Goal: Task Accomplishment & Management: Manage account settings

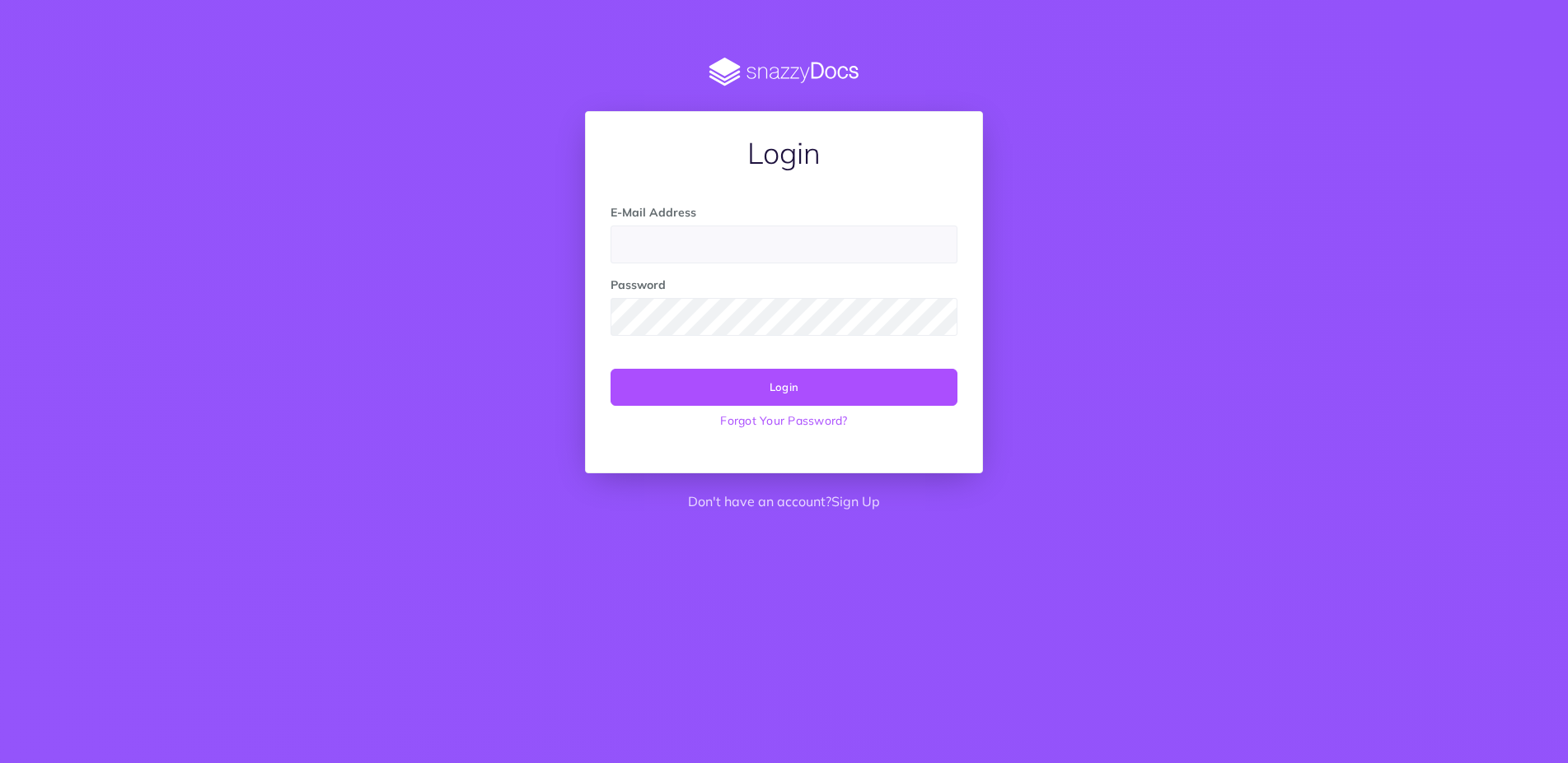
click at [635, 255] on input "email" at bounding box center [784, 245] width 347 height 38
type input "[EMAIL_ADDRESS][DOMAIN_NAME]"
click at [611, 369] on button "Login" at bounding box center [784, 387] width 347 height 36
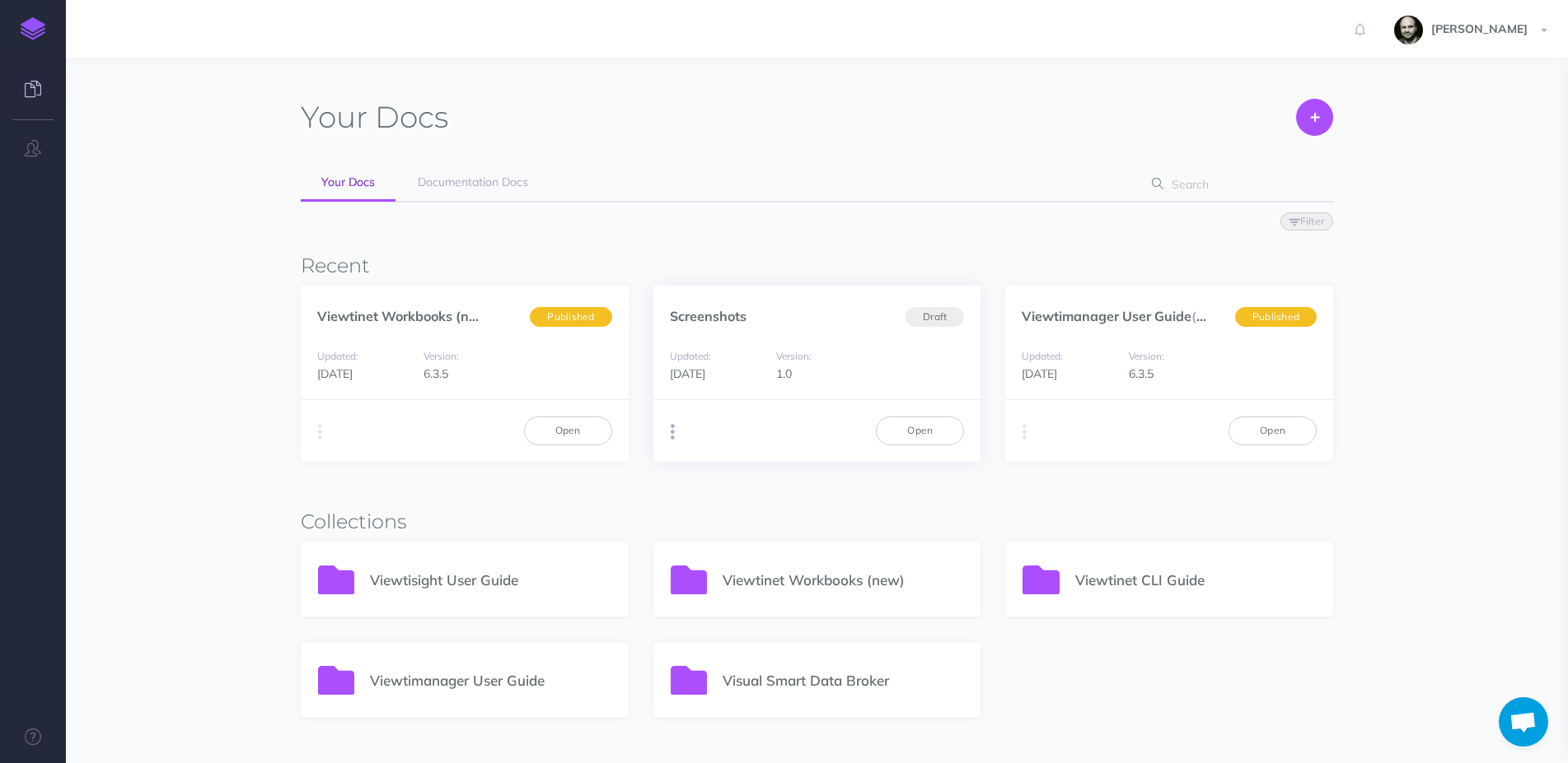
click at [670, 422] on button "button" at bounding box center [673, 432] width 15 height 25
click at [762, 314] on div "Screenshots Draft" at bounding box center [817, 307] width 328 height 44
click at [706, 320] on link "Screenshots" at bounding box center [708, 316] width 76 height 16
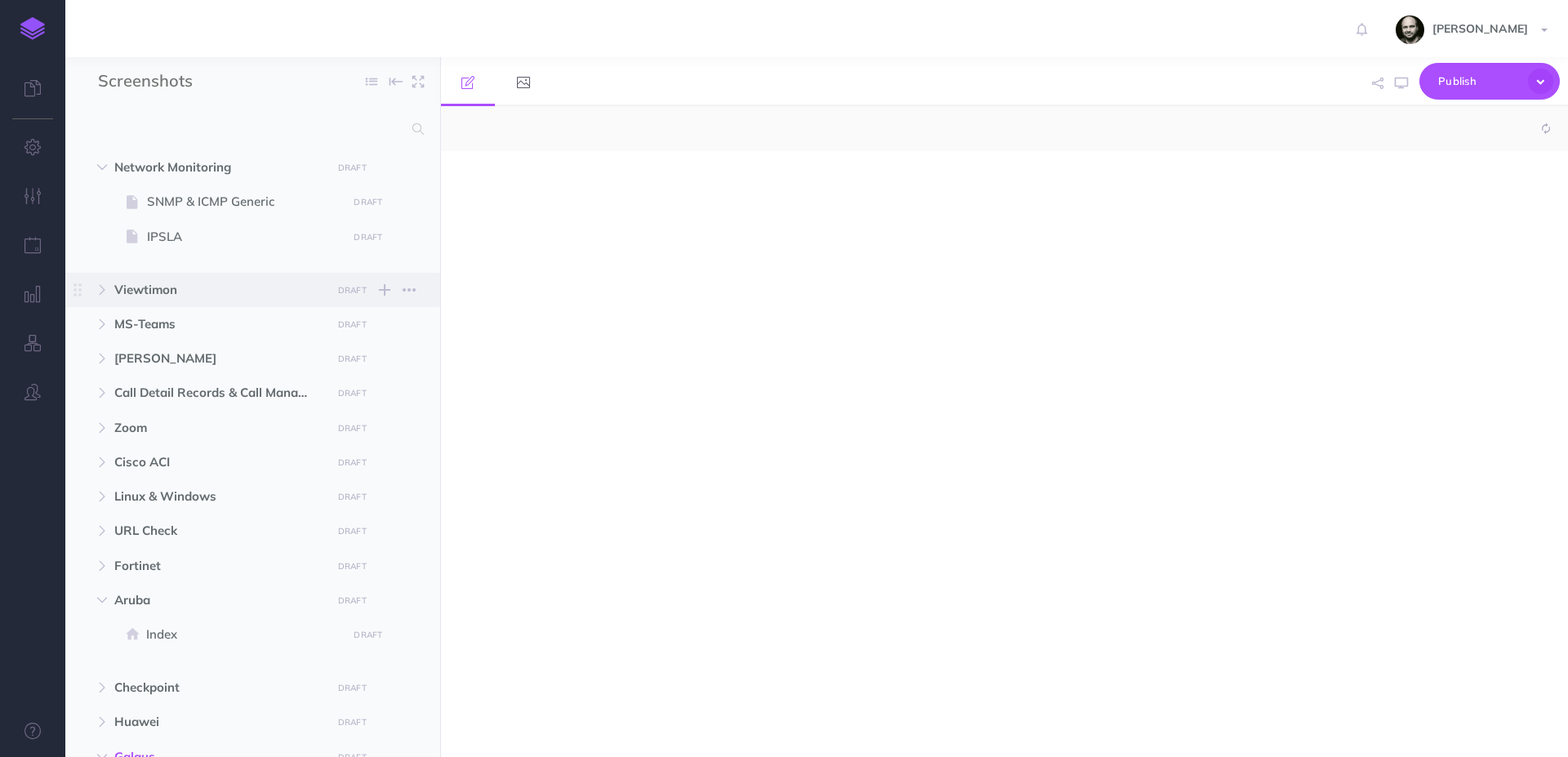
select select "null"
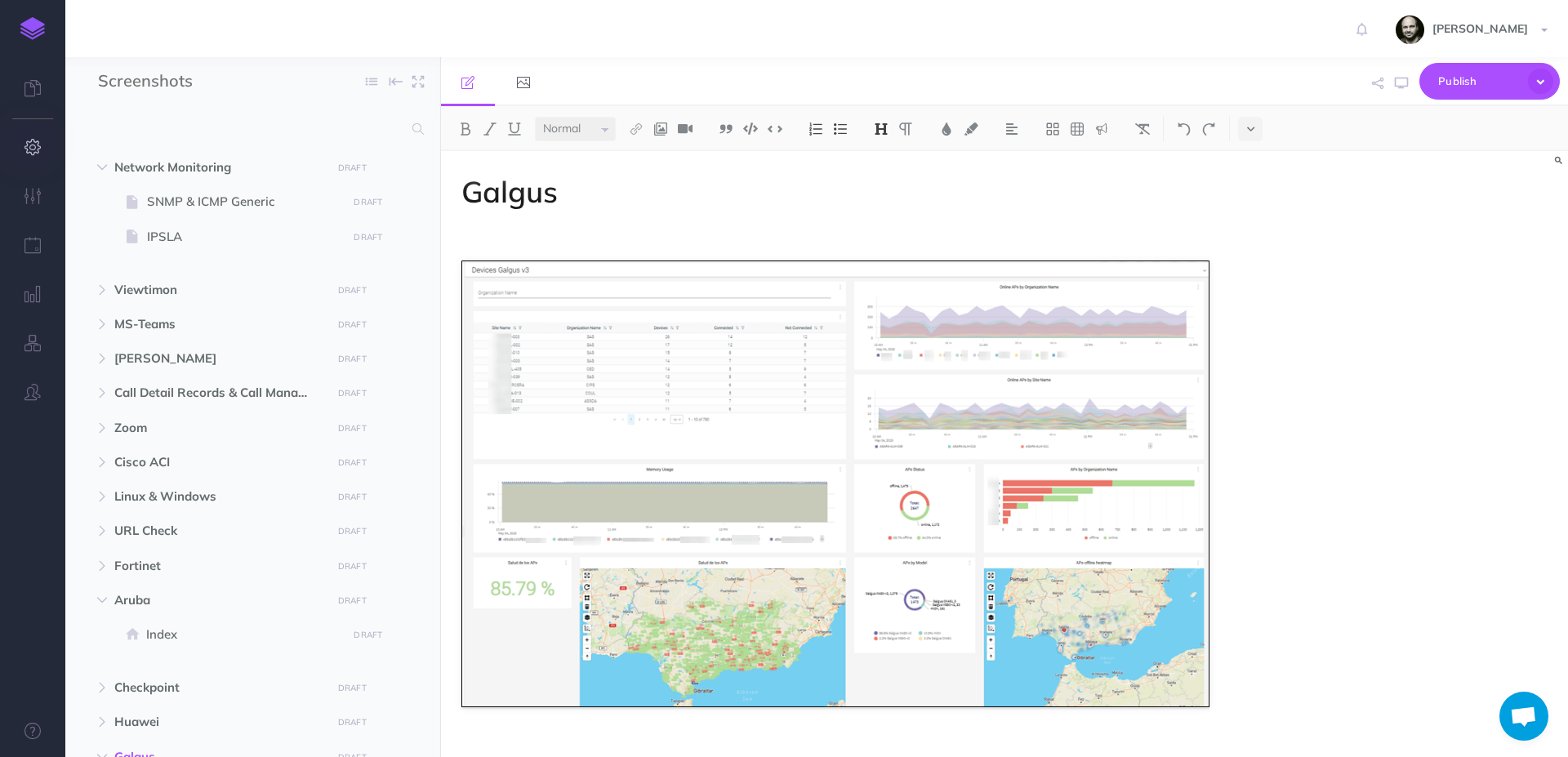
click at [23, 161] on button "button" at bounding box center [32, 148] width 65 height 49
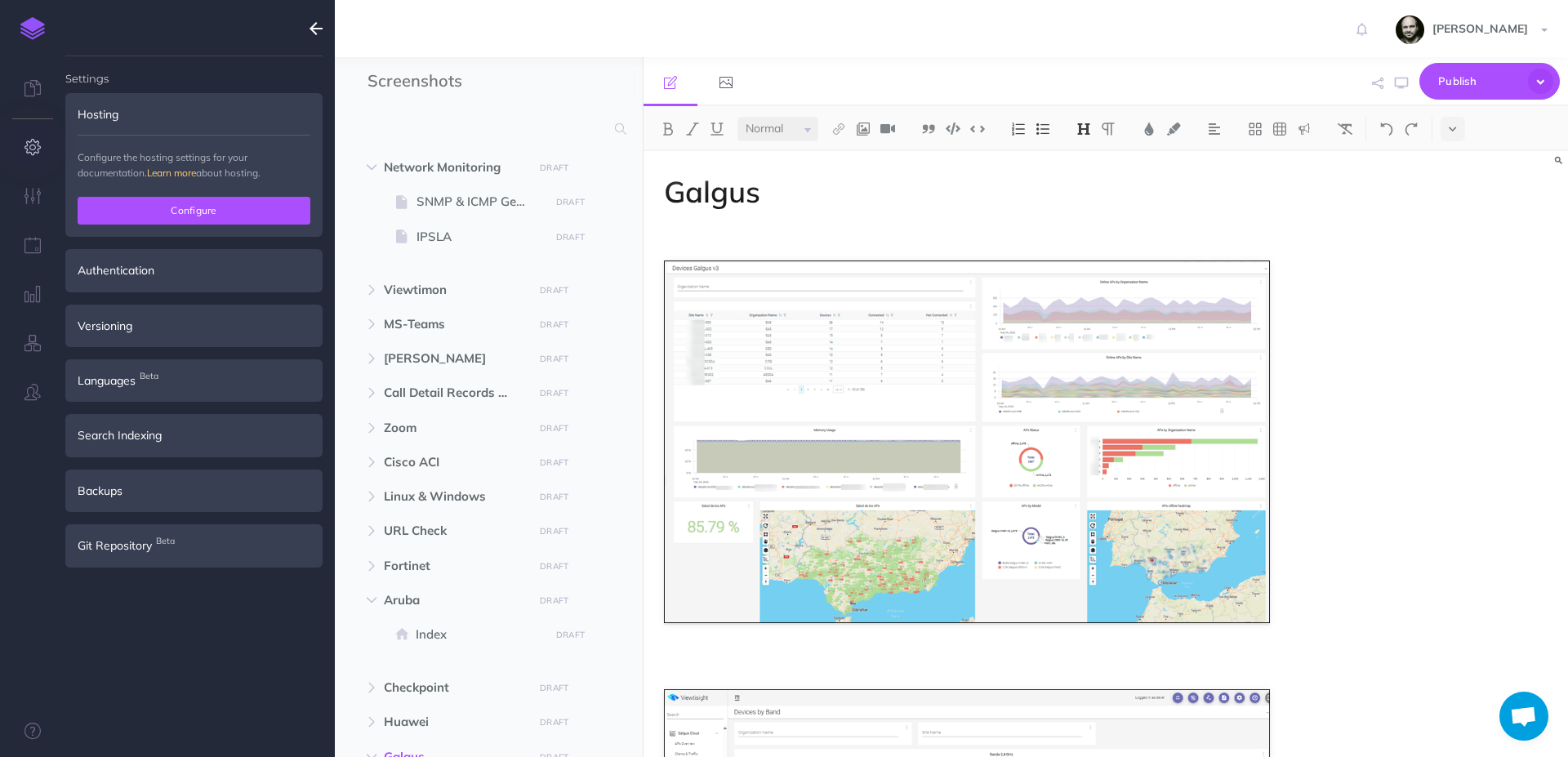
click at [143, 215] on button "Configure" at bounding box center [194, 211] width 233 height 28
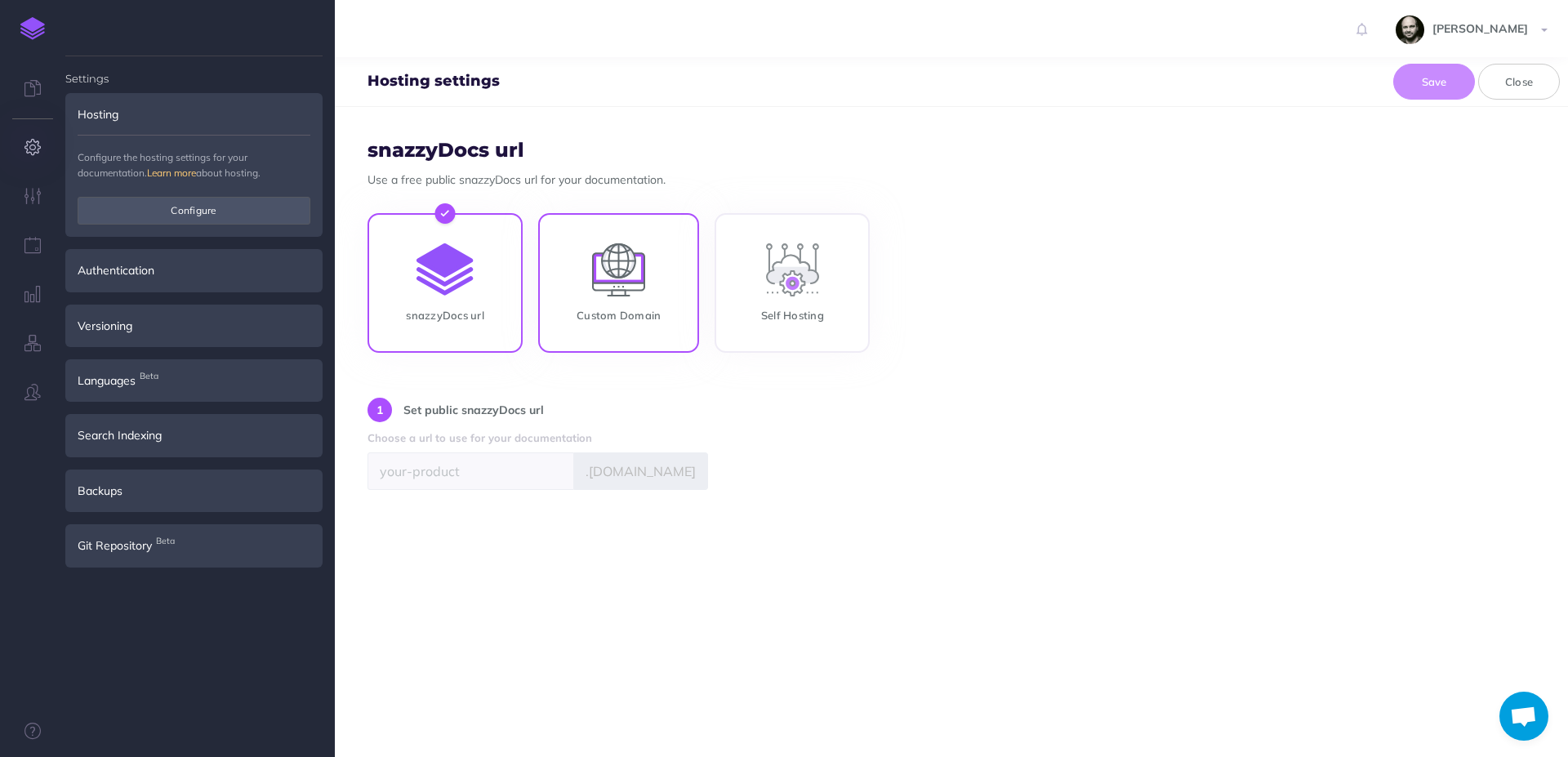
click at [602, 310] on input "Custom Domain" at bounding box center [618, 286] width 161 height 139
radio input "true"
click at [488, 277] on input "snazzyDocs url" at bounding box center [445, 286] width 155 height 139
radio input "true"
radio input "false"
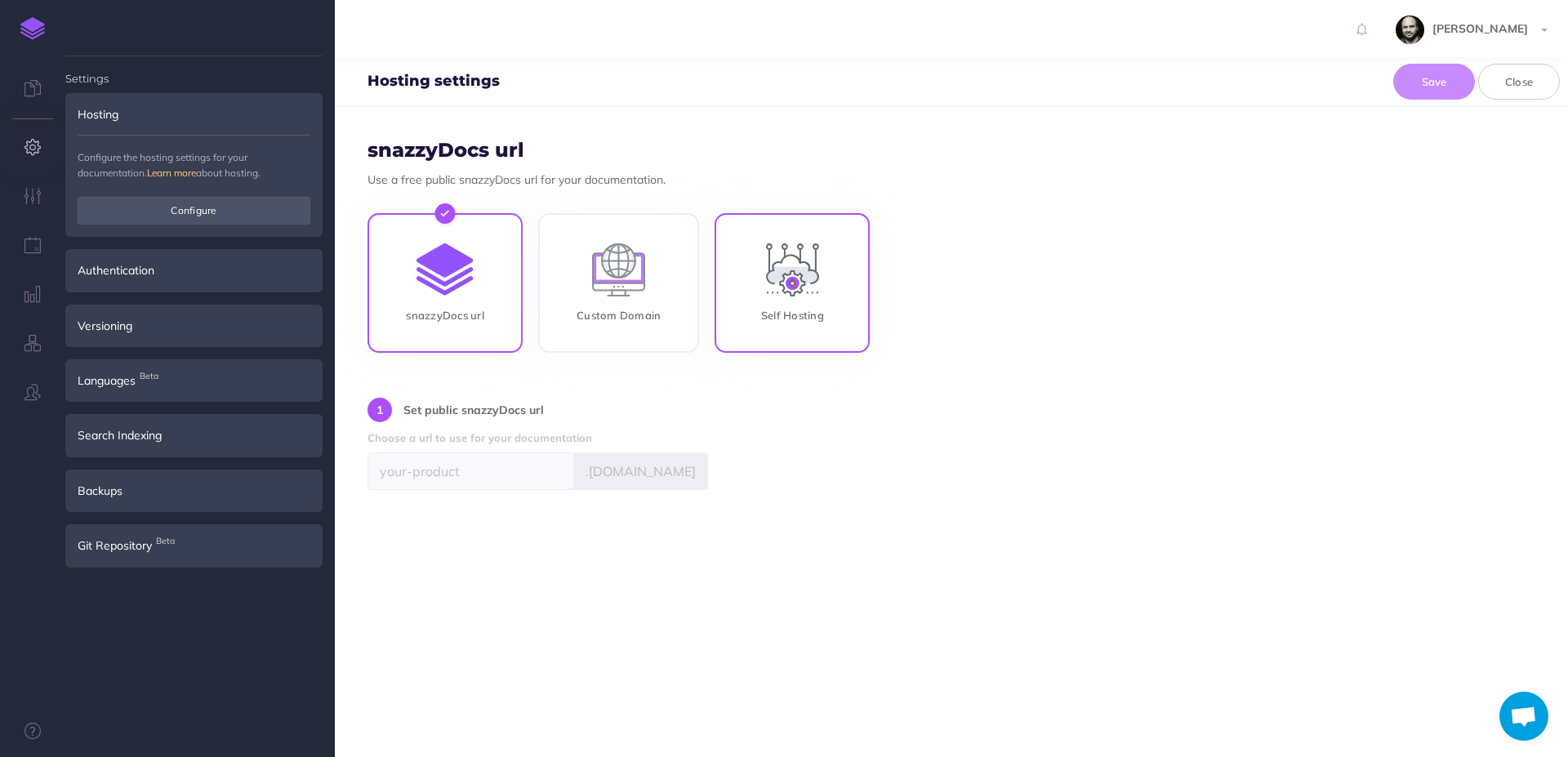
click at [802, 258] on input "Self Hosting" at bounding box center [792, 286] width 155 height 139
radio input "true"
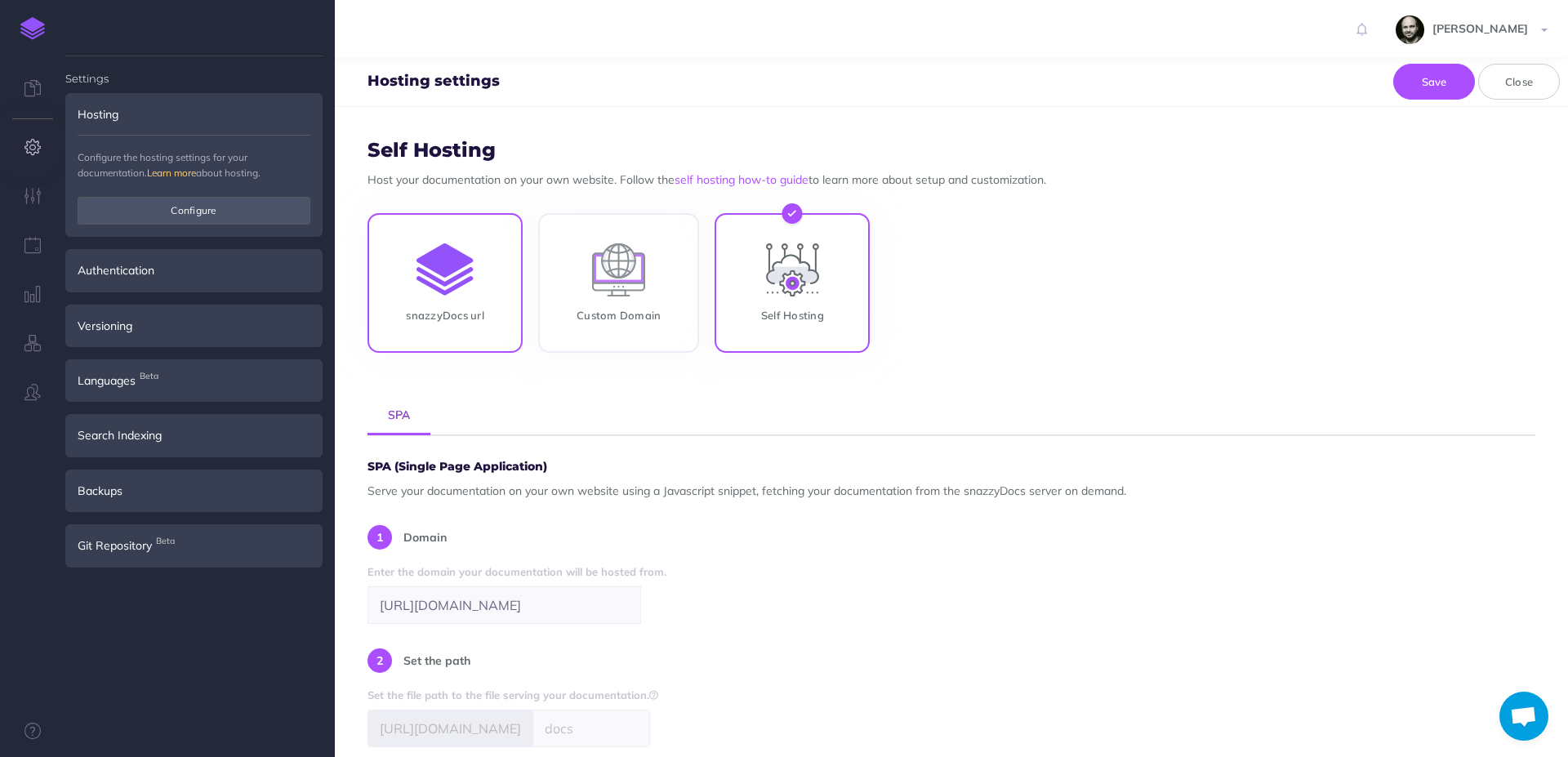
click at [487, 299] on input "snazzyDocs url" at bounding box center [445, 286] width 155 height 139
radio input "true"
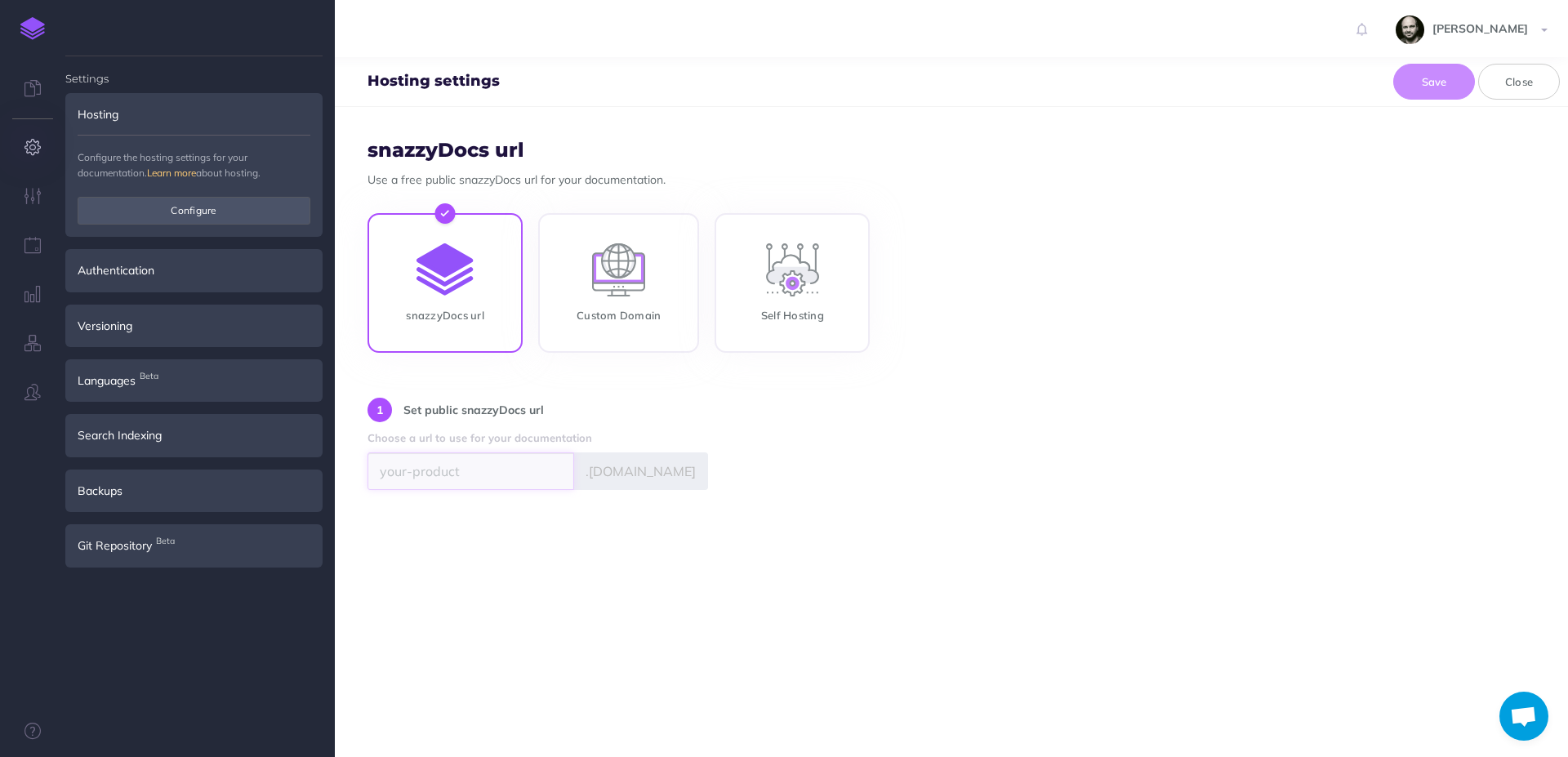
click at [501, 483] on input "text" at bounding box center [471, 472] width 206 height 37
type input "V"
type input "viewtinetdashboards"
click at [1426, 75] on button "Save" at bounding box center [1435, 82] width 82 height 36
click at [1448, 82] on button "Save" at bounding box center [1435, 82] width 82 height 36
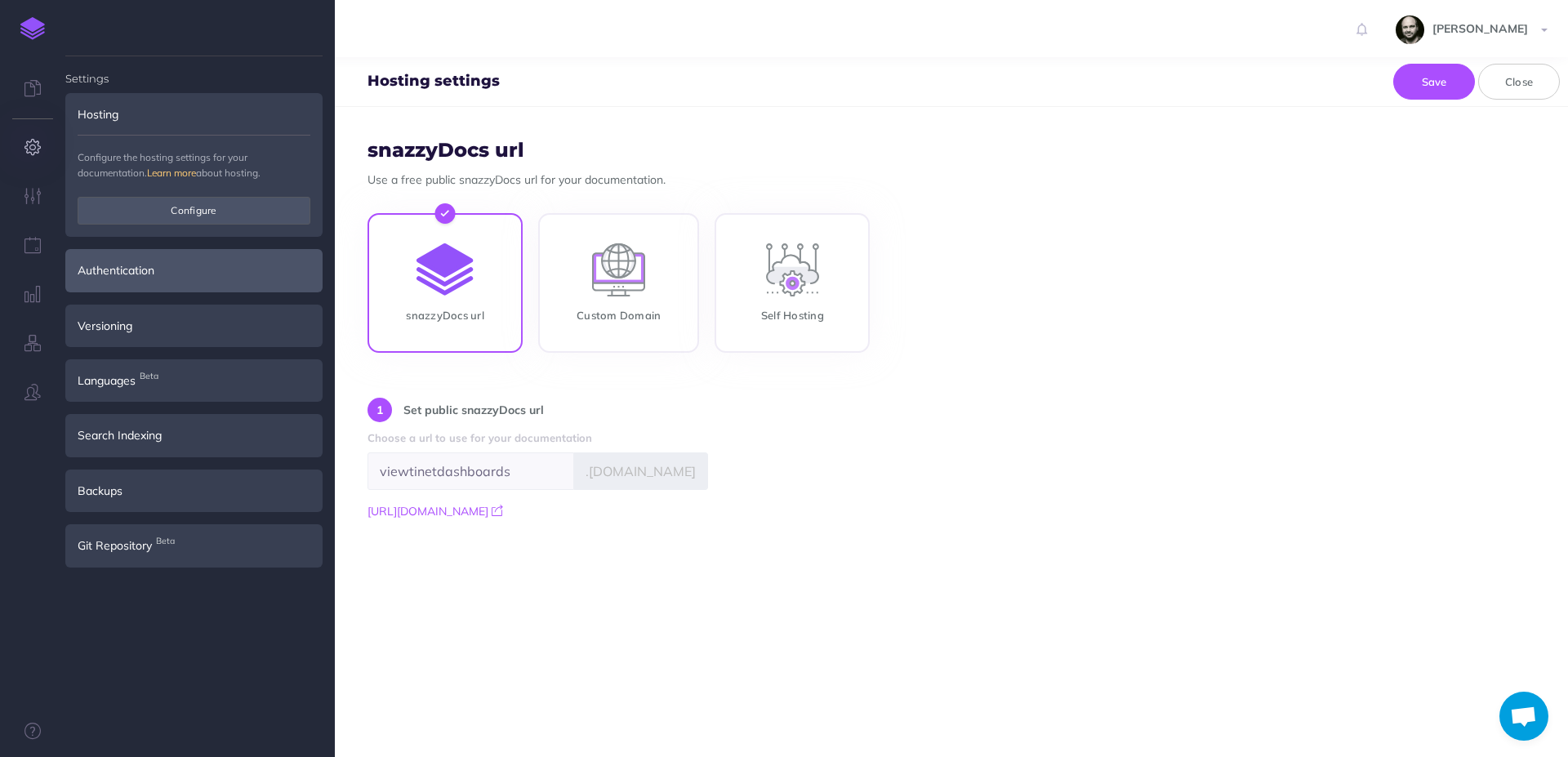
click at [189, 285] on div "Authentication" at bounding box center [194, 270] width 257 height 42
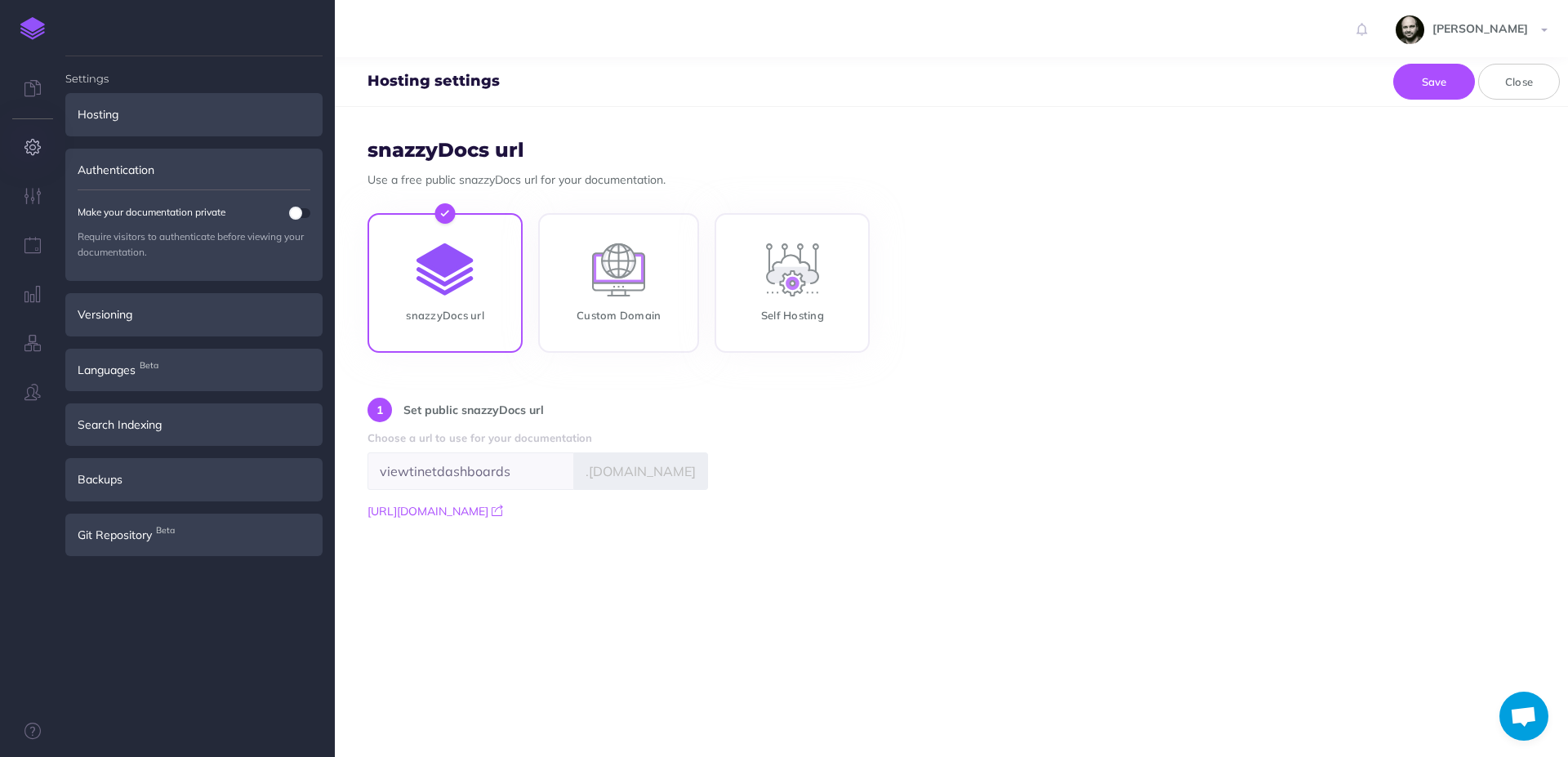
click at [299, 210] on span at bounding box center [295, 212] width 13 height 13
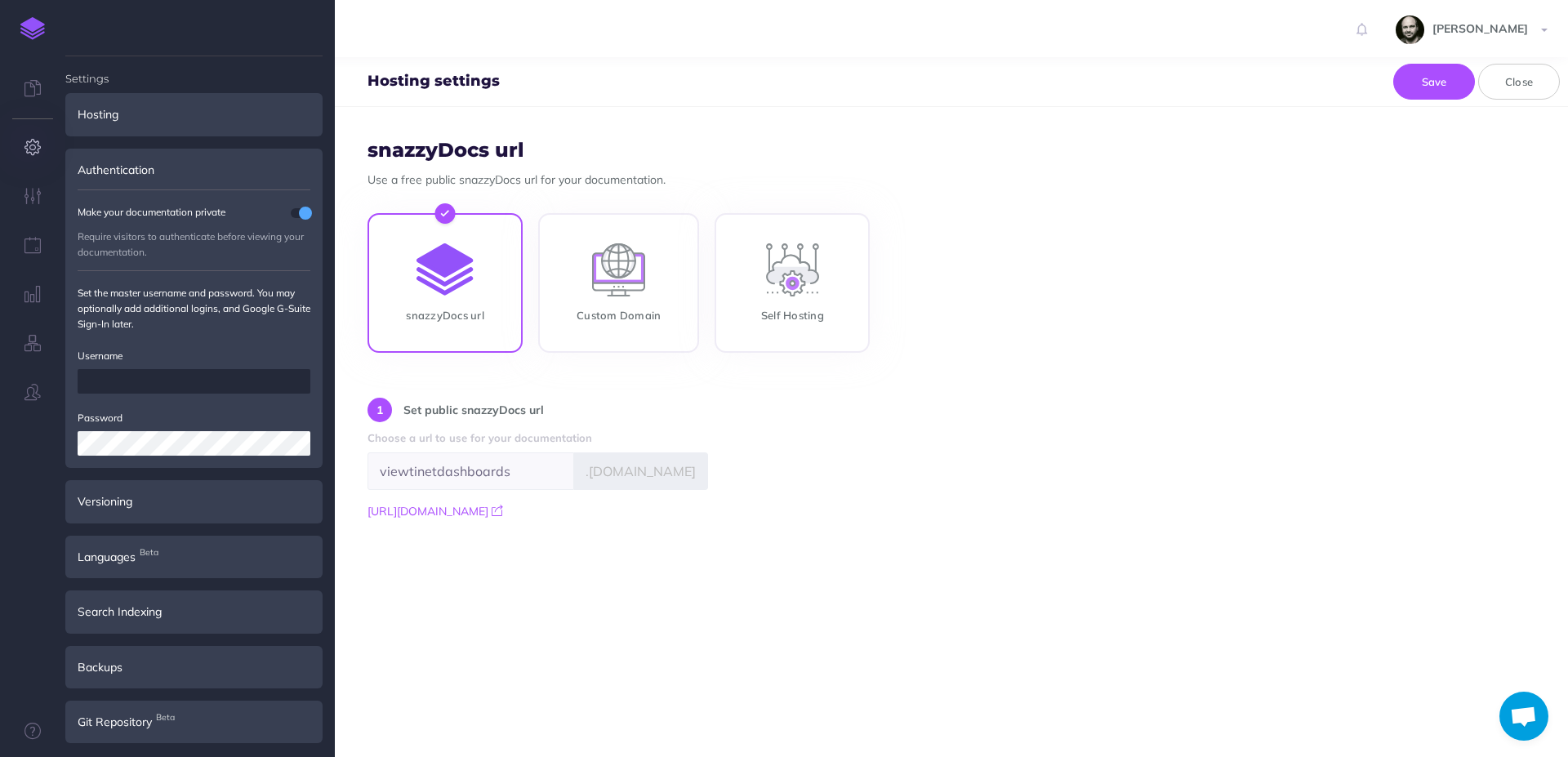
click at [161, 386] on input "text" at bounding box center [194, 381] width 233 height 25
type input "admin"
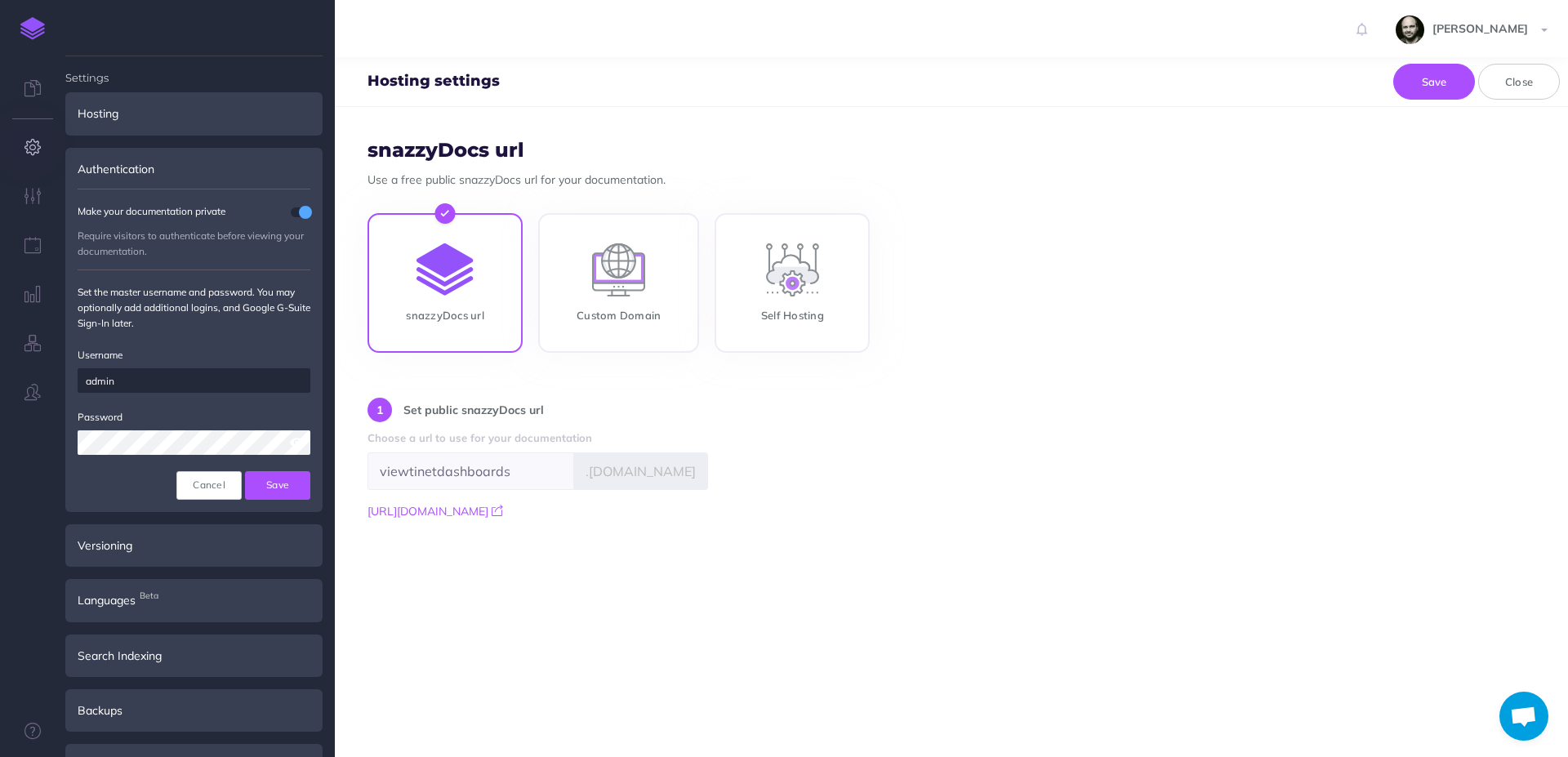
click at [296, 445] on span at bounding box center [296, 443] width 14 height 11
click at [254, 489] on button "Save" at bounding box center [278, 485] width 65 height 28
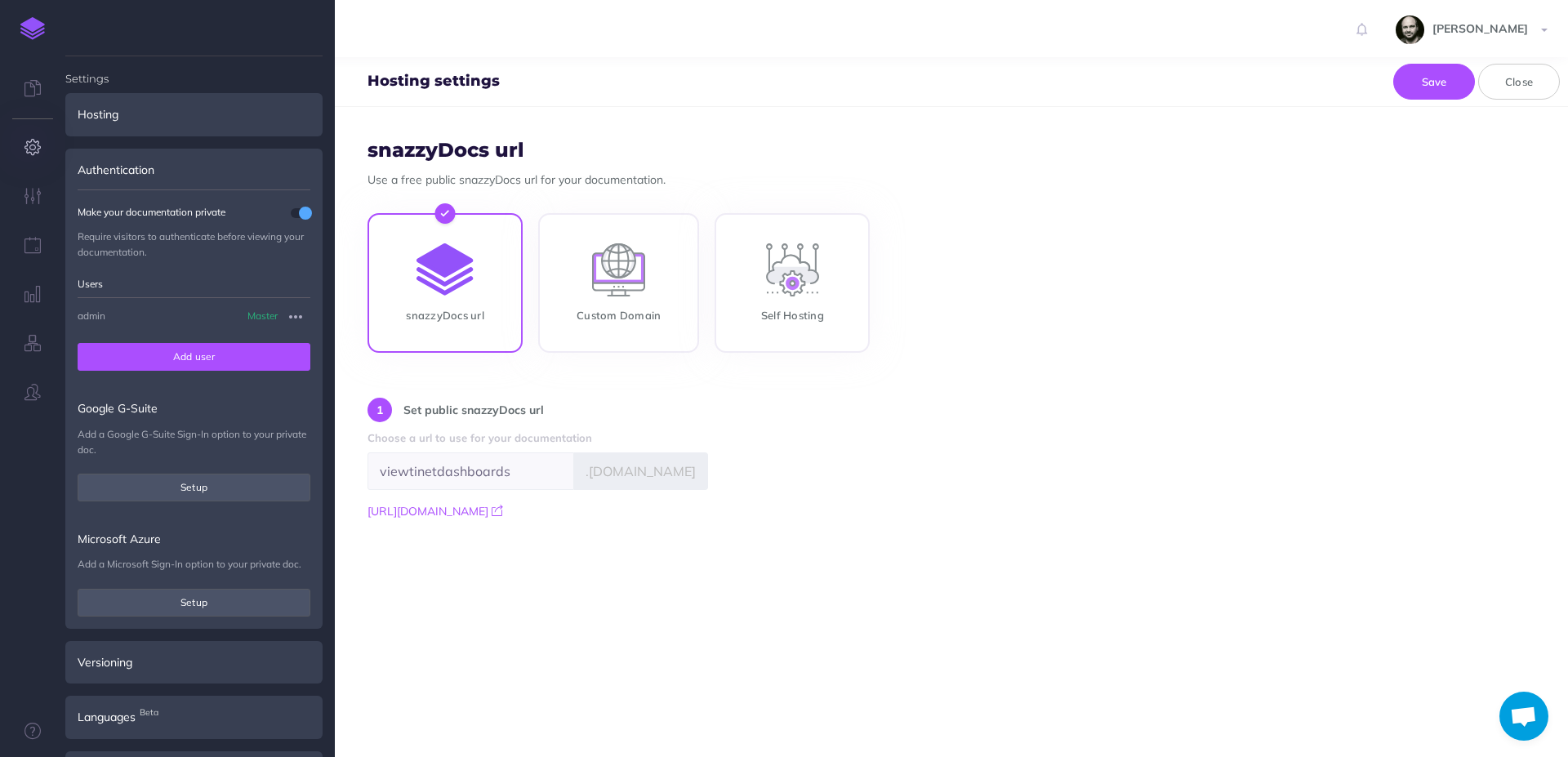
click at [199, 356] on button "Add user" at bounding box center [194, 357] width 233 height 28
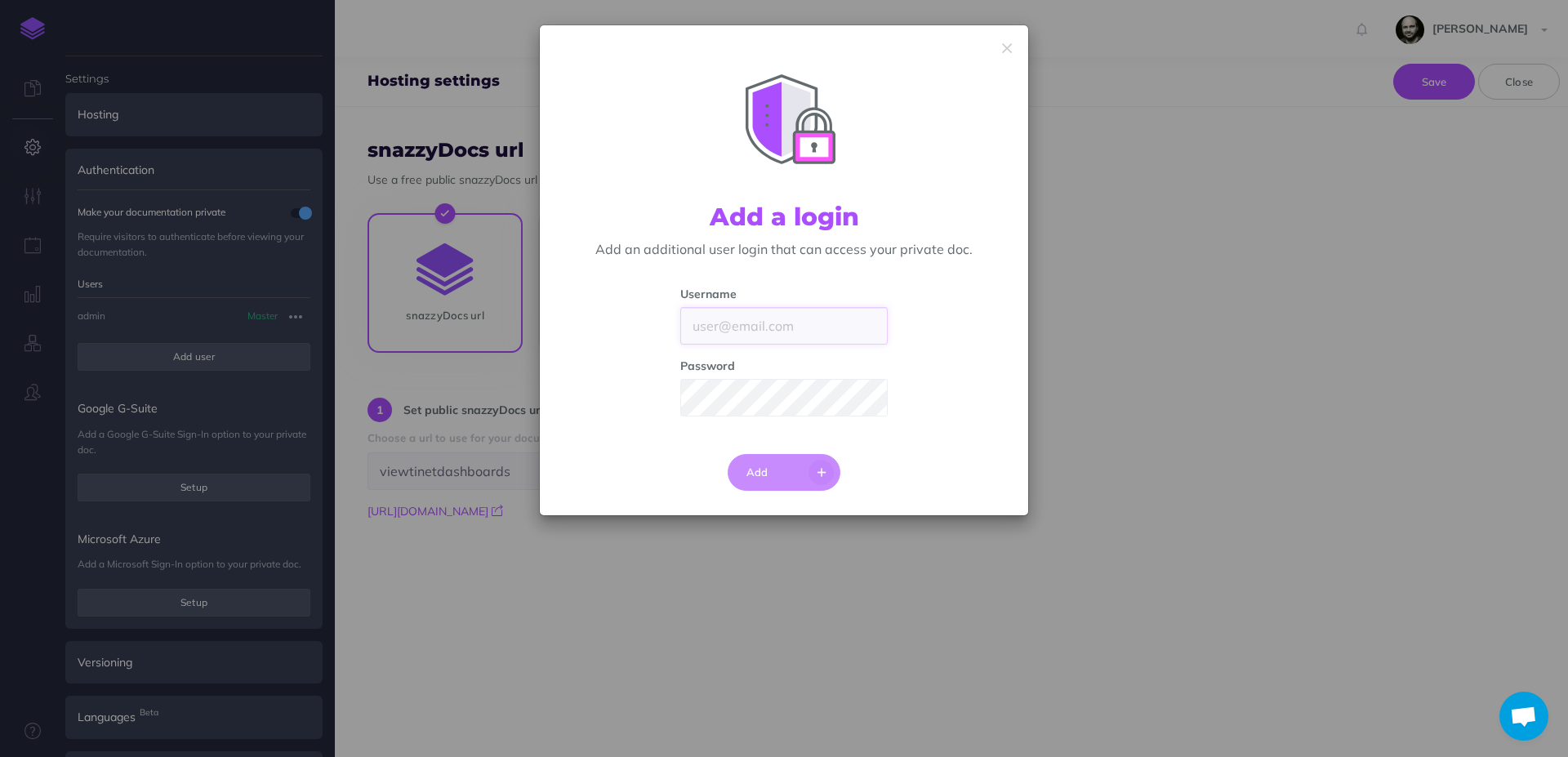
click at [733, 332] on input "text" at bounding box center [784, 326] width 207 height 37
type input "evolutio"
click at [870, 403] on span at bounding box center [874, 398] width 14 height 11
click at [776, 482] on button "Add" at bounding box center [785, 472] width 114 height 37
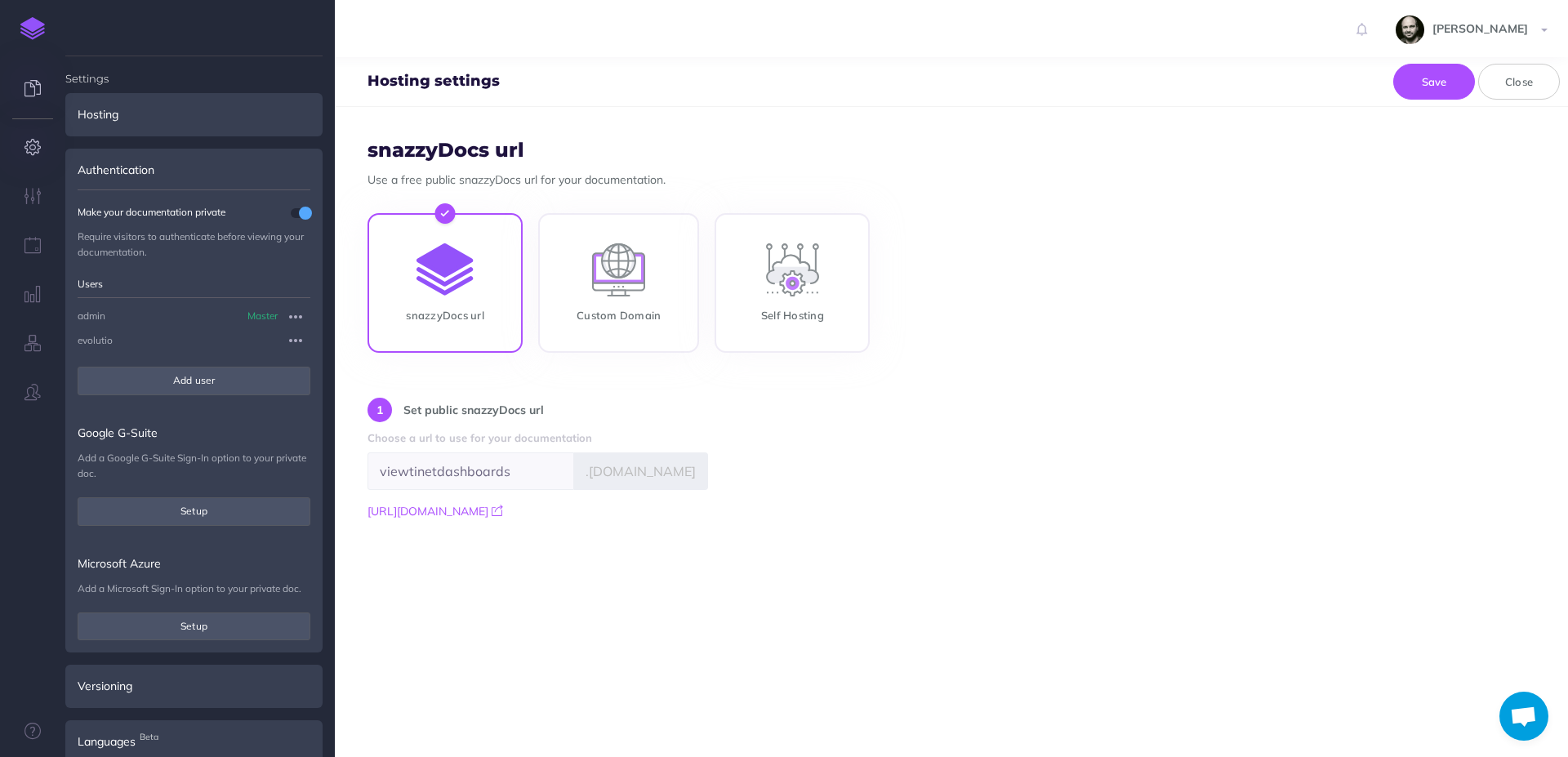
click at [27, 96] on icon at bounding box center [32, 88] width 16 height 16
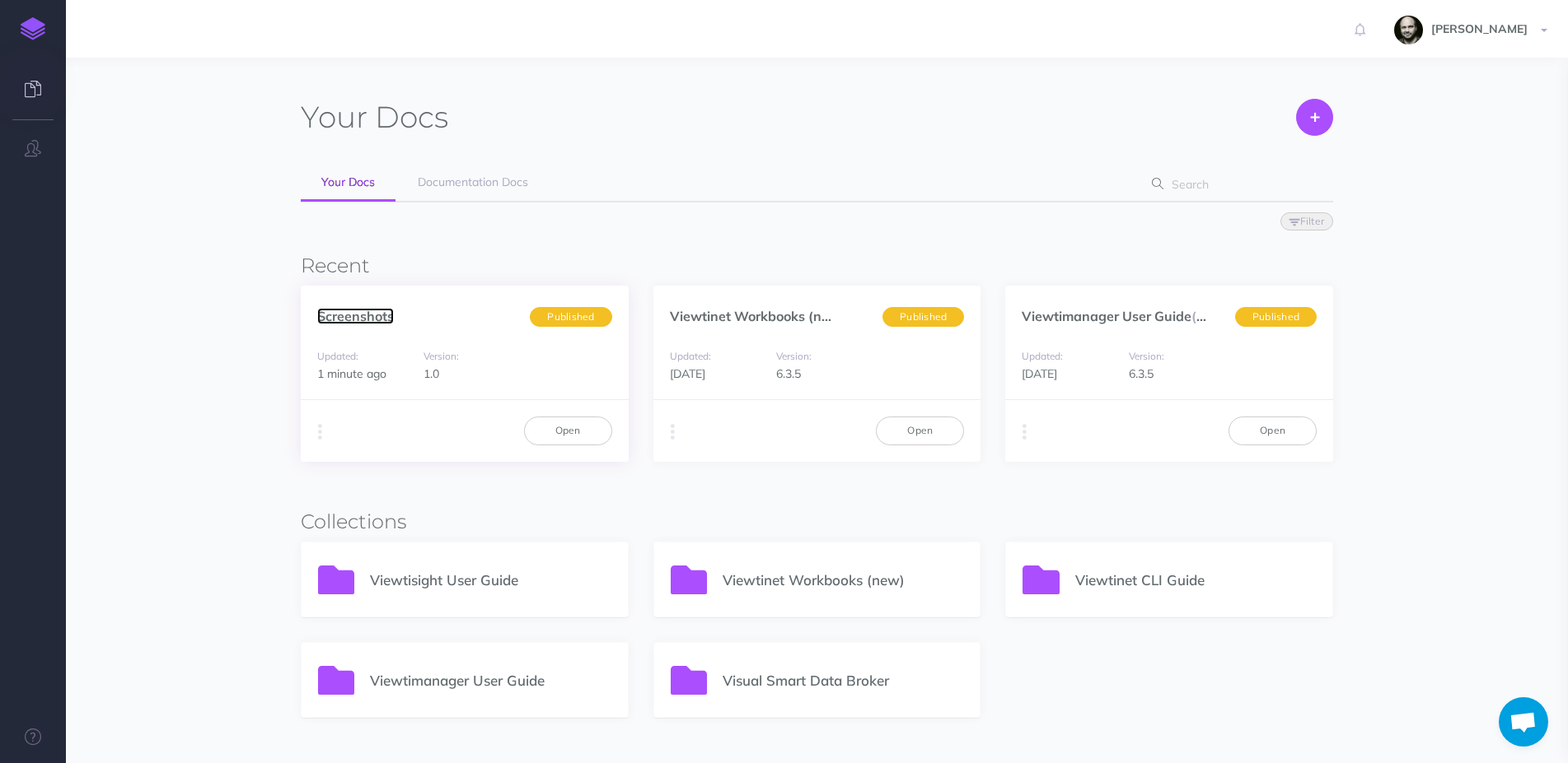
click at [354, 317] on link "Screenshots" at bounding box center [355, 316] width 76 height 16
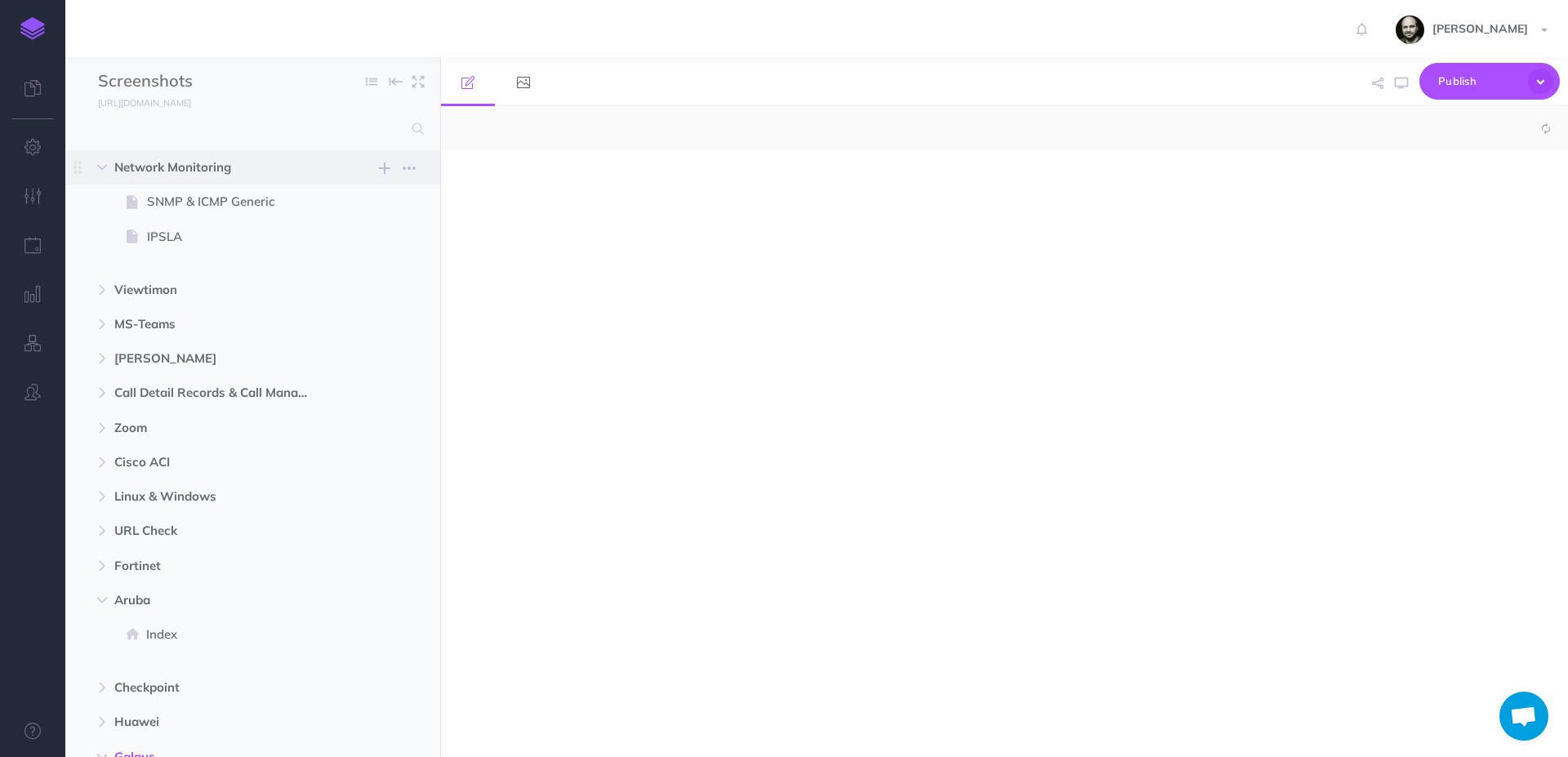
select select "null"
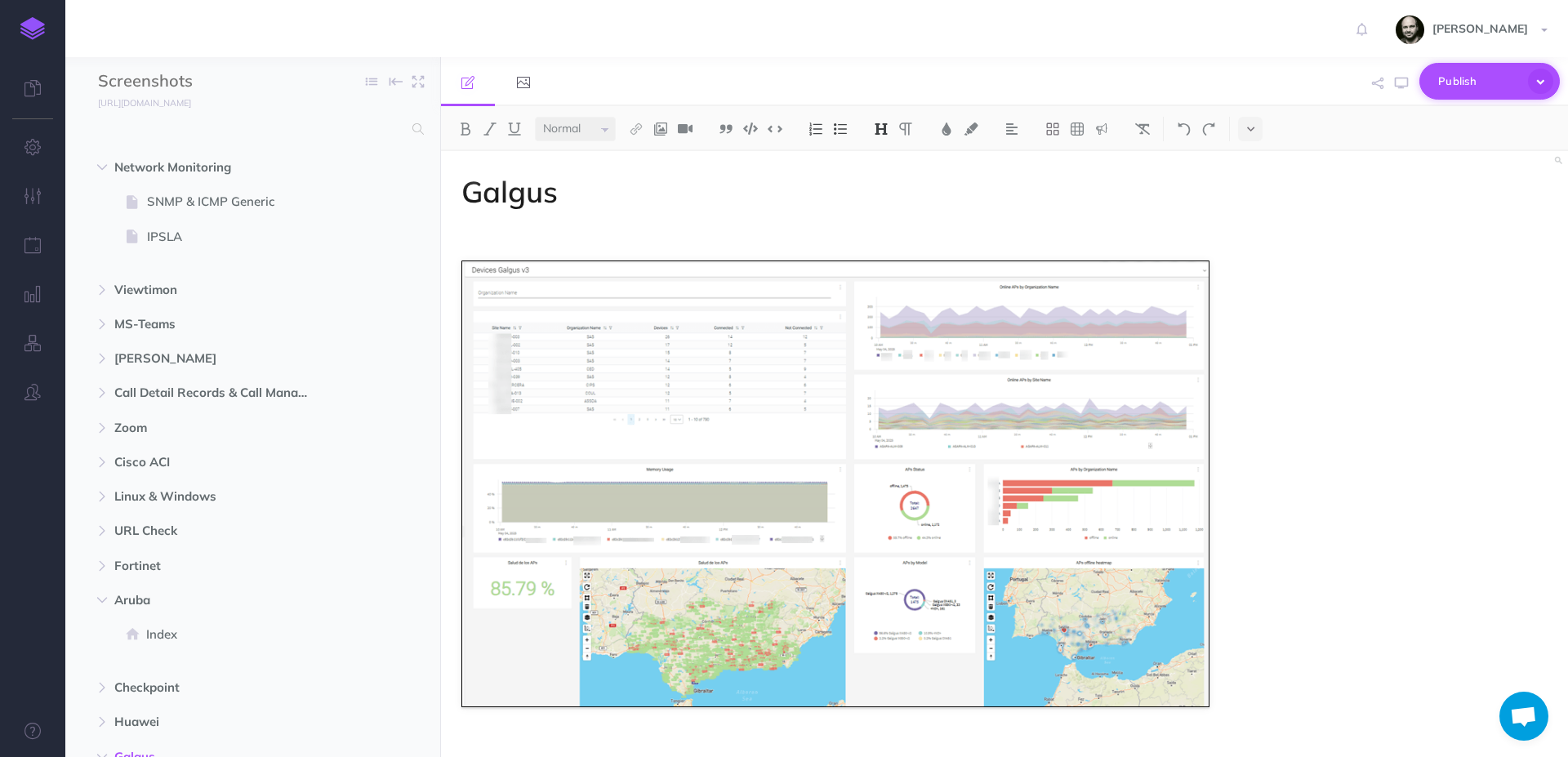
click at [1461, 75] on span "Publish" at bounding box center [1480, 82] width 82 height 25
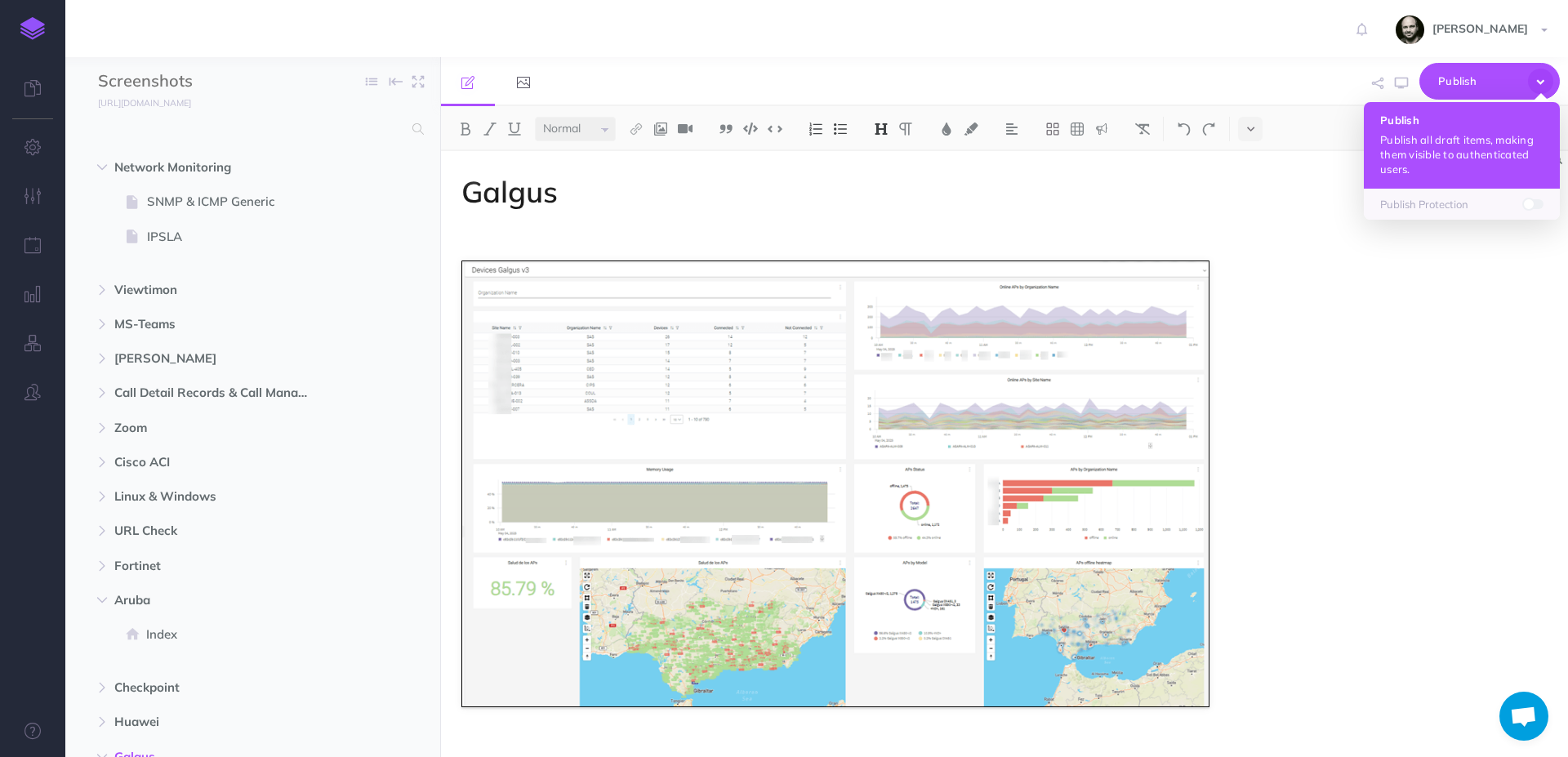
click at [1435, 157] on p "Publish all draft items, making them visible to authenticated users." at bounding box center [1462, 155] width 163 height 44
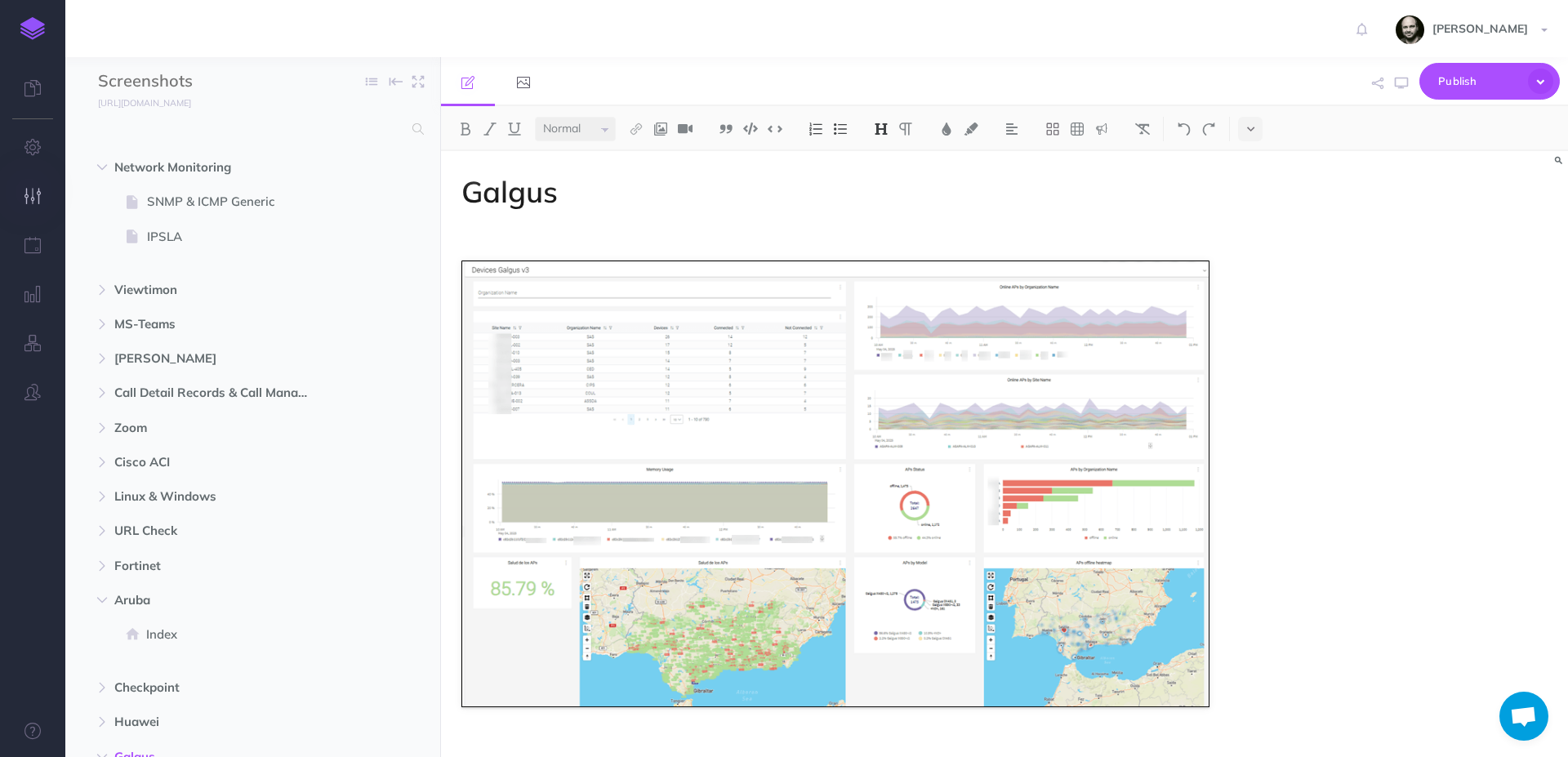
click at [23, 194] on button "button" at bounding box center [32, 197] width 65 height 49
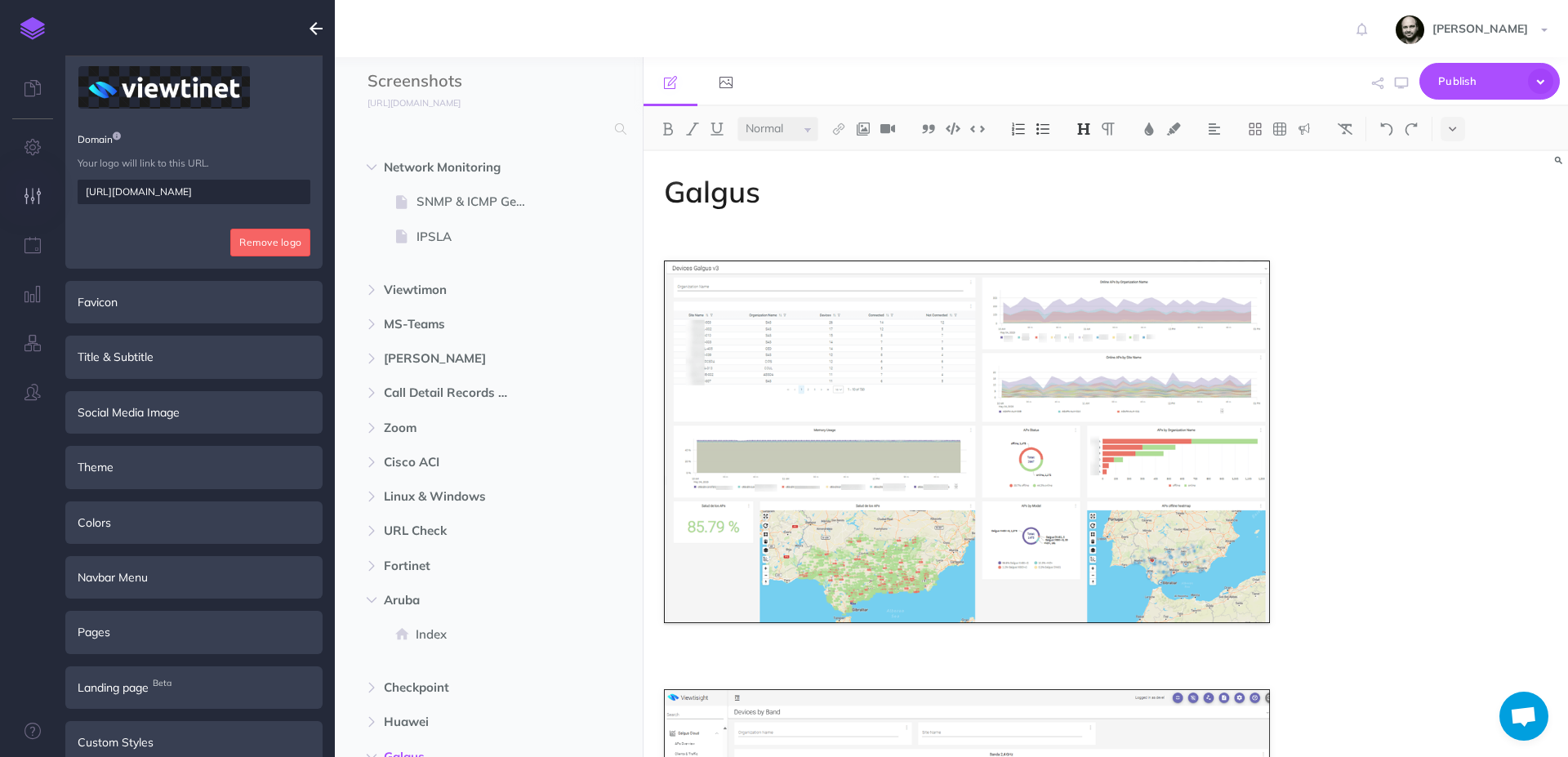
scroll to position [216, 0]
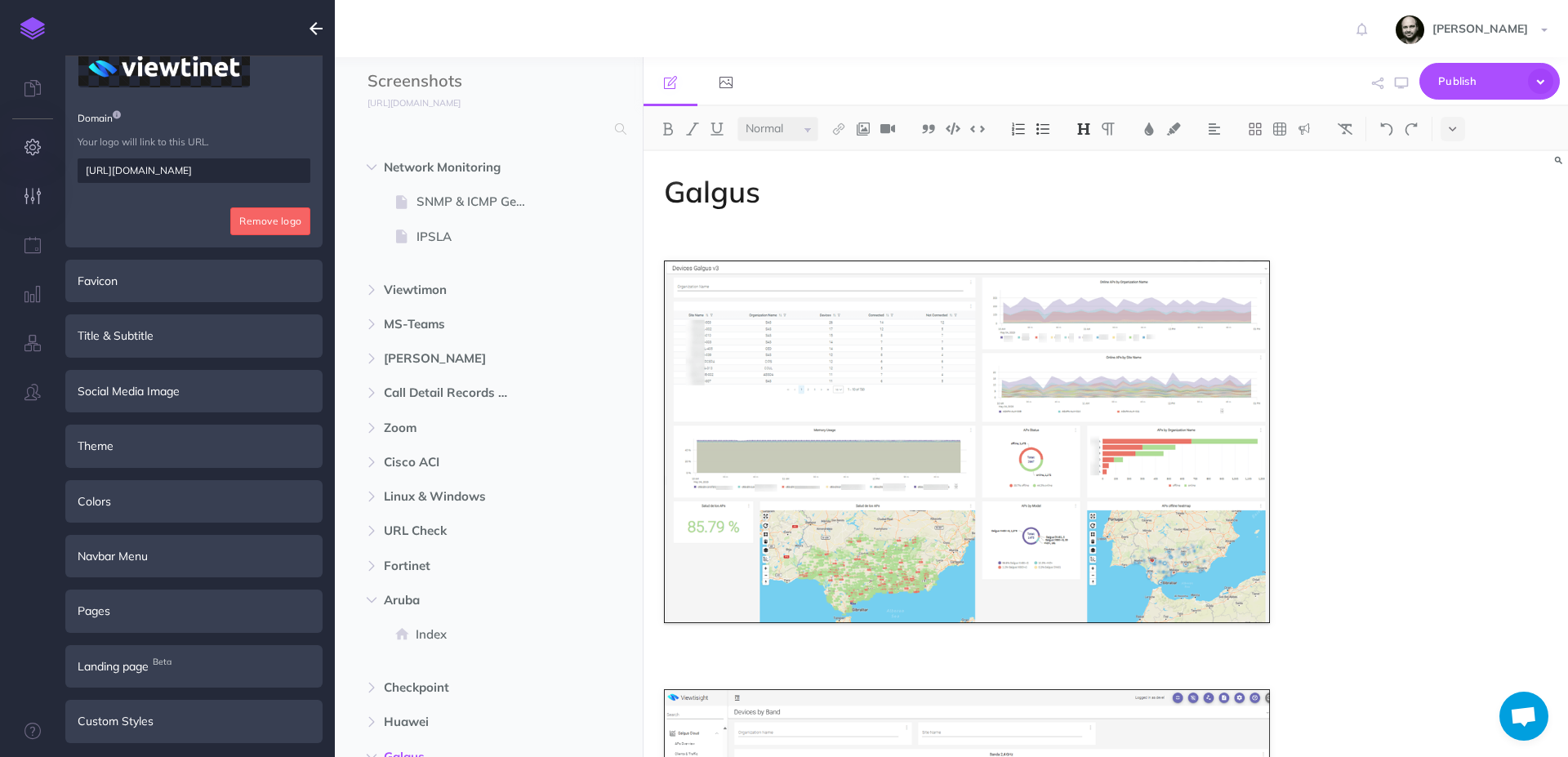
click at [31, 161] on button "button" at bounding box center [32, 148] width 65 height 49
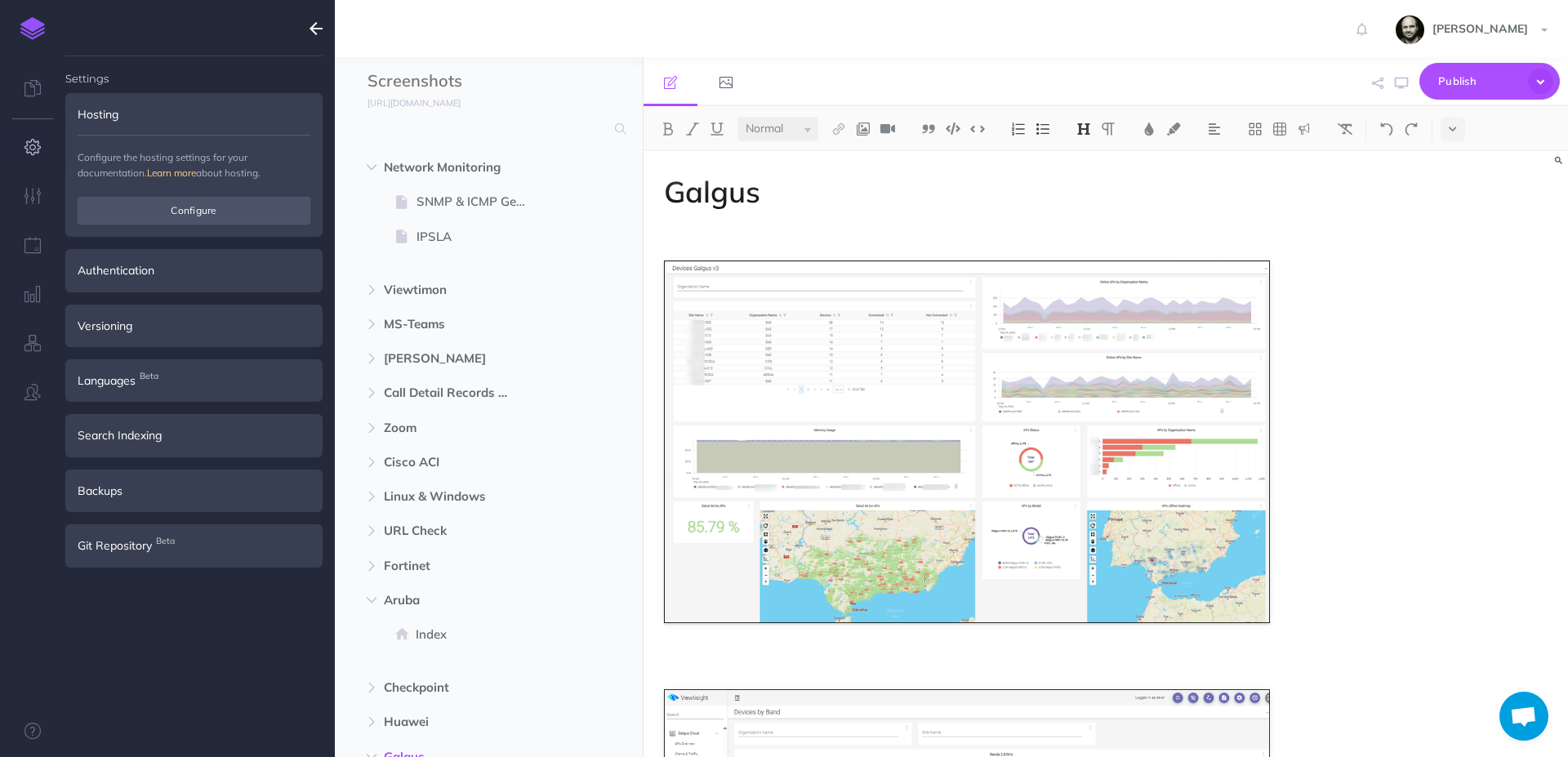
click at [89, 461] on ul "Settings Hosting Configure the hosting settings for your documentation. Learn m…" at bounding box center [194, 413] width 257 height 715
click at [90, 443] on div "Search Indexing" at bounding box center [194, 436] width 257 height 42
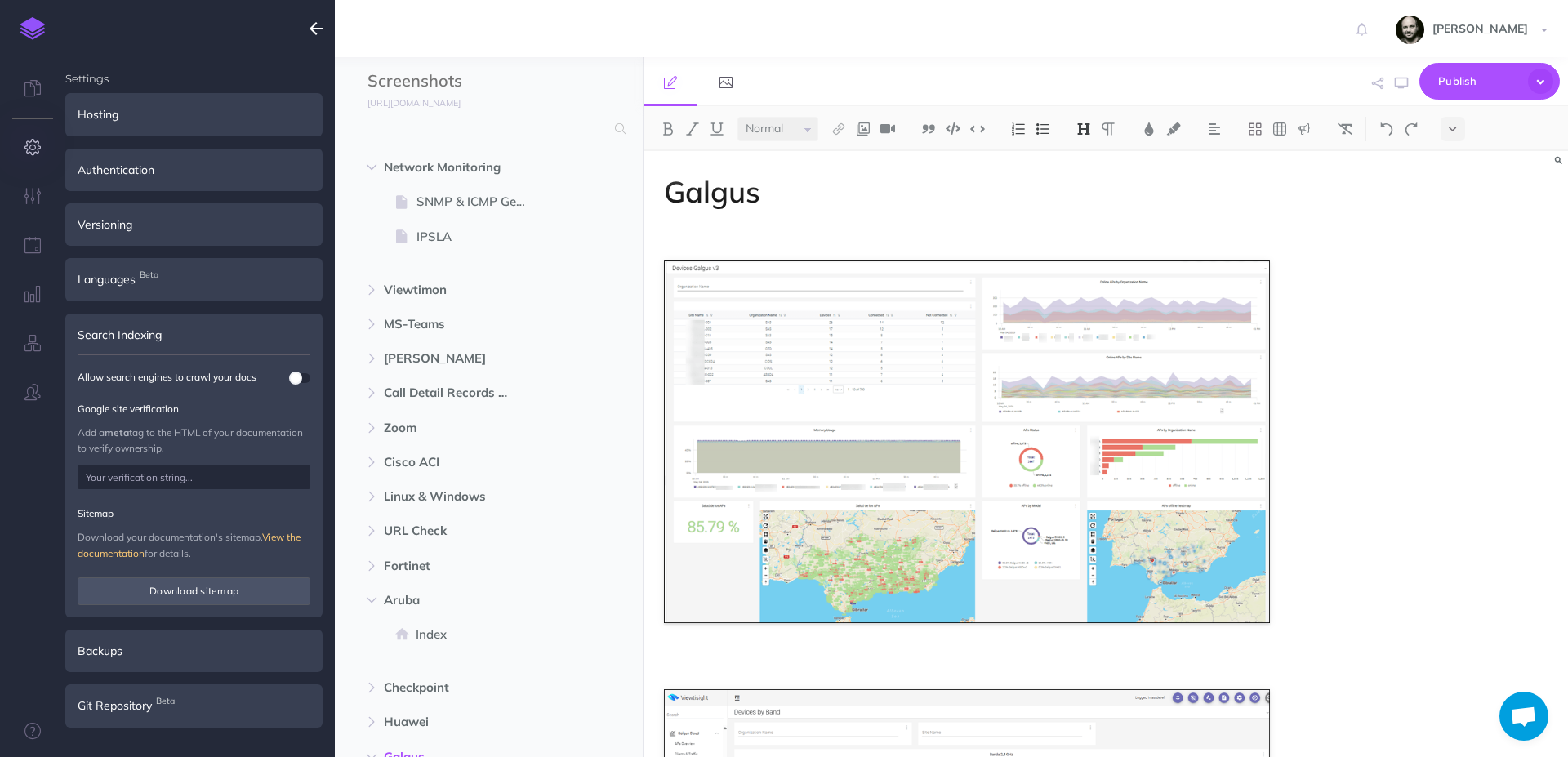
click at [294, 375] on span at bounding box center [295, 378] width 13 height 13
click at [304, 377] on span at bounding box center [305, 378] width 13 height 13
click at [1458, 75] on span "Publish" at bounding box center [1480, 82] width 82 height 25
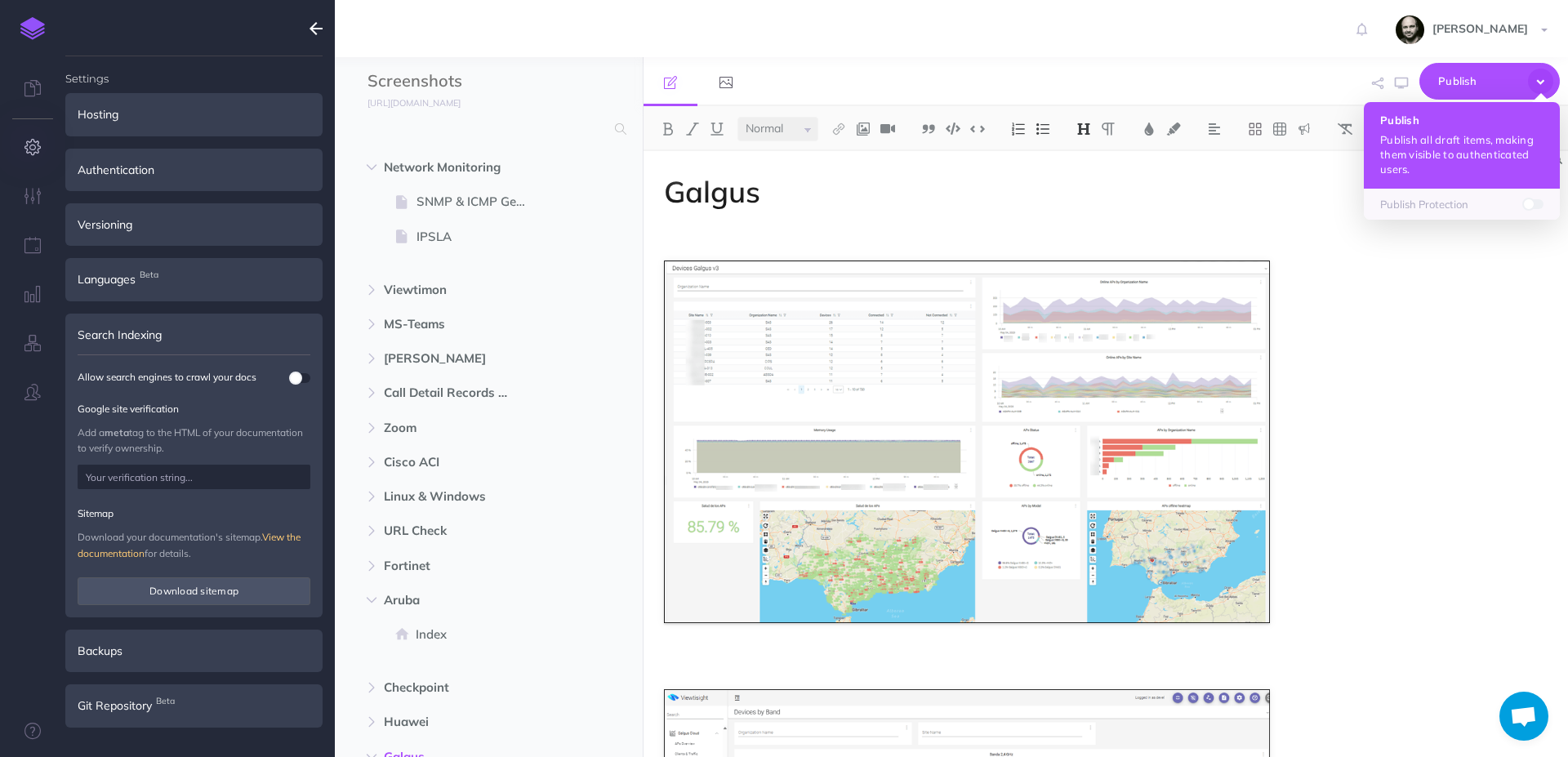
click at [1452, 140] on p "Publish all draft items, making them visible to authenticated users." at bounding box center [1462, 155] width 163 height 44
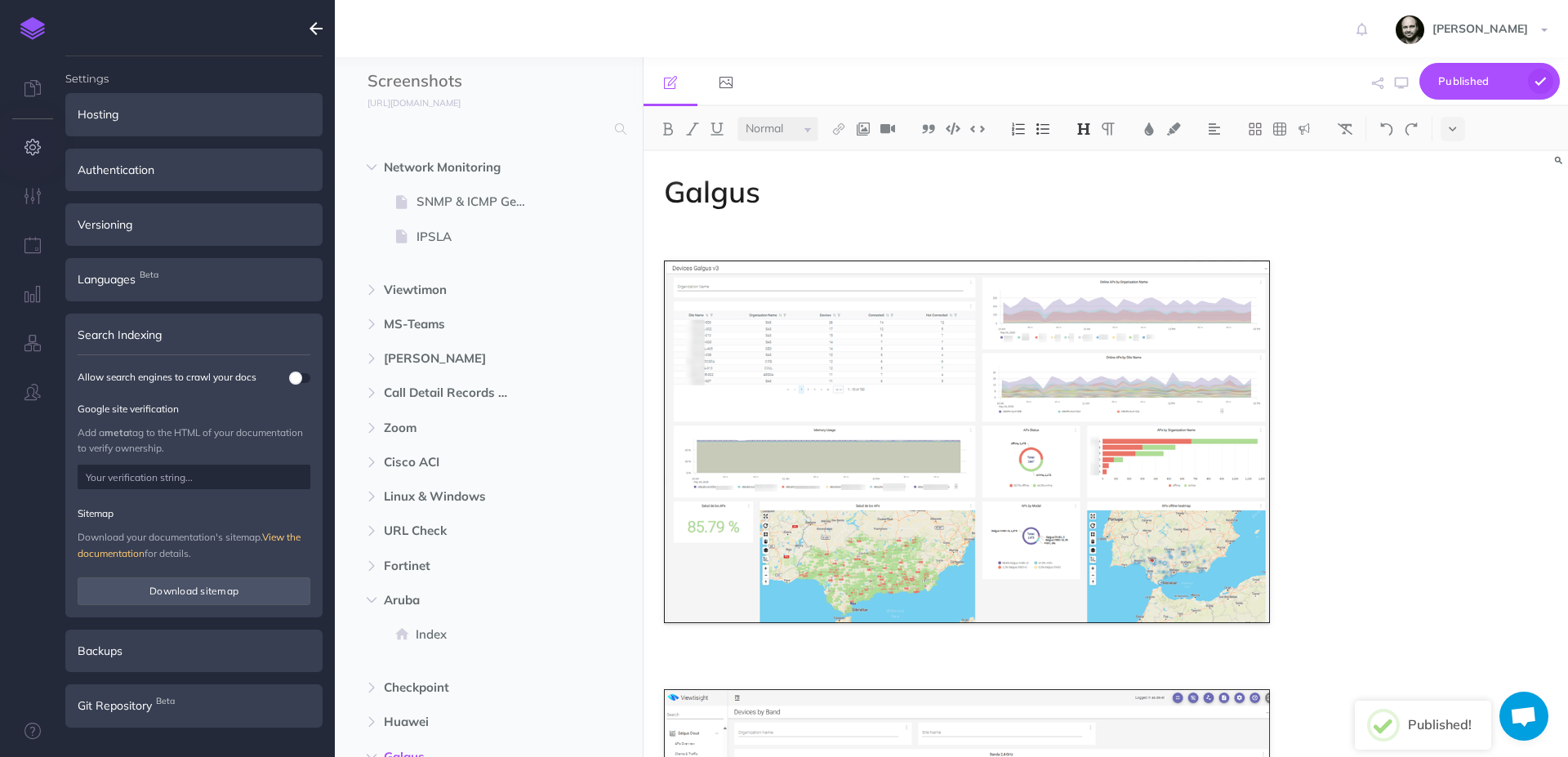
click at [330, 19] on button "button" at bounding box center [316, 28] width 37 height 57
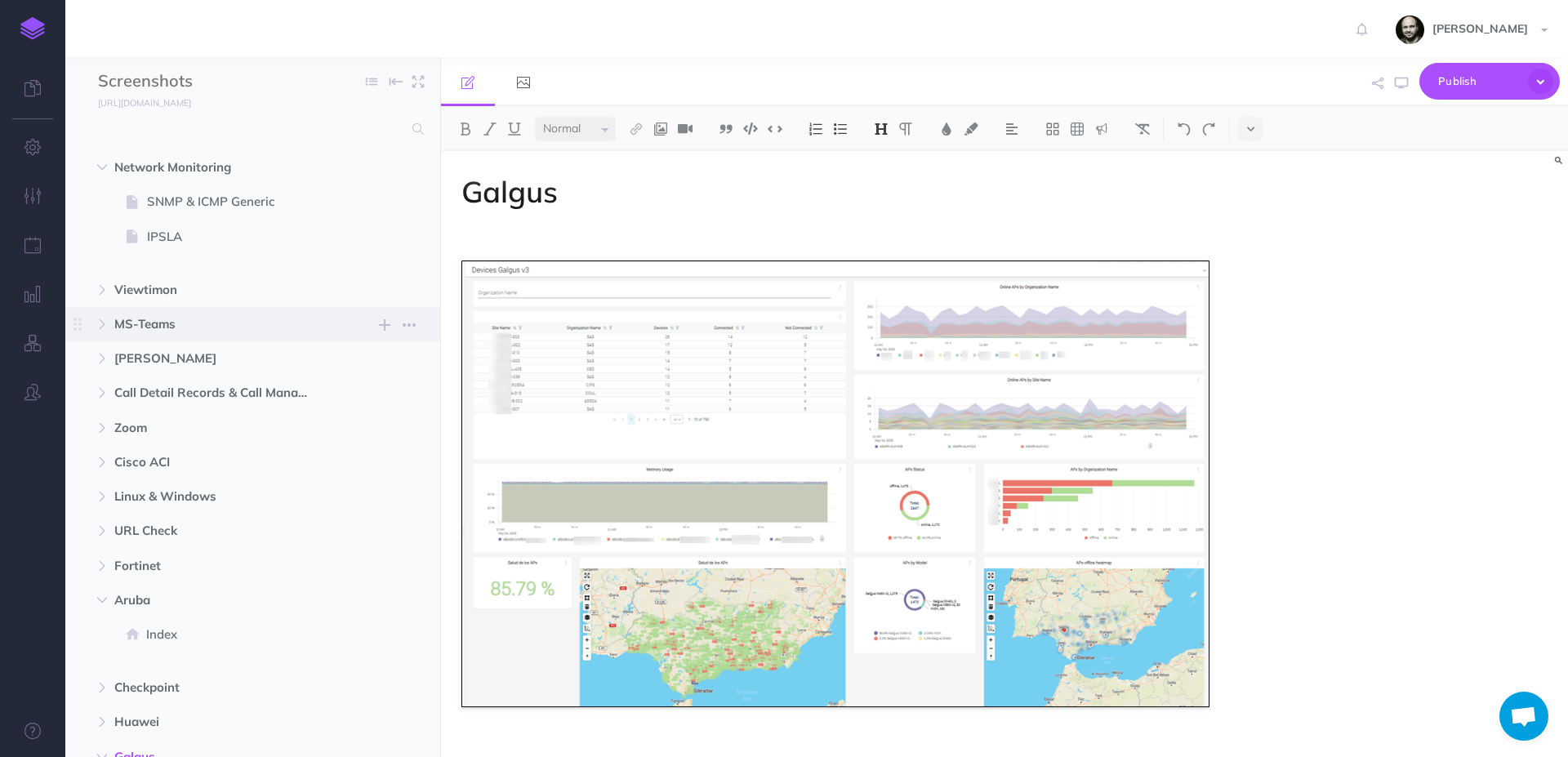
scroll to position [248, 0]
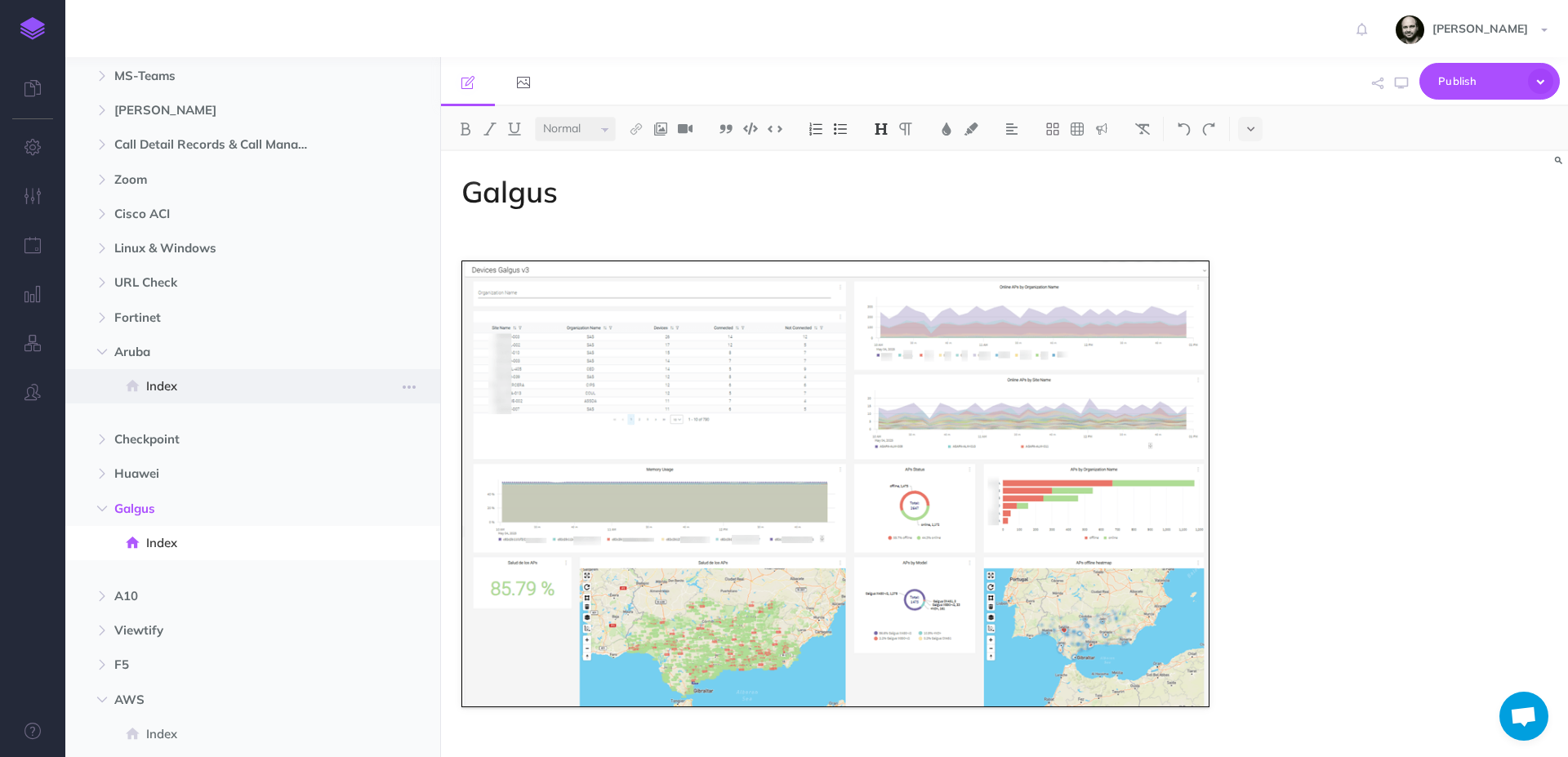
click at [196, 382] on span "Index" at bounding box center [244, 386] width 196 height 20
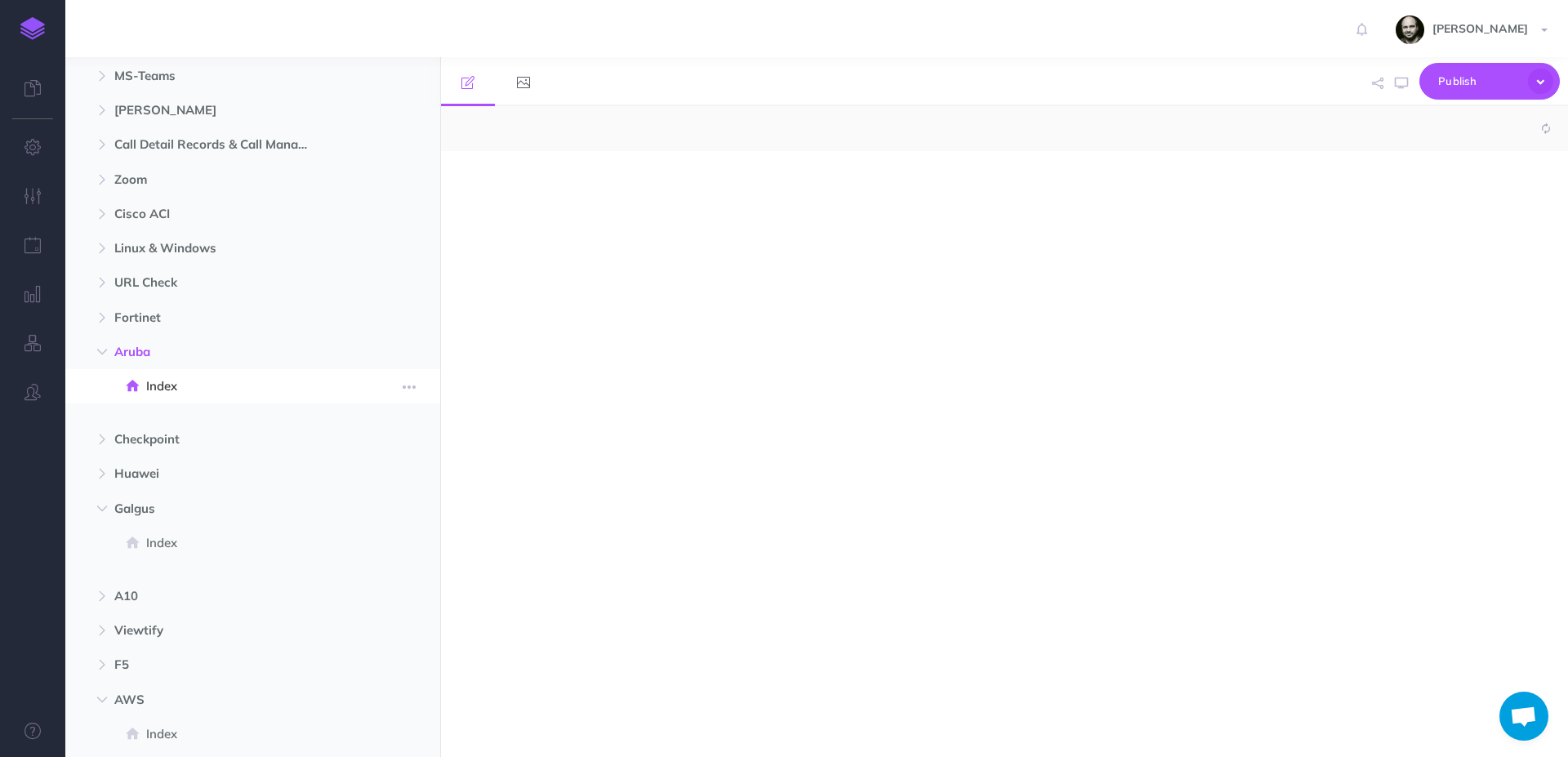
select select "null"
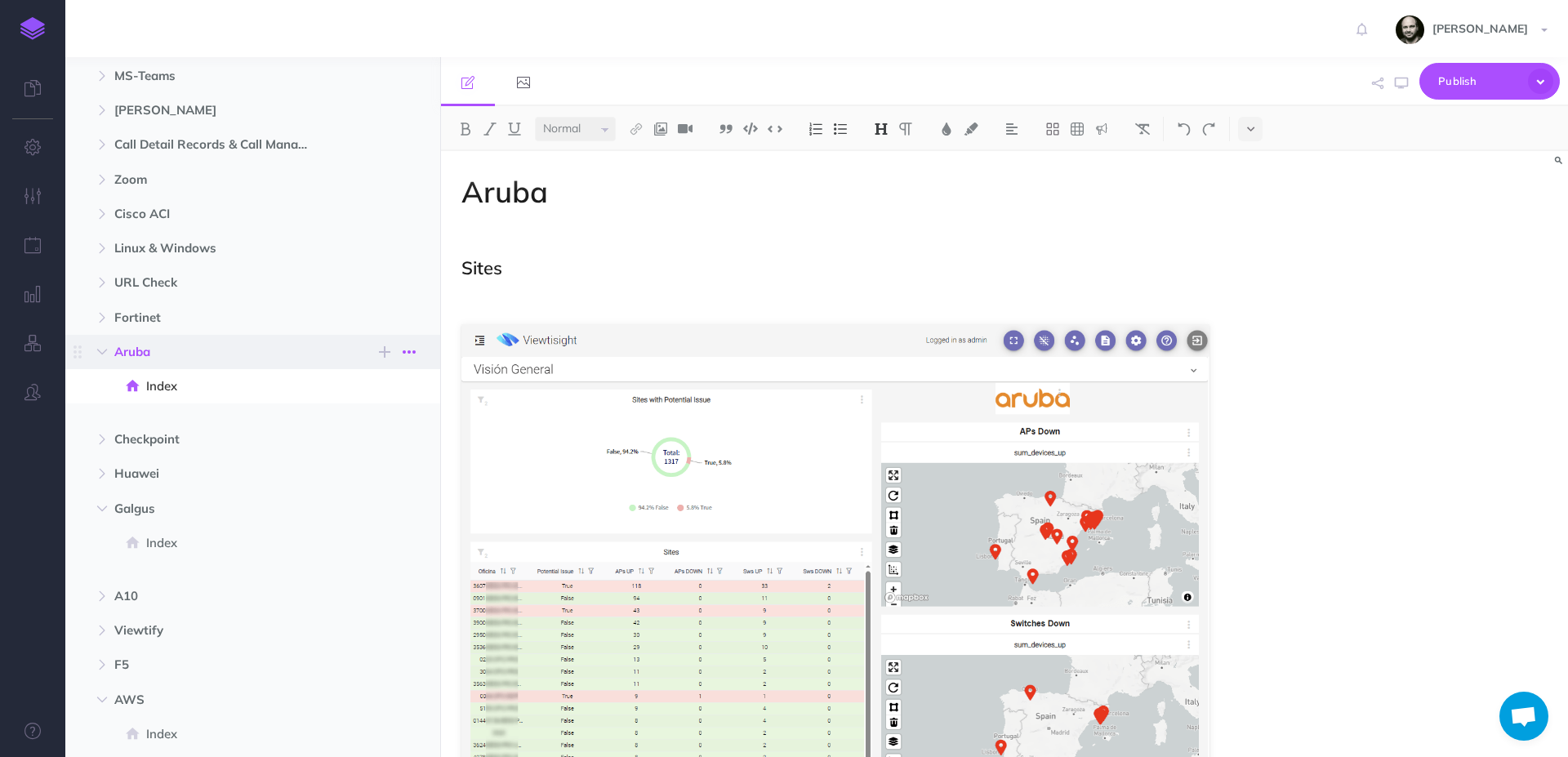
click at [411, 351] on icon "button" at bounding box center [409, 352] width 13 height 20
click at [360, 435] on link "Settings" at bounding box center [363, 435] width 122 height 27
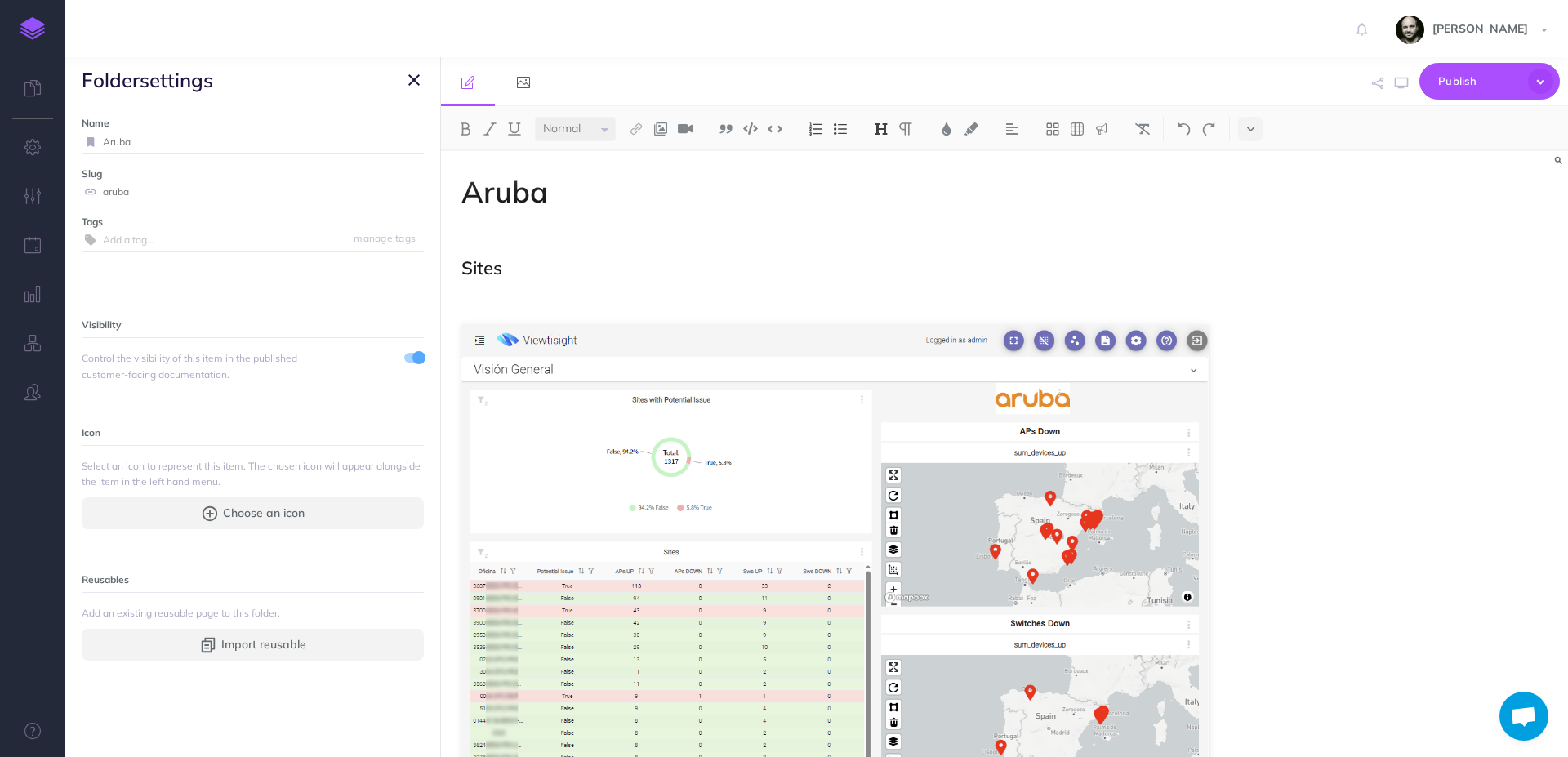
click at [703, 189] on h1 "Aruba" at bounding box center [835, 192] width 748 height 32
click at [409, 79] on icon "button" at bounding box center [414, 80] width 11 height 20
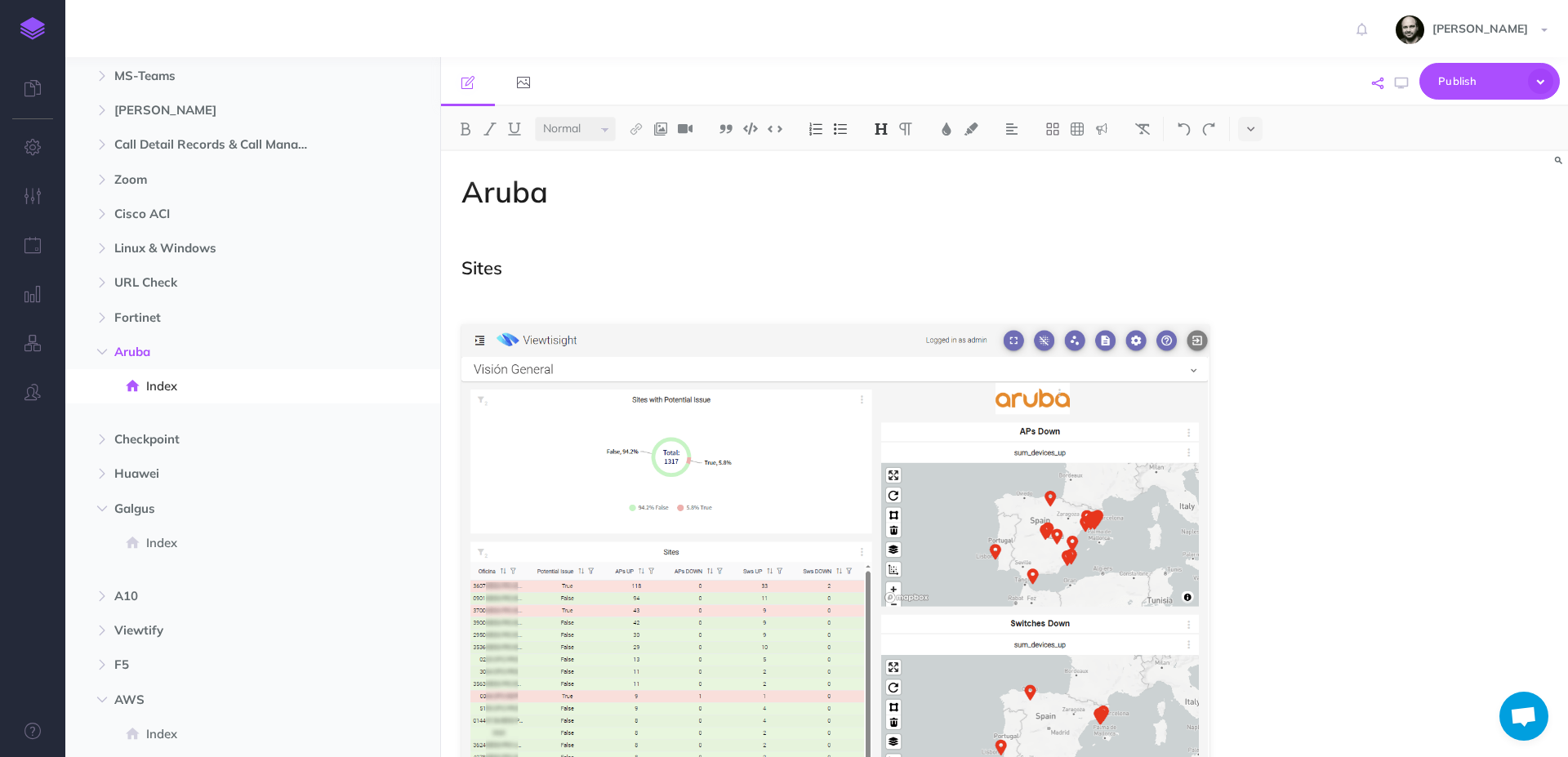
click at [1378, 77] on icon "button" at bounding box center [1378, 82] width 11 height 11
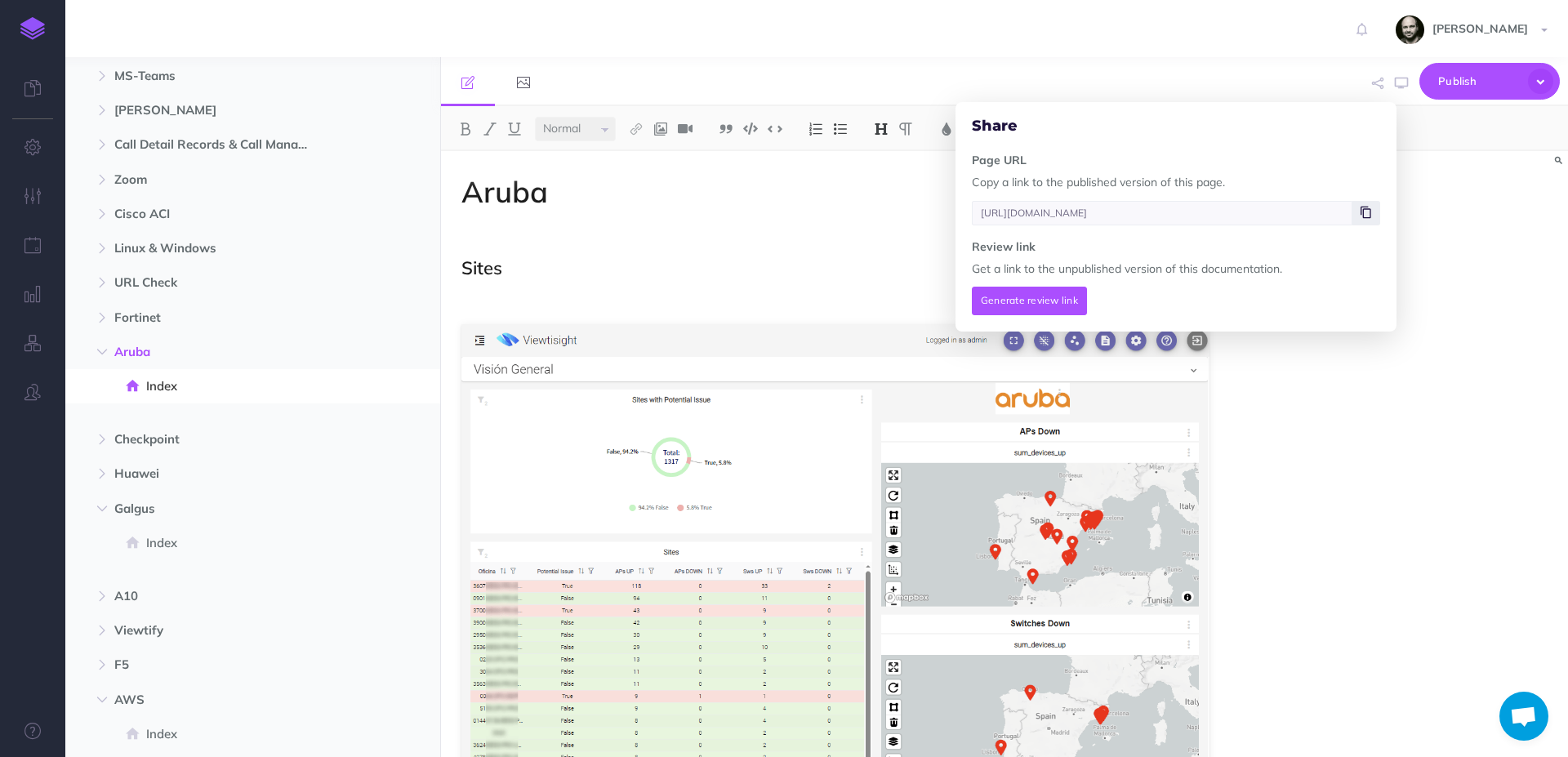
click at [1370, 208] on icon at bounding box center [1366, 212] width 11 height 10
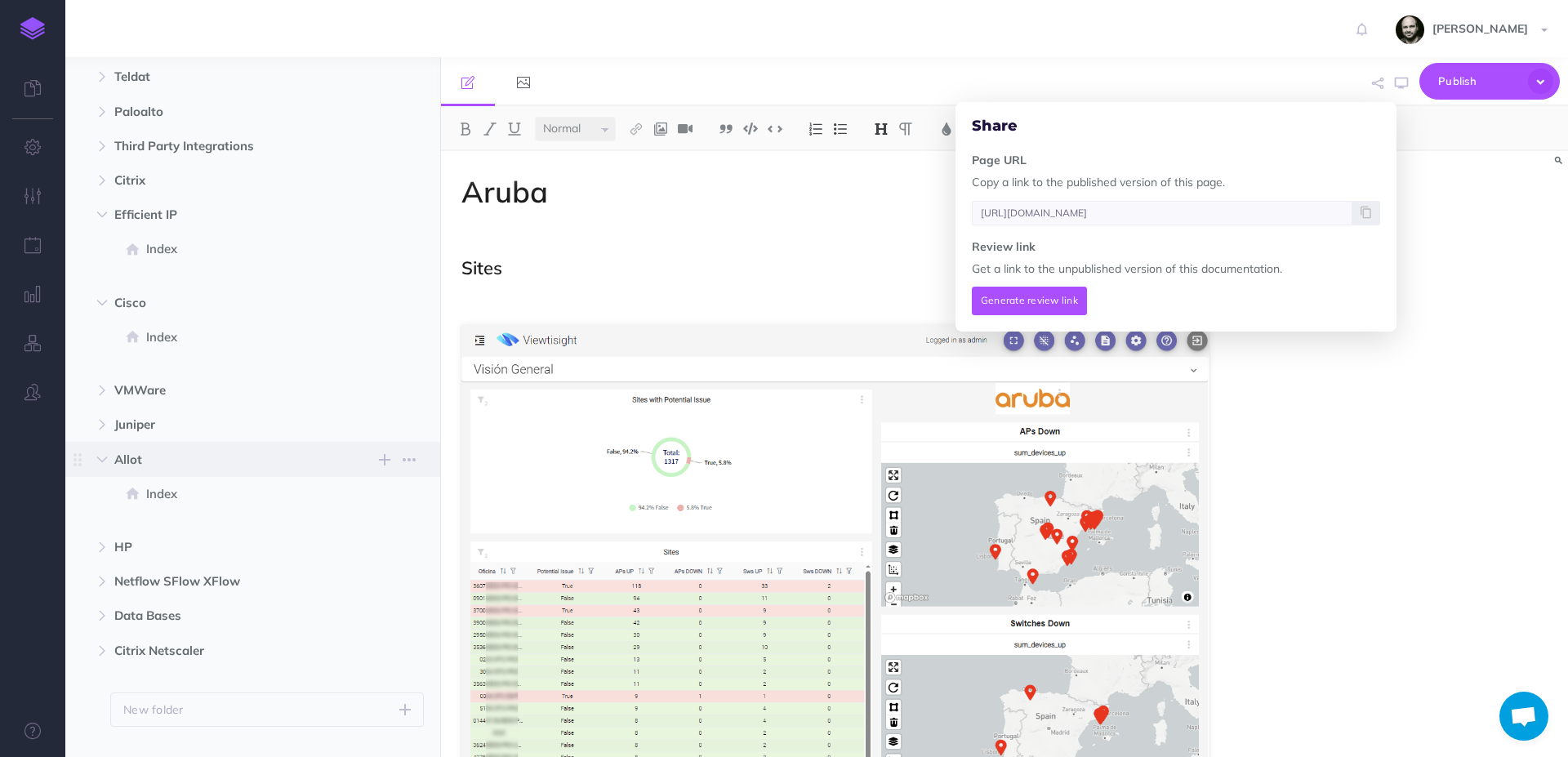
scroll to position [1029, 0]
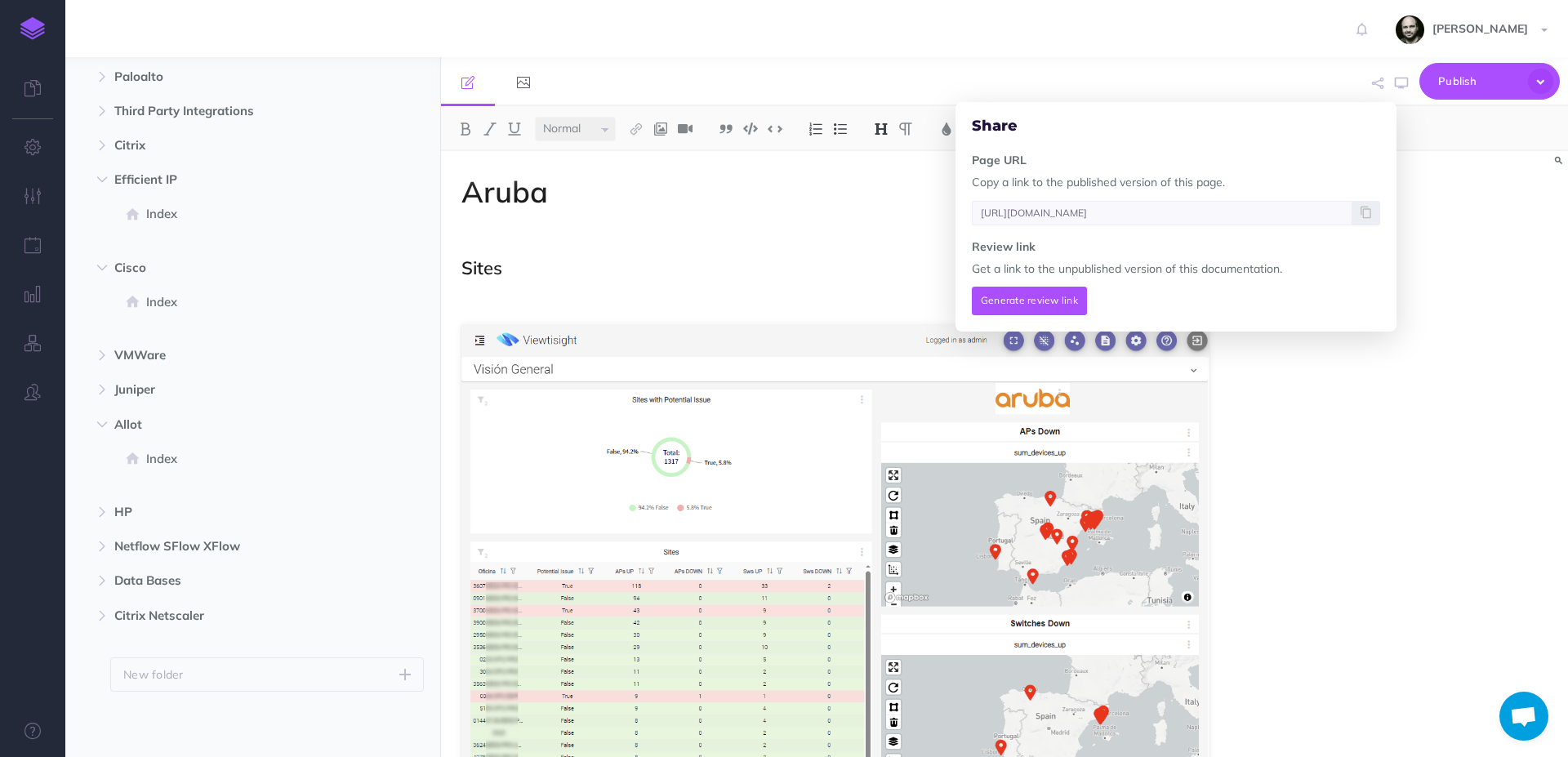
click at [1471, 224] on div "Aruba Sites Overview Sites, RSSI & Roles Wireless controllers Inventory APs WiF…" at bounding box center [1004, 455] width 1127 height 607
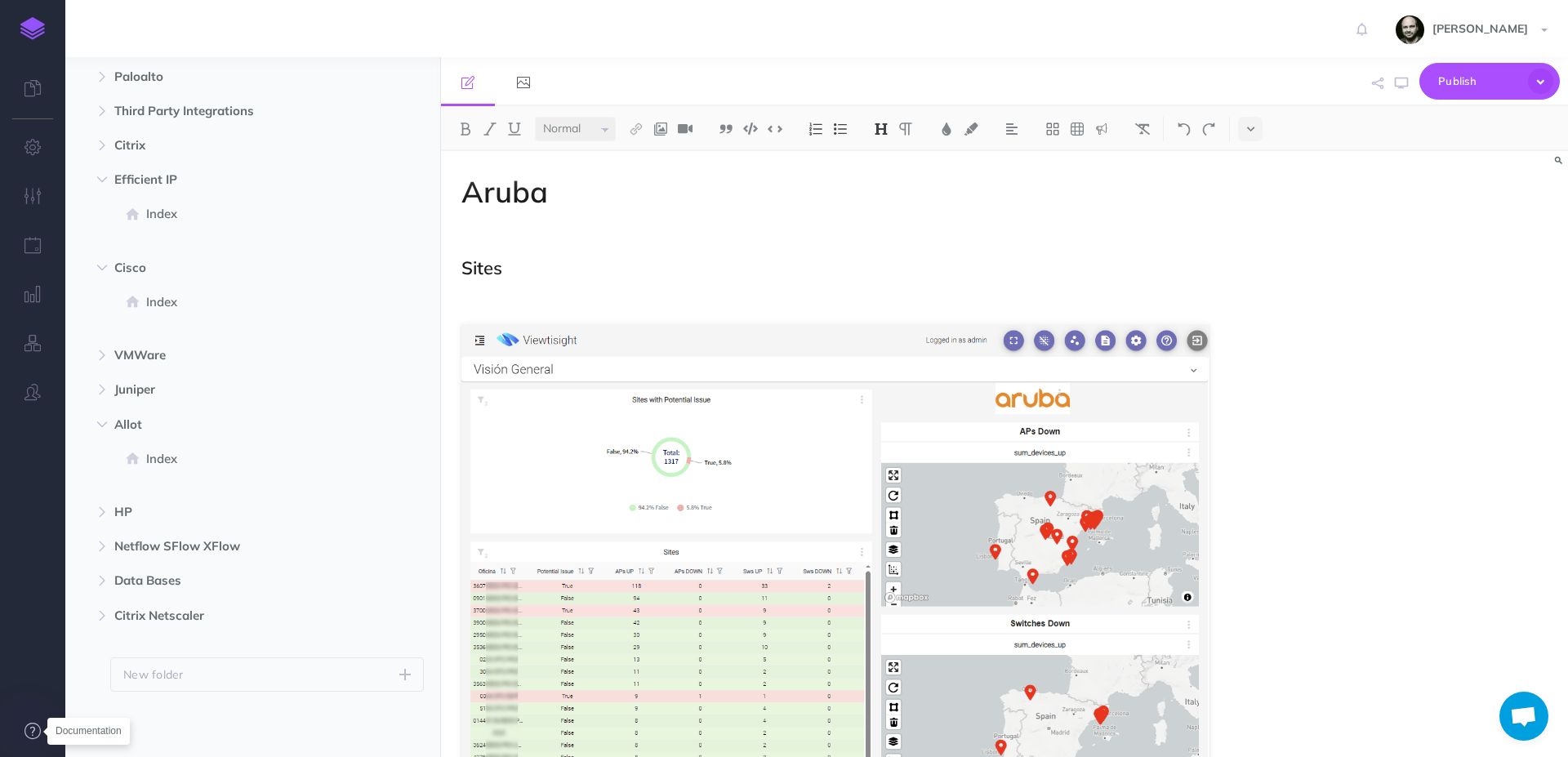
click at [32, 735] on icon at bounding box center [32, 731] width 16 height 16
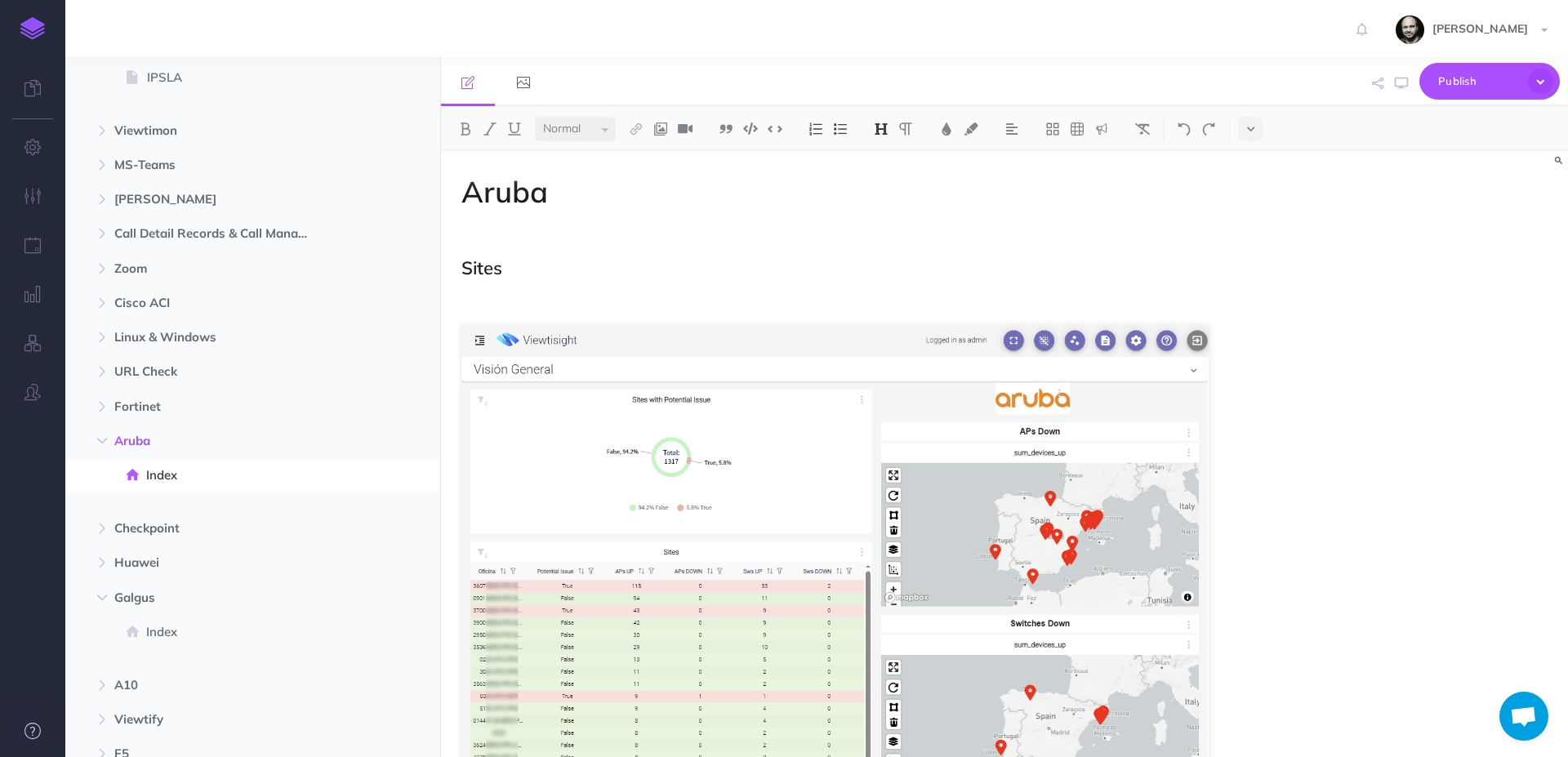
scroll to position [0, 0]
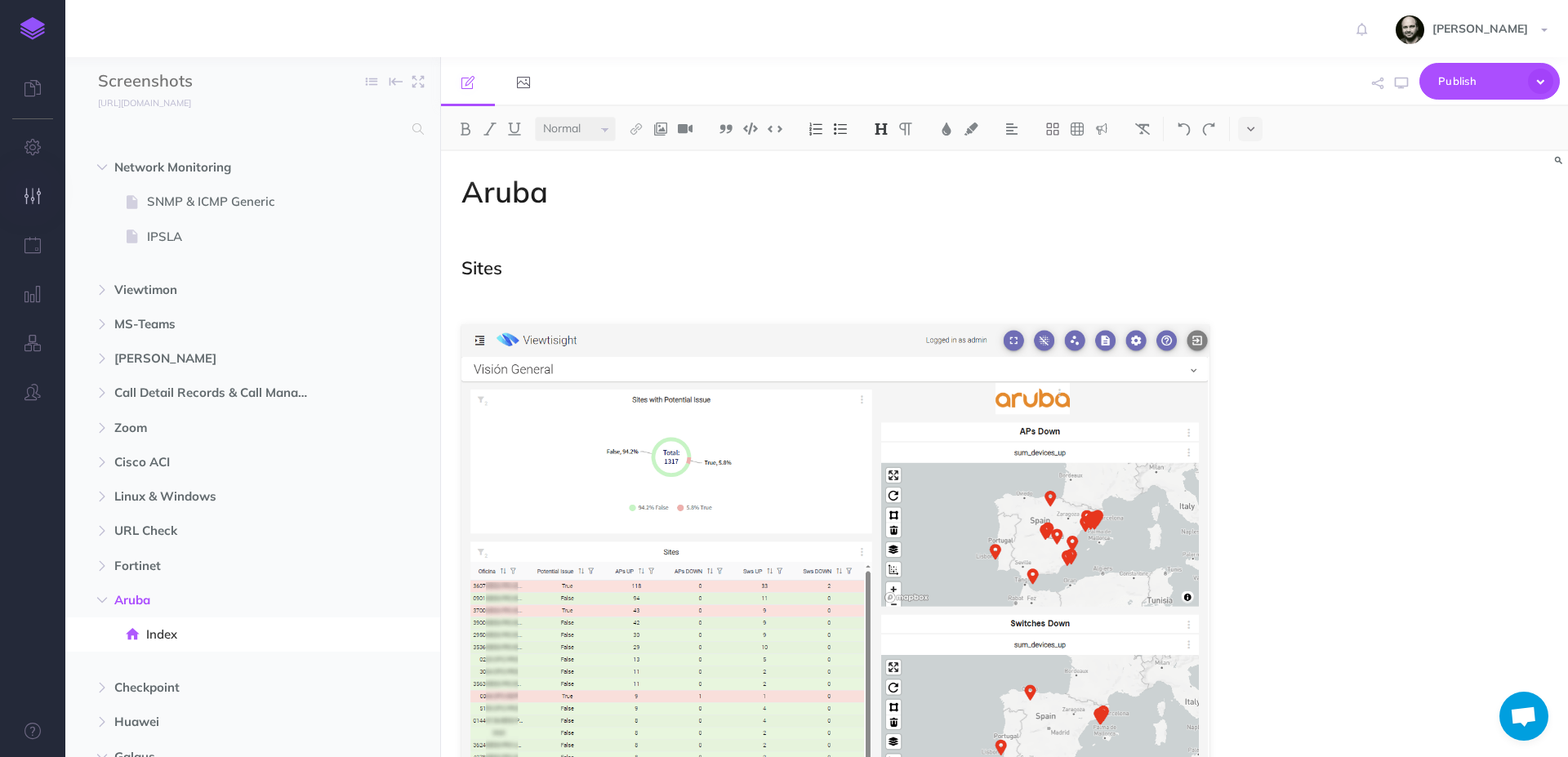
click at [18, 196] on button "button" at bounding box center [32, 197] width 65 height 49
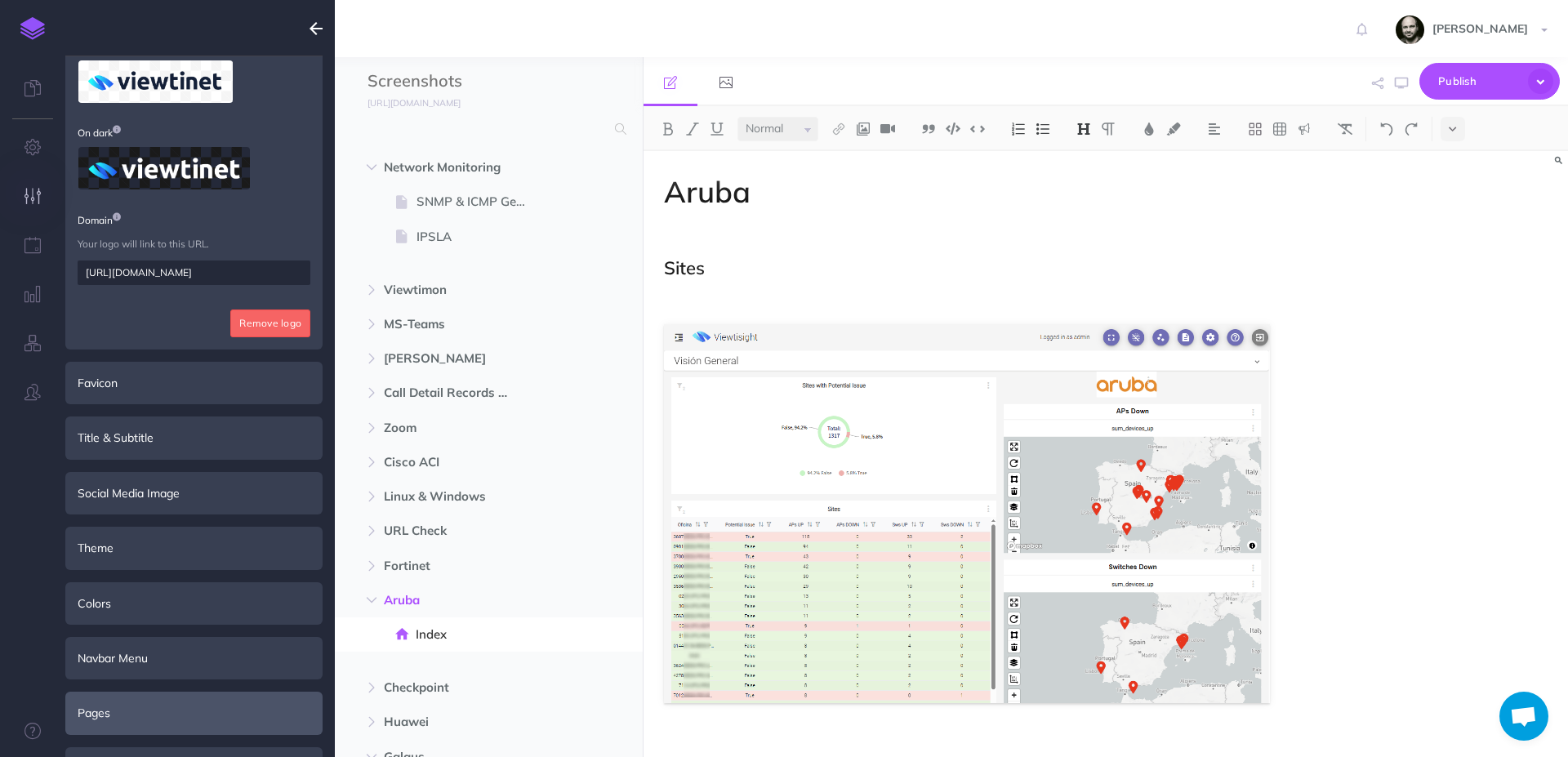
scroll to position [216, 0]
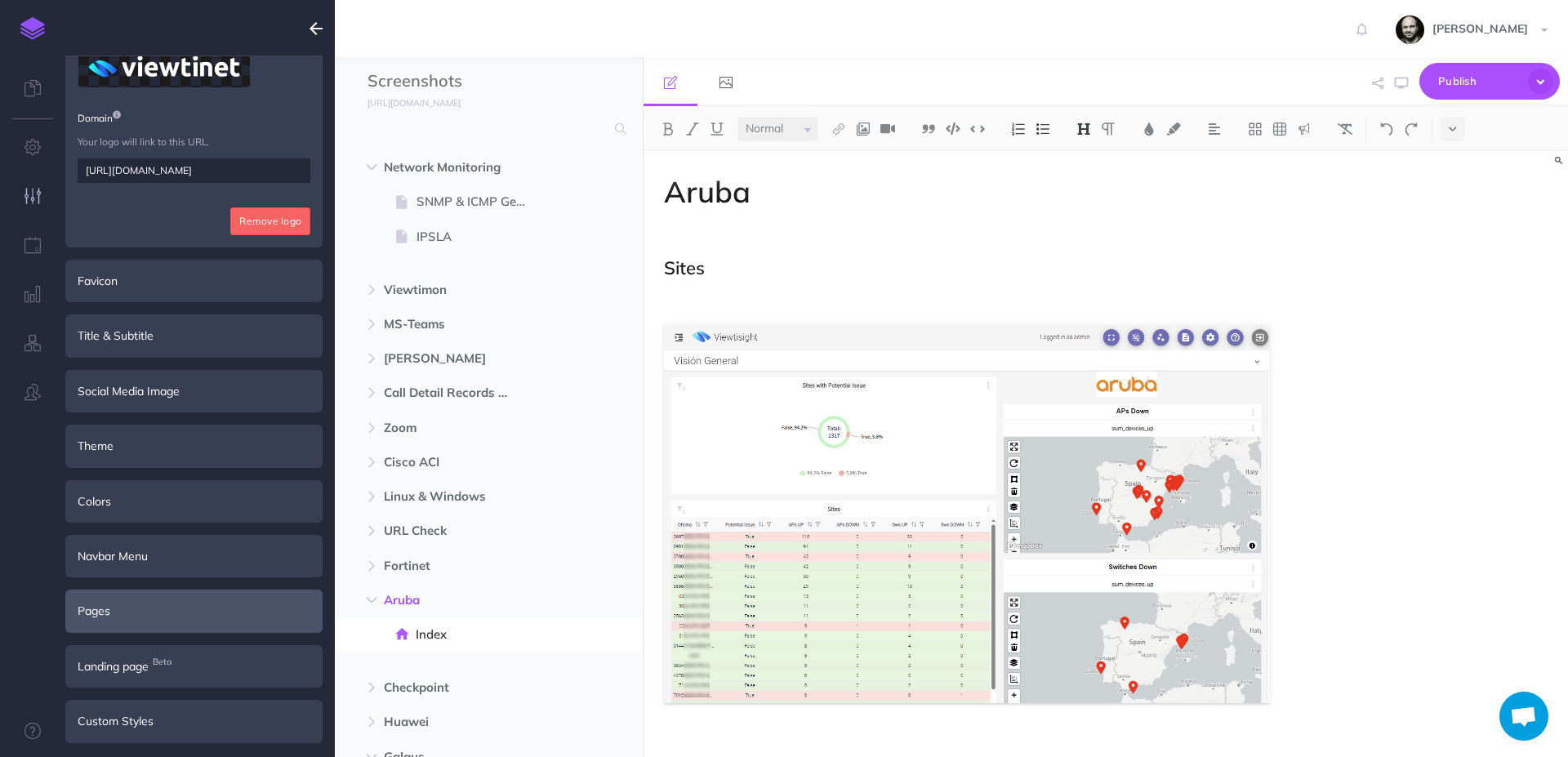
click at [127, 609] on div "Pages" at bounding box center [194, 611] width 257 height 42
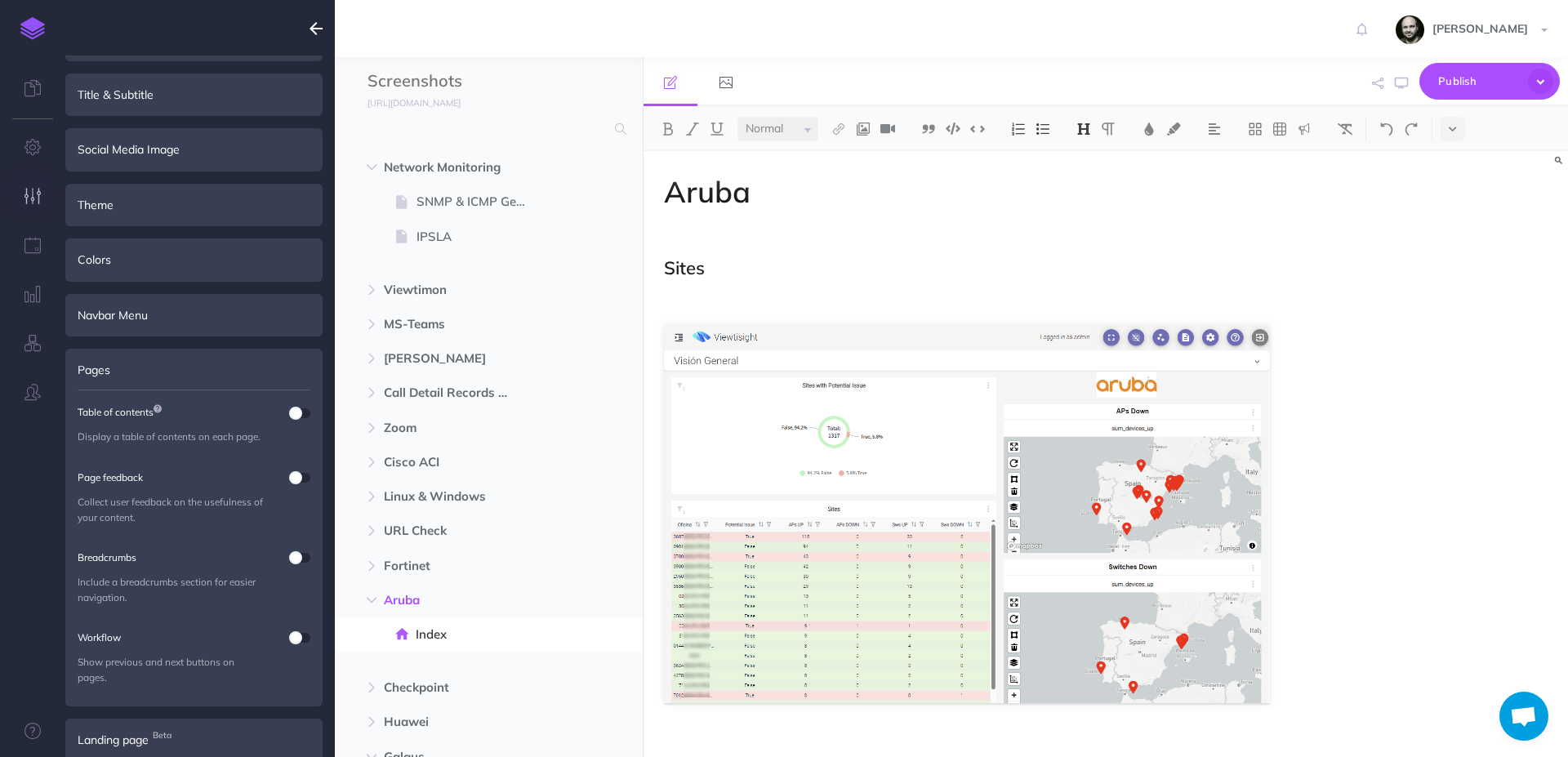
scroll to position [204, 0]
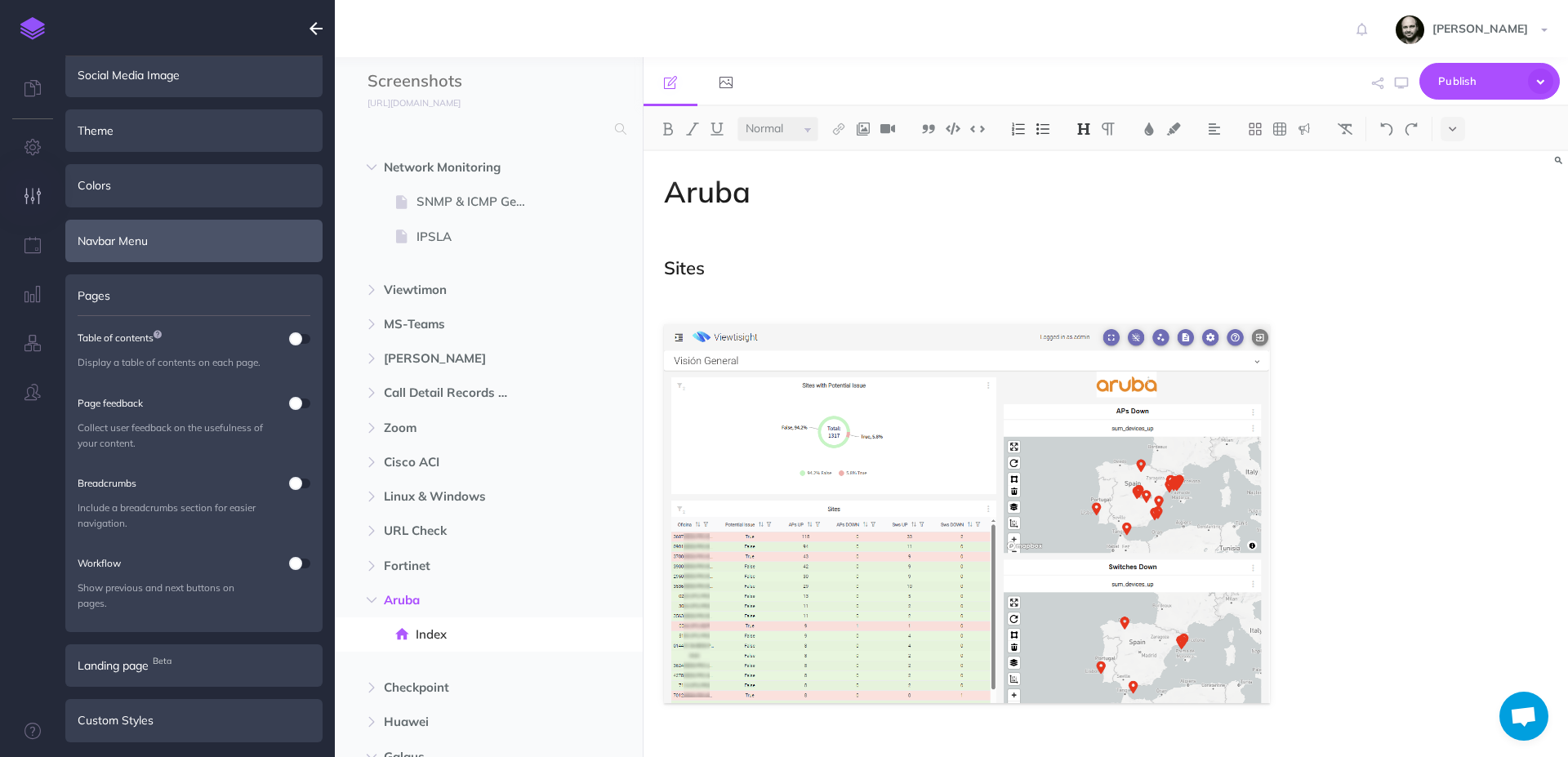
click at [155, 244] on div "Navbar Menu" at bounding box center [194, 241] width 257 height 42
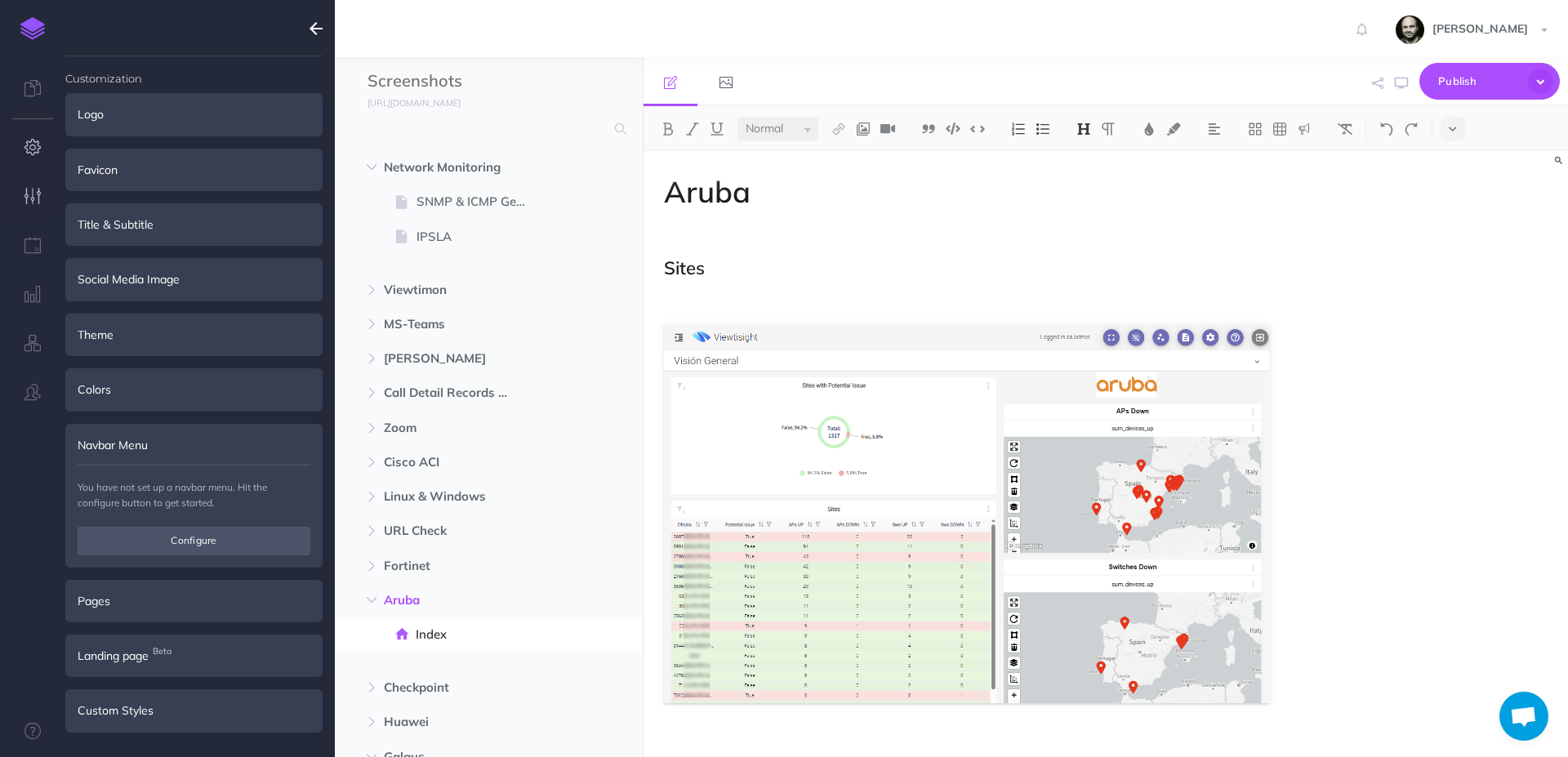
click at [42, 155] on button "button" at bounding box center [32, 148] width 65 height 49
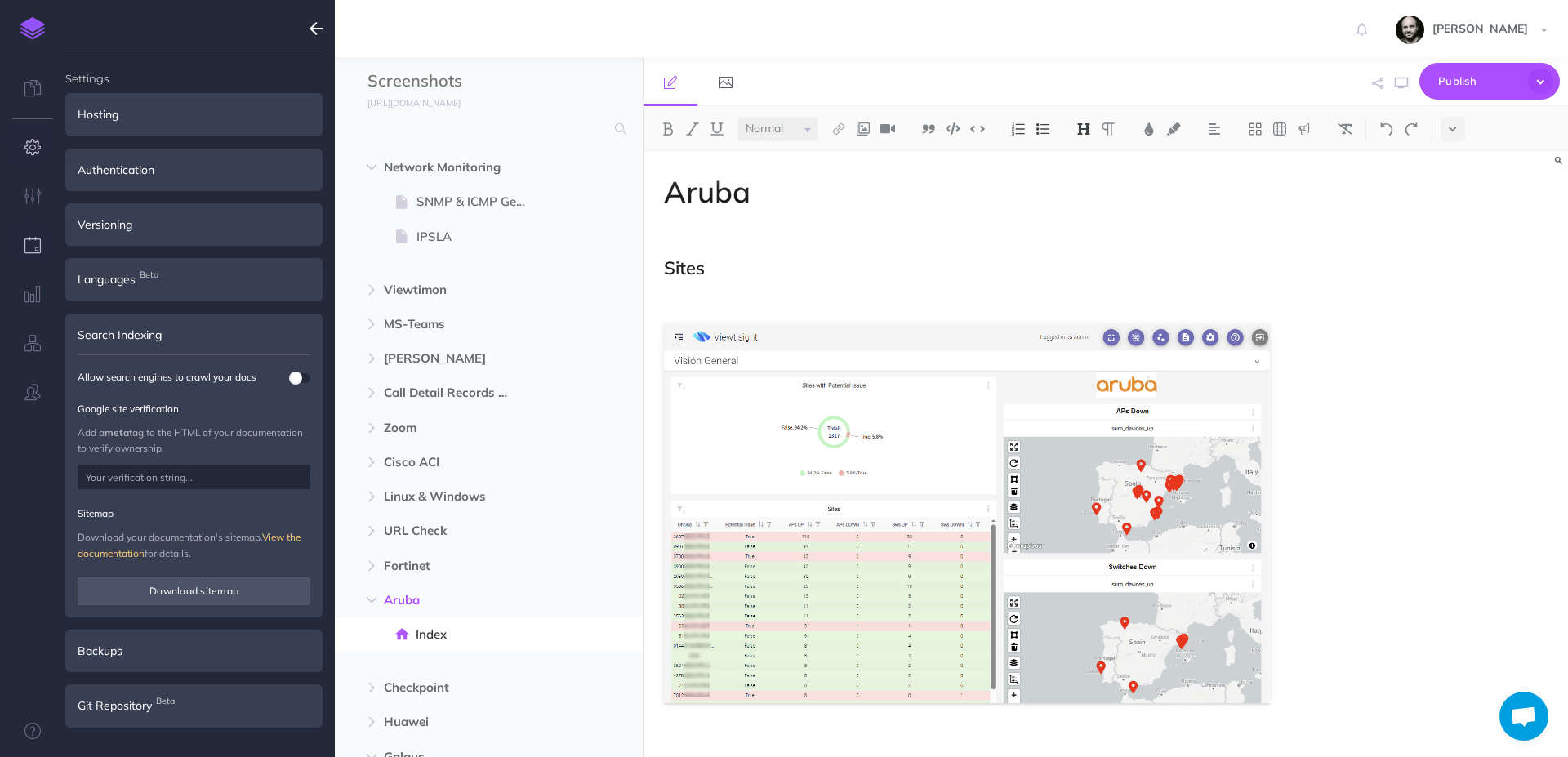
click at [41, 263] on button "button" at bounding box center [32, 246] width 65 height 49
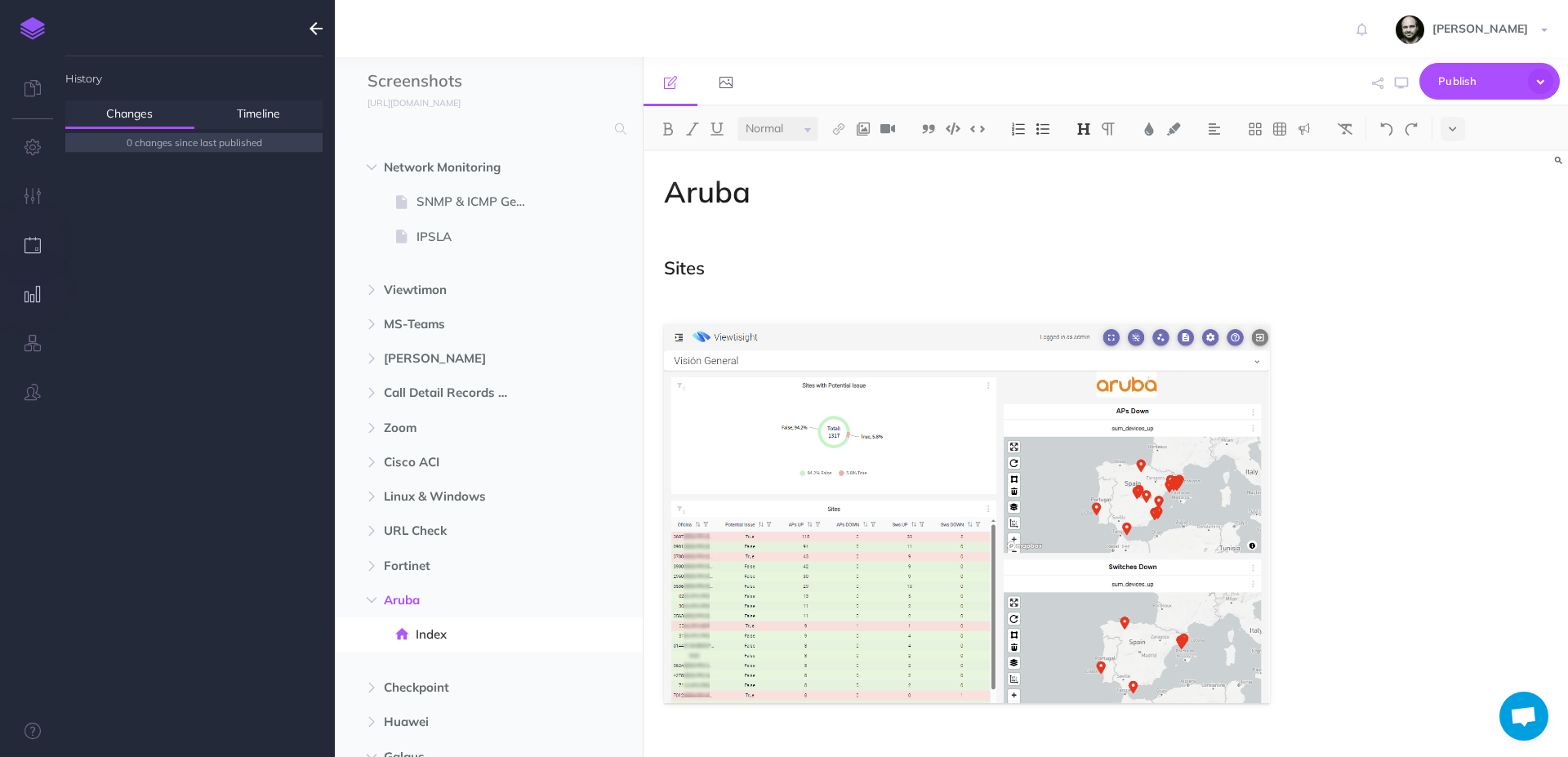
click at [31, 302] on icon "button" at bounding box center [33, 294] width 17 height 16
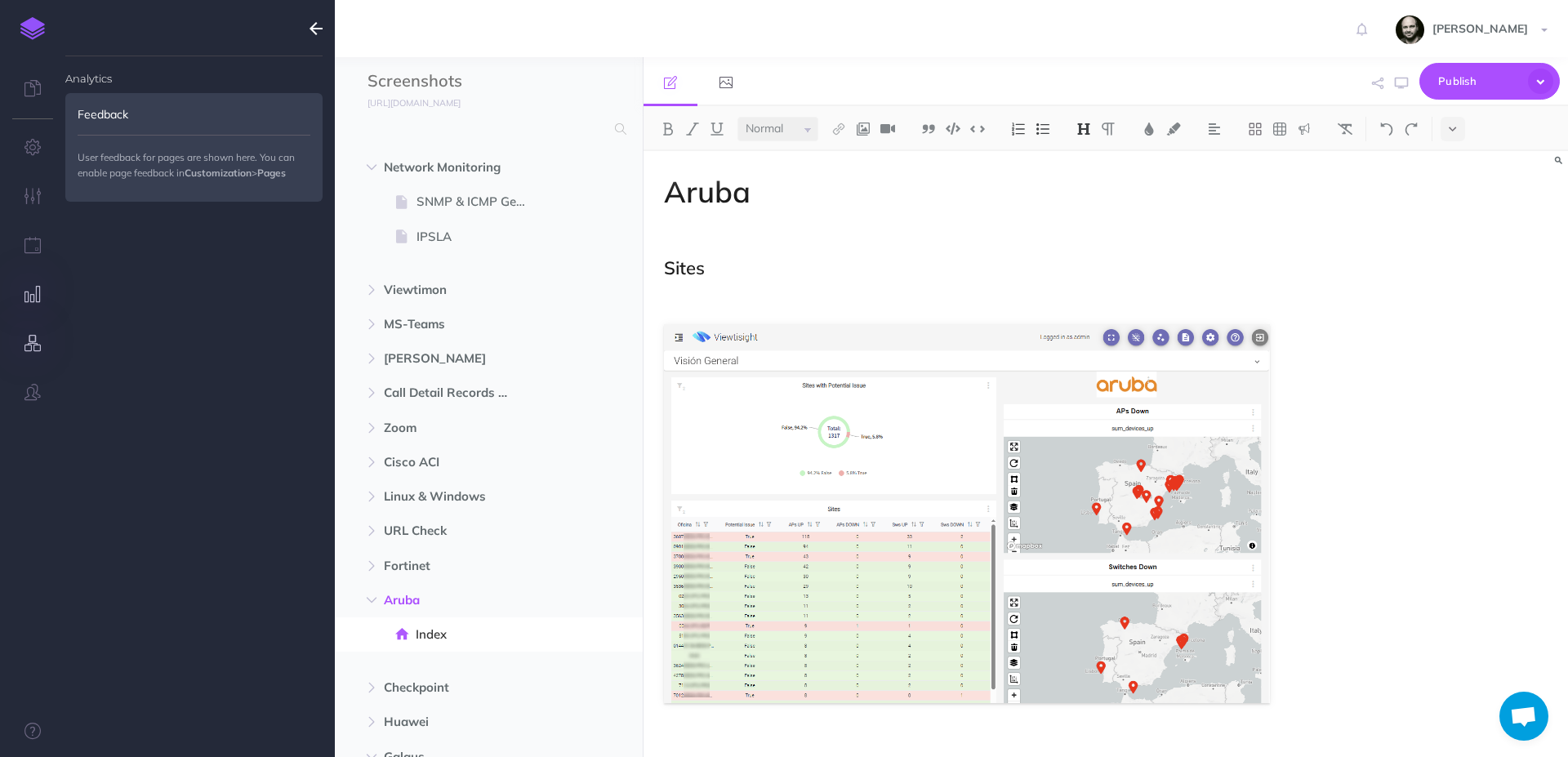
click at [31, 335] on button "button" at bounding box center [32, 344] width 65 height 49
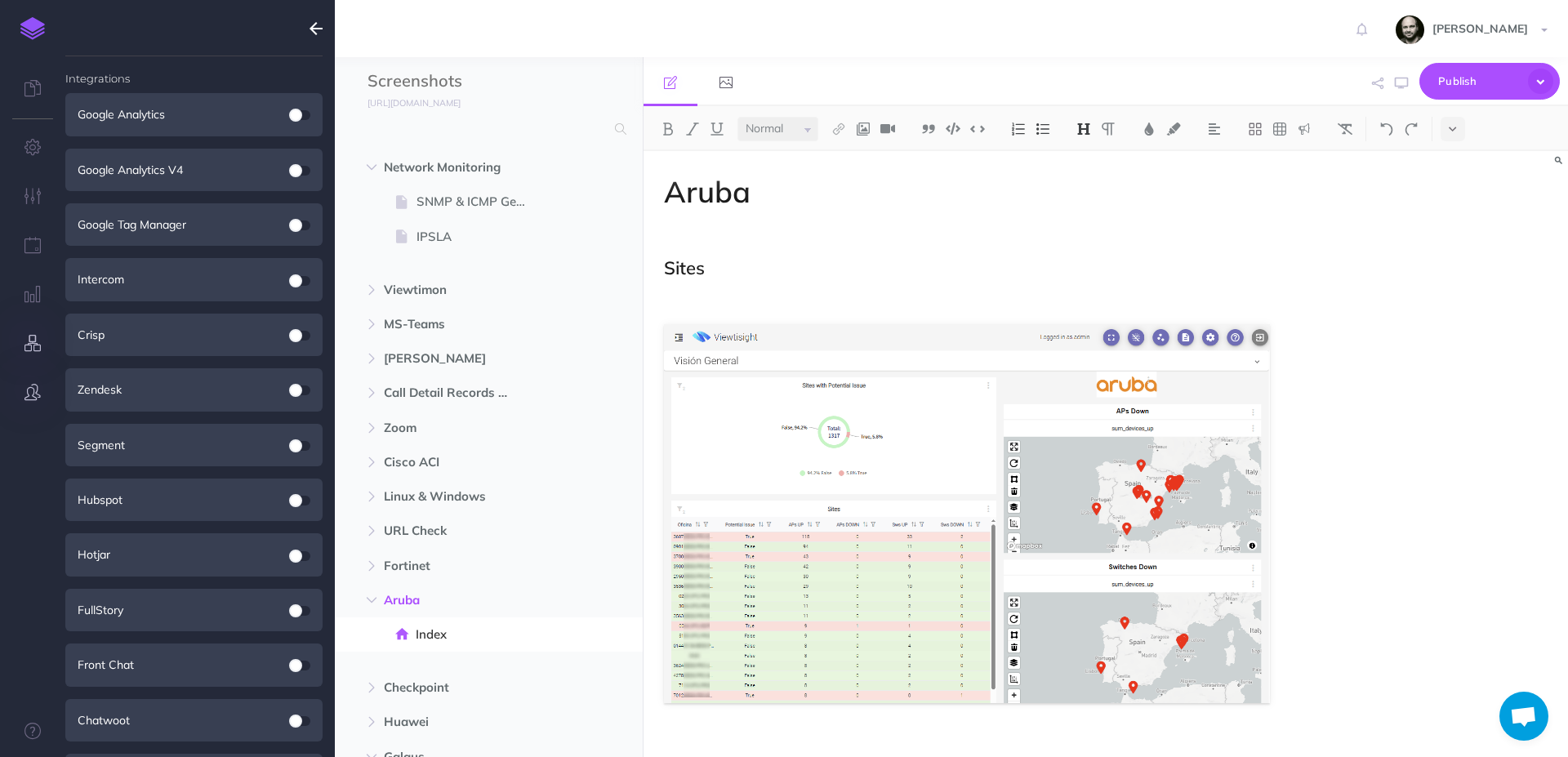
click at [33, 383] on button "button" at bounding box center [32, 393] width 65 height 49
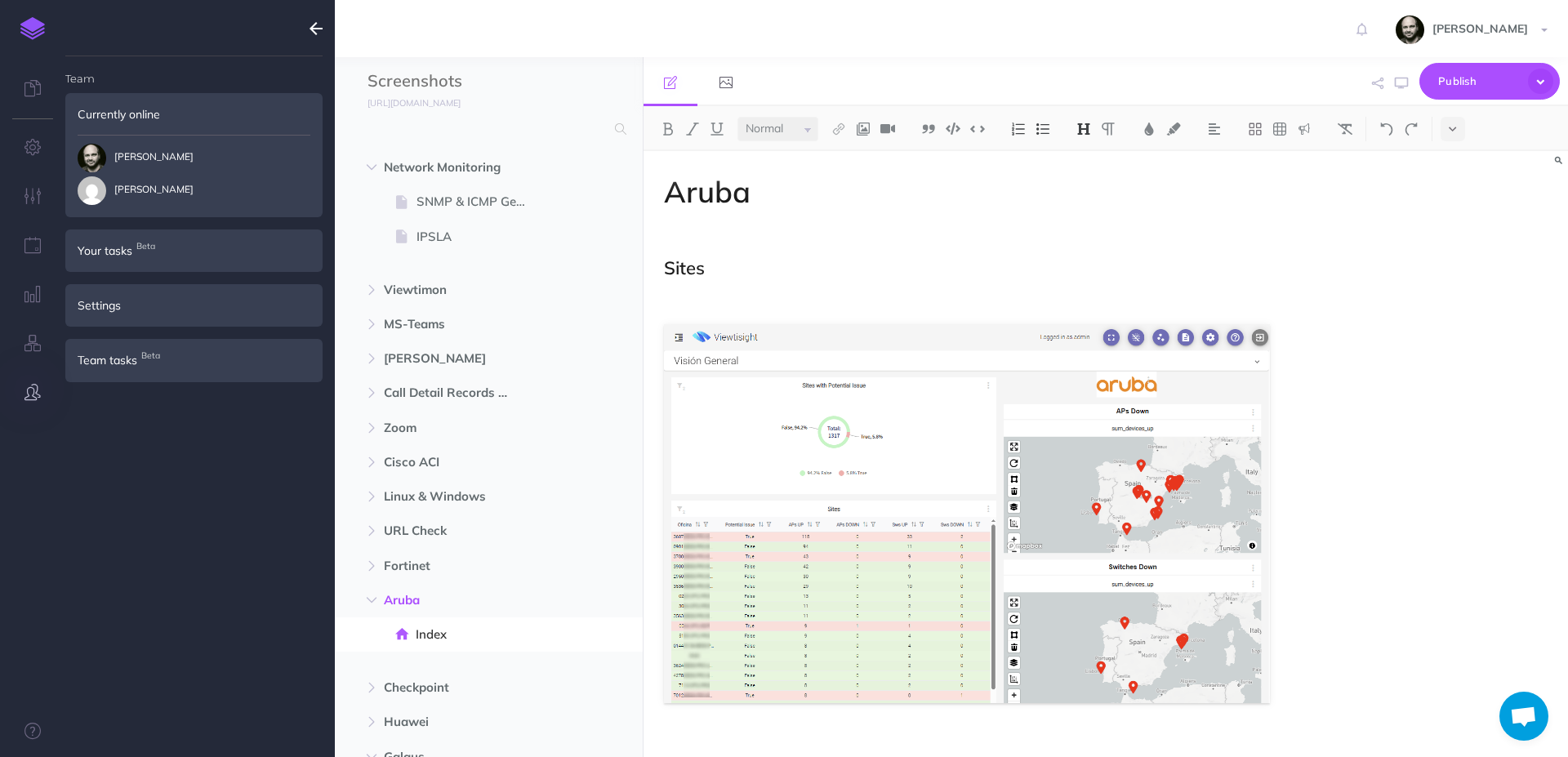
click at [100, 302] on div "Settings" at bounding box center [194, 306] width 257 height 42
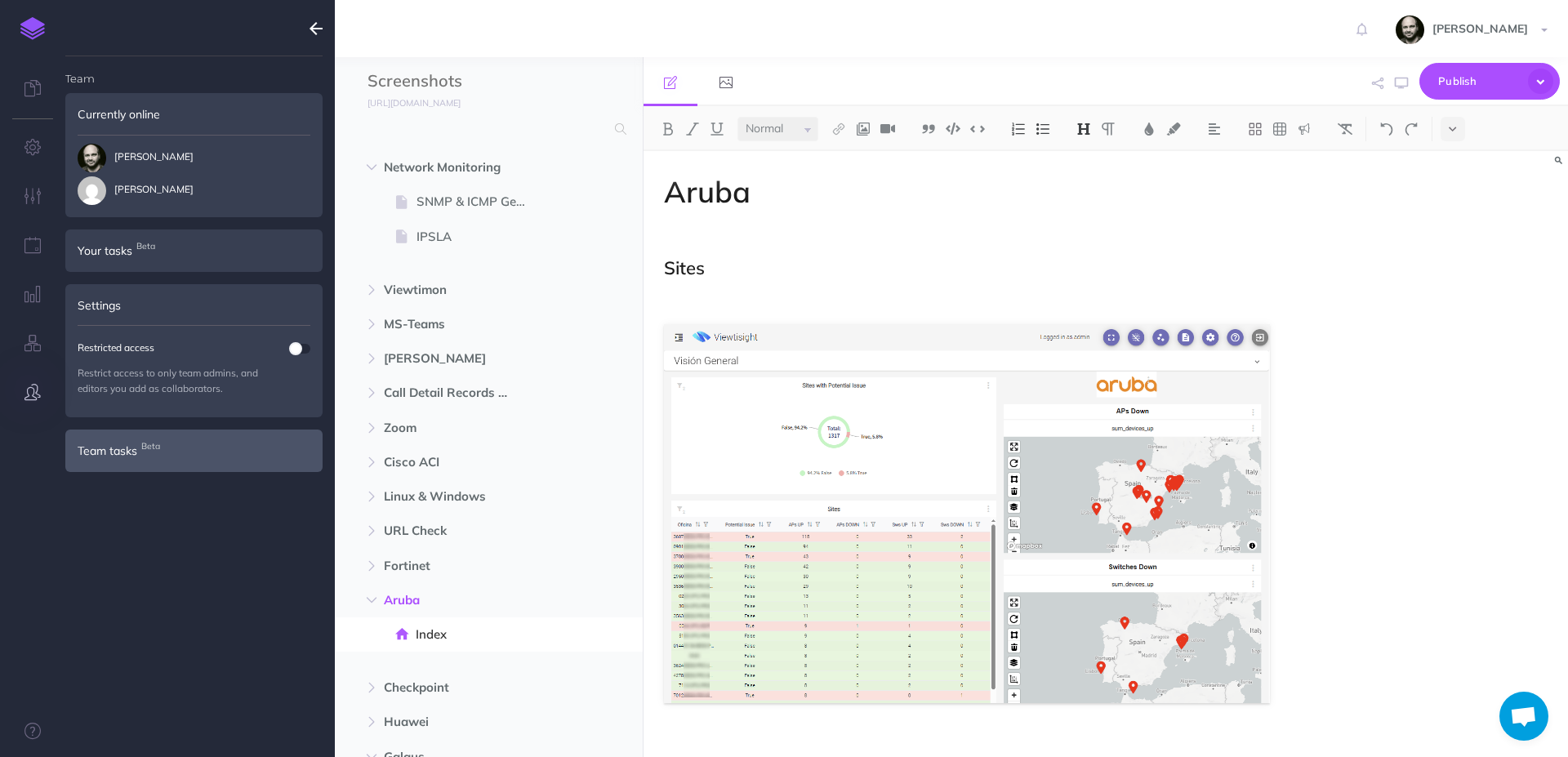
click at [158, 468] on div "Team tasks Beta" at bounding box center [194, 451] width 257 height 42
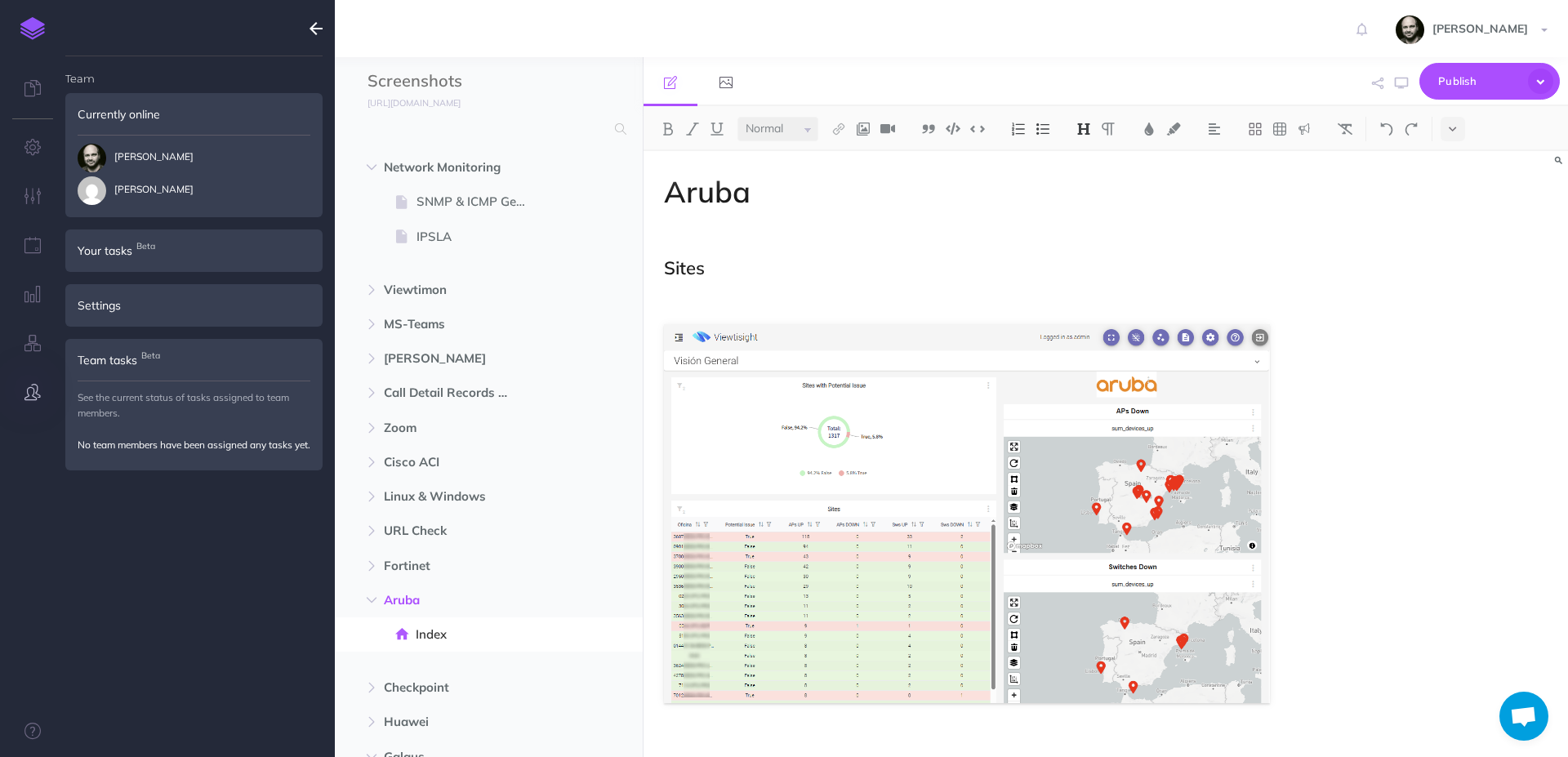
click at [27, 37] on img at bounding box center [32, 28] width 25 height 23
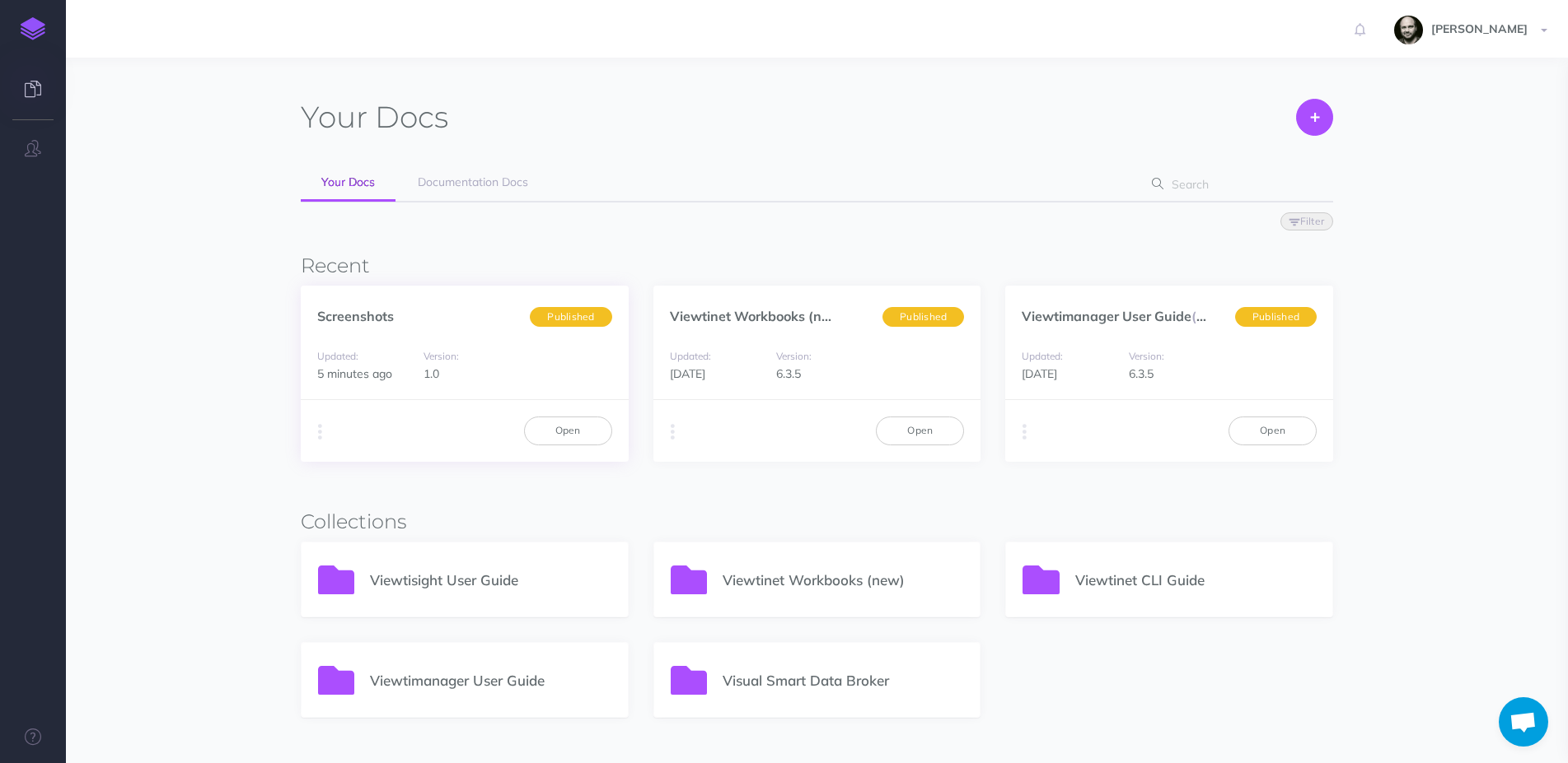
click at [308, 430] on div "Duplicate Export PDF Beta Markdown Beta Advanced Archive Open" at bounding box center [464, 430] width 328 height 62
click at [318, 436] on icon "button" at bounding box center [320, 432] width 4 height 23
click at [380, 521] on button "Advanced" at bounding box center [404, 524] width 206 height 29
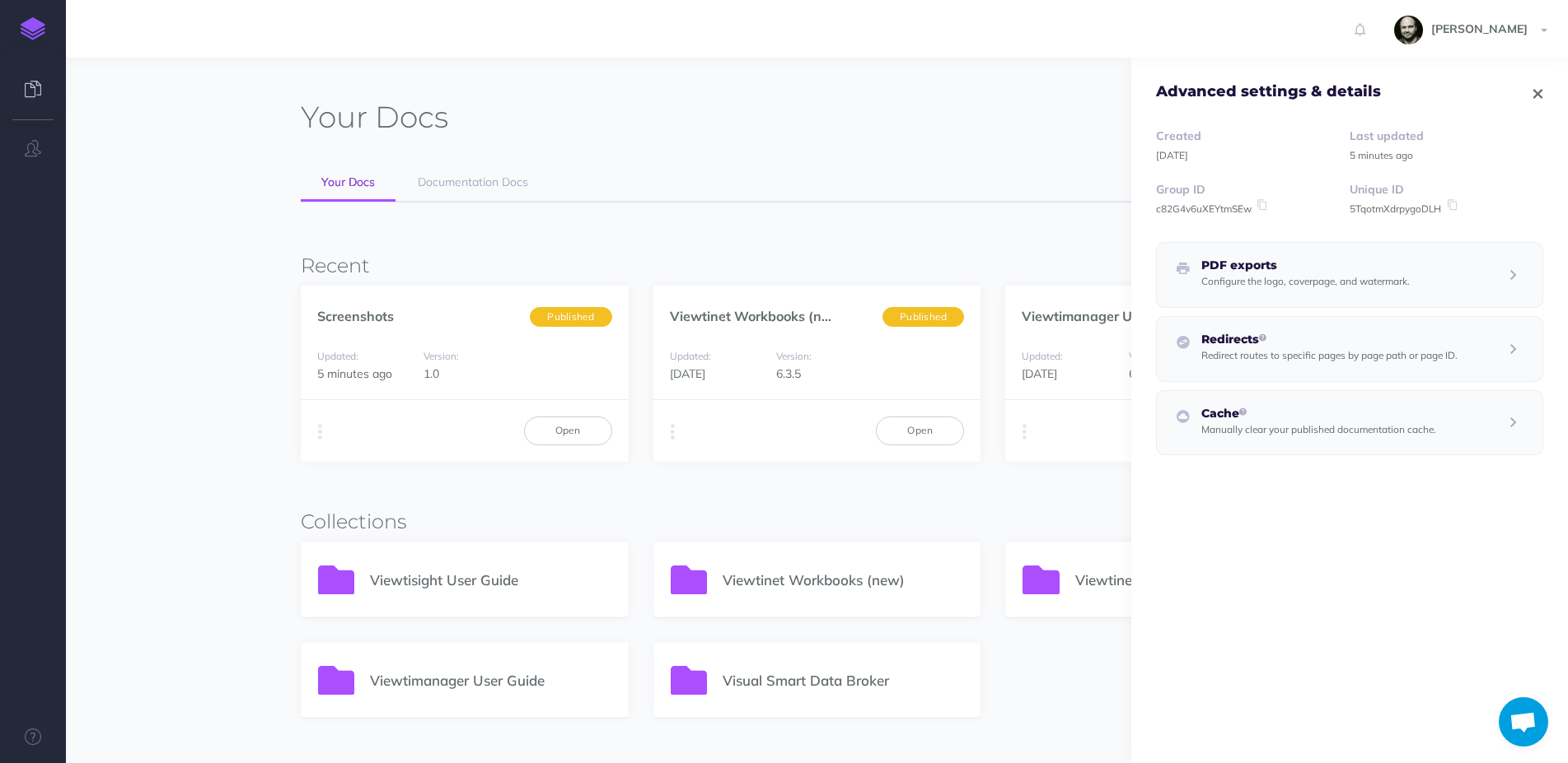
click at [1363, 355] on small "Redirect routes to specific pages by page path or page ID." at bounding box center [1329, 355] width 256 height 12
click at [1327, 411] on div "Redirects Redirect routes to specific pages by page path or page ID." at bounding box center [1350, 371] width 387 height 110
click at [1327, 397] on button "button" at bounding box center [1363, 399] width 325 height 20
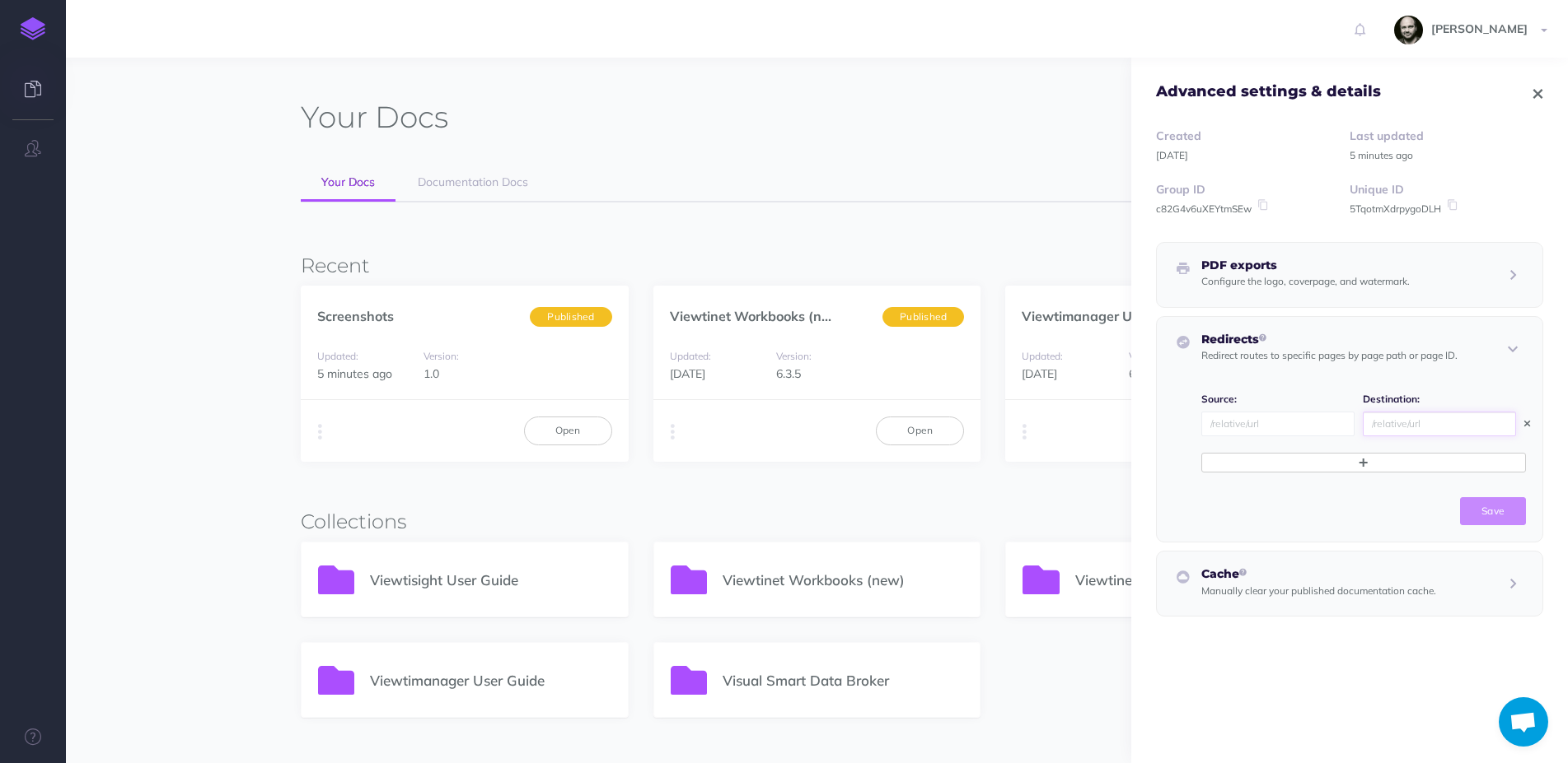
click at [1475, 413] on input "text" at bounding box center [1439, 424] width 153 height 25
click at [1524, 424] on icon "button" at bounding box center [1527, 425] width 6 height 10
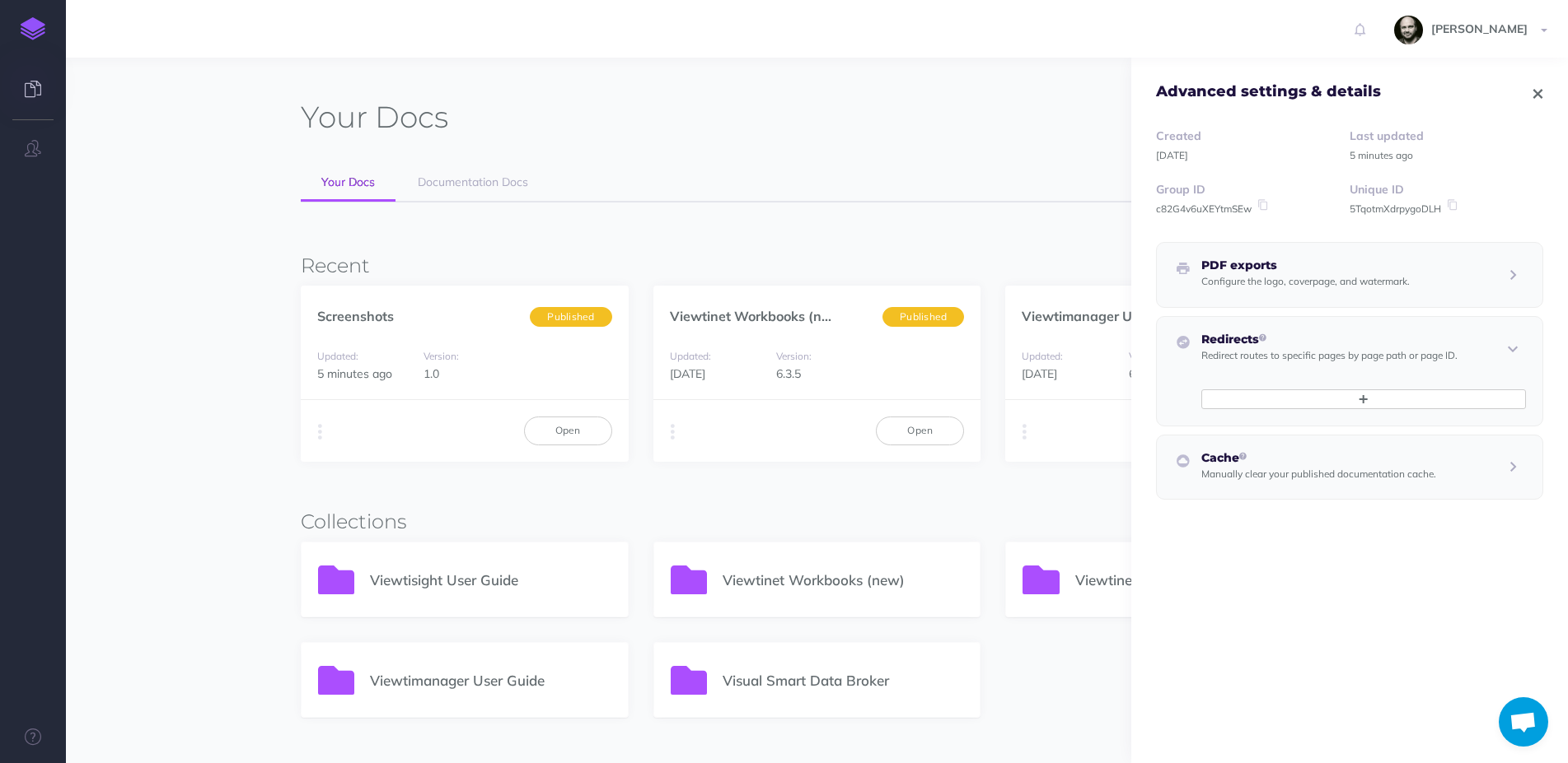
click at [1393, 482] on p "Manually clear your published documentation cache." at bounding box center [1319, 473] width 235 height 18
click at [1490, 435] on div "Cache Manually clear your published documentation cache." at bounding box center [1363, 423] width 325 height 32
click at [1360, 254] on div "PDF exports Configure the logo, coverpage, and watermark." at bounding box center [1350, 275] width 387 height 66
click at [1341, 290] on p "Configure the logo, coverpage, and watermark." at bounding box center [1305, 280] width 208 height 18
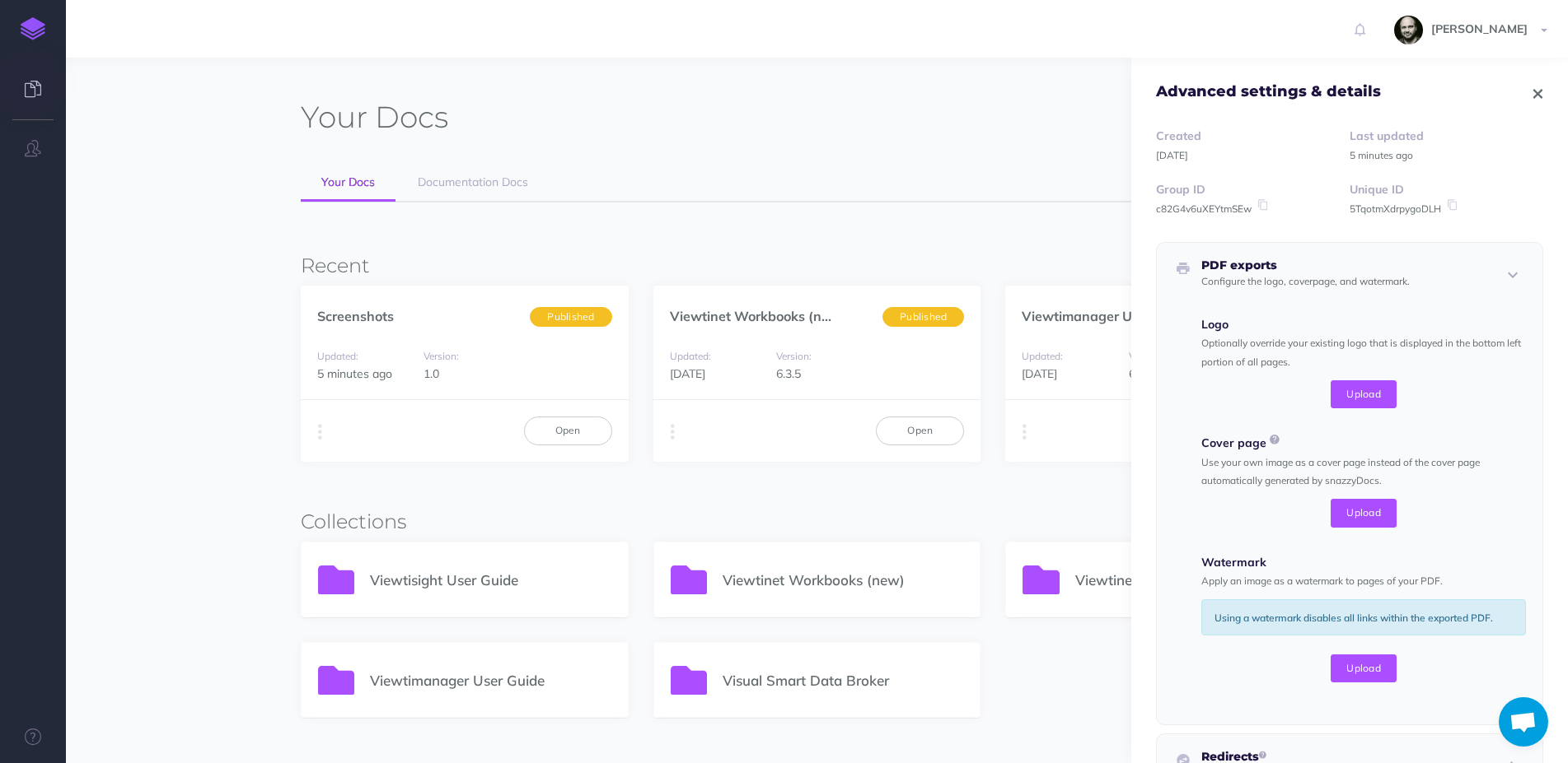
click at [1341, 290] on p "Configure the logo, coverpage, and watermark." at bounding box center [1305, 280] width 208 height 18
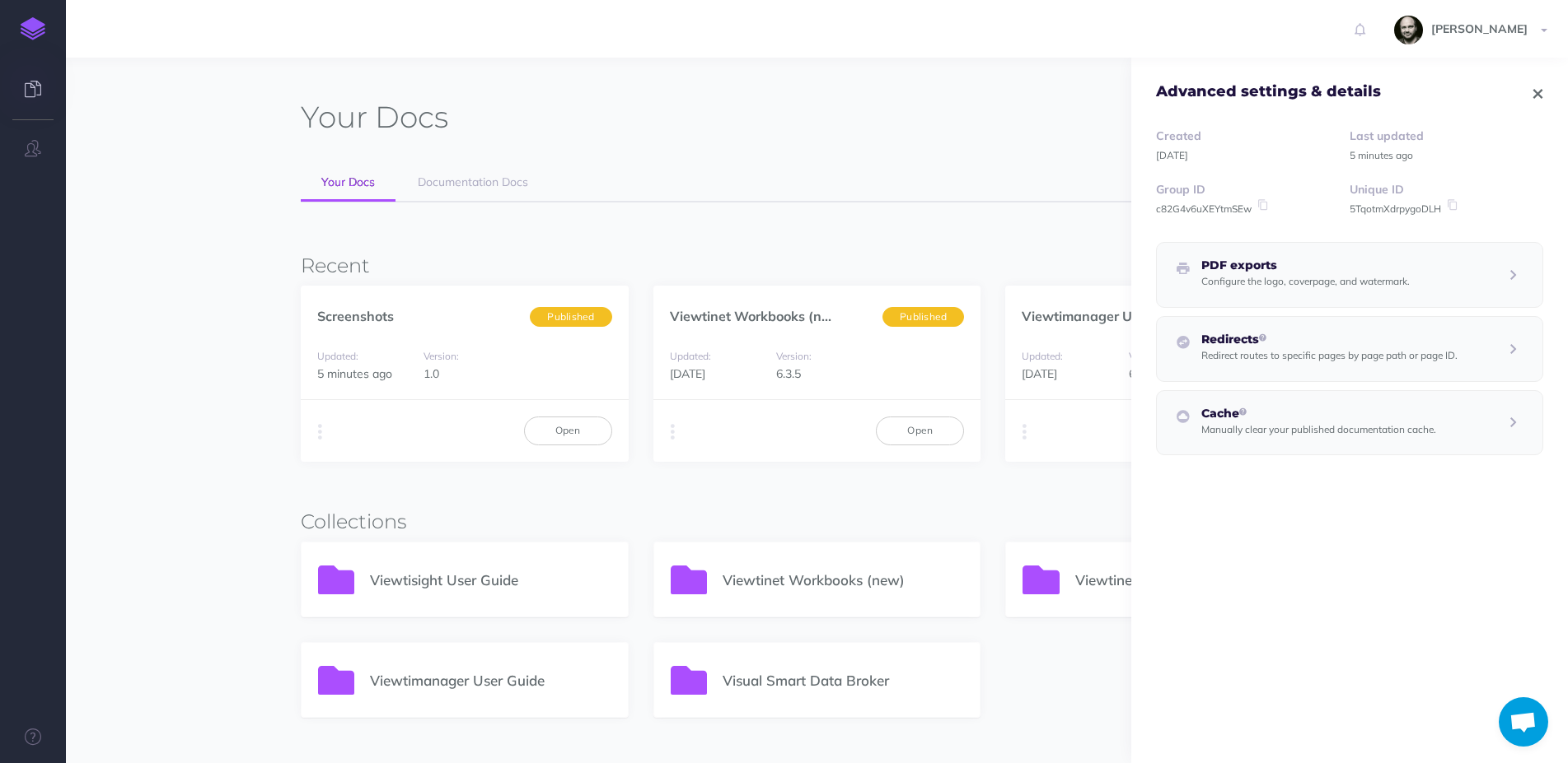
click at [1534, 92] on icon "button" at bounding box center [1538, 93] width 9 height 11
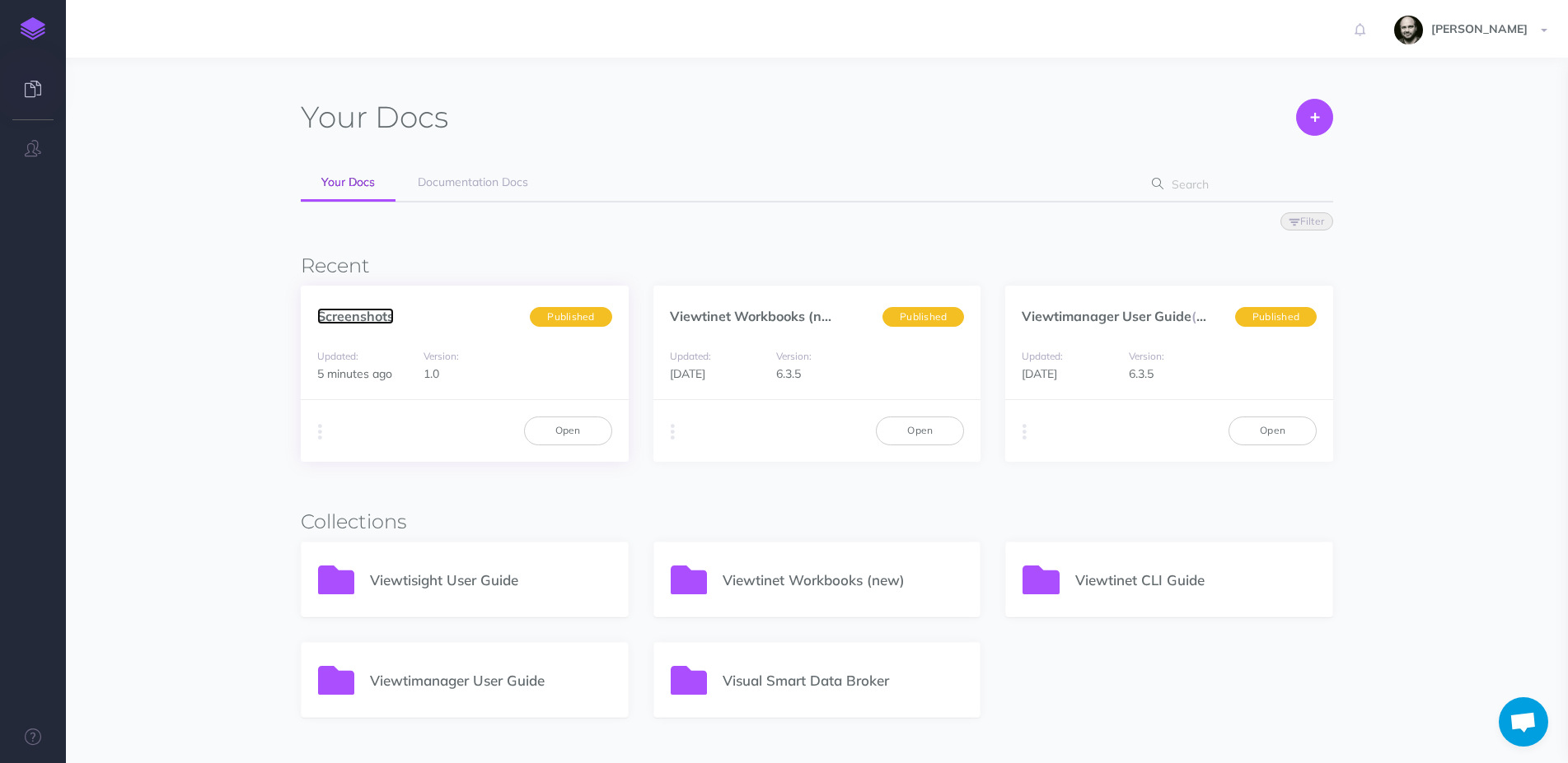
click at [333, 319] on link "Screenshots" at bounding box center [355, 316] width 76 height 16
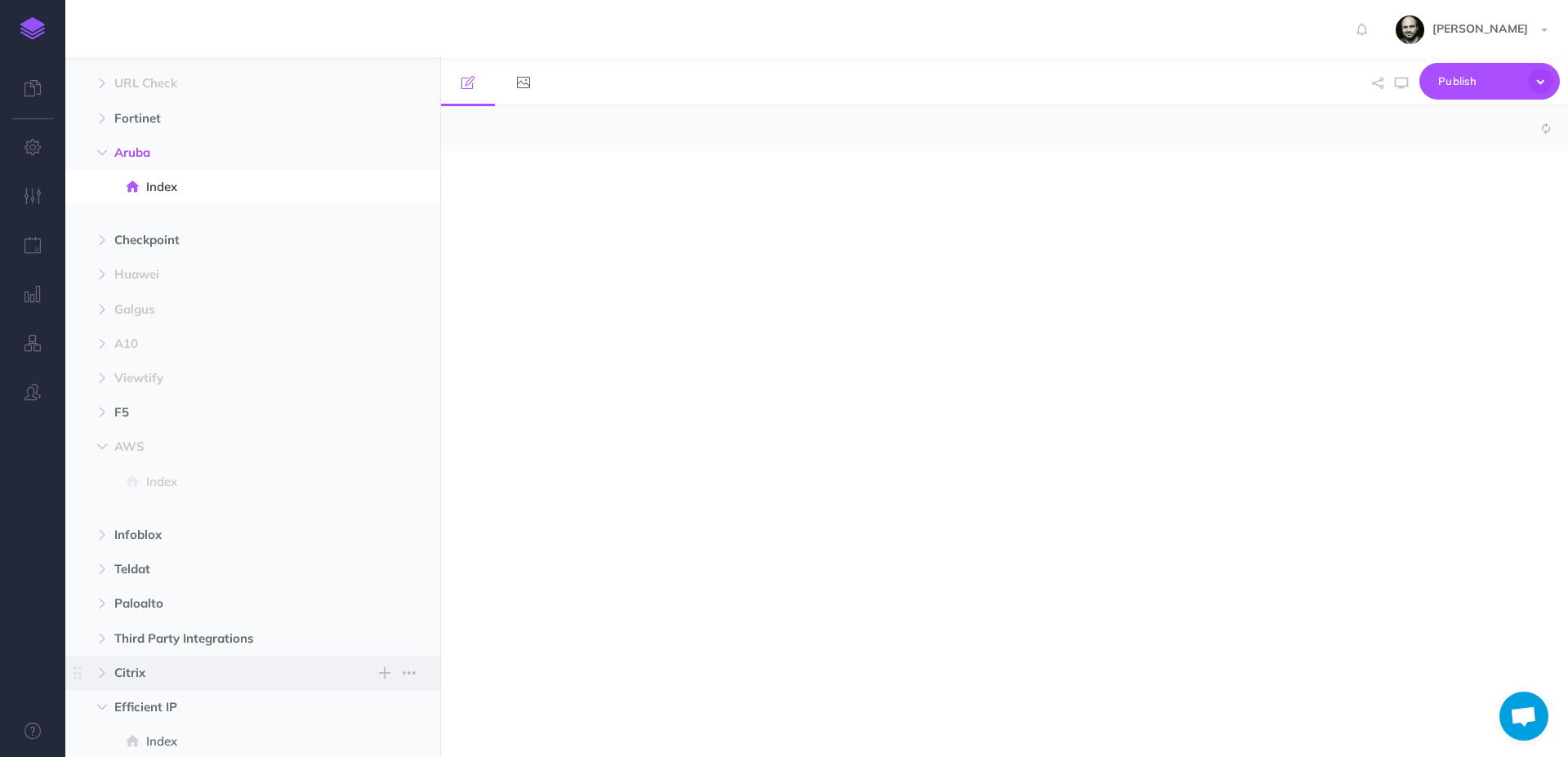
select select "null"
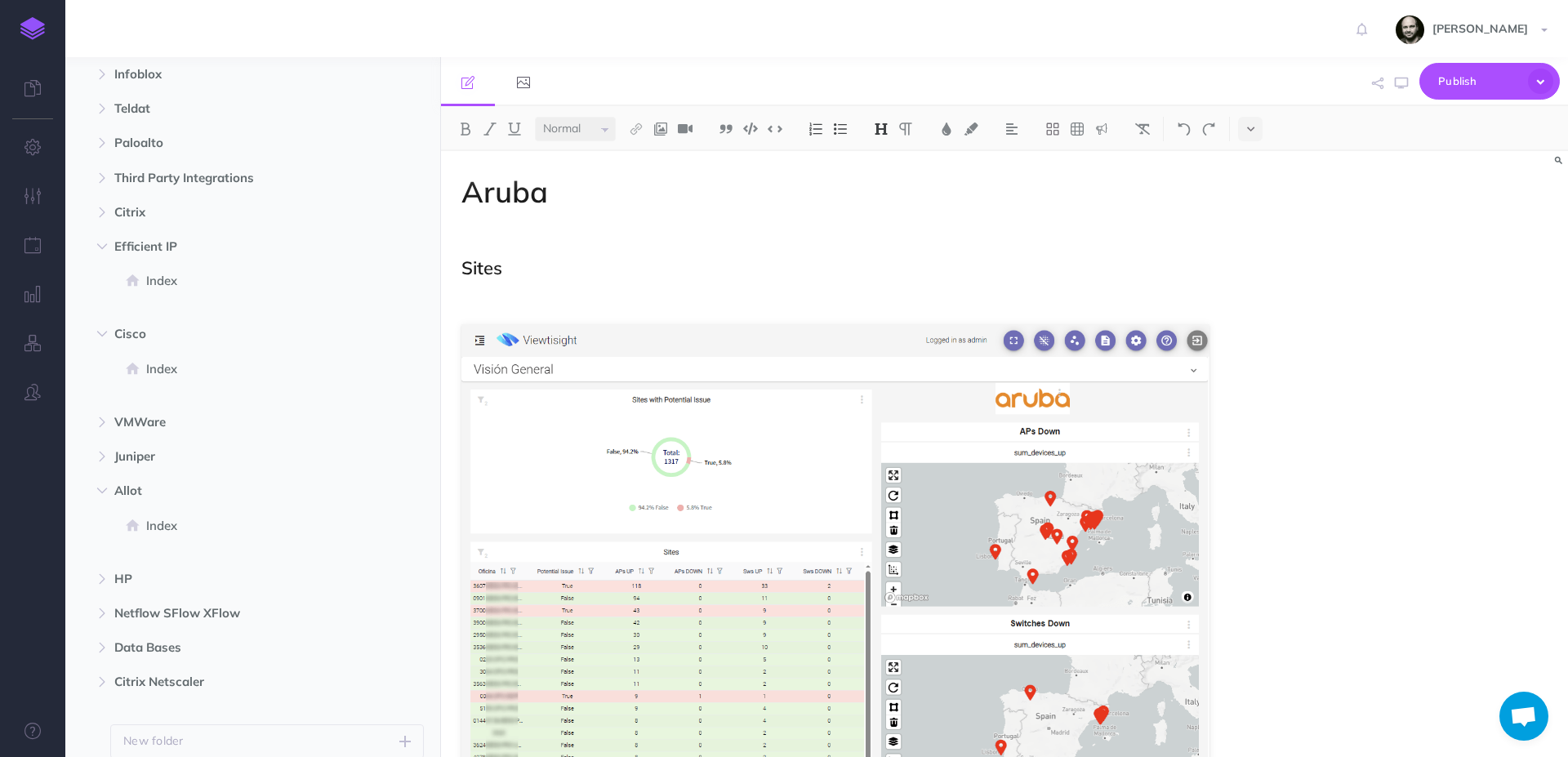
scroll to position [974, 0]
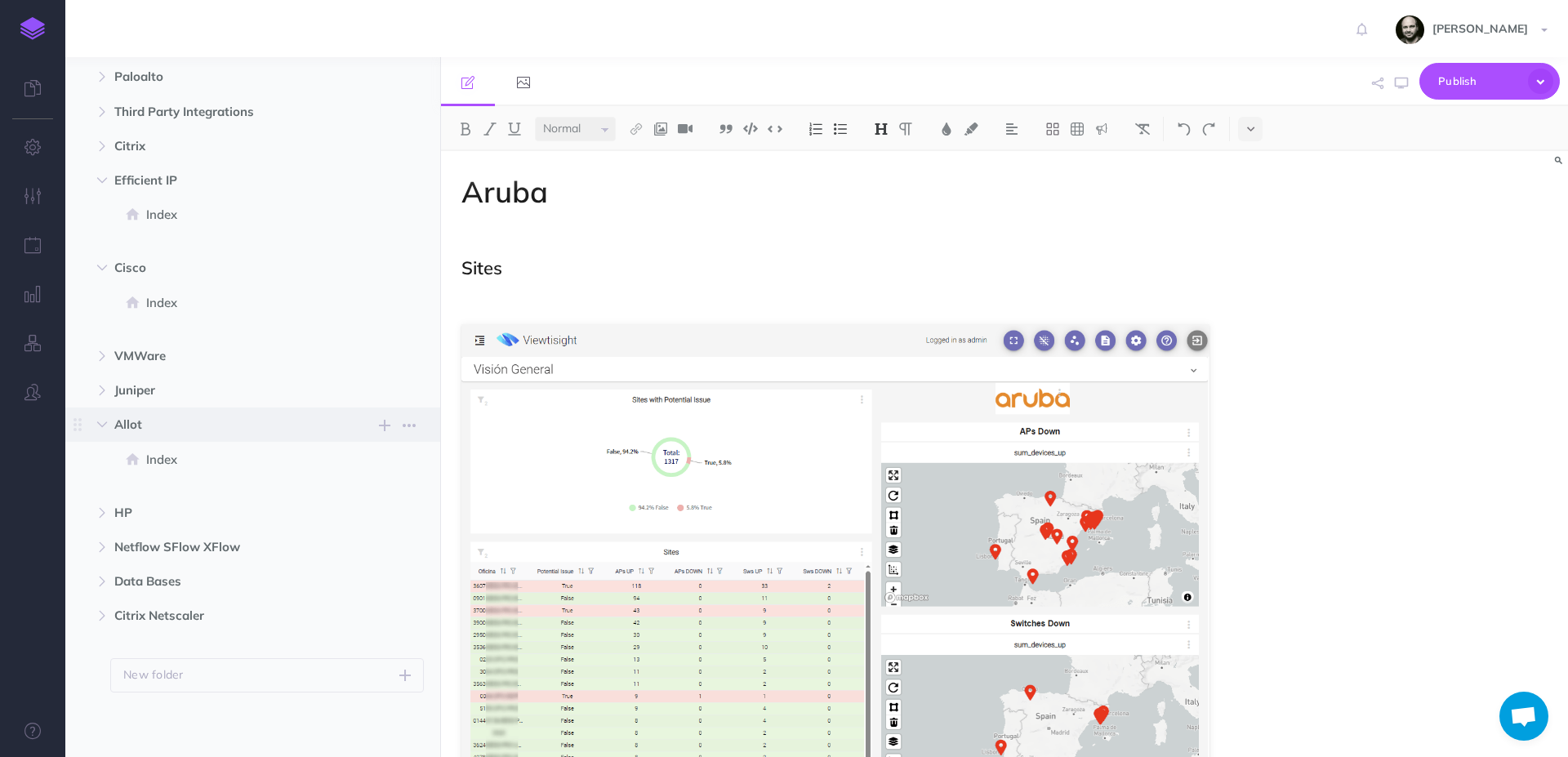
click at [149, 430] on span "Allot" at bounding box center [218, 425] width 207 height 20
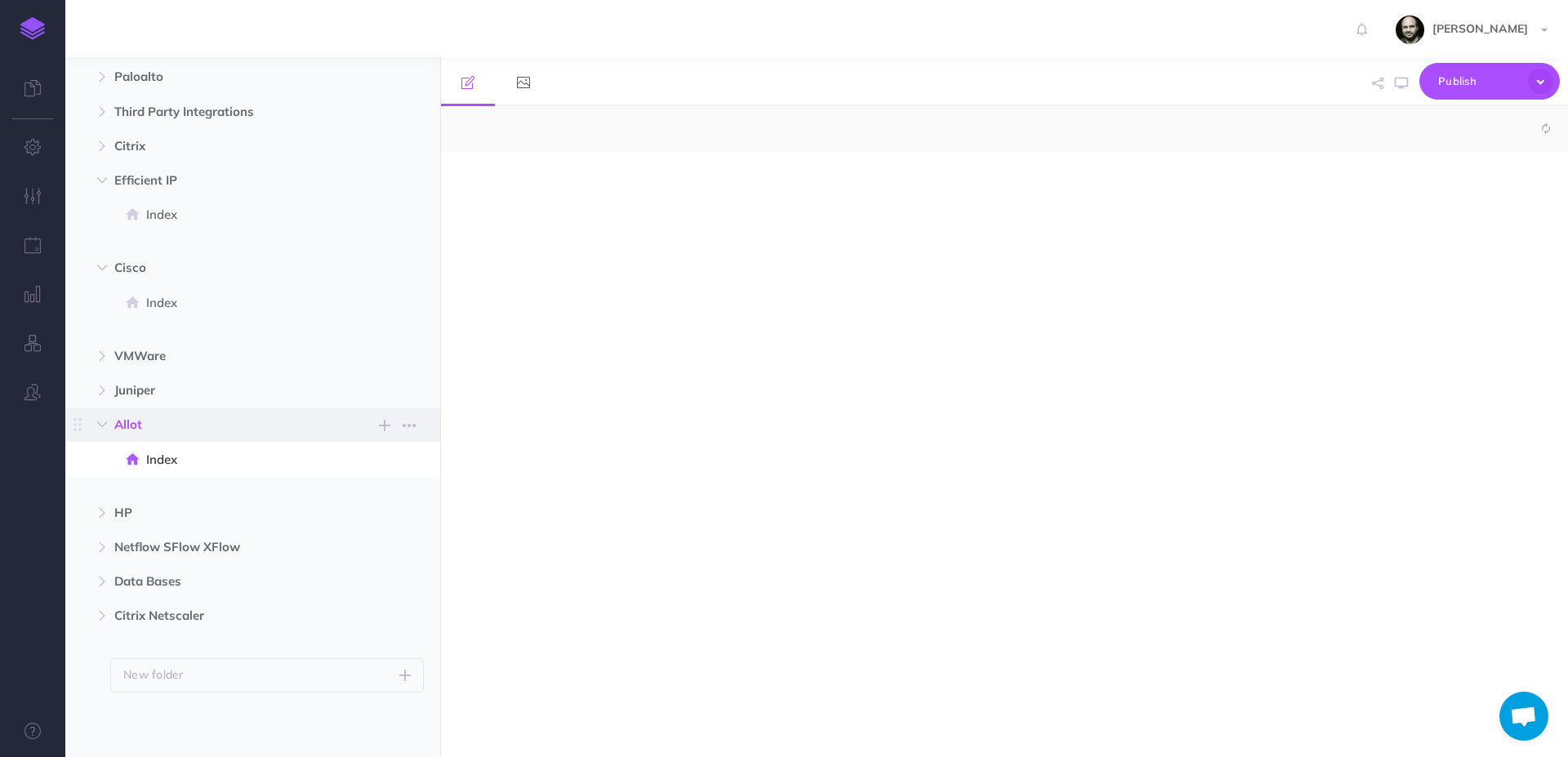
select select "null"
click at [736, 224] on div at bounding box center [835, 446] width 789 height 590
click at [877, 131] on button at bounding box center [881, 129] width 25 height 25
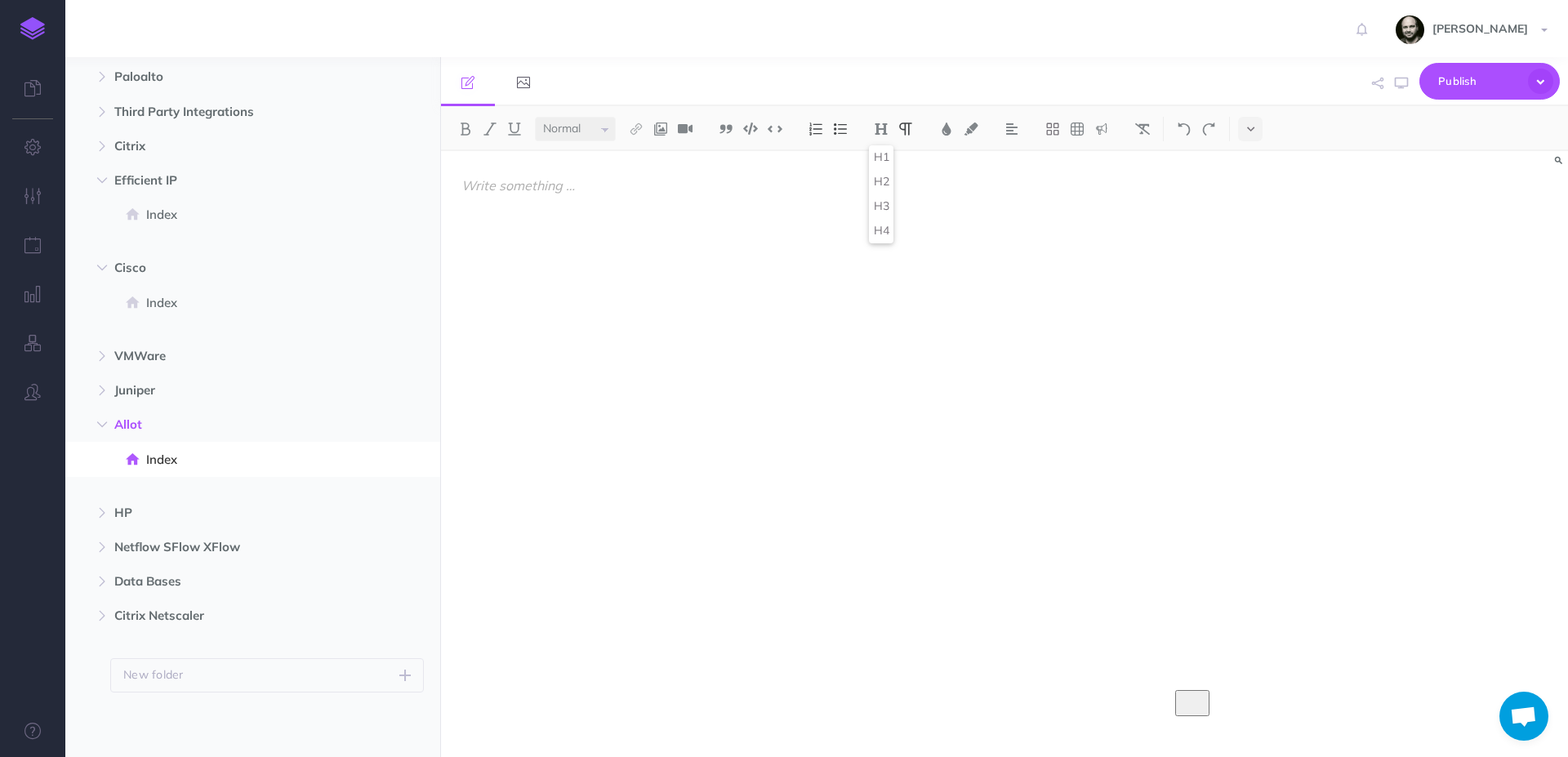
click at [871, 155] on div "To enrich screen reader interactions, please activate Accessibility in Grammarl…" at bounding box center [835, 446] width 789 height 590
click at [885, 134] on img at bounding box center [881, 128] width 14 height 13
click at [885, 154] on button "H1" at bounding box center [881, 157] width 25 height 25
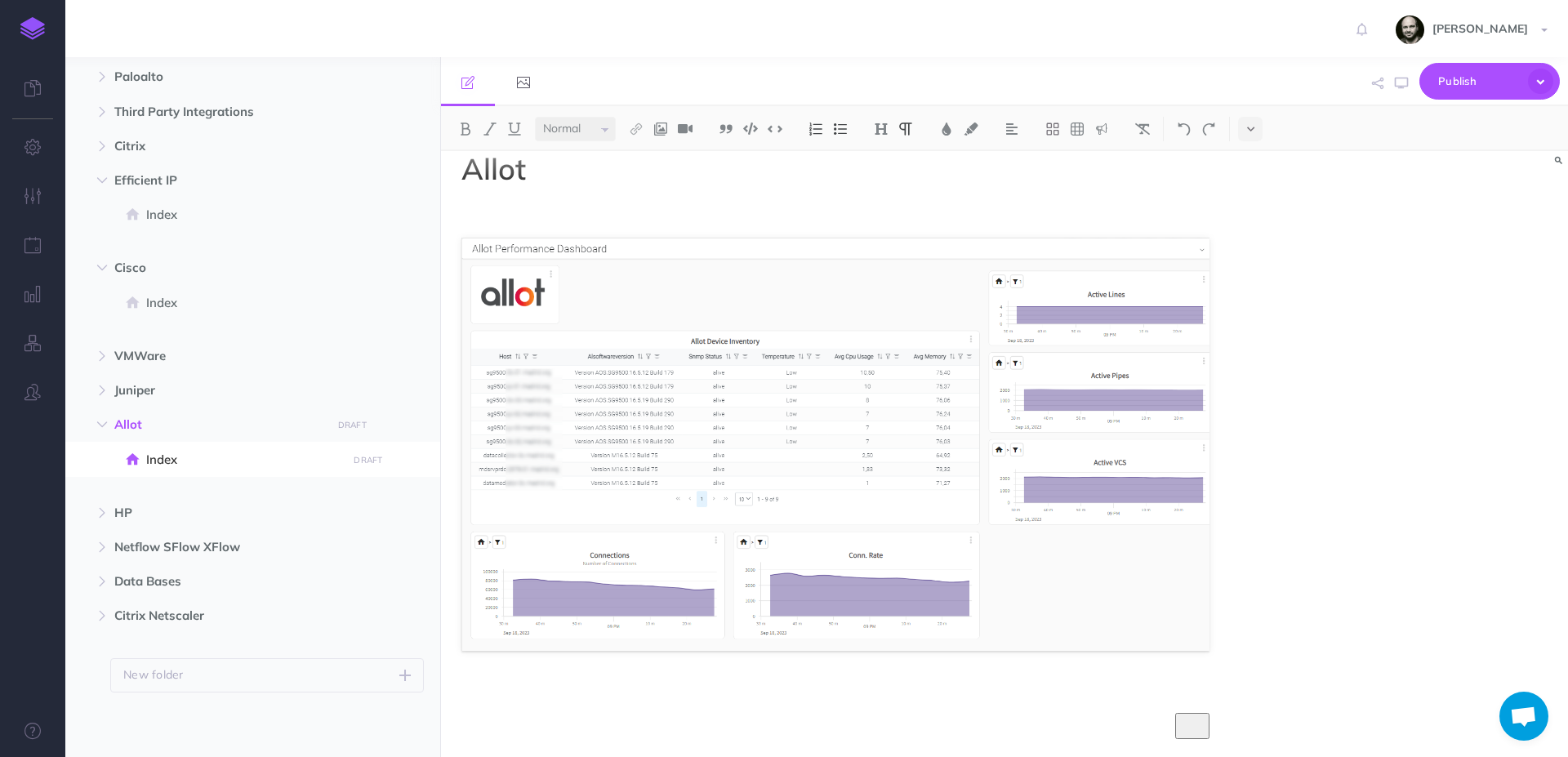
scroll to position [30, 0]
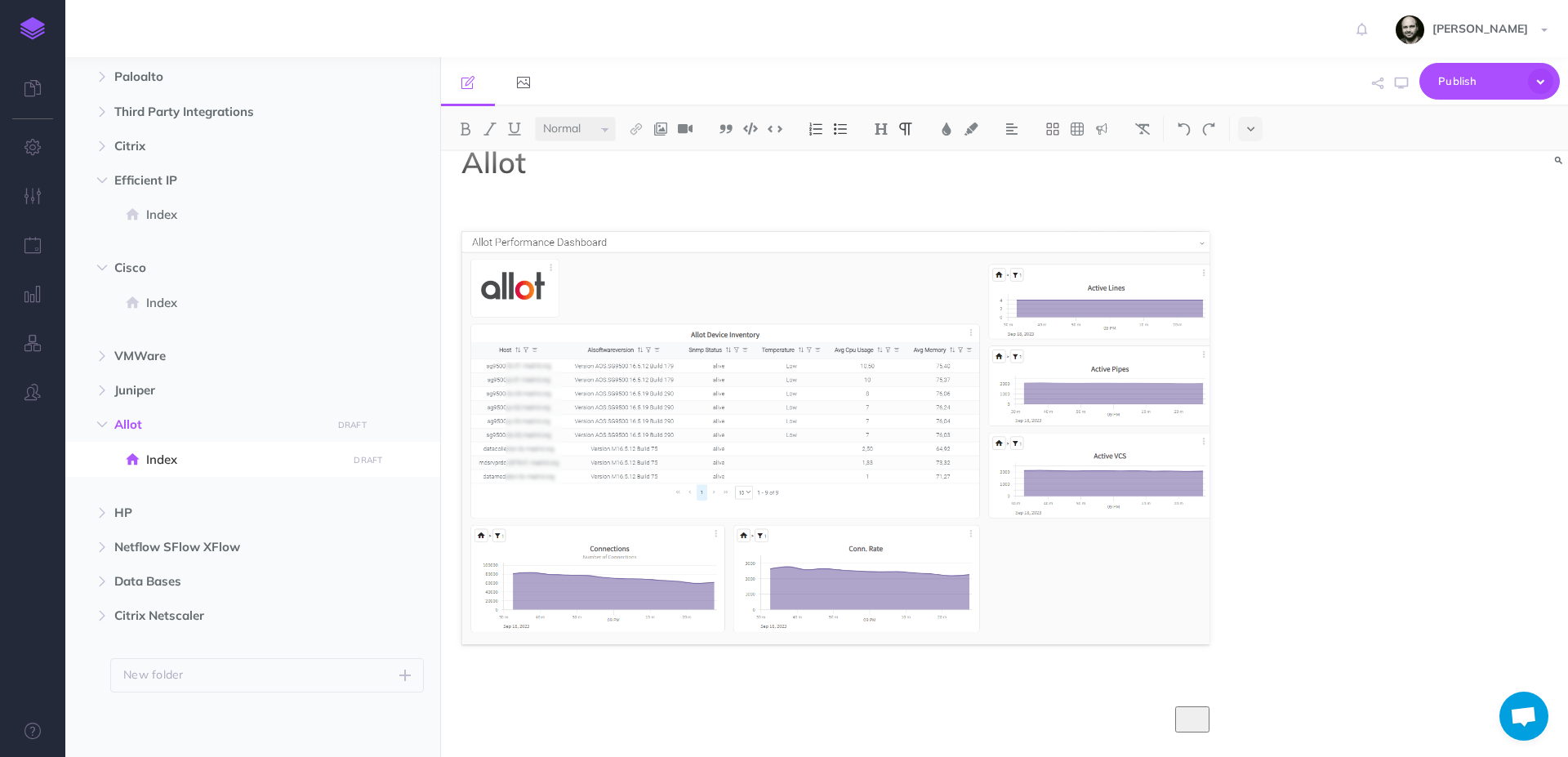
click at [465, 691] on p "To enrich screen reader interactions, please activate Accessibility in Grammarl…" at bounding box center [835, 686] width 748 height 20
click at [642, 686] on p "To enrich screen reader interactions, please activate Accessibility in Grammarl…" at bounding box center [835, 686] width 748 height 20
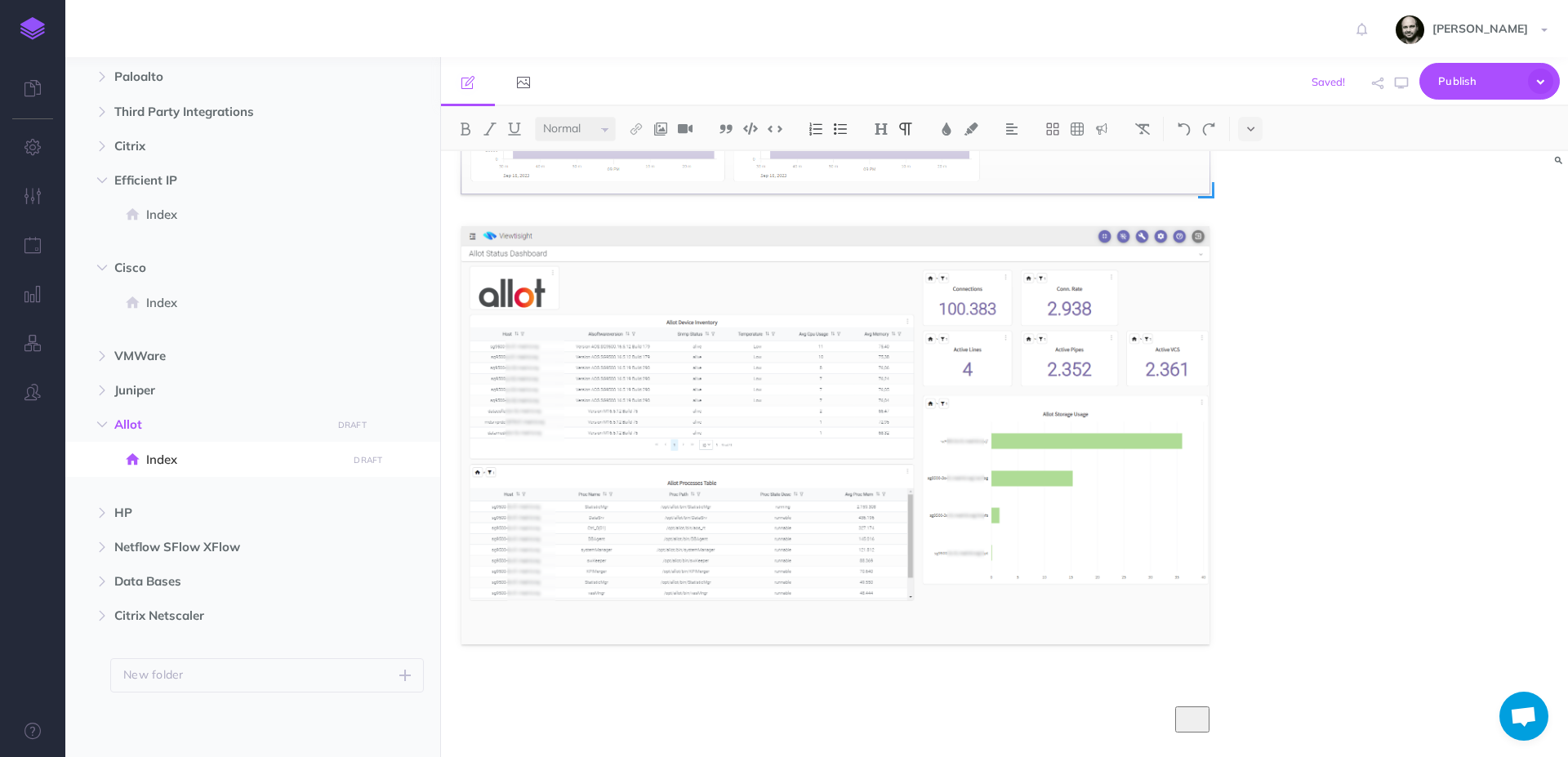
scroll to position [481, 0]
click at [890, 677] on p "To enrich screen reader interactions, please activate Accessibility in Grammarl…" at bounding box center [835, 686] width 748 height 20
click at [407, 382] on icon "button" at bounding box center [409, 391] width 13 height 20
click at [377, 476] on link "Settings" at bounding box center [363, 473] width 122 height 27
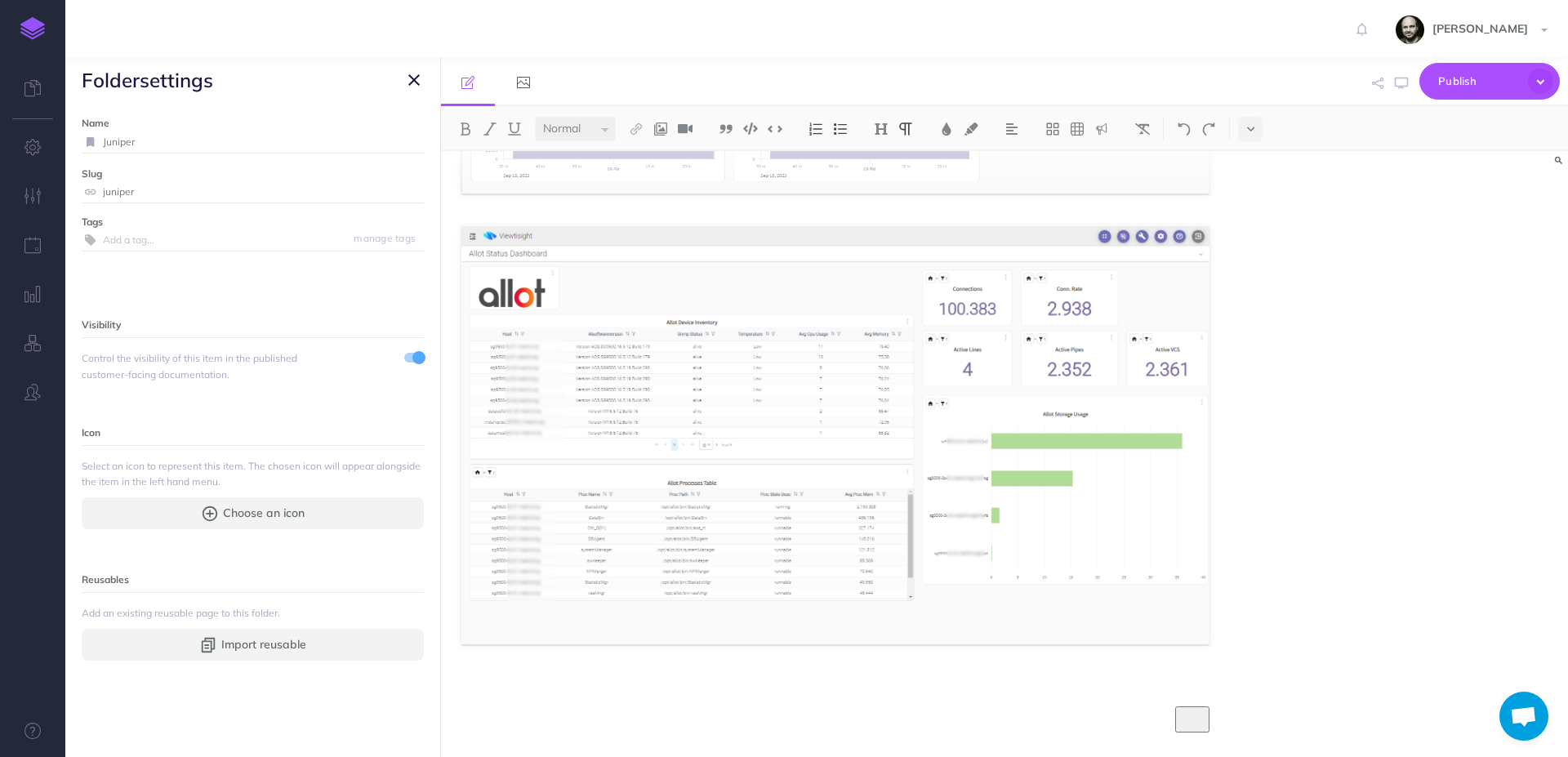
click at [404, 359] on span at bounding box center [414, 358] width 20 height 10
click at [406, 81] on button "button" at bounding box center [414, 80] width 20 height 20
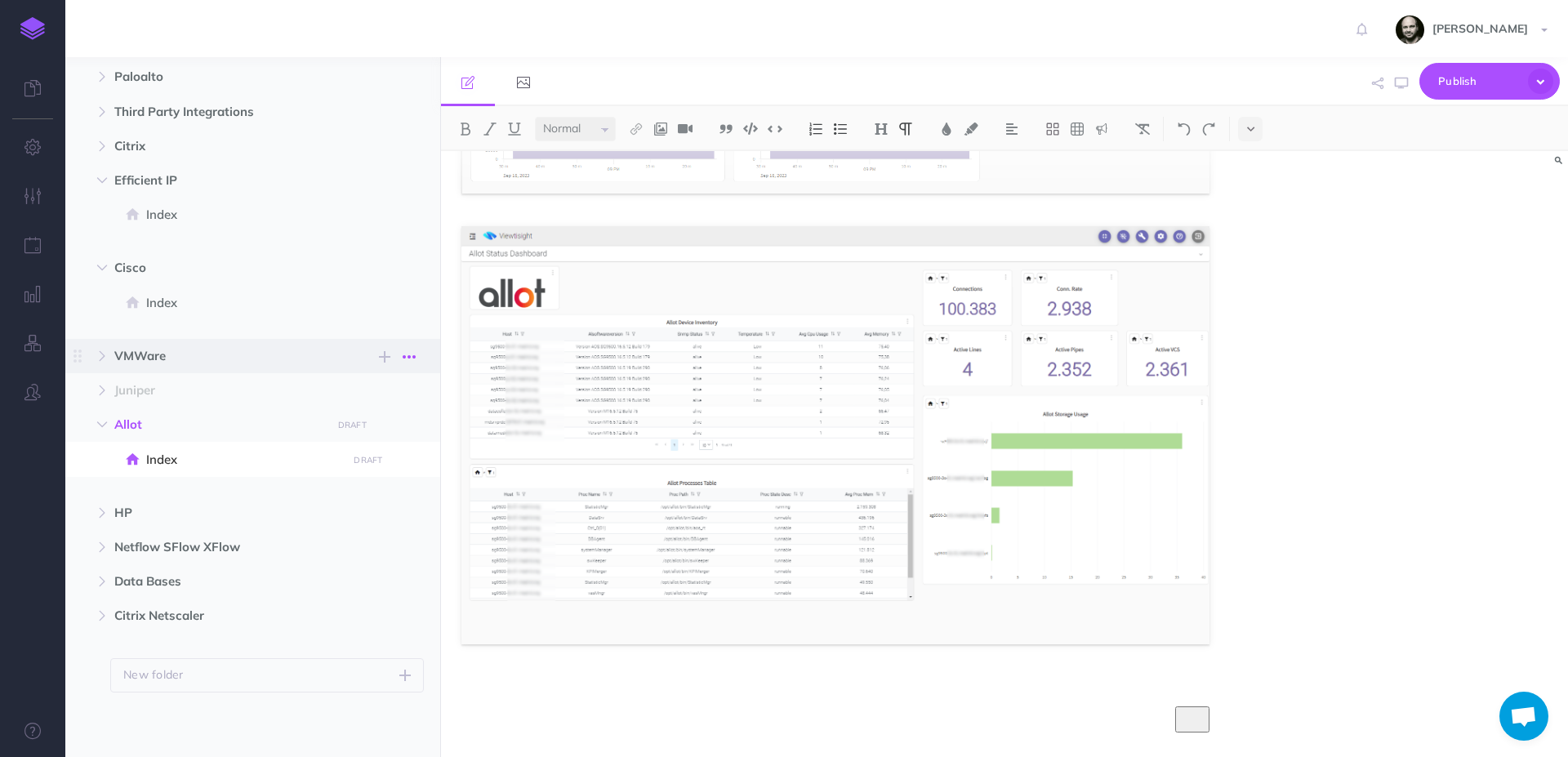
click at [413, 361] on icon "button" at bounding box center [409, 357] width 13 height 20
click at [381, 438] on link "Settings" at bounding box center [363, 439] width 122 height 27
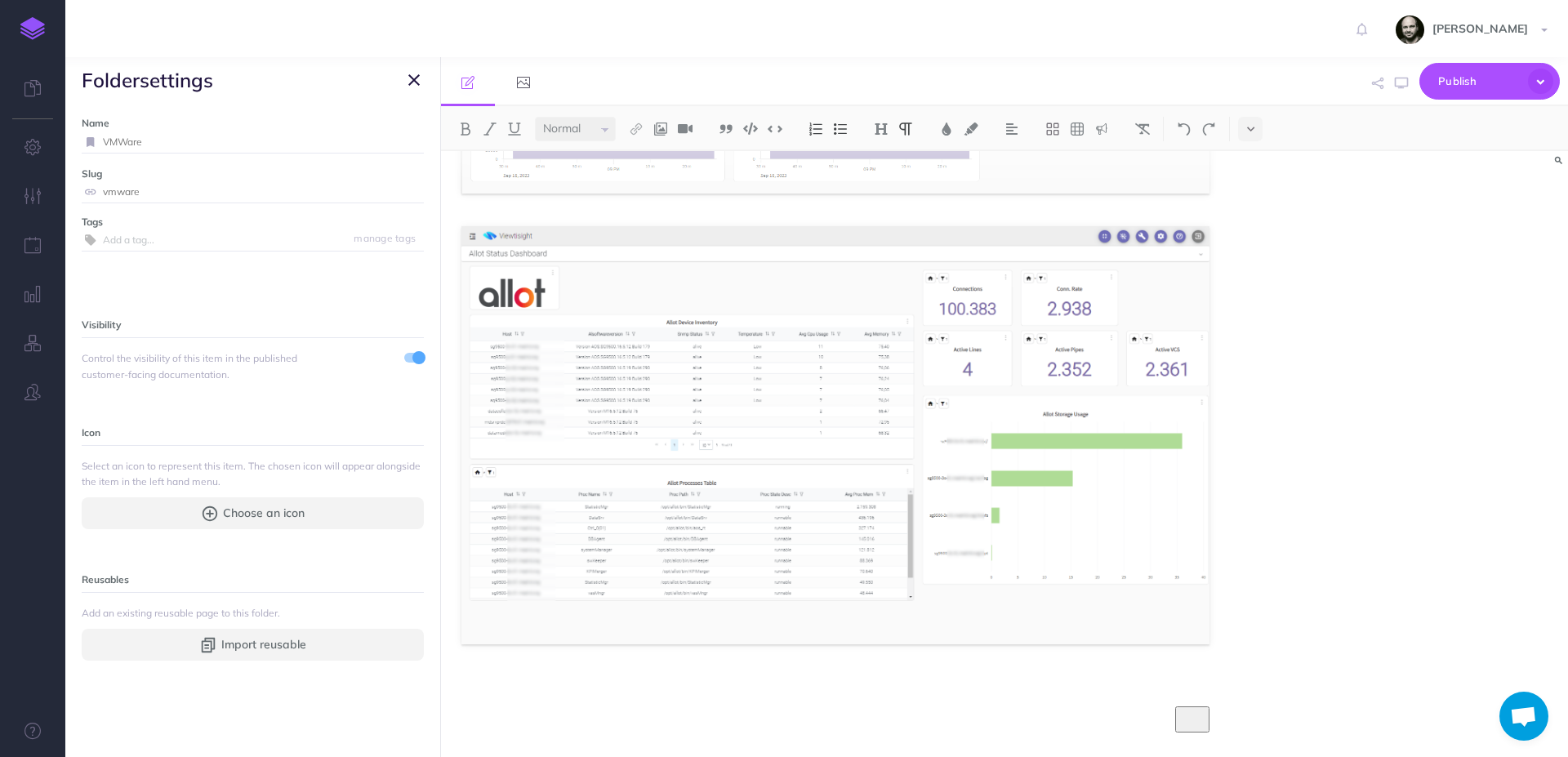
click at [413, 357] on span at bounding box center [419, 358] width 13 height 13
click at [416, 76] on icon "button" at bounding box center [414, 80] width 11 height 20
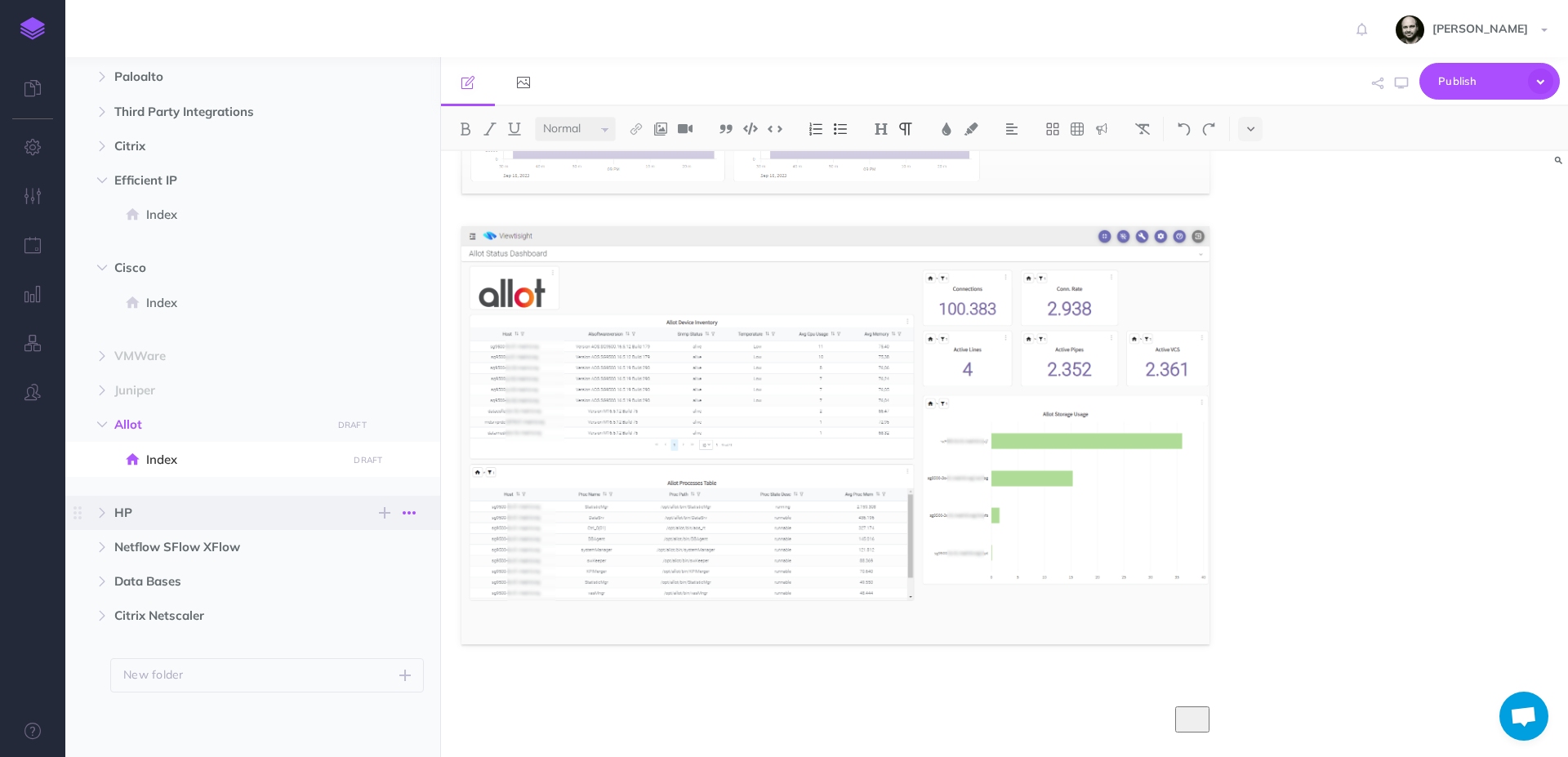
click at [406, 508] on icon "button" at bounding box center [409, 512] width 13 height 20
click at [373, 602] on link "Settings" at bounding box center [363, 596] width 122 height 27
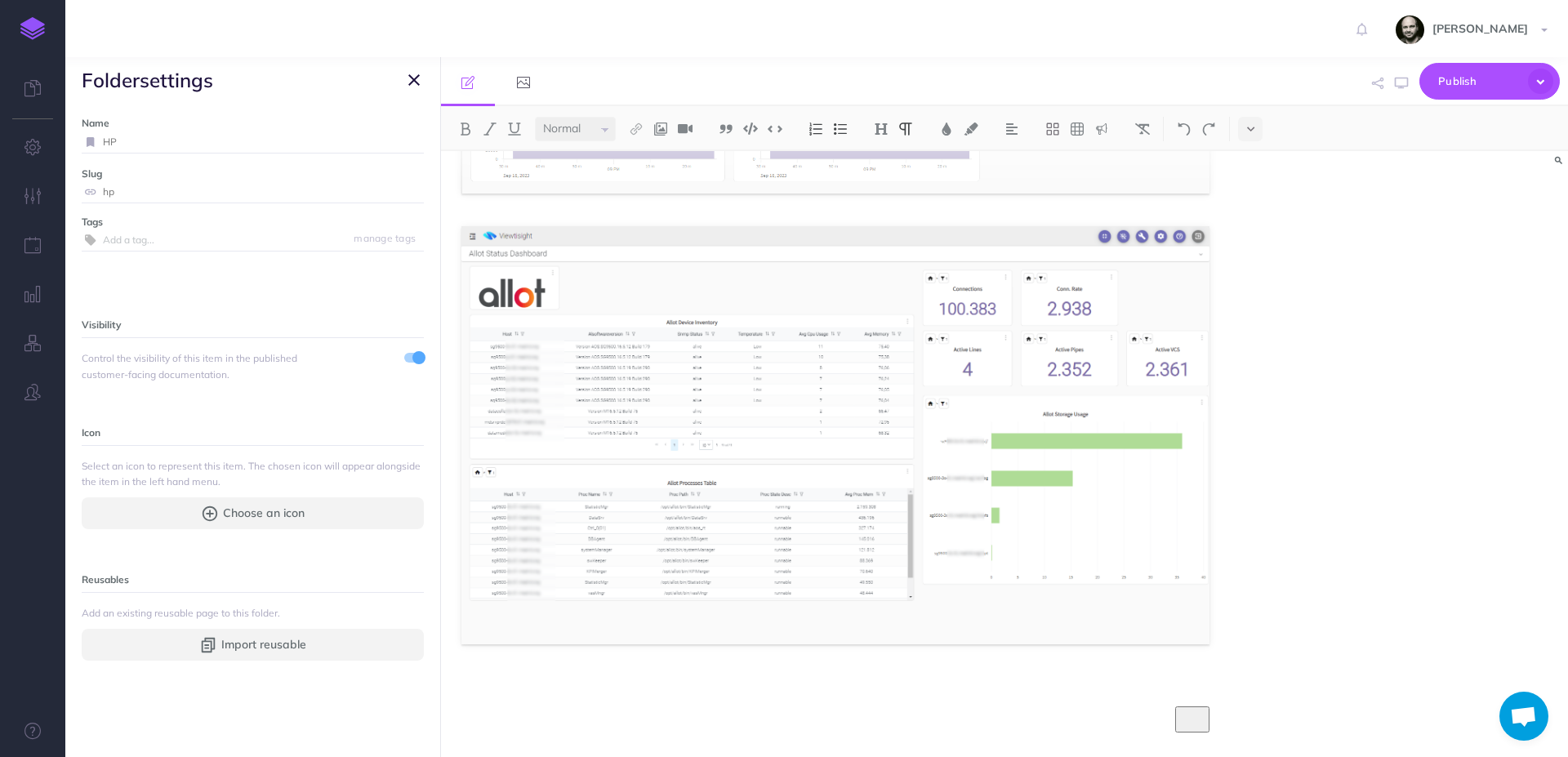
click at [404, 364] on span at bounding box center [414, 366] width 20 height 31
click at [413, 352] on span at bounding box center [419, 358] width 13 height 13
click at [410, 76] on icon "button" at bounding box center [414, 80] width 11 height 20
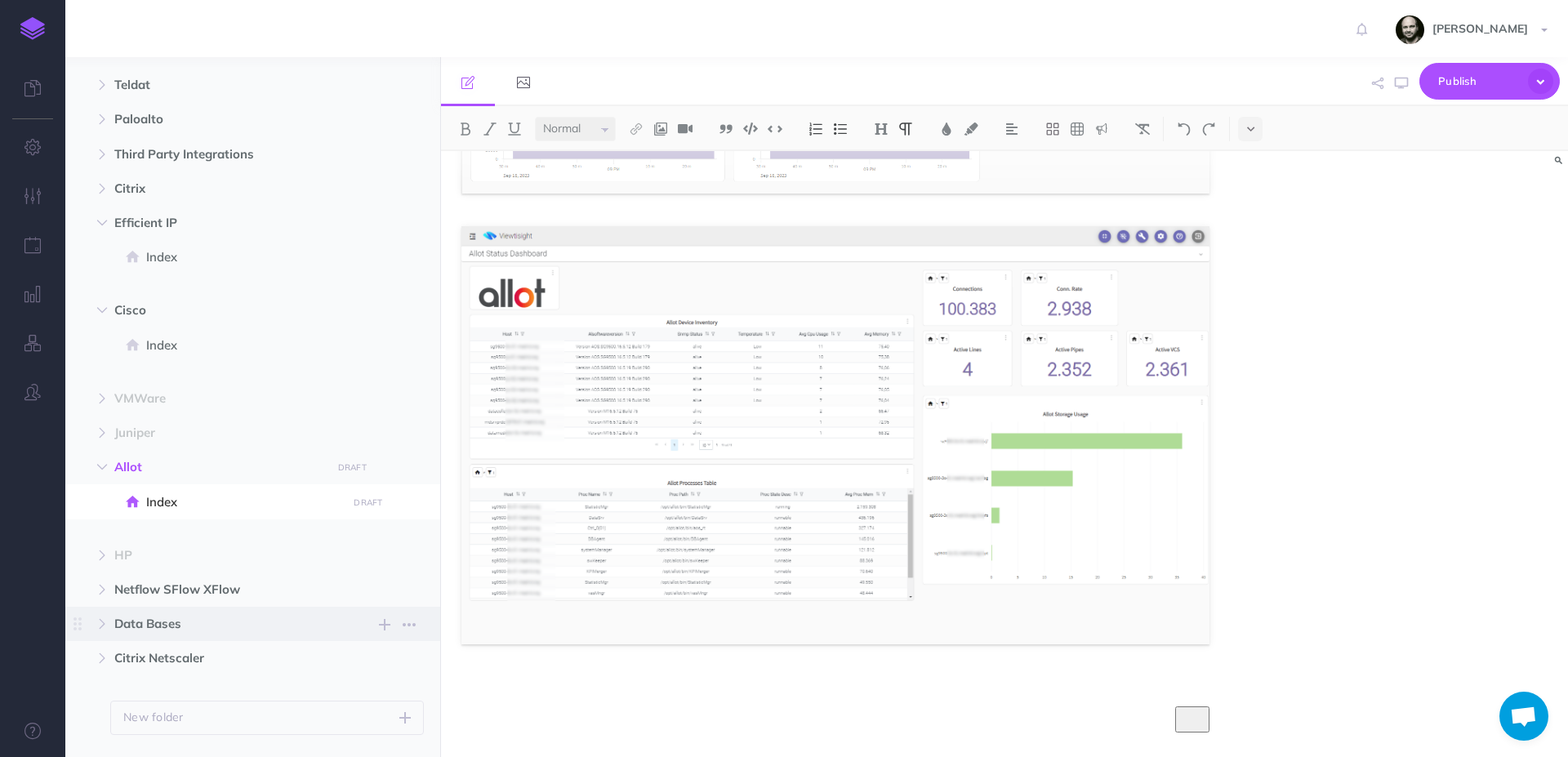
scroll to position [974, 0]
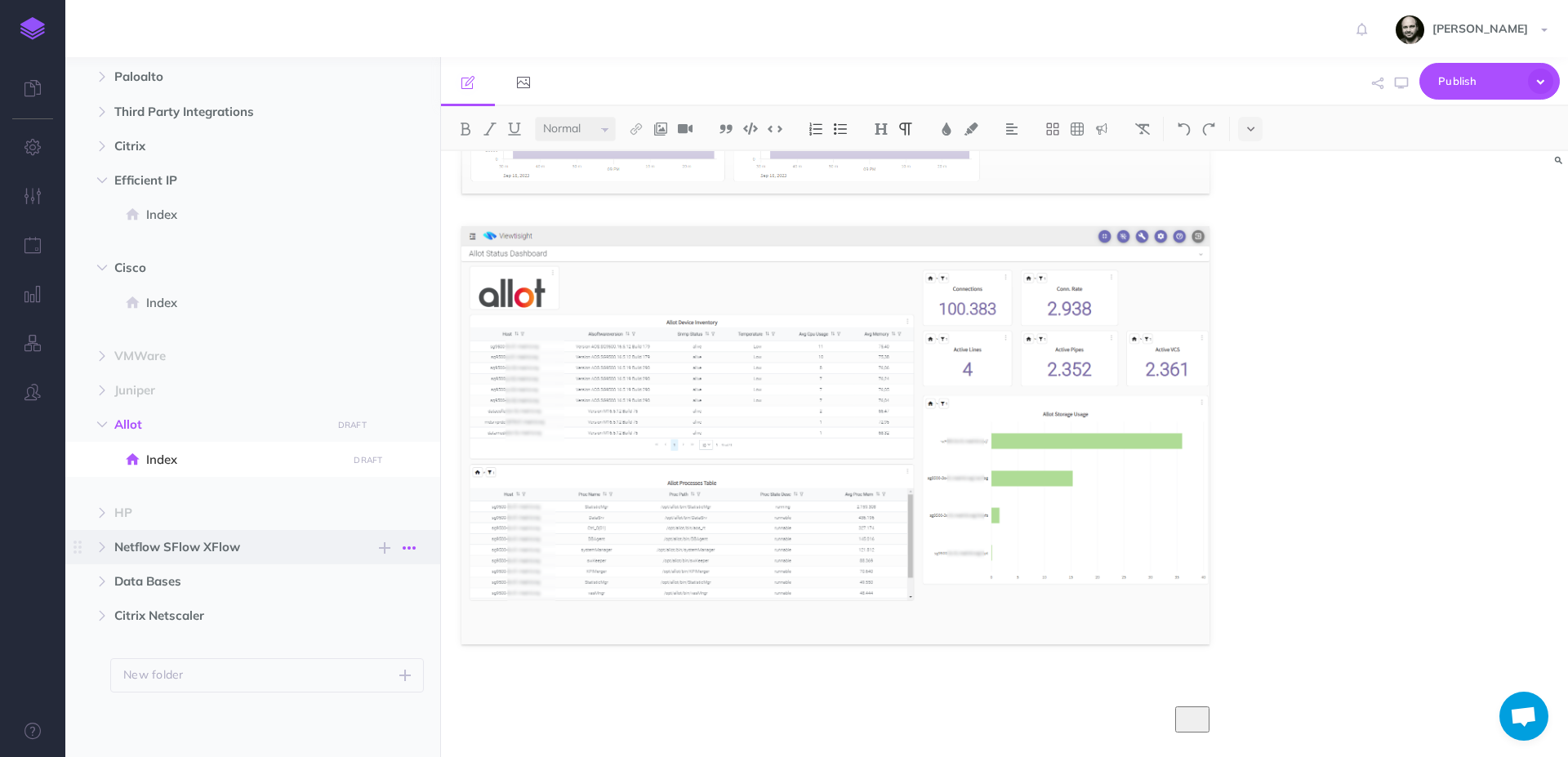
click at [408, 547] on icon "button" at bounding box center [409, 548] width 13 height 20
click at [104, 551] on icon "button" at bounding box center [102, 548] width 10 height 10
click at [175, 594] on span at bounding box center [252, 582] width 375 height 34
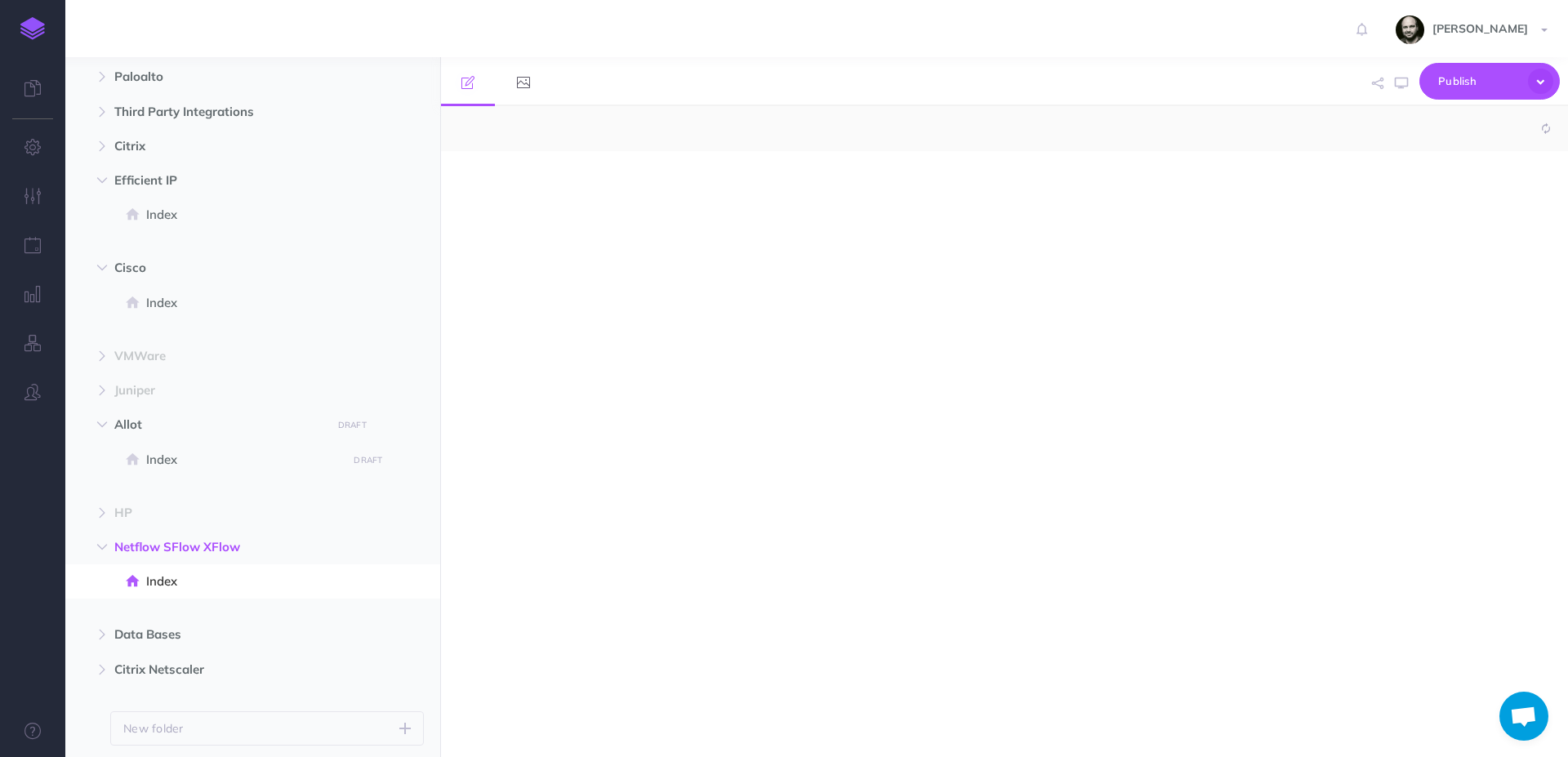
select select "null"
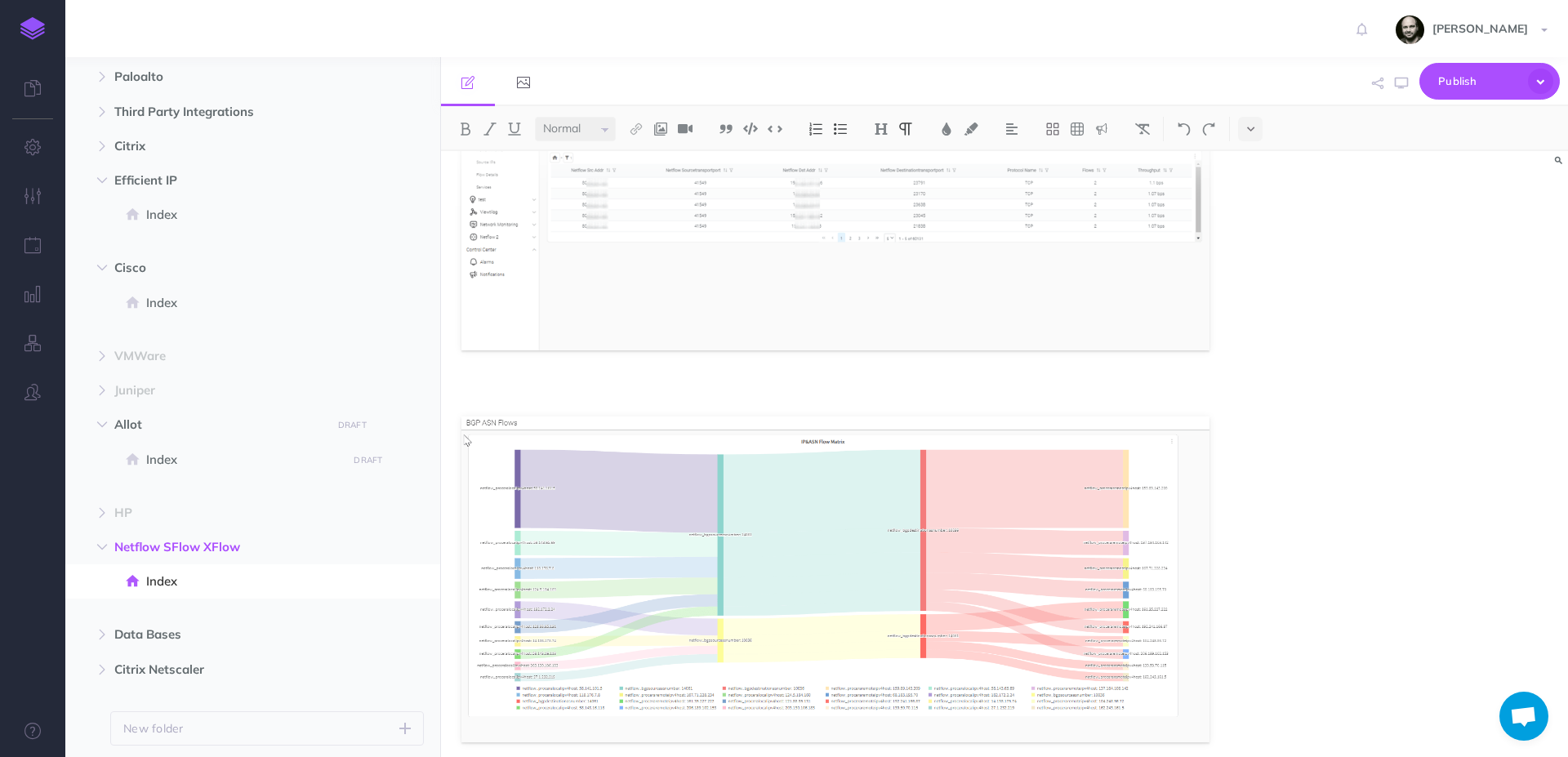
scroll to position [1029, 0]
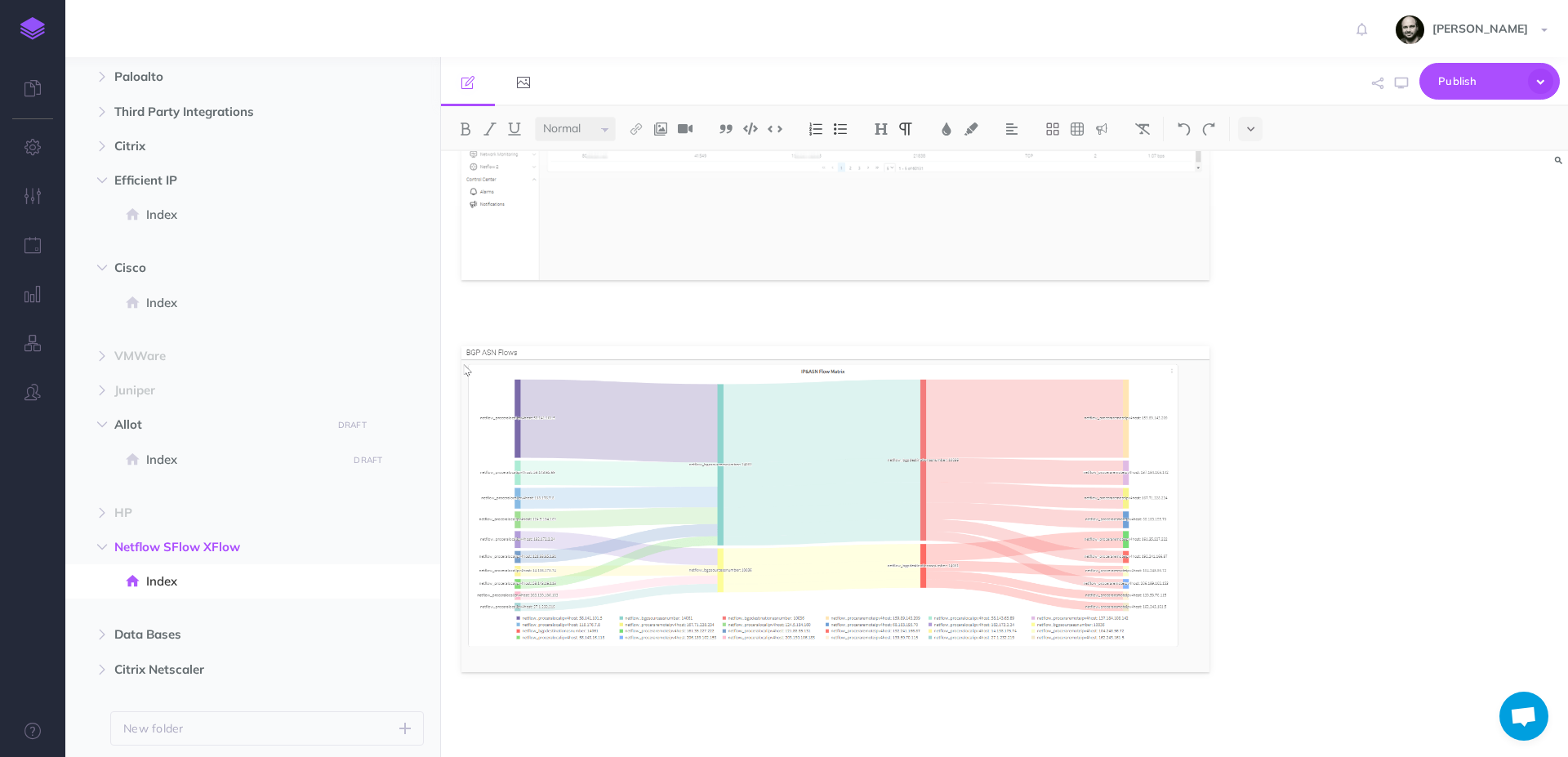
click at [1311, 332] on div at bounding box center [1004, 455] width 1127 height 607
click at [410, 549] on icon "button" at bounding box center [409, 548] width 13 height 20
click at [382, 632] on link "Settings" at bounding box center [363, 630] width 122 height 27
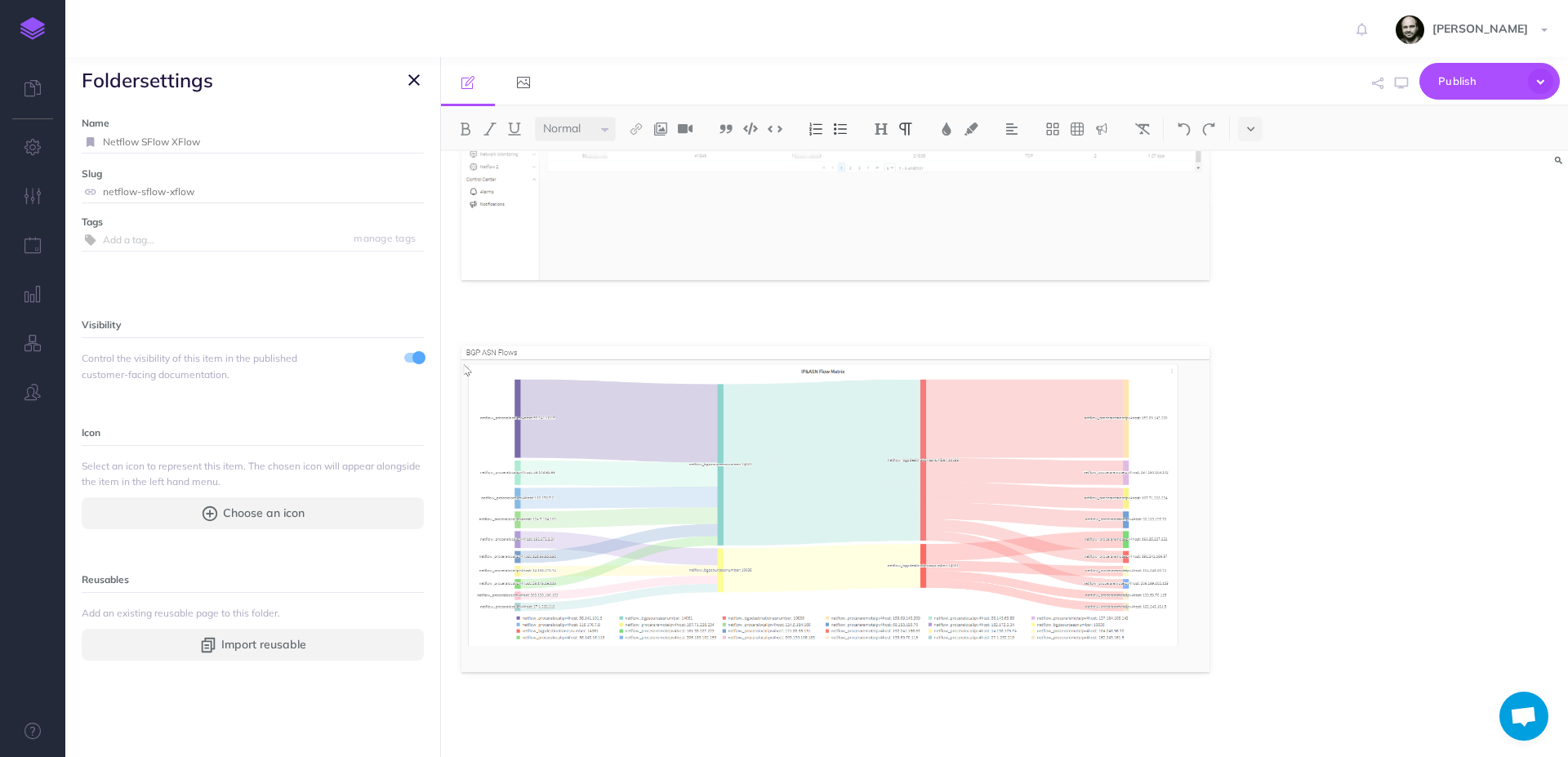
click at [404, 362] on div at bounding box center [414, 357] width 20 height 13
click at [409, 362] on div at bounding box center [414, 357] width 20 height 13
click at [413, 362] on span at bounding box center [419, 358] width 13 height 13
click at [1311, 368] on div at bounding box center [1004, 455] width 1127 height 607
click at [414, 76] on icon "button" at bounding box center [414, 80] width 11 height 20
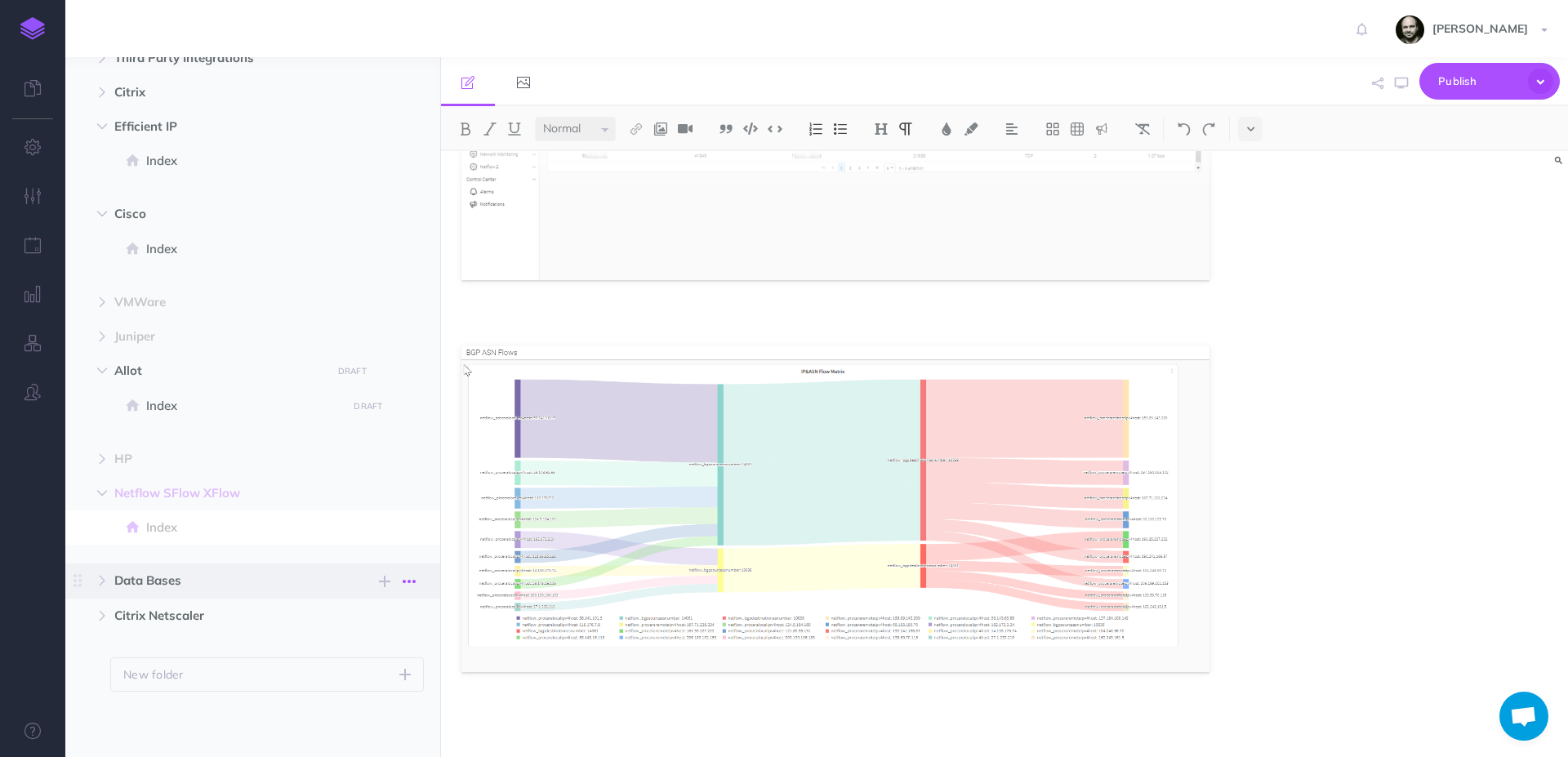
click at [414, 577] on icon "button" at bounding box center [409, 581] width 13 height 20
click at [380, 658] on link "Settings" at bounding box center [363, 664] width 122 height 27
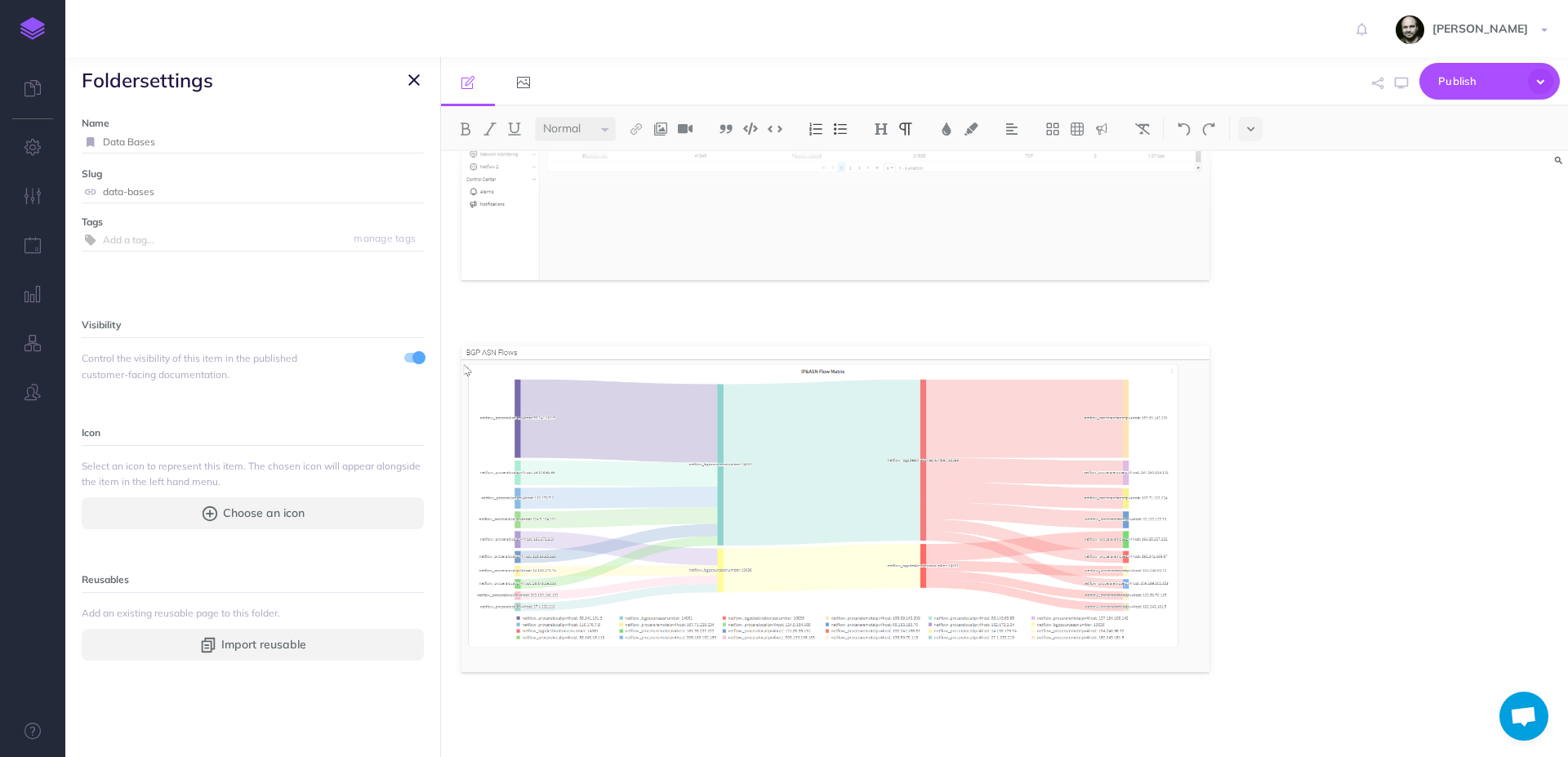
click at [413, 358] on span at bounding box center [419, 358] width 13 height 13
click at [1451, 375] on div at bounding box center [1004, 455] width 1127 height 607
click at [416, 80] on icon "button" at bounding box center [414, 80] width 11 height 20
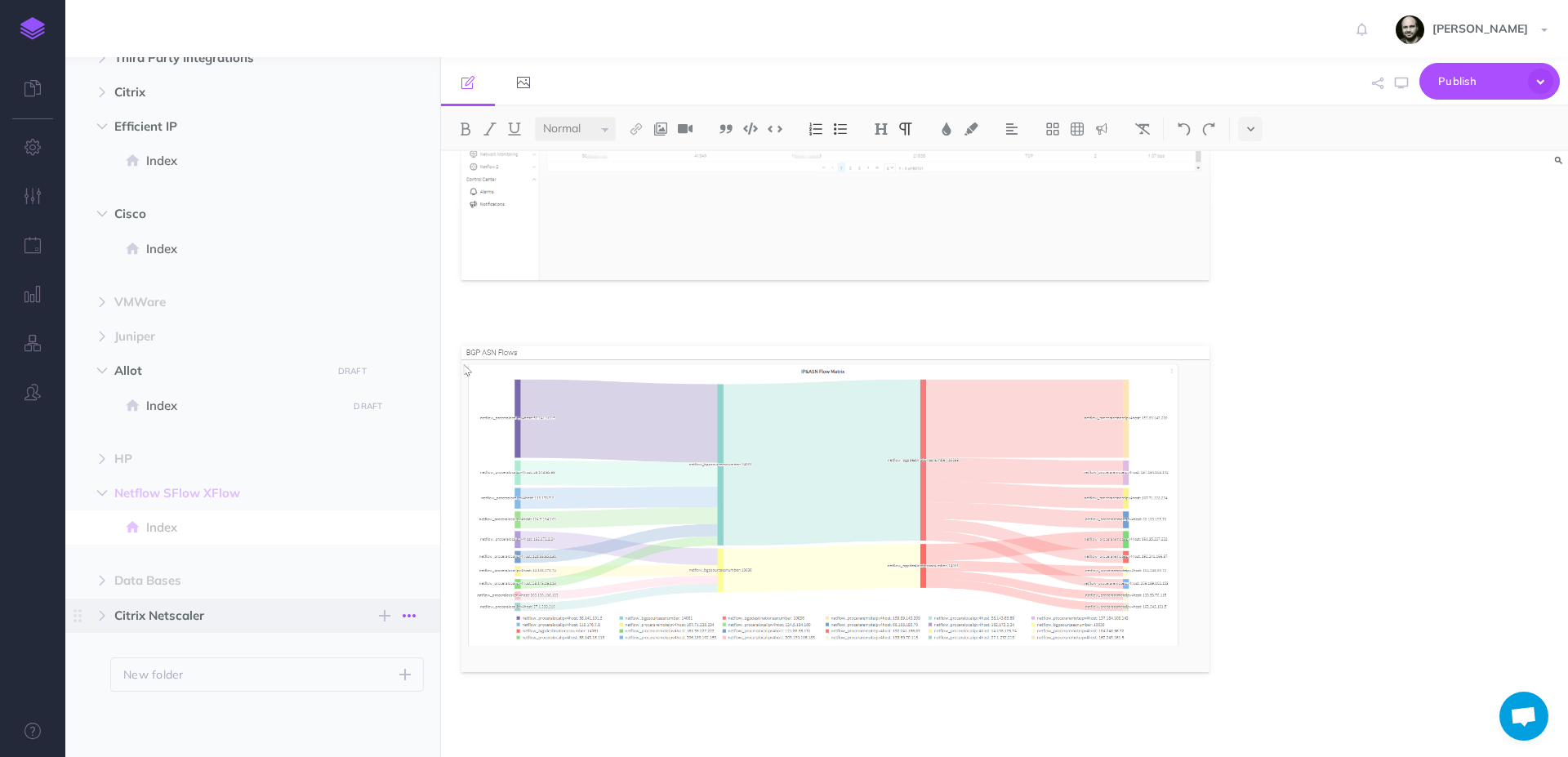
click at [411, 613] on icon "button" at bounding box center [409, 616] width 13 height 20
click at [396, 690] on link "Settings" at bounding box center [363, 699] width 122 height 27
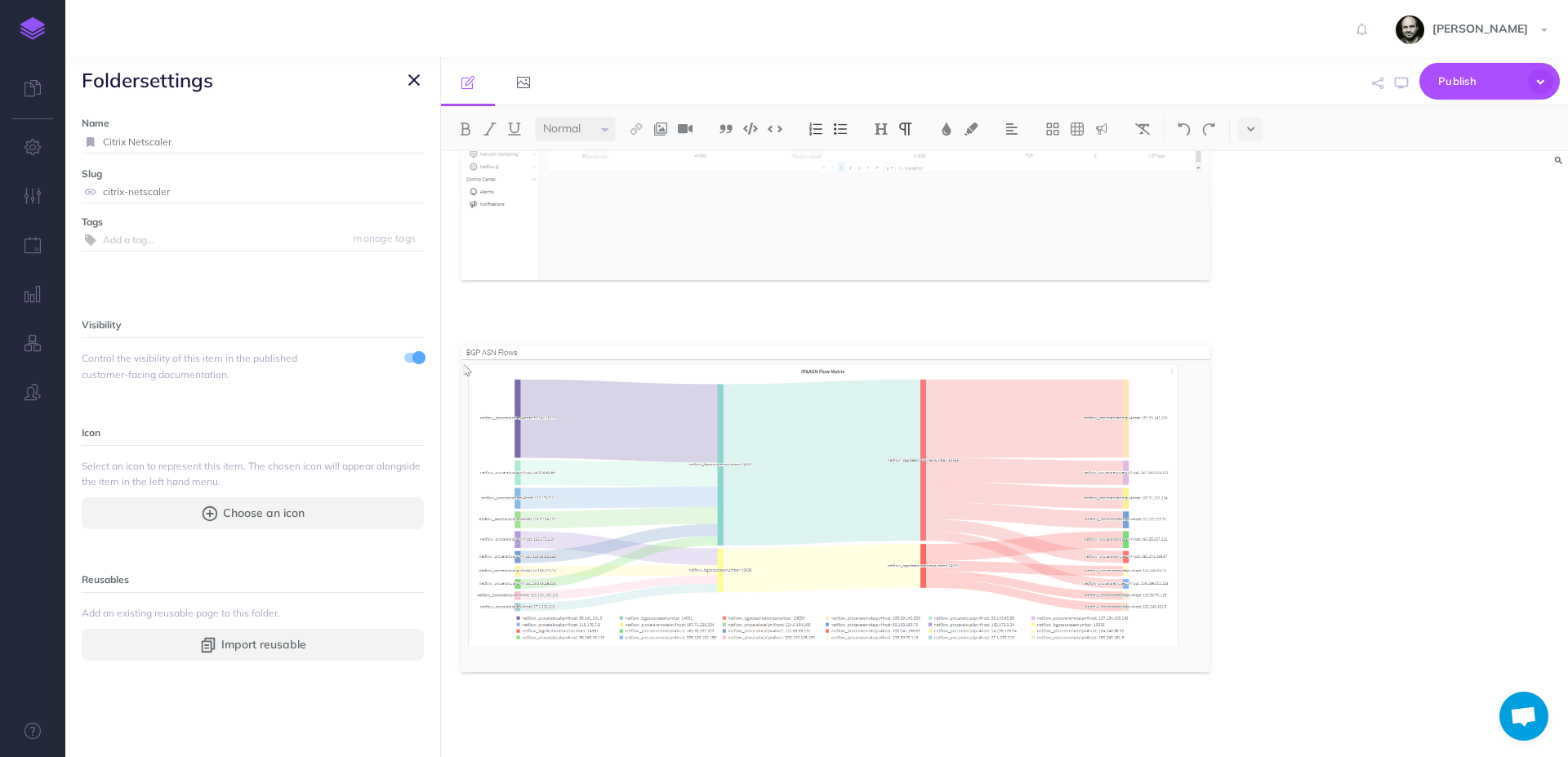
click at [413, 359] on span at bounding box center [419, 358] width 13 height 13
click at [416, 82] on icon "button" at bounding box center [414, 80] width 11 height 20
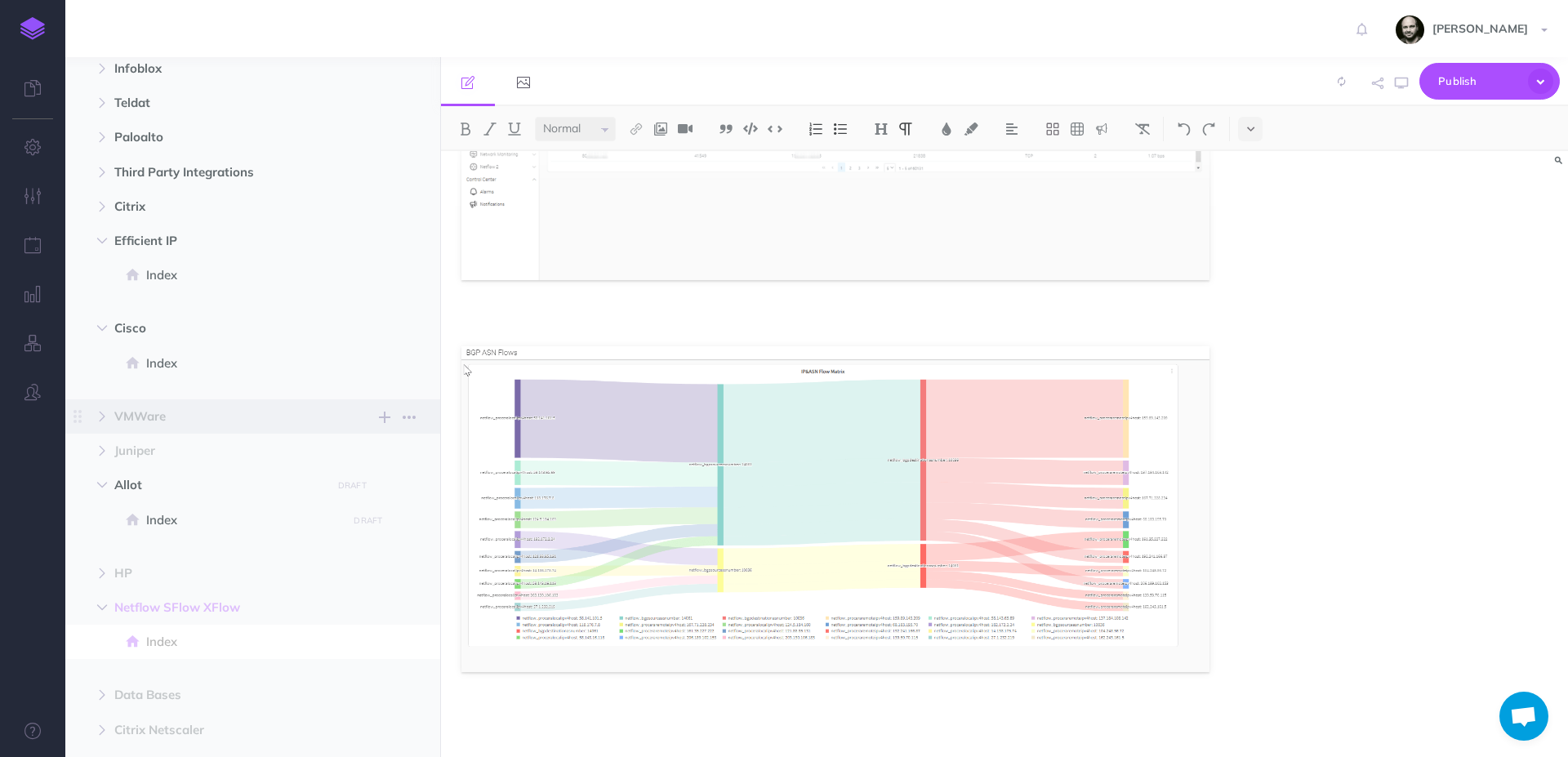
scroll to position [780, 0]
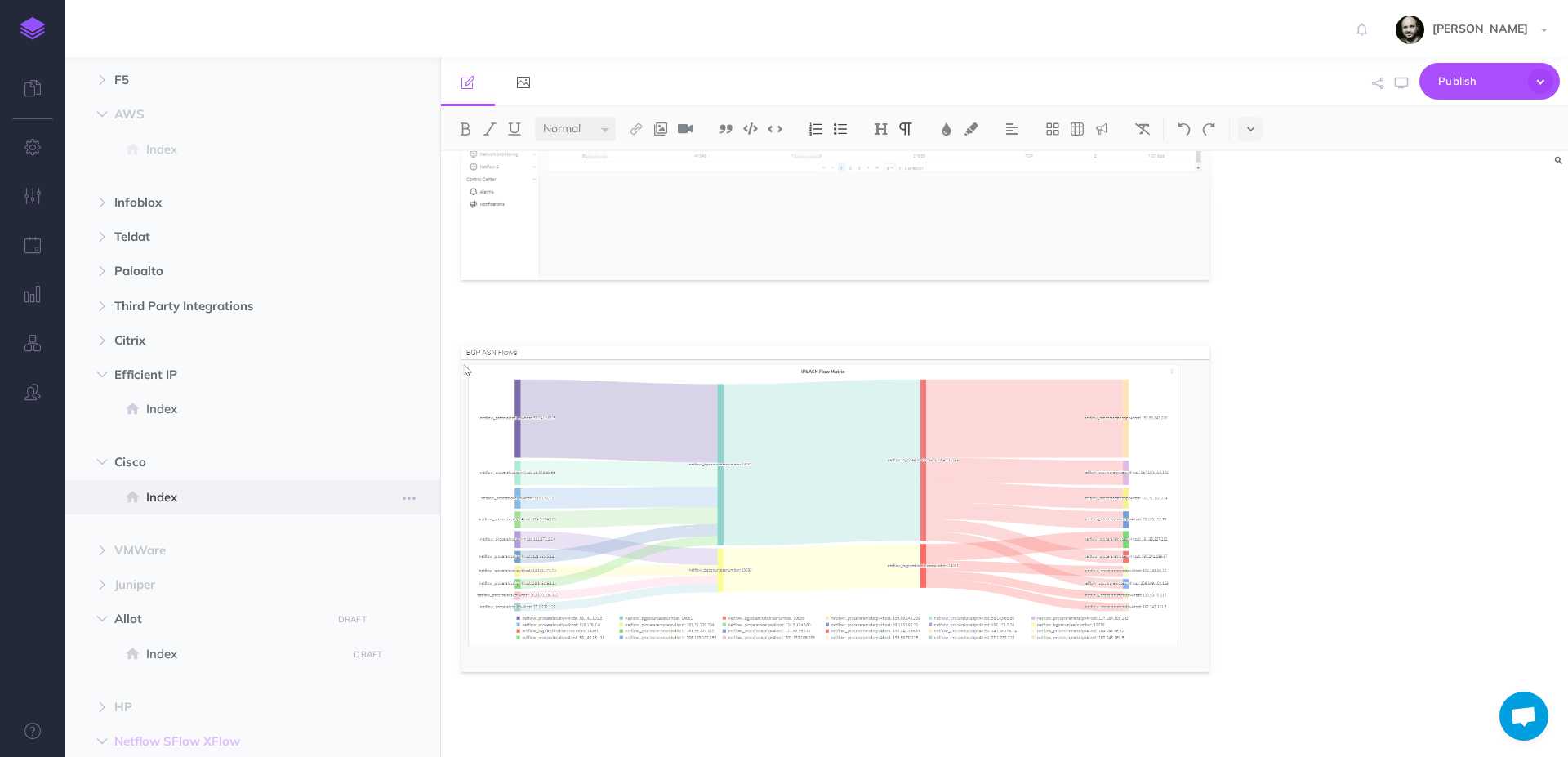
click at [195, 493] on span "Index" at bounding box center [244, 497] width 196 height 20
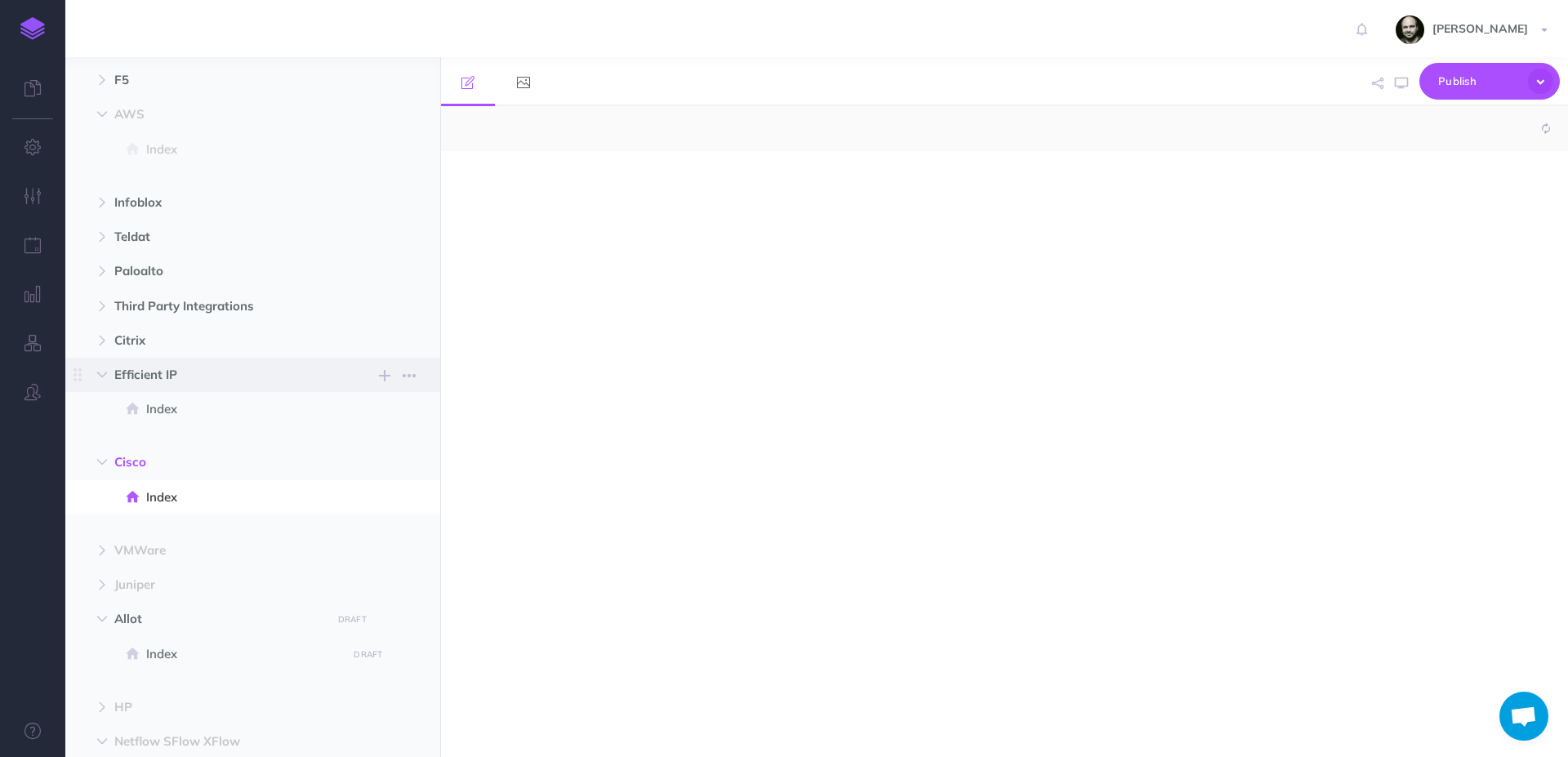
select select "null"
click at [1221, 347] on div at bounding box center [835, 446] width 789 height 590
click at [178, 496] on span "Index" at bounding box center [244, 497] width 196 height 20
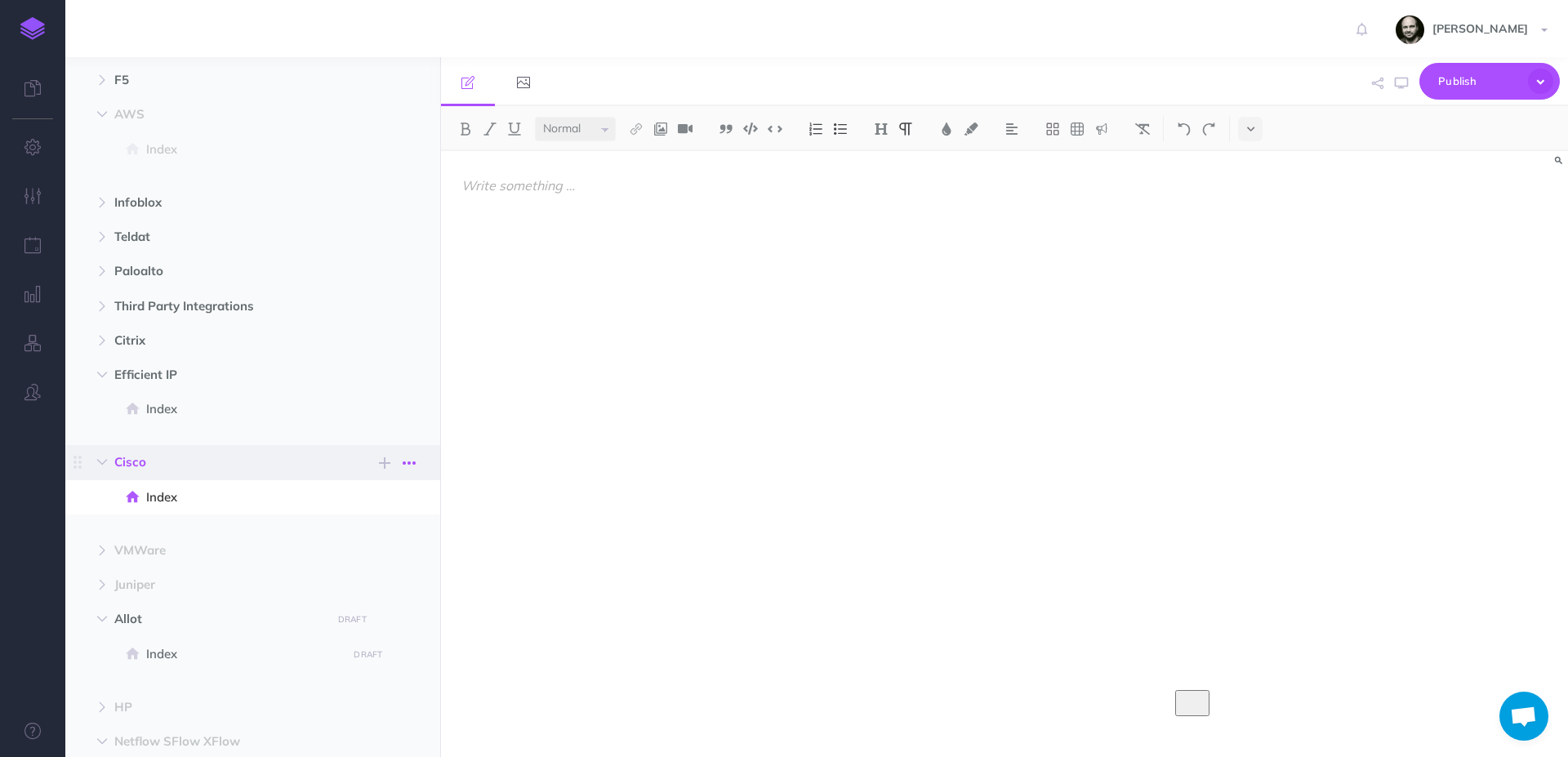
click at [419, 459] on button "button" at bounding box center [409, 463] width 30 height 20
click at [369, 550] on link "Settings" at bounding box center [363, 546] width 122 height 27
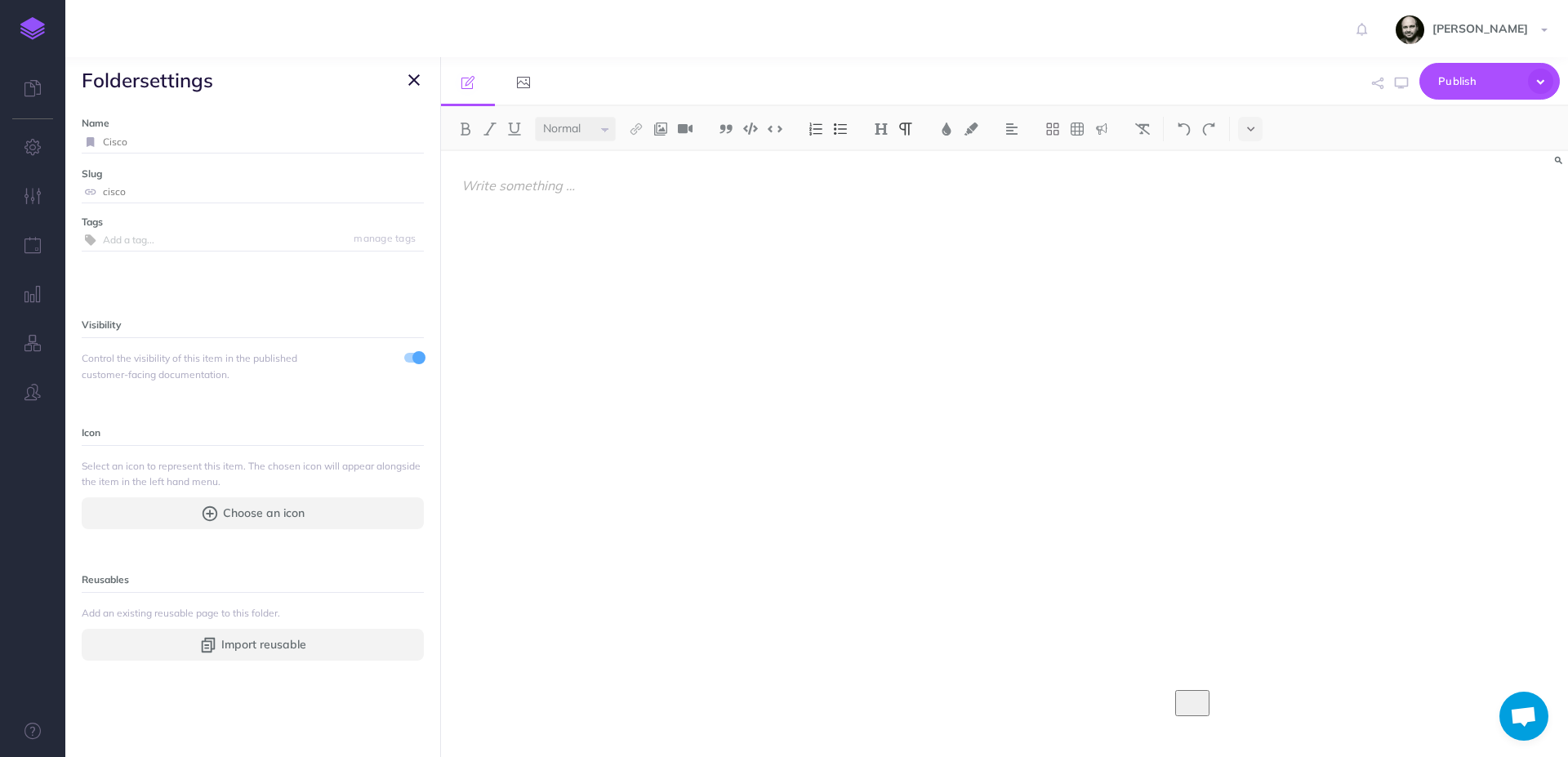
click at [413, 354] on span at bounding box center [419, 358] width 13 height 13
click at [418, 76] on icon "button" at bounding box center [414, 80] width 11 height 20
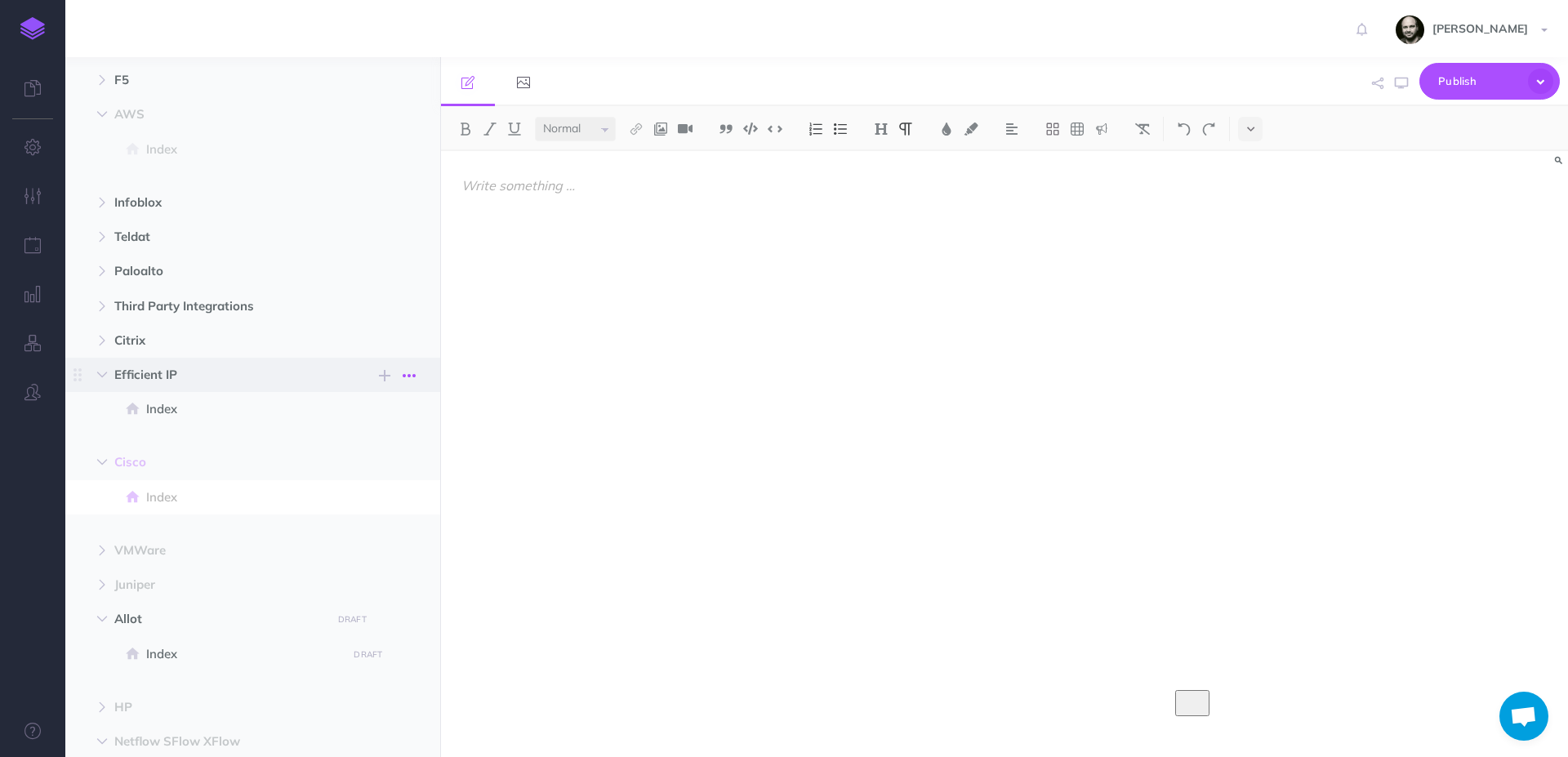
click at [414, 373] on icon "button" at bounding box center [409, 376] width 13 height 20
click at [373, 458] on link "Settings" at bounding box center [363, 458] width 122 height 27
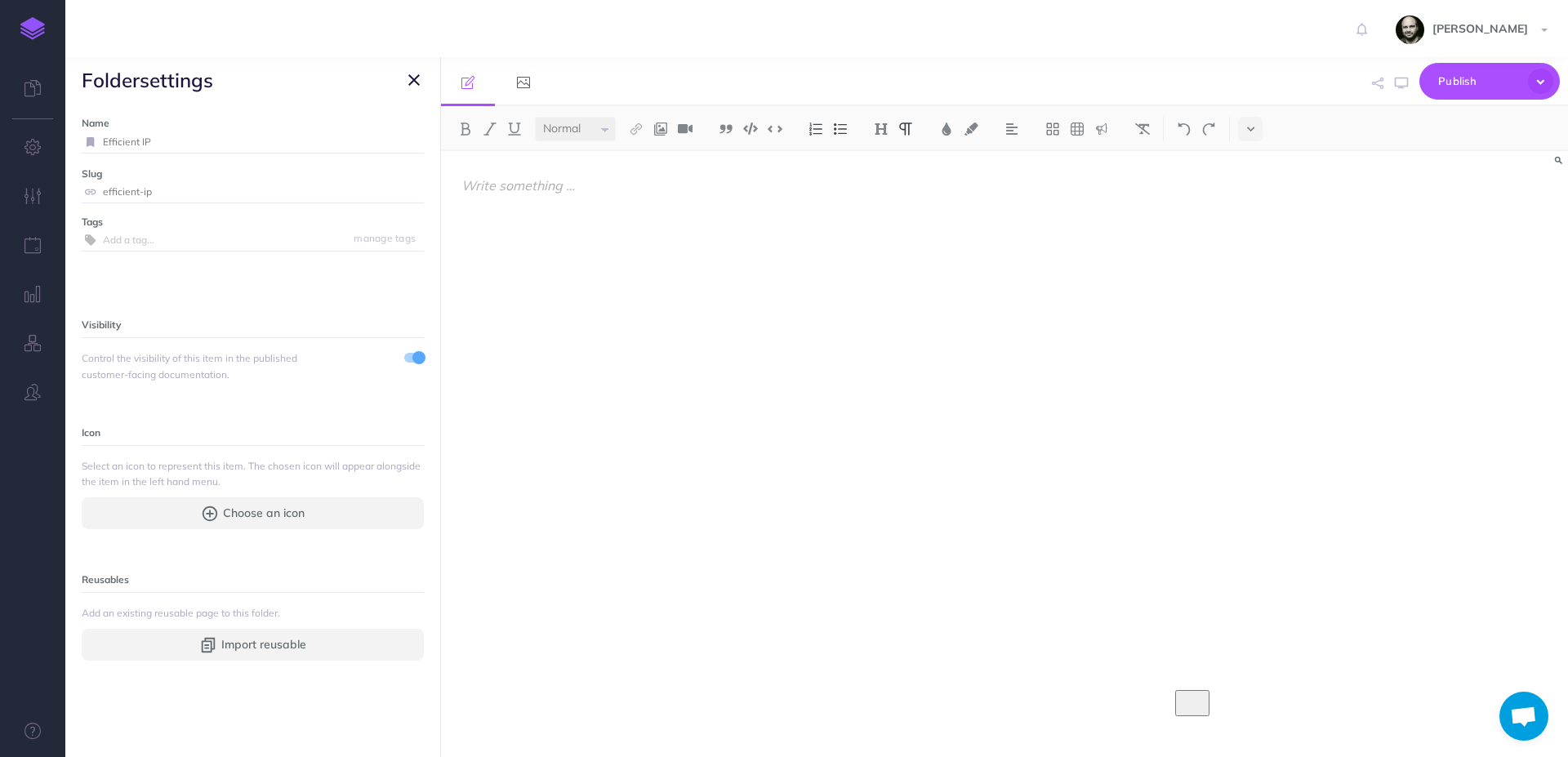
click at [408, 366] on span at bounding box center [414, 366] width 20 height 31
click at [413, 359] on span at bounding box center [419, 358] width 13 height 13
click at [413, 82] on icon "button" at bounding box center [414, 80] width 11 height 20
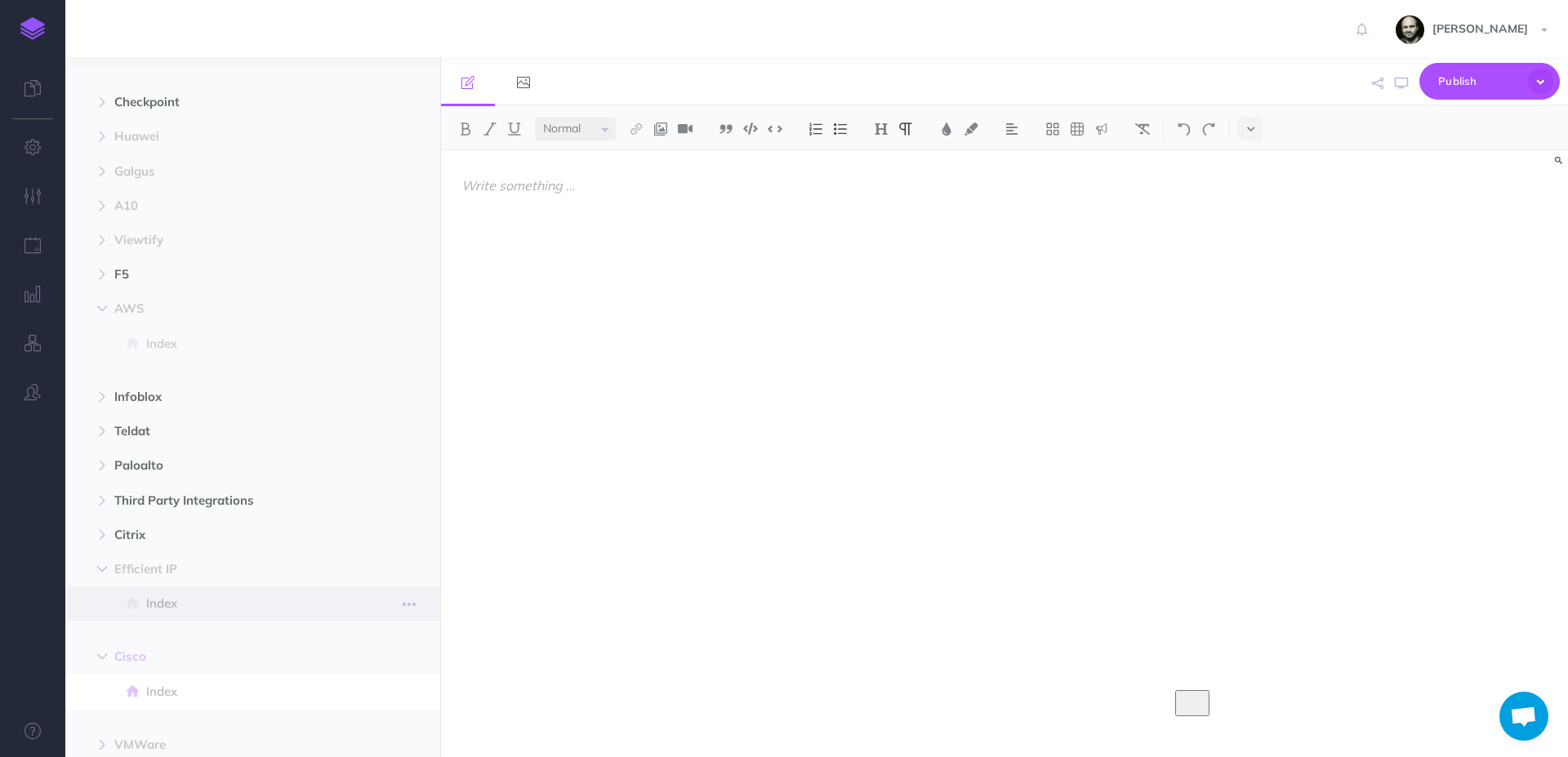
scroll to position [532, 0]
click at [417, 590] on button "button" at bounding box center [409, 589] width 30 height 20
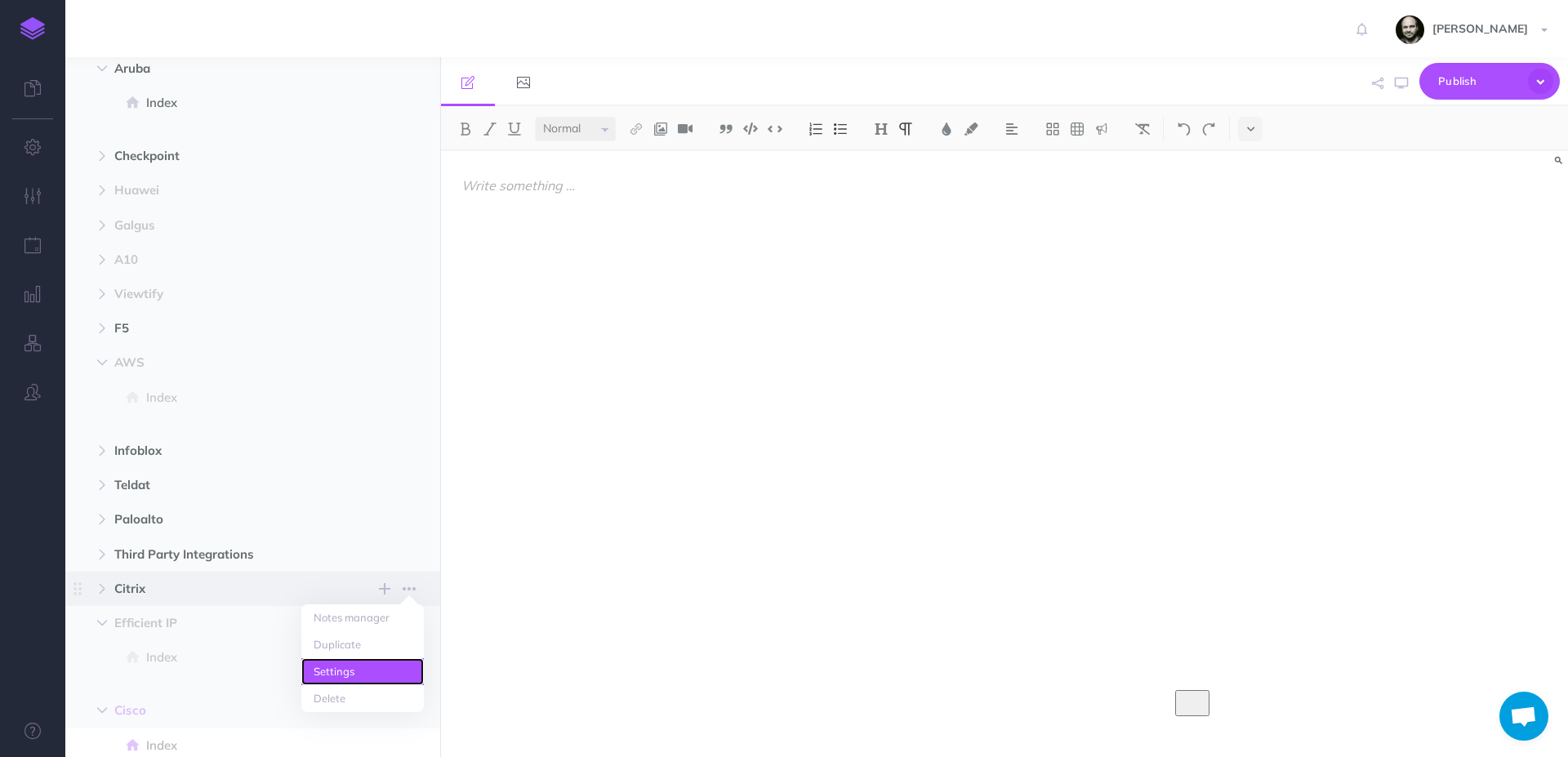
click at [364, 664] on link "Settings" at bounding box center [363, 672] width 122 height 27
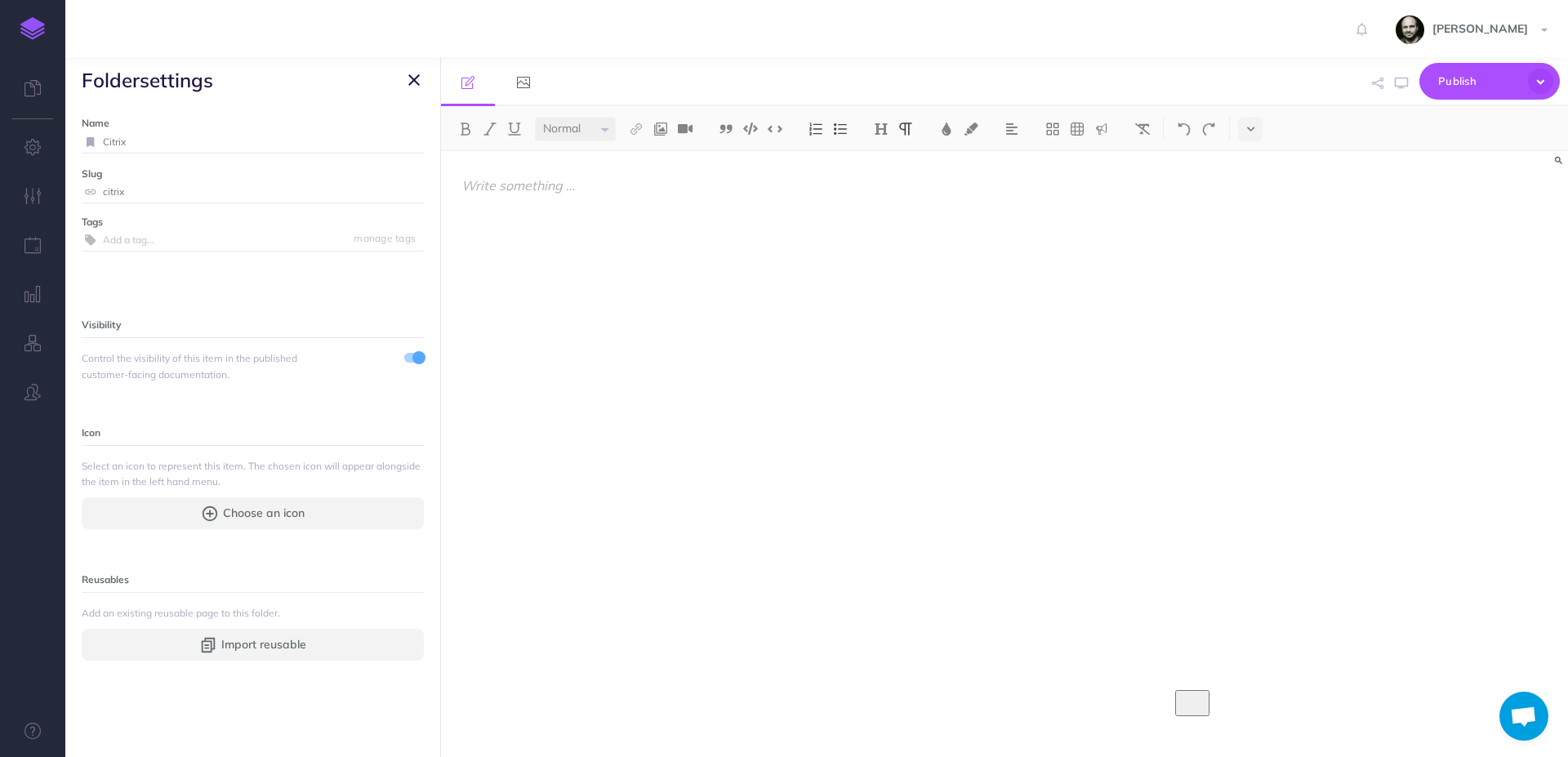
click at [404, 360] on span at bounding box center [414, 358] width 20 height 10
click at [421, 77] on button "button" at bounding box center [414, 80] width 20 height 20
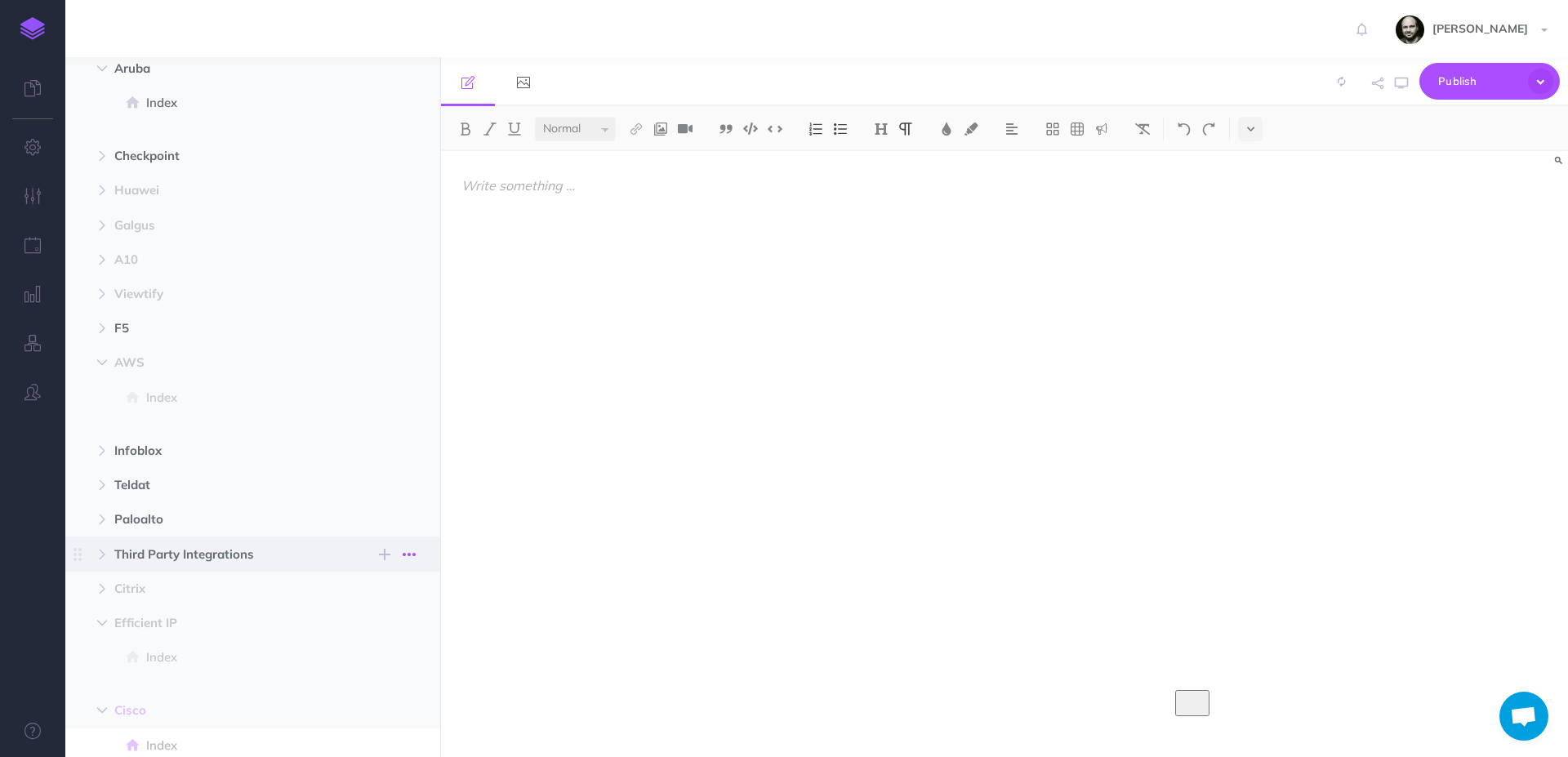
click at [414, 555] on icon "button" at bounding box center [409, 554] width 13 height 20
click at [364, 639] on link "Settings" at bounding box center [363, 638] width 122 height 27
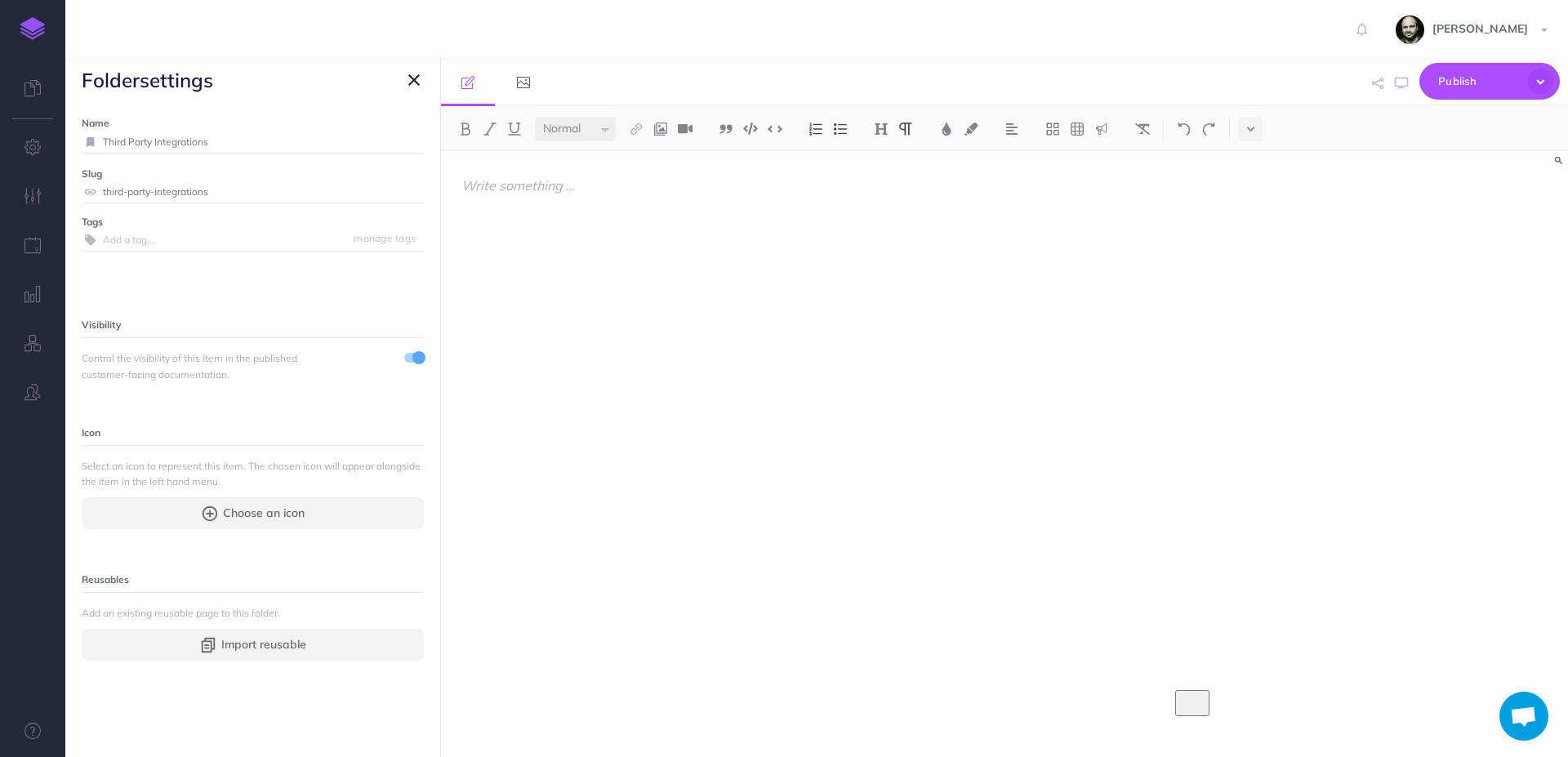
click at [413, 358] on span at bounding box center [419, 358] width 13 height 13
click at [413, 81] on icon "button" at bounding box center [414, 80] width 11 height 20
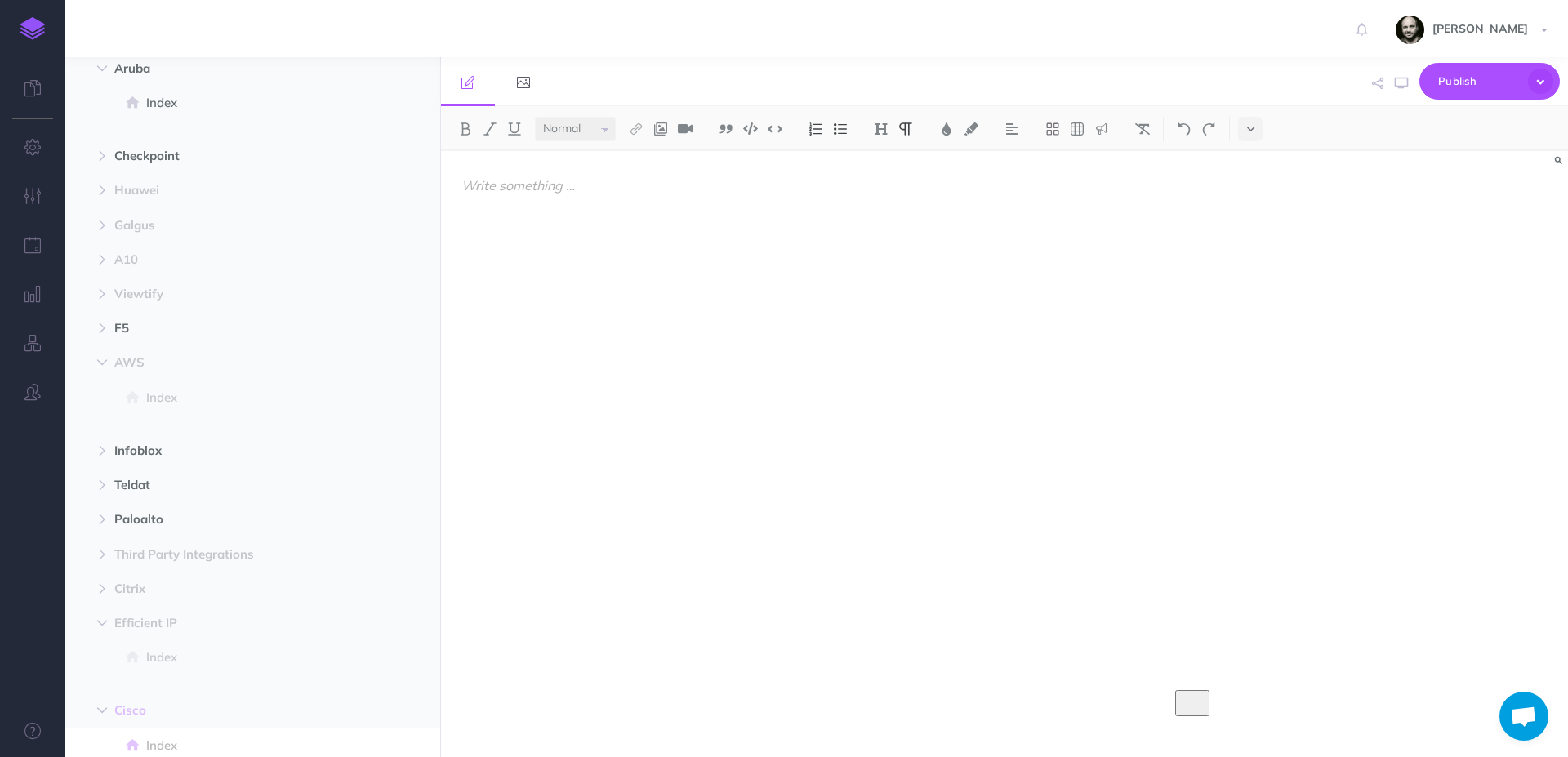
click at [843, 513] on div "To enrich screen reader interactions, please activate Accessibility in Grammarl…" at bounding box center [835, 446] width 789 height 590
click at [31, 136] on button "button" at bounding box center [32, 148] width 65 height 49
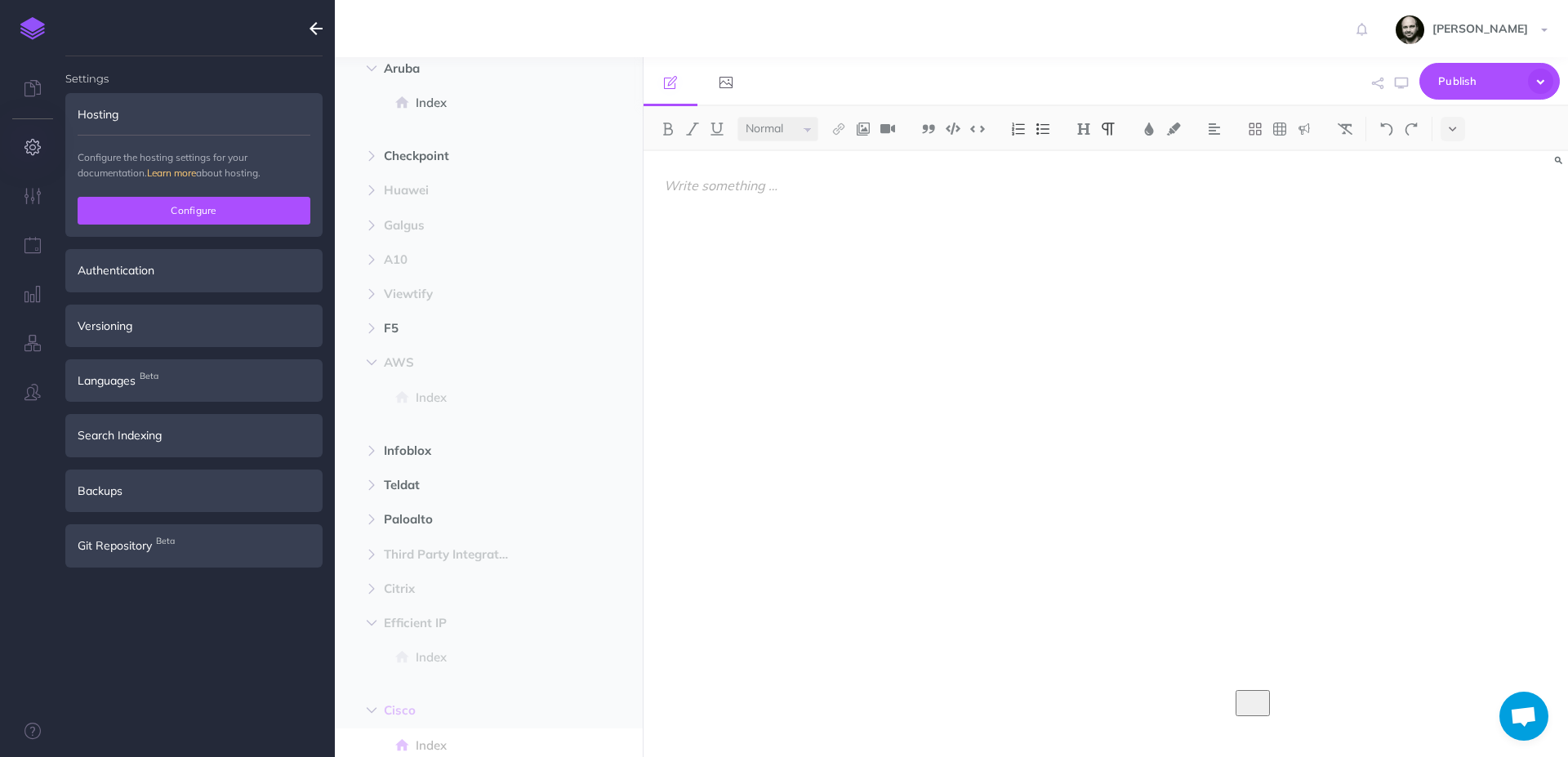
click at [160, 212] on button "Configure" at bounding box center [194, 211] width 233 height 28
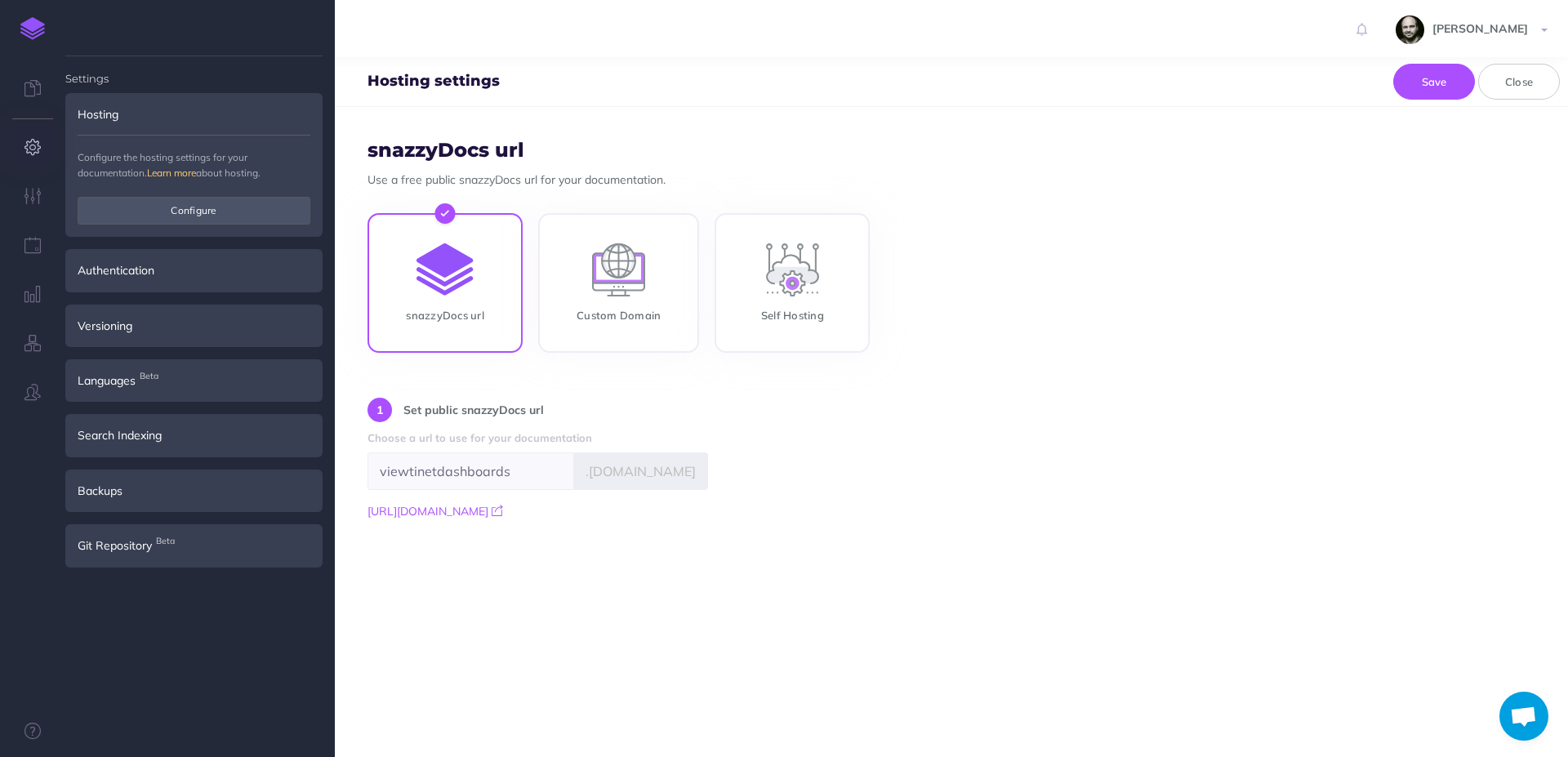
click at [76, 72] on h4 "Settings" at bounding box center [194, 70] width 257 height 28
click at [93, 31] on div at bounding box center [194, 28] width 257 height 56
click at [215, 45] on div at bounding box center [194, 28] width 257 height 56
click at [1035, 328] on div "snazzyDocs url Custom Domain Self Hosting" at bounding box center [951, 285] width 1168 height 144
click at [1513, 83] on button "Close" at bounding box center [1520, 82] width 82 height 36
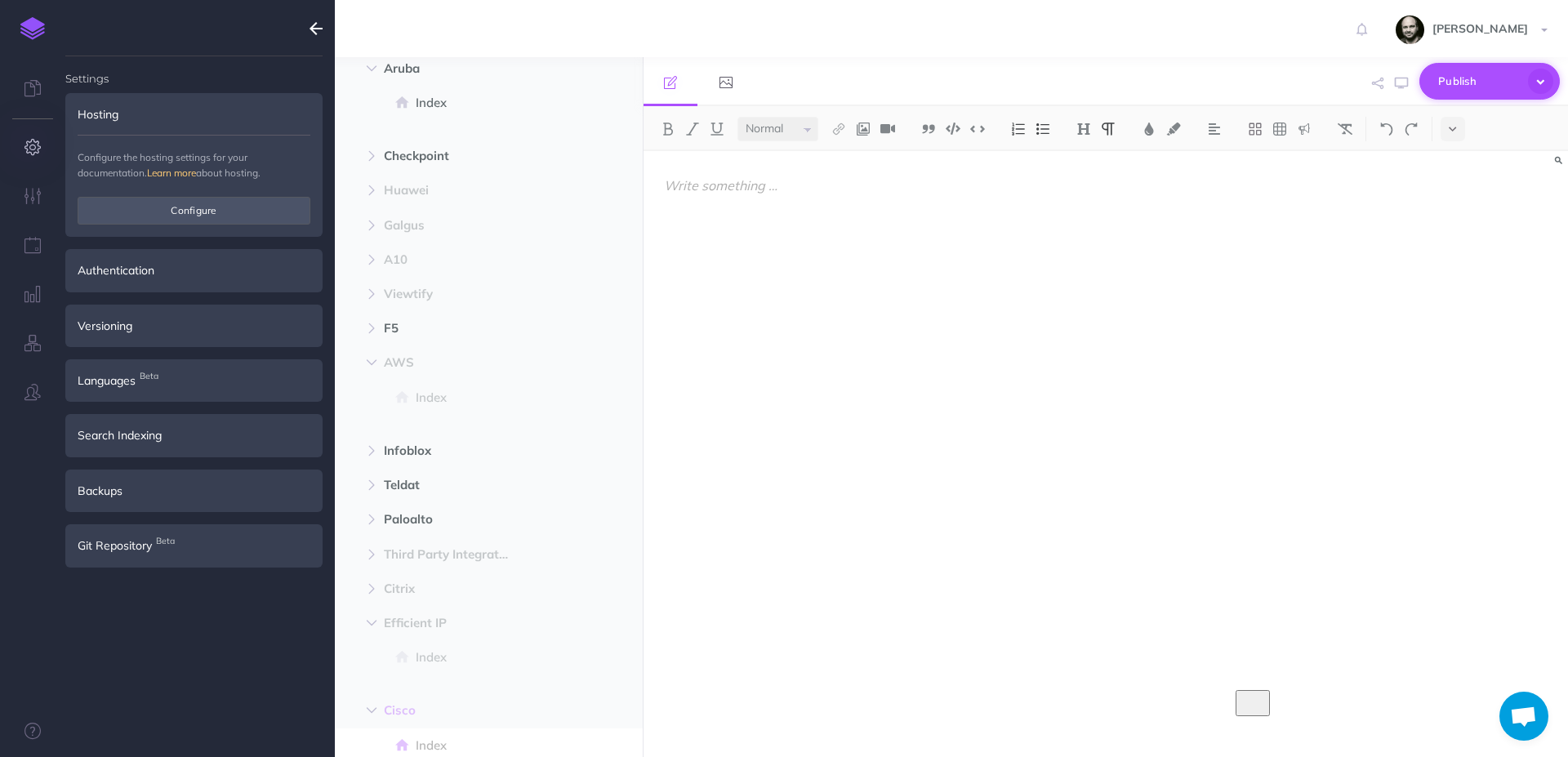
click at [1471, 88] on span "Publish" at bounding box center [1480, 82] width 82 height 25
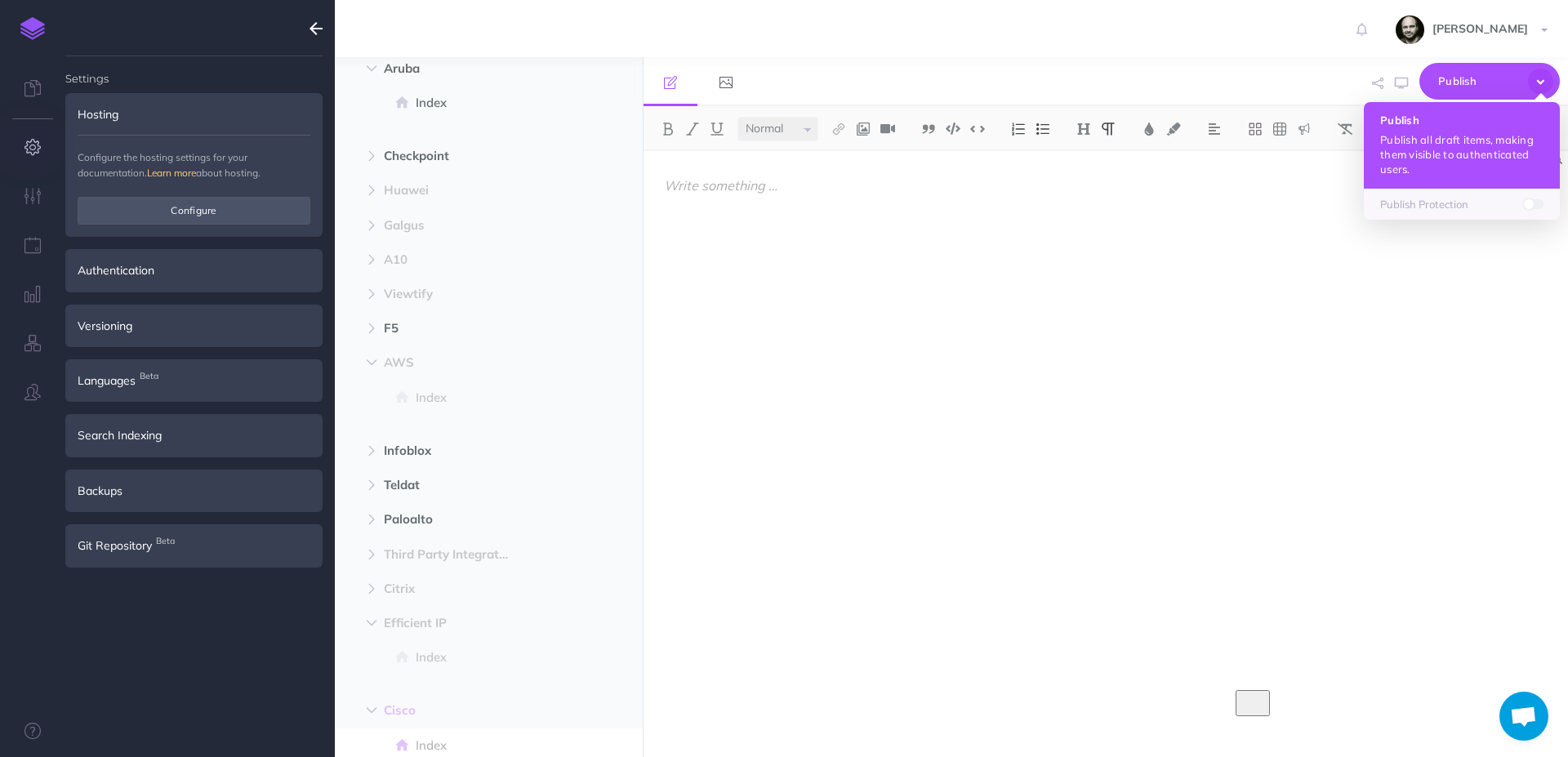
click at [1455, 133] on p "Publish all draft items, making them visible to authenticated users." at bounding box center [1462, 155] width 163 height 44
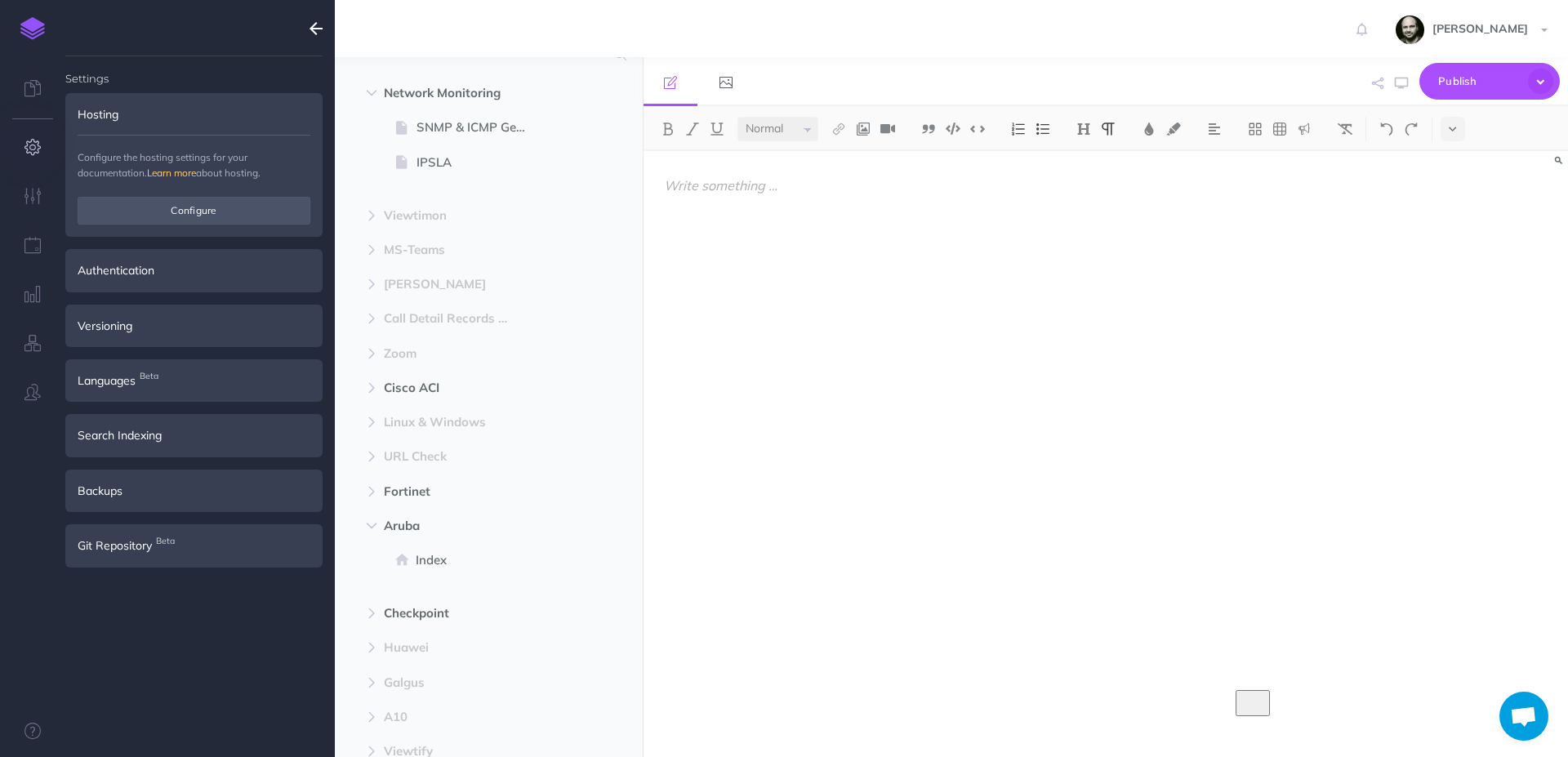
scroll to position [0, 0]
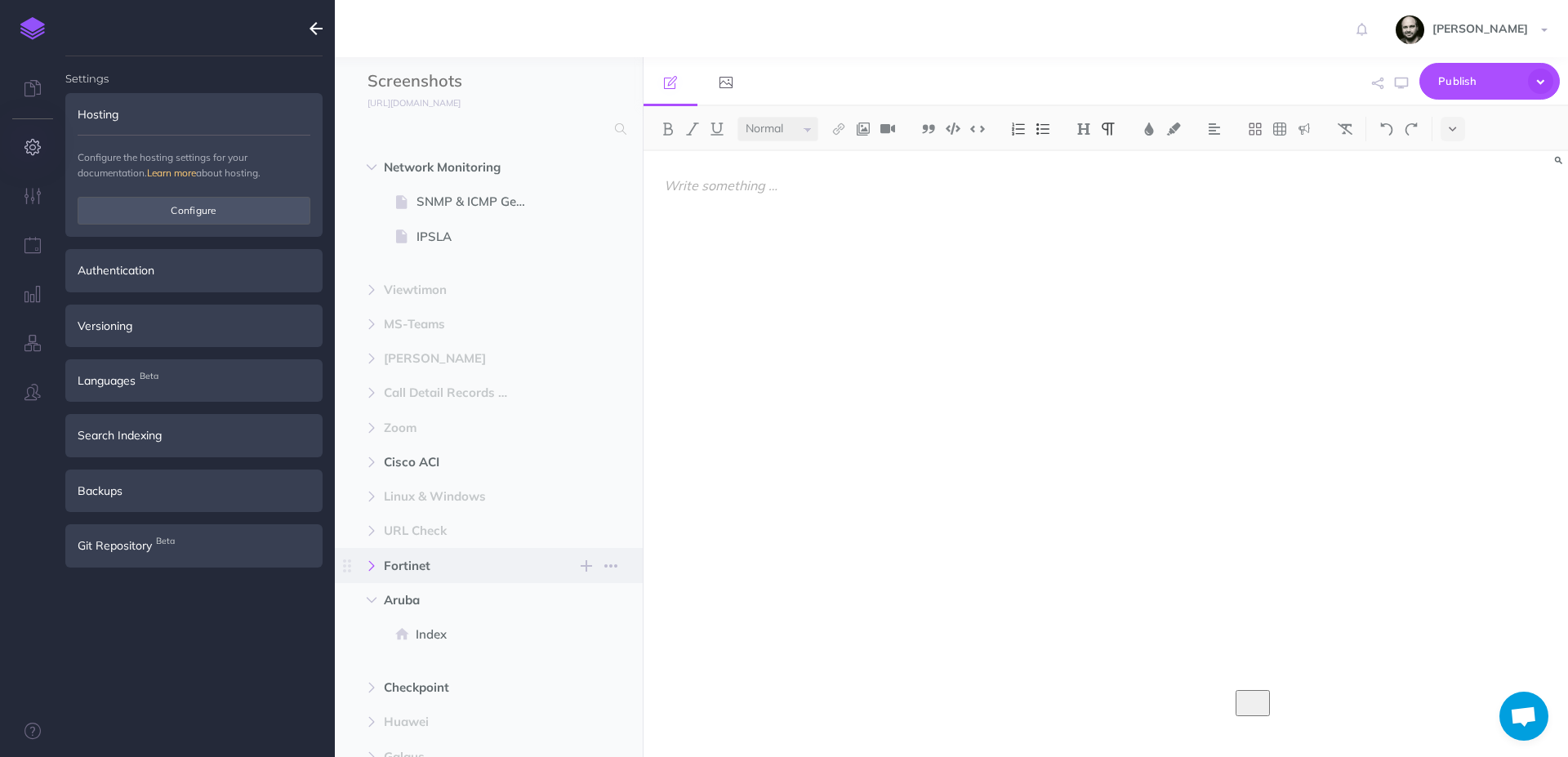
click at [367, 564] on icon "button" at bounding box center [372, 567] width 10 height 10
click at [403, 600] on icon at bounding box center [401, 600] width 12 height 12
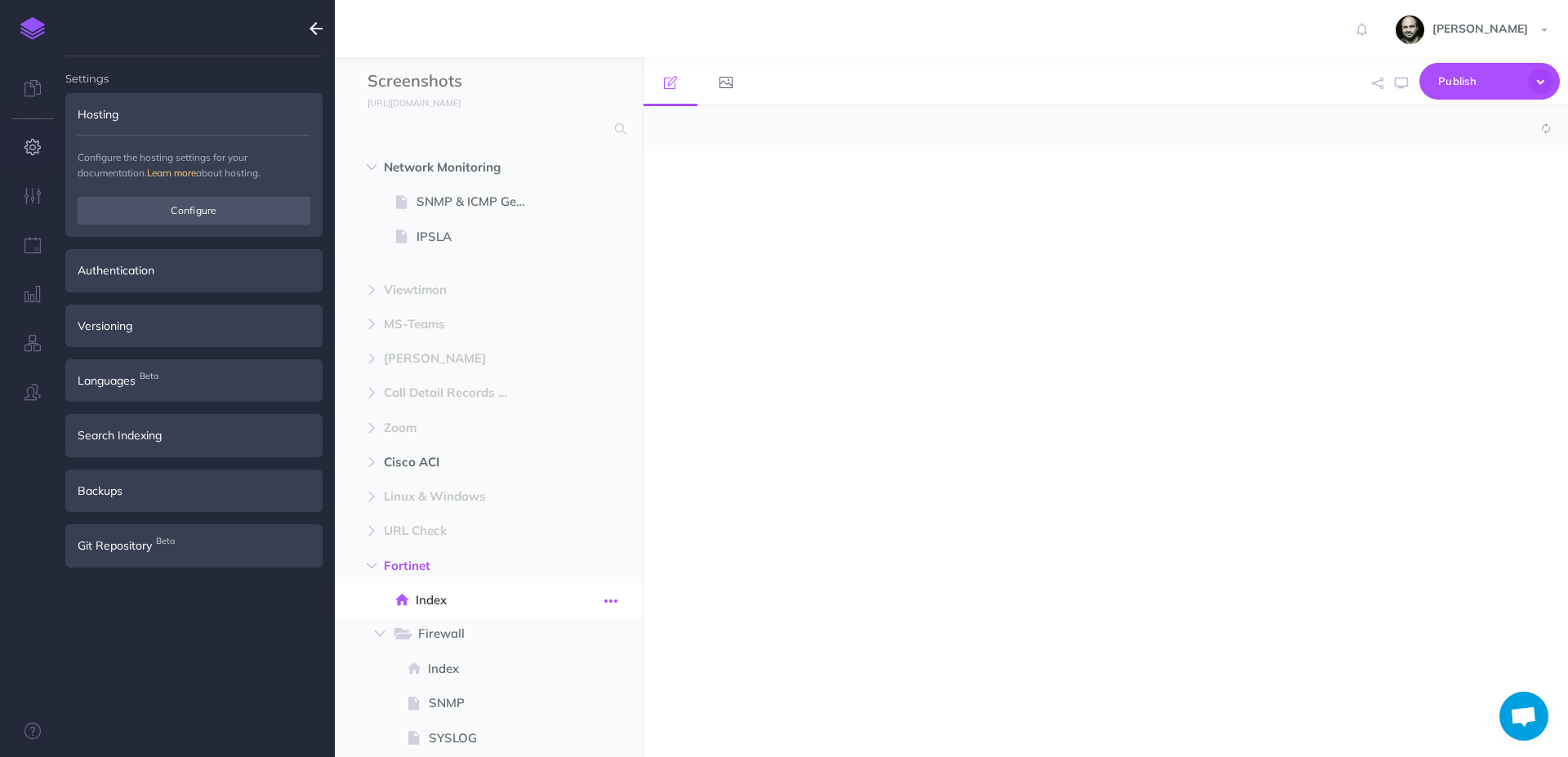
select select "null"
click at [609, 596] on icon "button" at bounding box center [611, 601] width 13 height 20
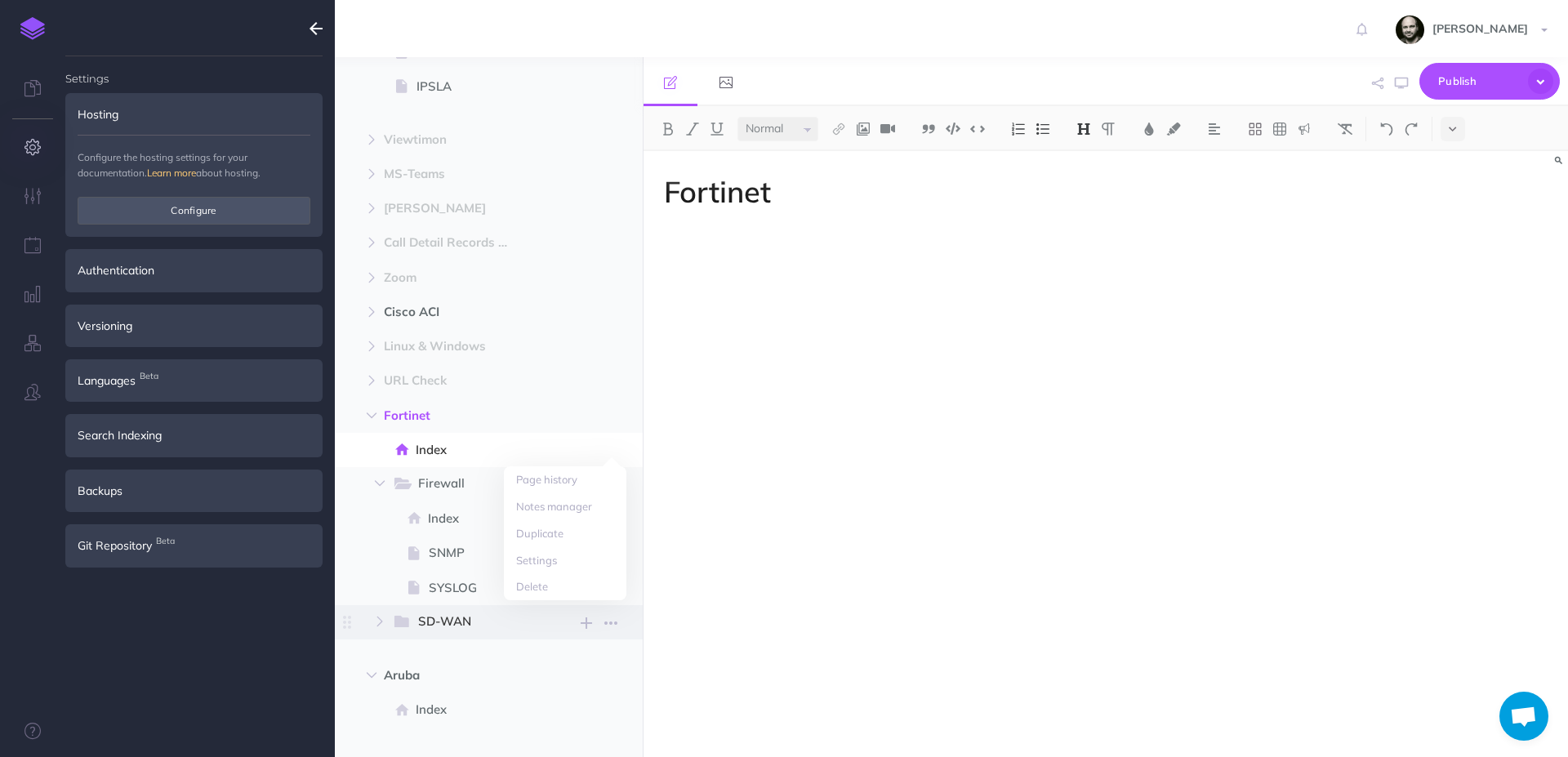
scroll to position [248, 0]
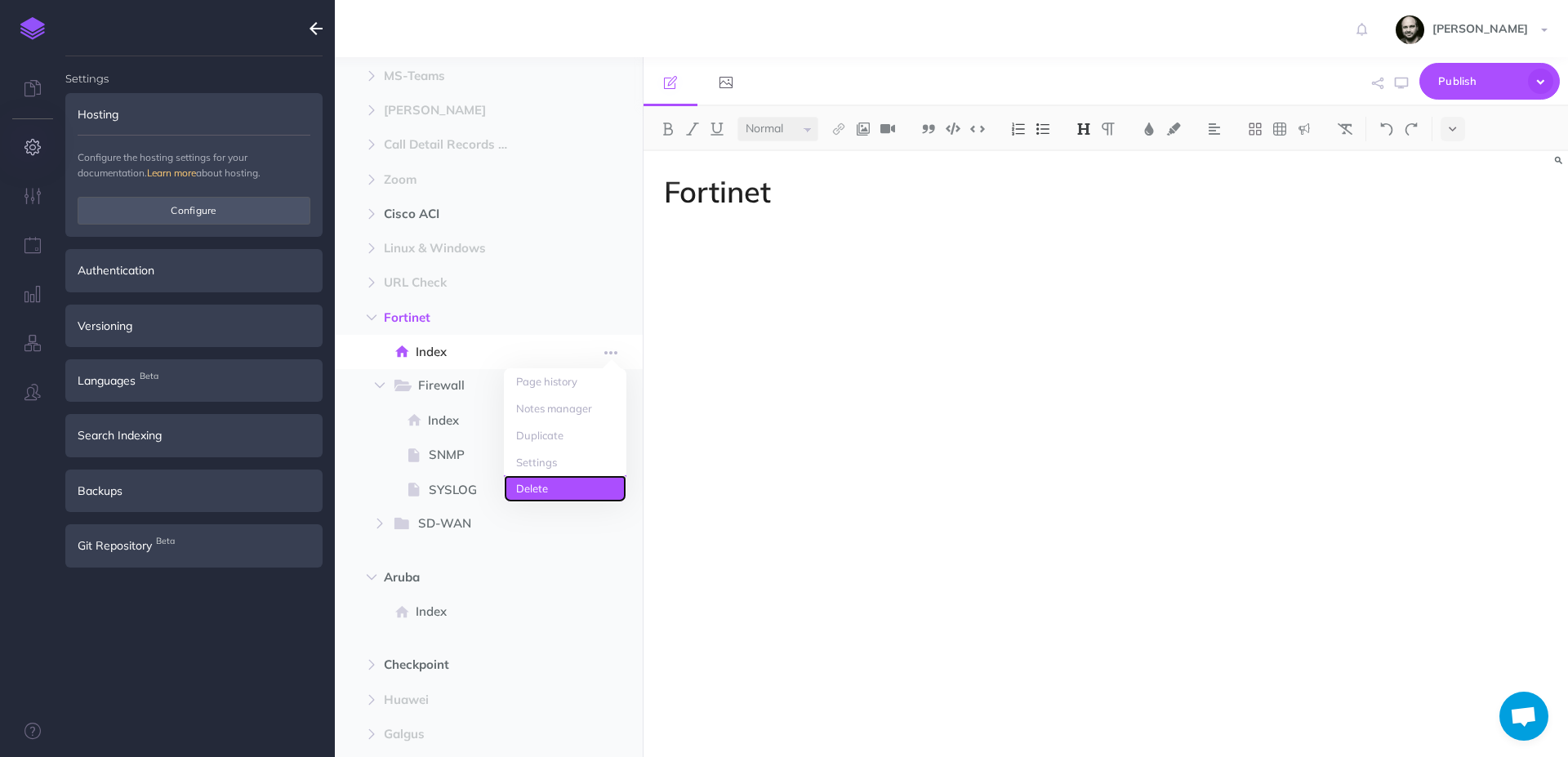
click at [538, 490] on link "Delete" at bounding box center [565, 489] width 122 height 27
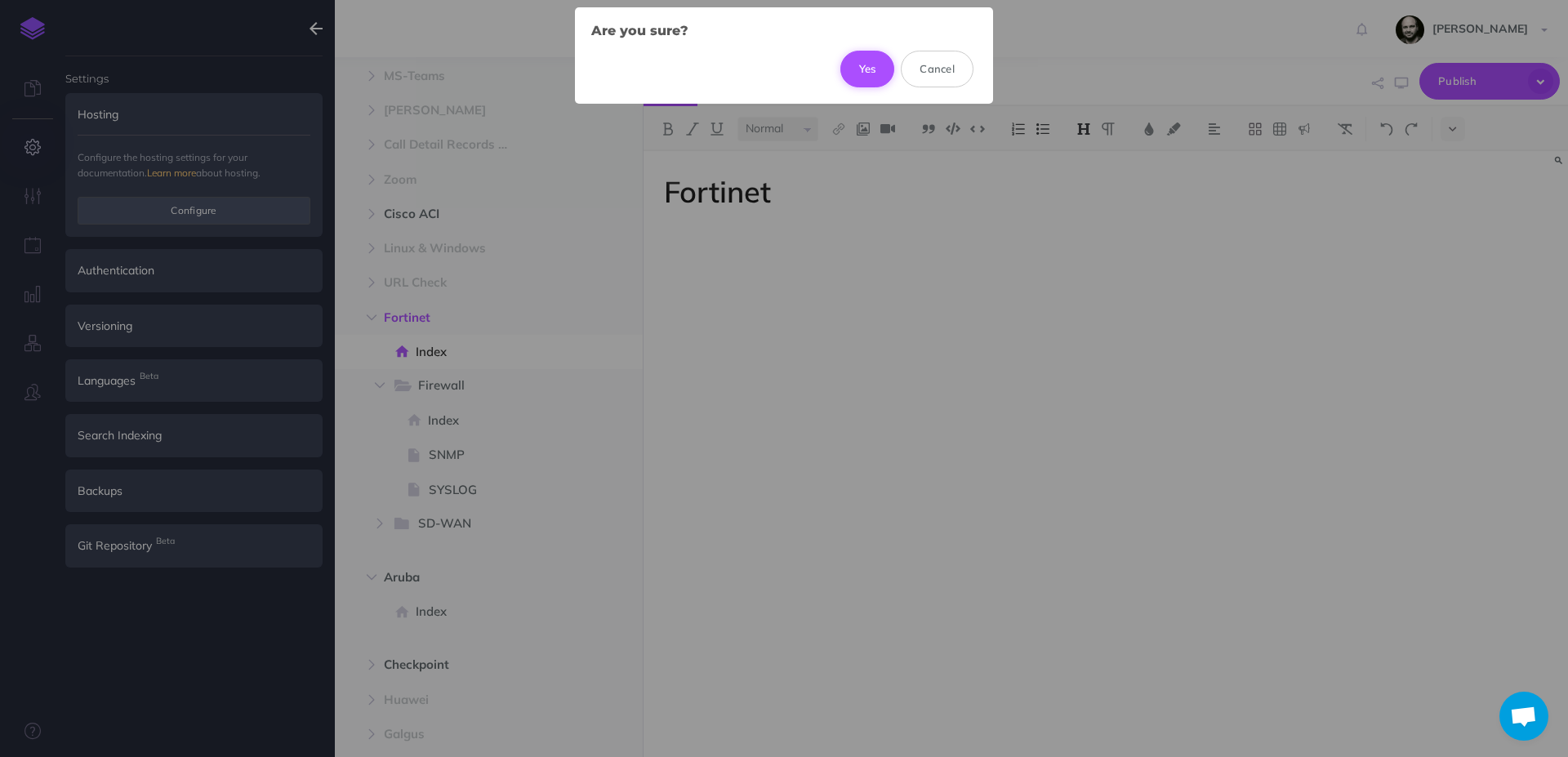
click at [866, 65] on button "Yes" at bounding box center [868, 69] width 54 height 36
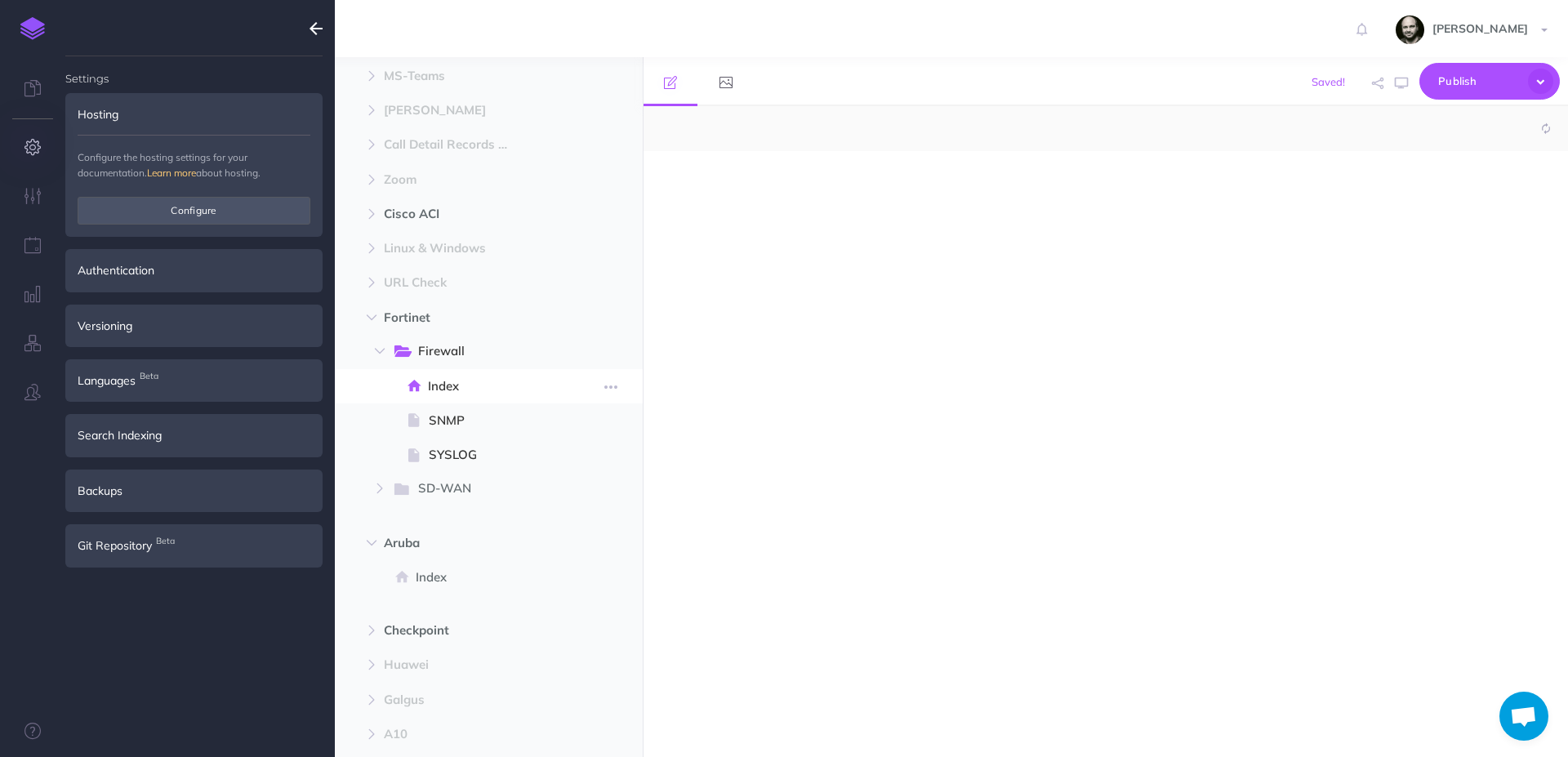
select select "null"
click at [612, 489] on icon "button" at bounding box center [611, 490] width 13 height 20
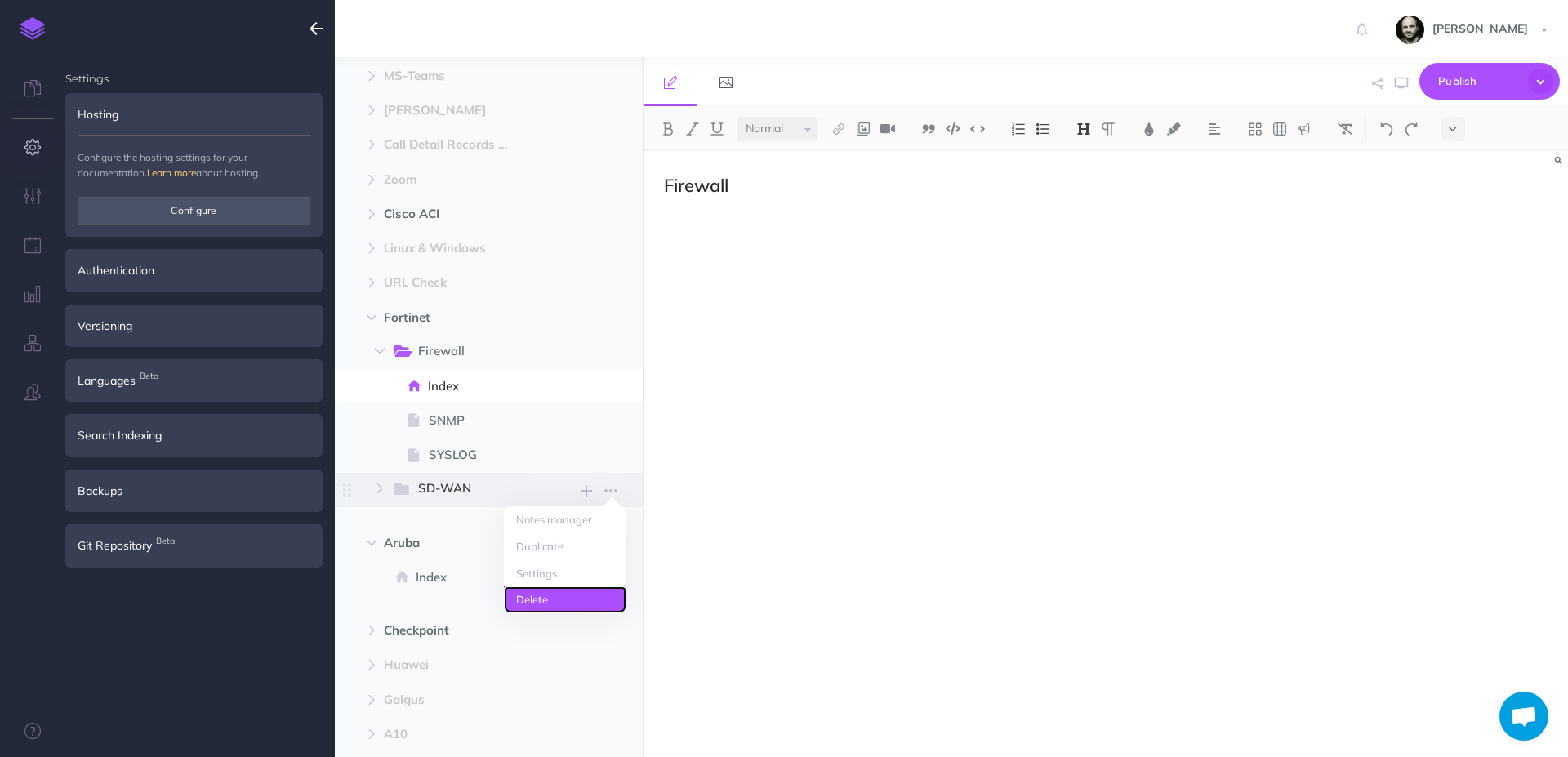
click at [575, 595] on link "Delete" at bounding box center [565, 600] width 122 height 27
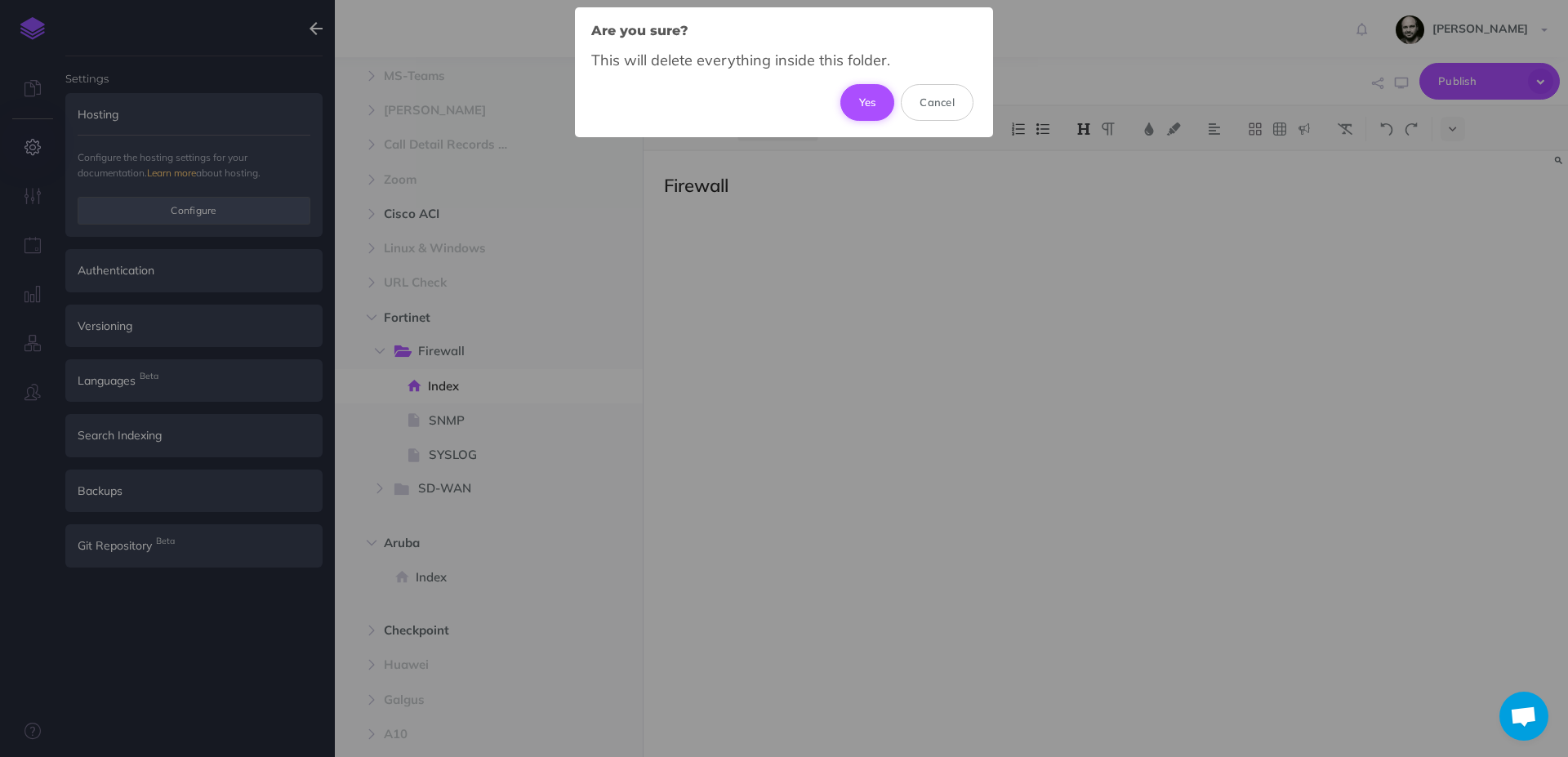
click at [854, 100] on button "Yes" at bounding box center [868, 102] width 54 height 36
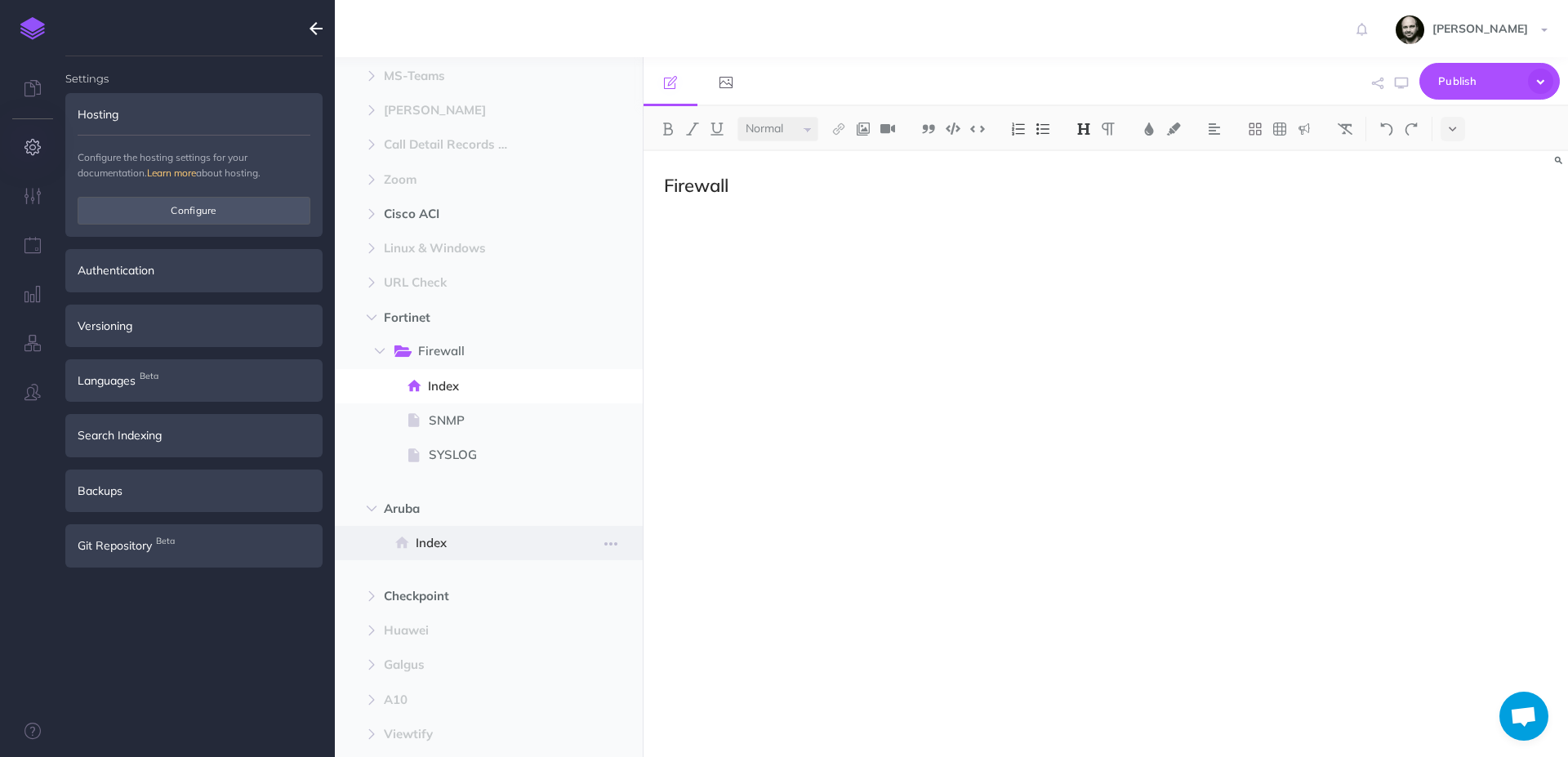
click at [439, 545] on span "Index" at bounding box center [481, 543] width 129 height 20
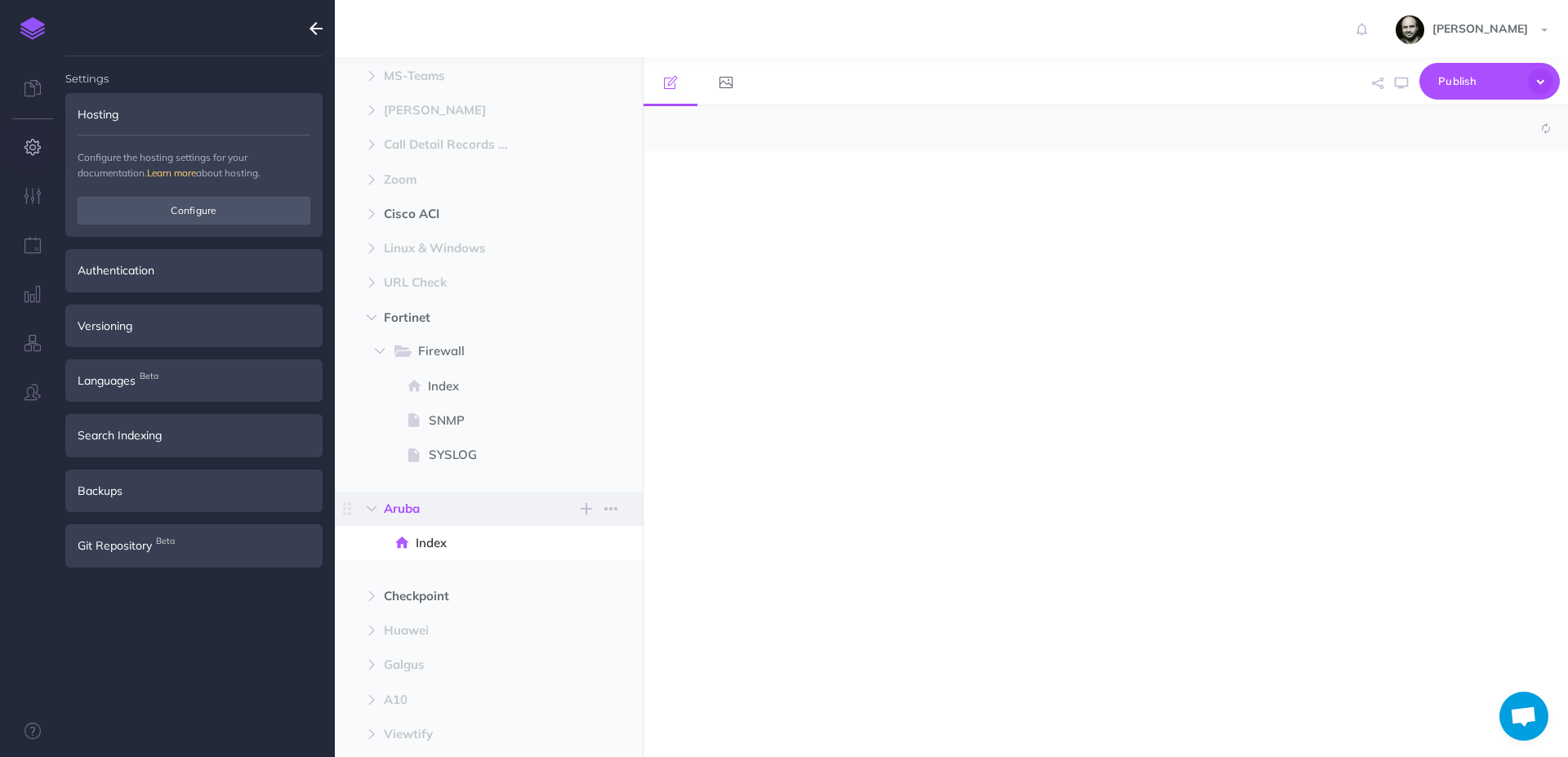
select select "null"
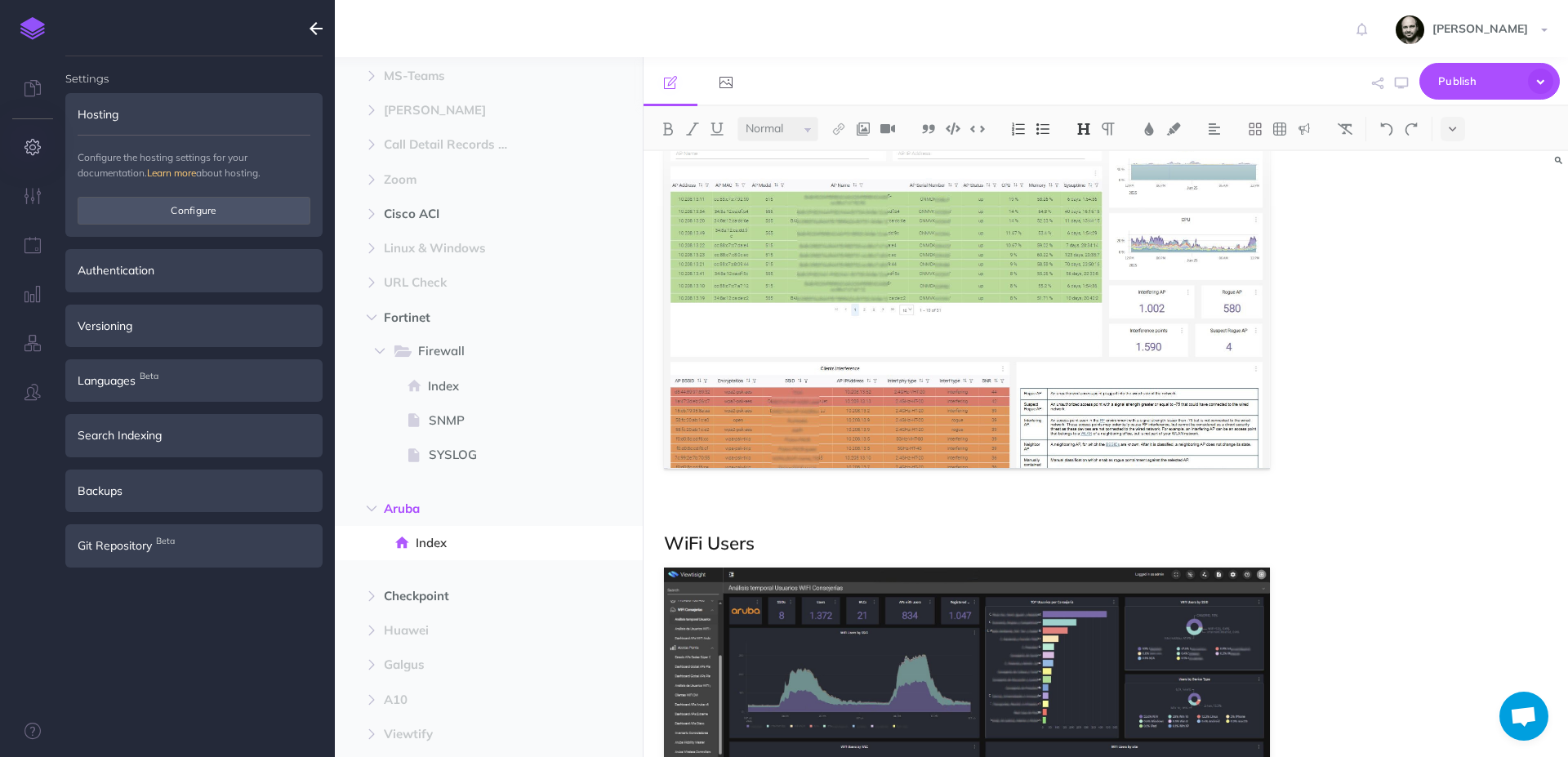
scroll to position [2688, 0]
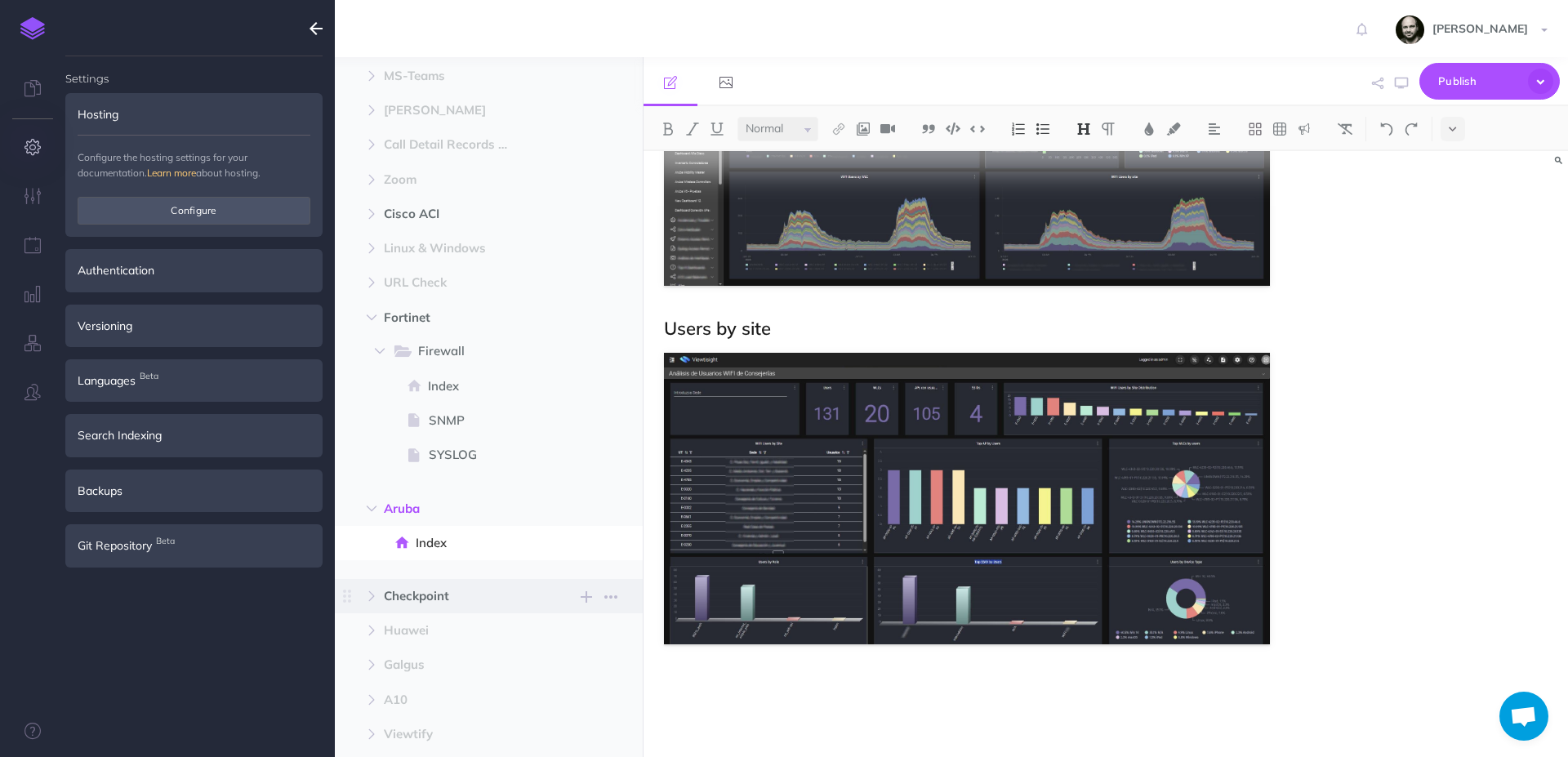
click at [441, 601] on span "Checkpoint" at bounding box center [454, 596] width 140 height 20
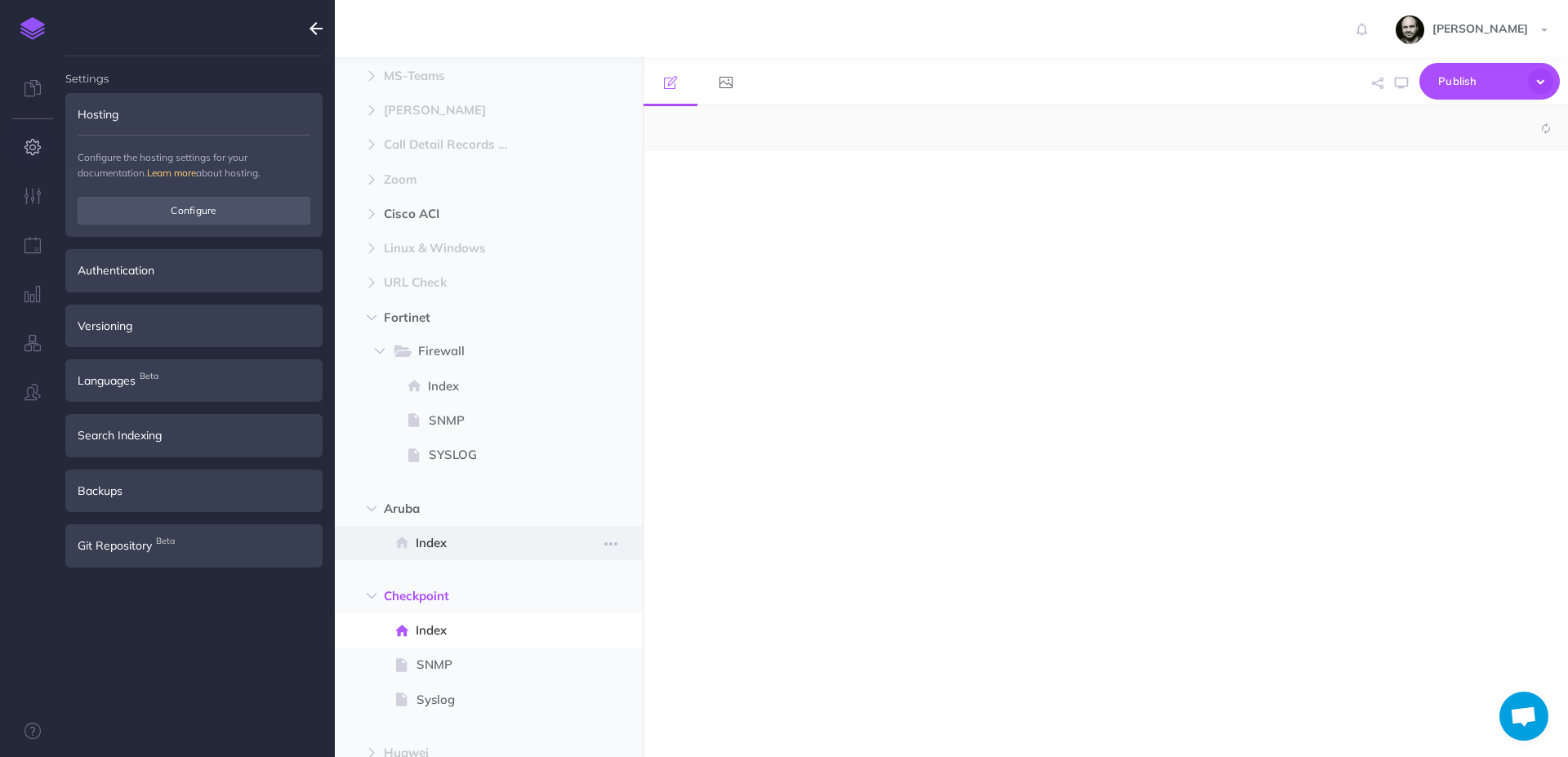
select select "null"
click at [373, 596] on icon "button" at bounding box center [372, 596] width 10 height 10
click at [373, 514] on button "button" at bounding box center [371, 509] width 30 height 20
click at [620, 545] on button "button" at bounding box center [611, 543] width 30 height 20
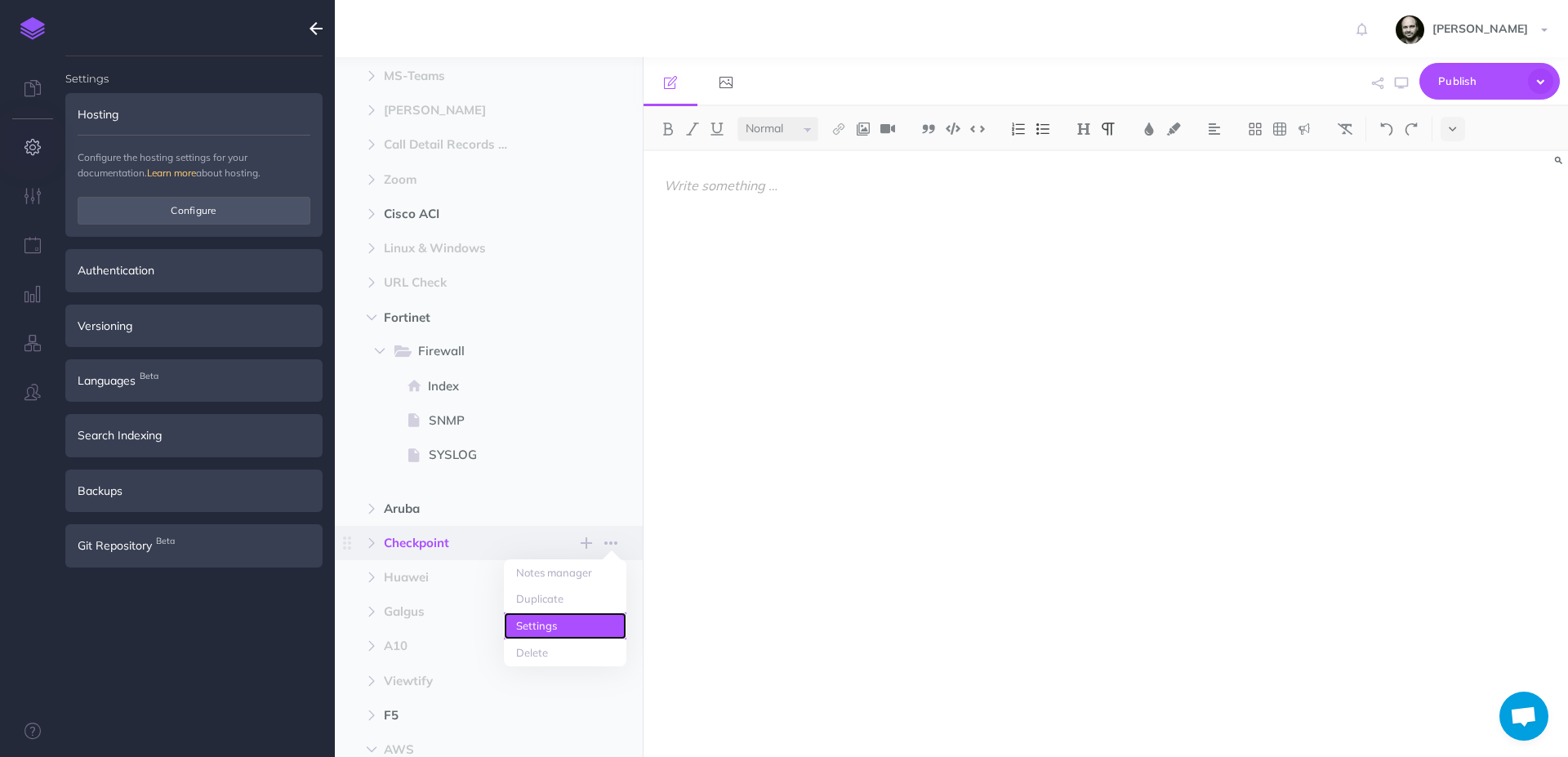
click at [576, 616] on link "Settings" at bounding box center [565, 626] width 122 height 27
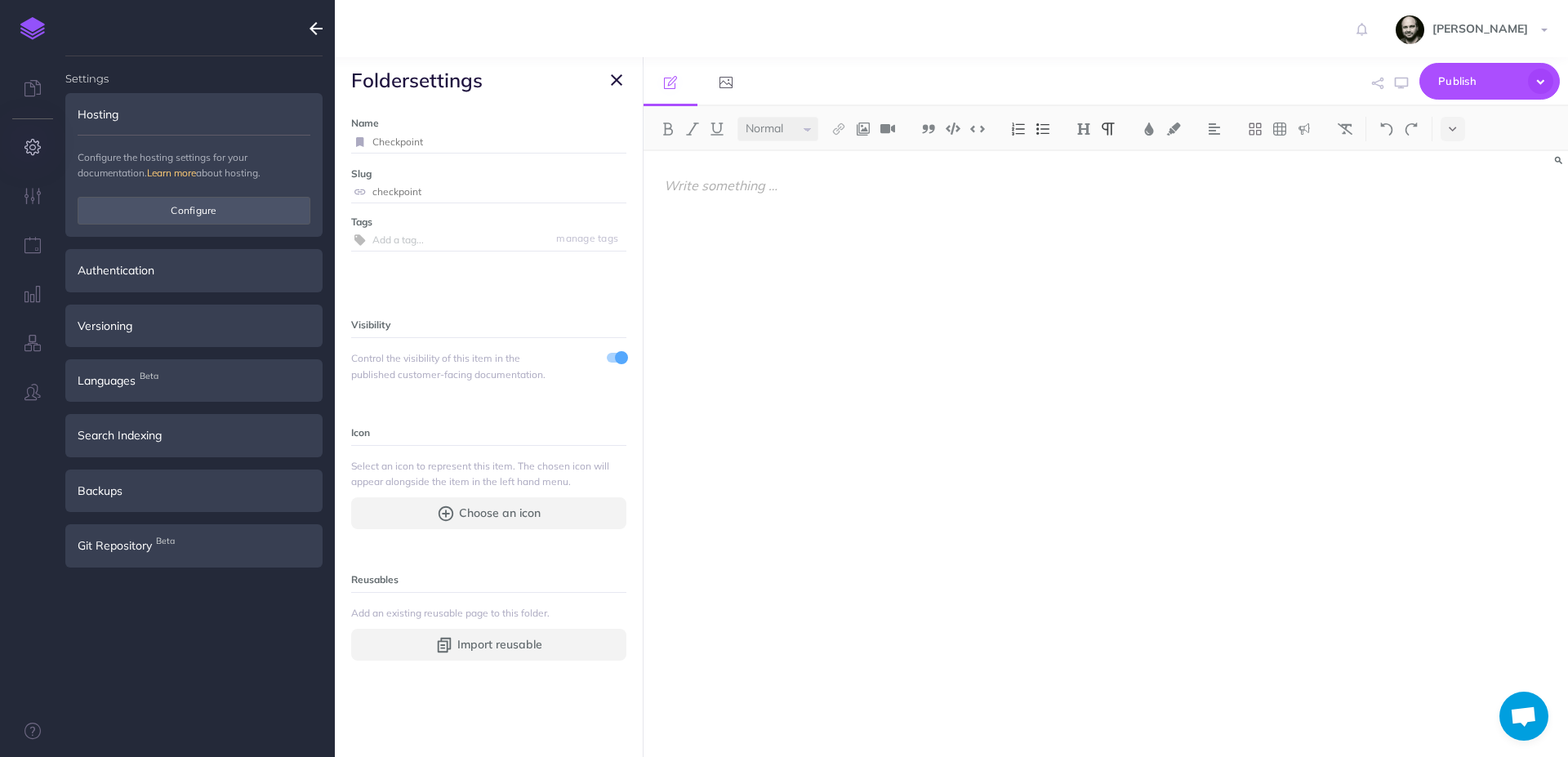
click at [615, 357] on span at bounding box center [621, 358] width 13 height 13
click at [615, 76] on icon "button" at bounding box center [616, 80] width 11 height 20
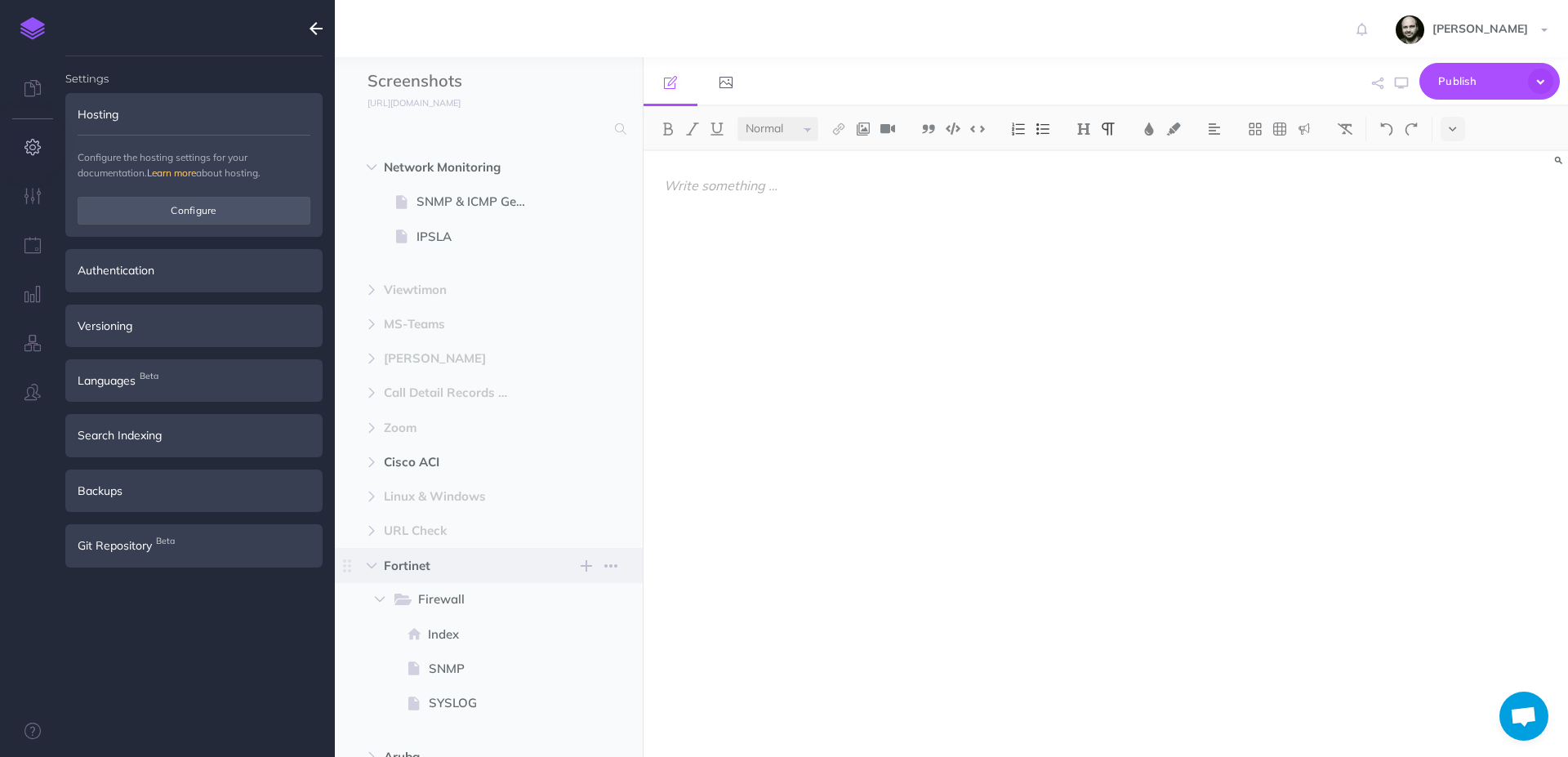
click at [384, 550] on span "Fortinet New folder Add a new folder inside this folder New page Add a new blan…" at bounding box center [507, 565] width 246 height 34
click at [373, 563] on icon "button" at bounding box center [372, 567] width 10 height 10
select select "null"
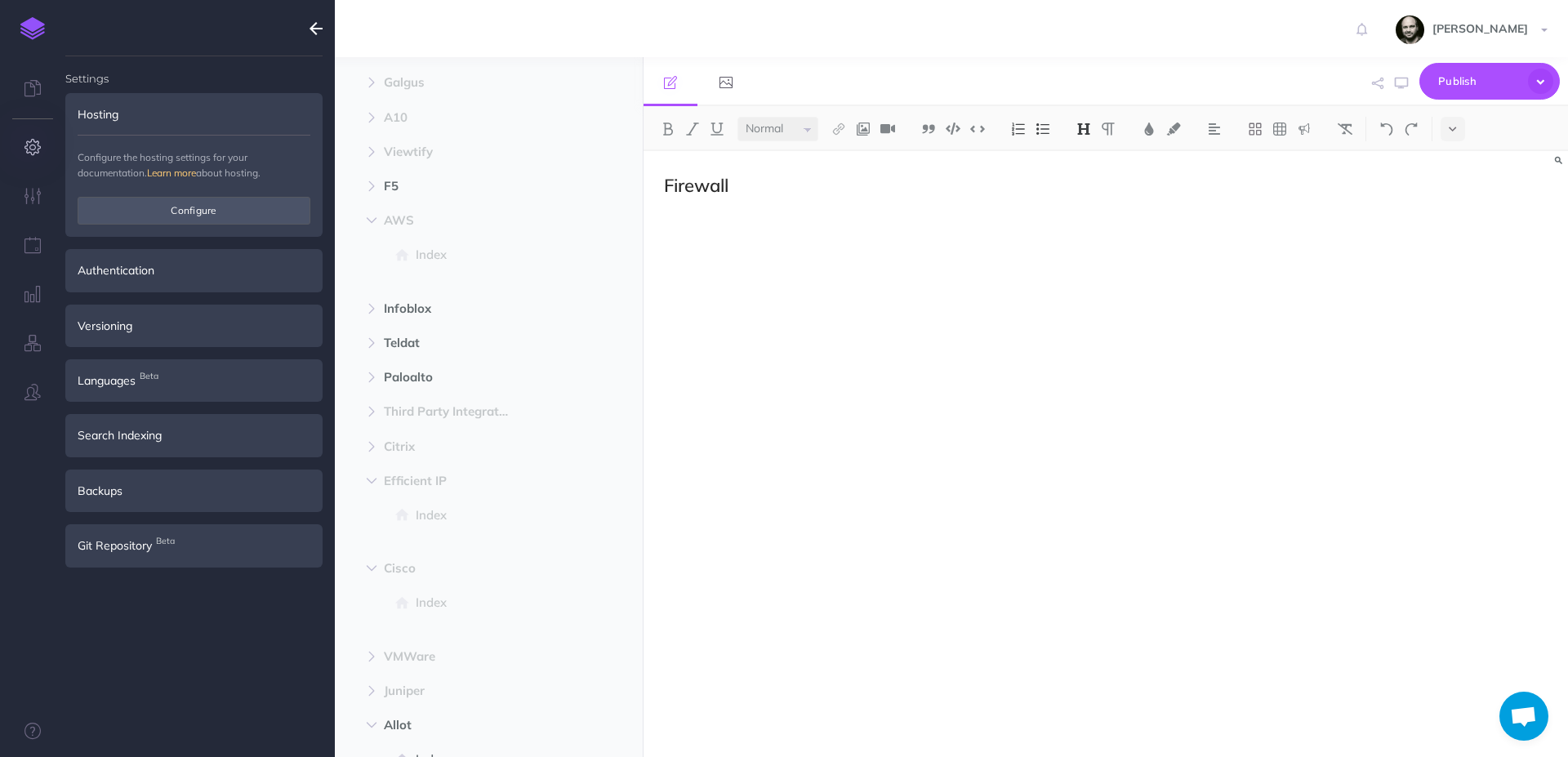
scroll to position [974, 0]
click at [369, 371] on icon "button" at bounding box center [372, 372] width 10 height 10
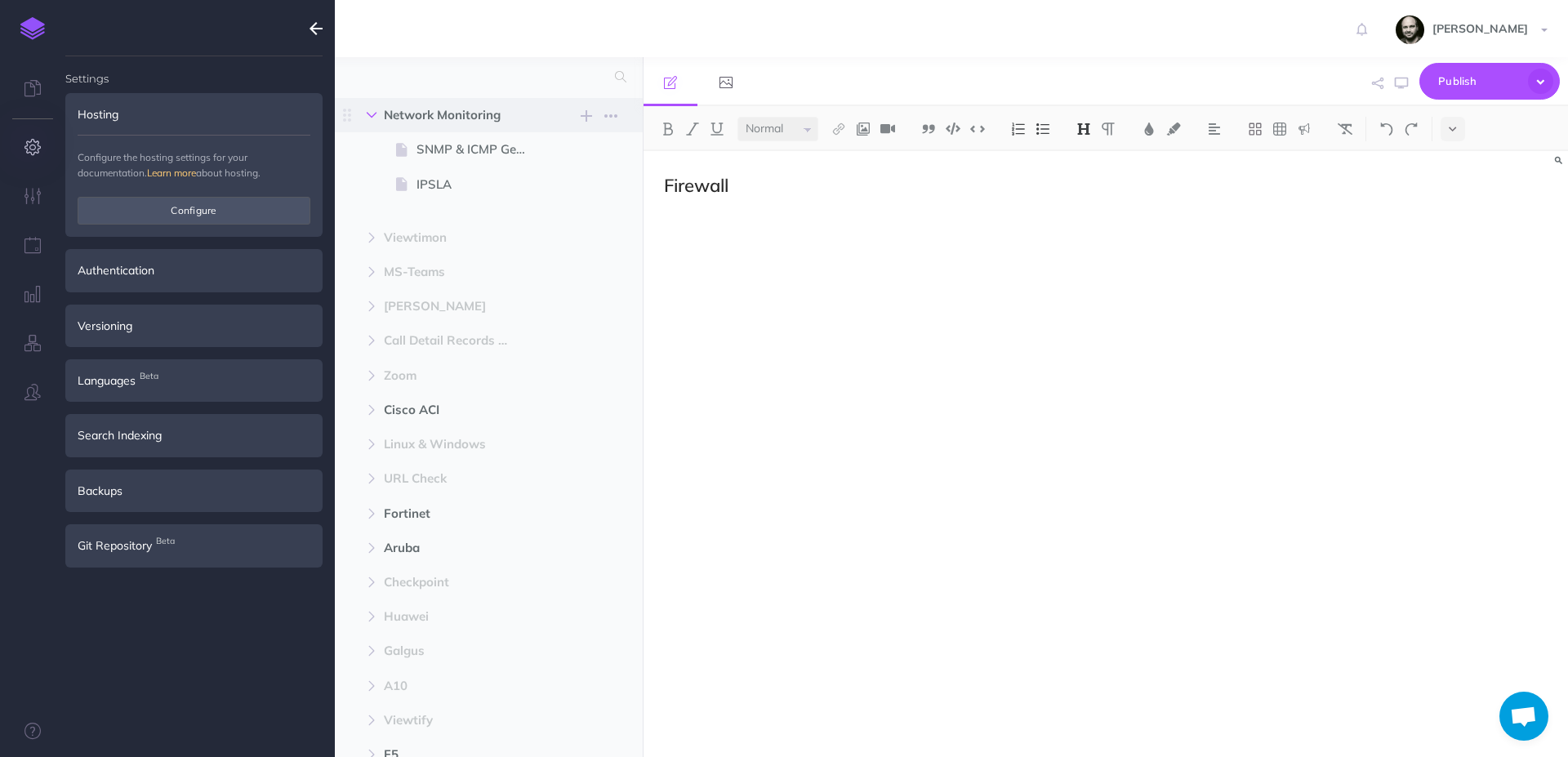
click at [371, 117] on icon "button" at bounding box center [372, 116] width 10 height 10
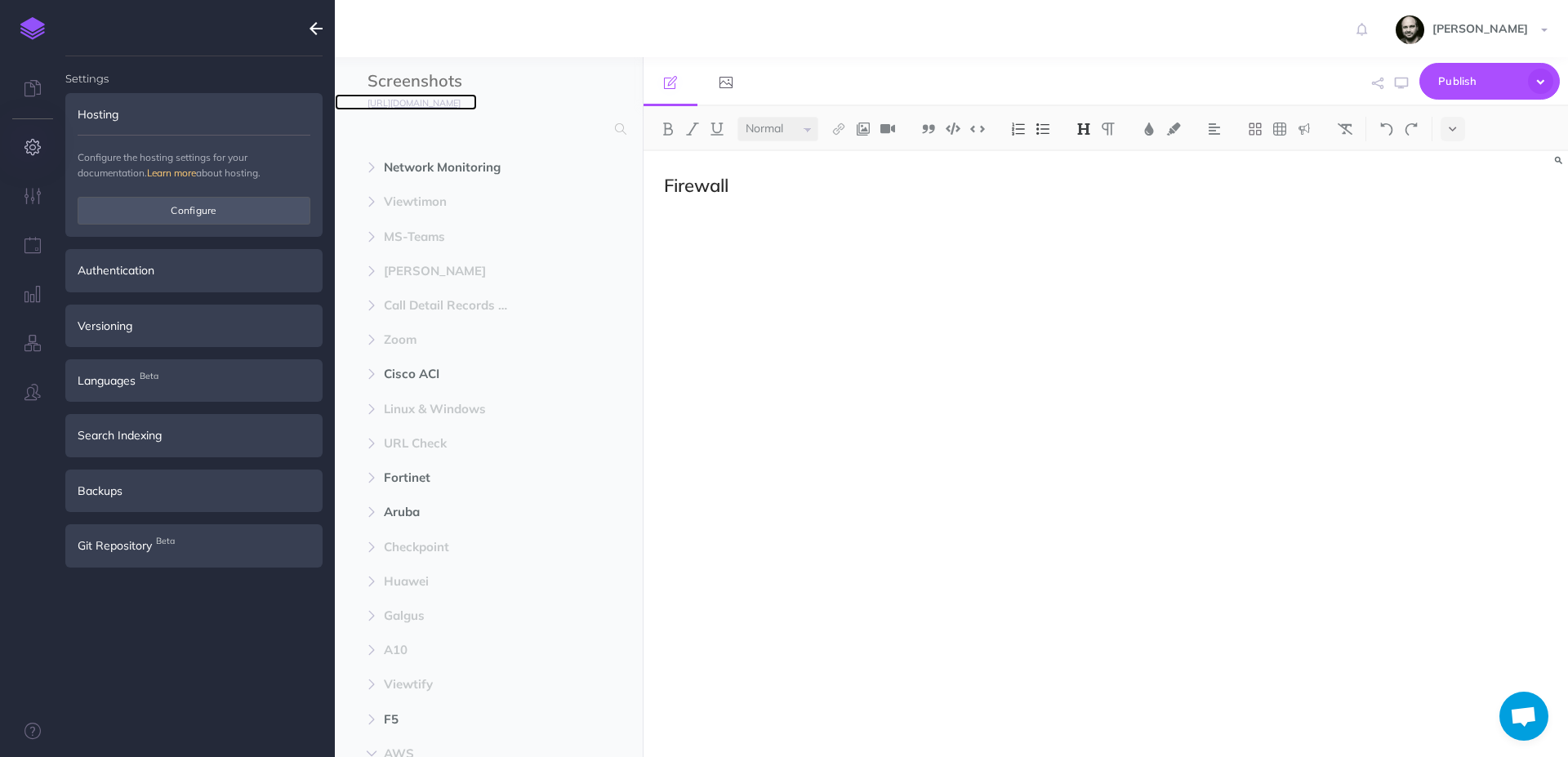
click at [460, 104] on small "[URL][DOMAIN_NAME]" at bounding box center [415, 102] width 93 height 11
